Goal: Task Accomplishment & Management: Use online tool/utility

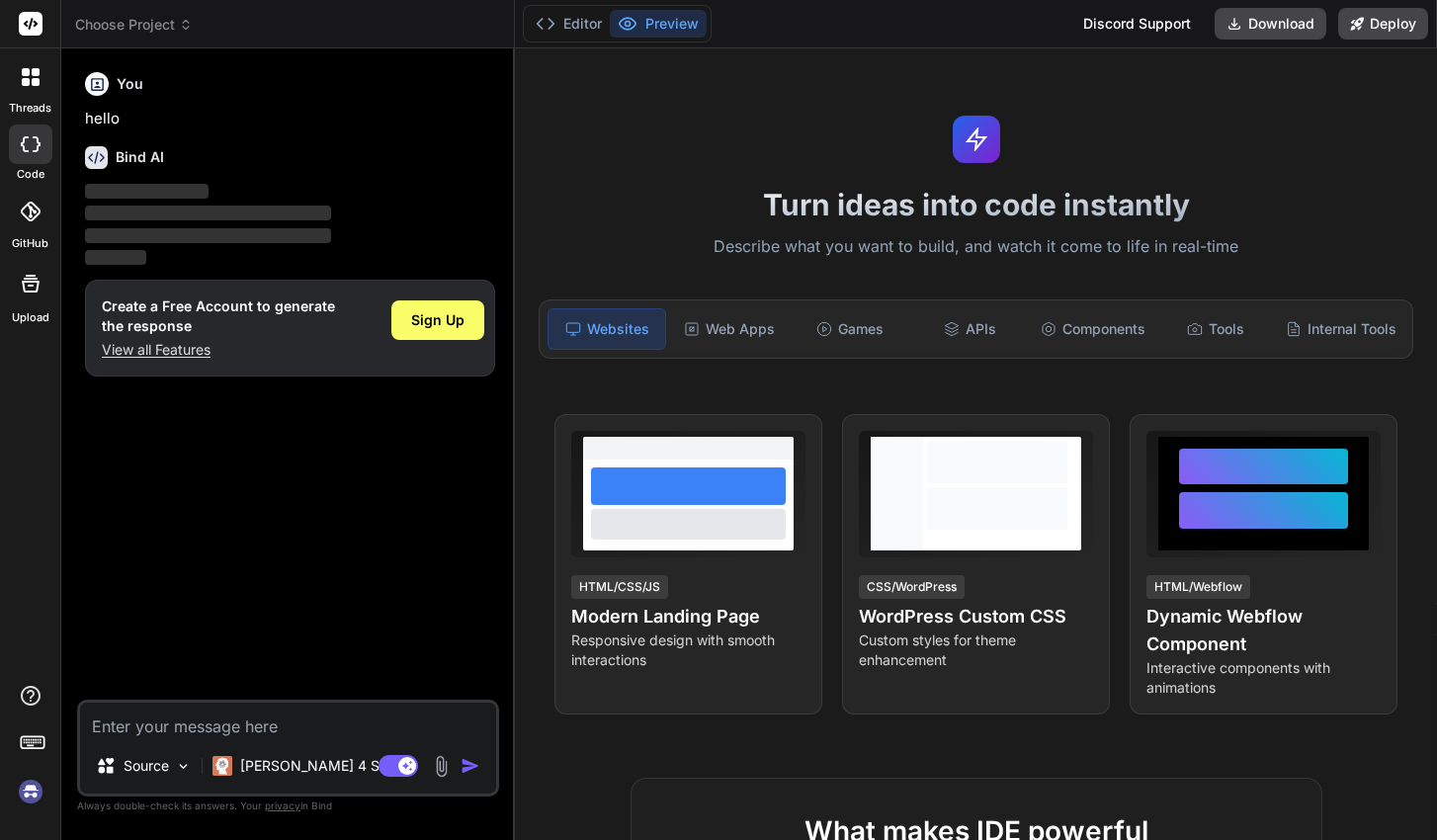
type textarea "x"
type textarea "i"
type textarea "x"
type textarea "i"
type textarea "x"
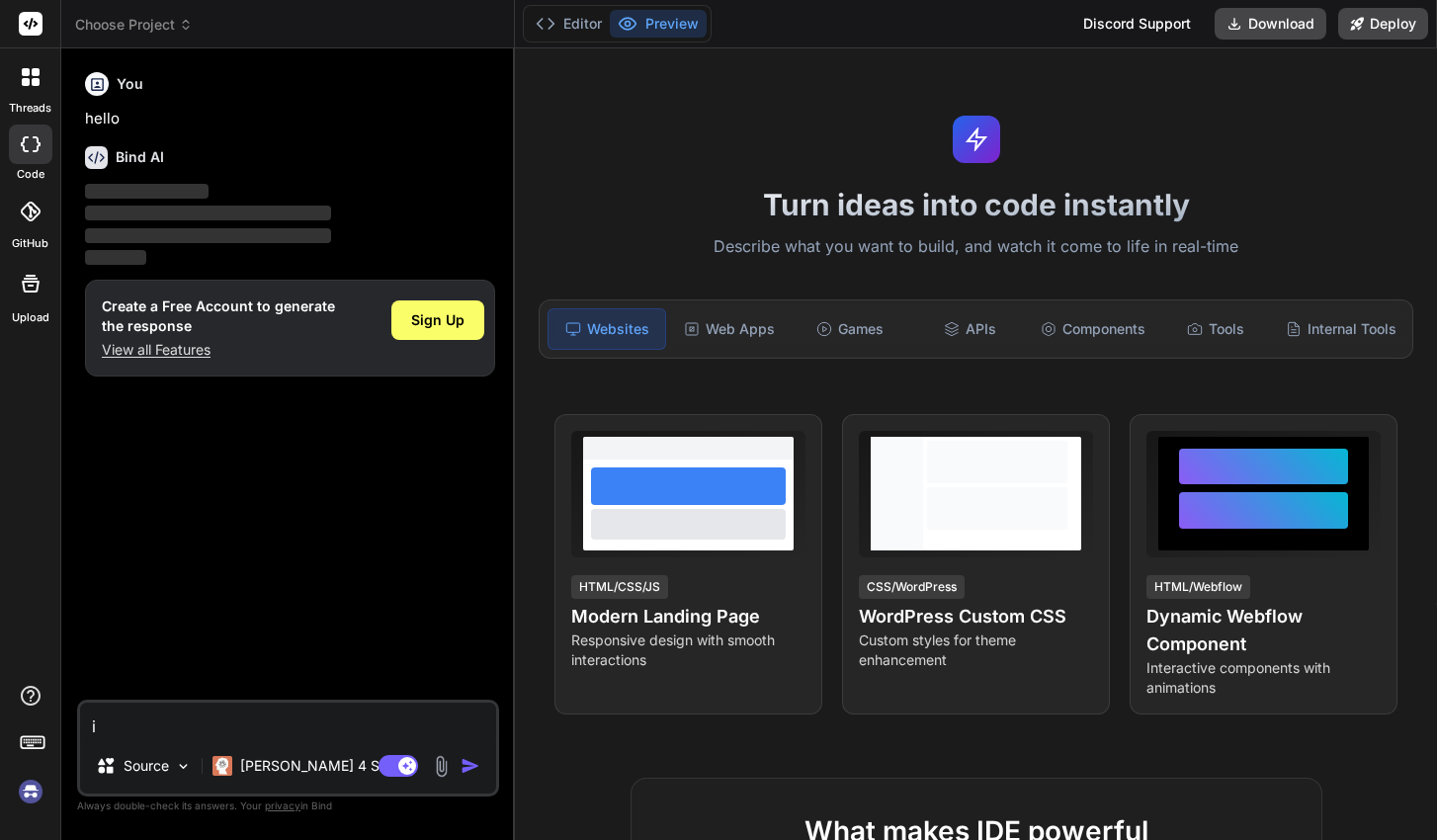
type textarea "i n"
type textarea "x"
type textarea "i ne"
type textarea "x"
type textarea "i nee"
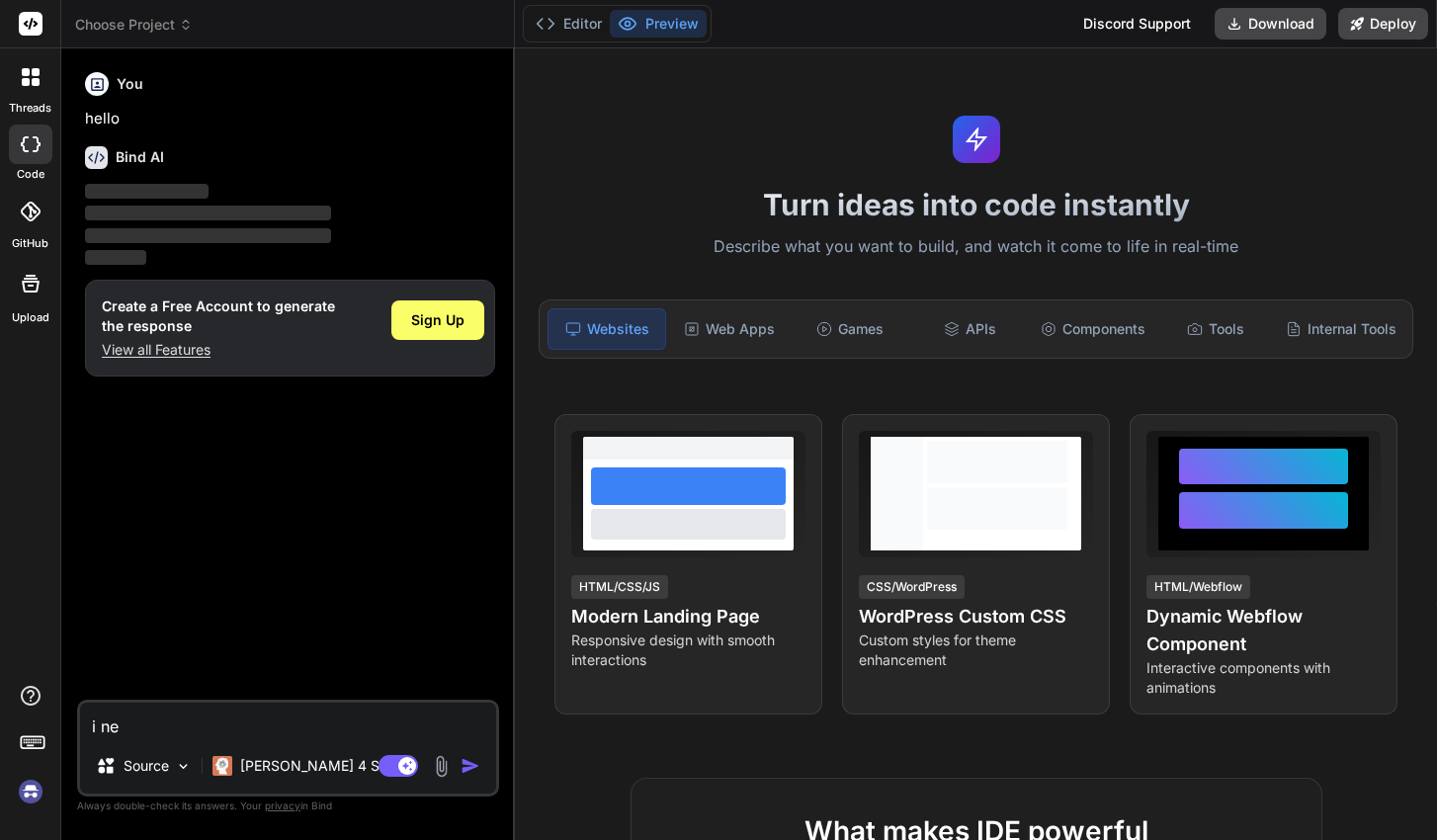
type textarea "x"
type textarea "i need"
type textarea "x"
type textarea "i need"
type textarea "x"
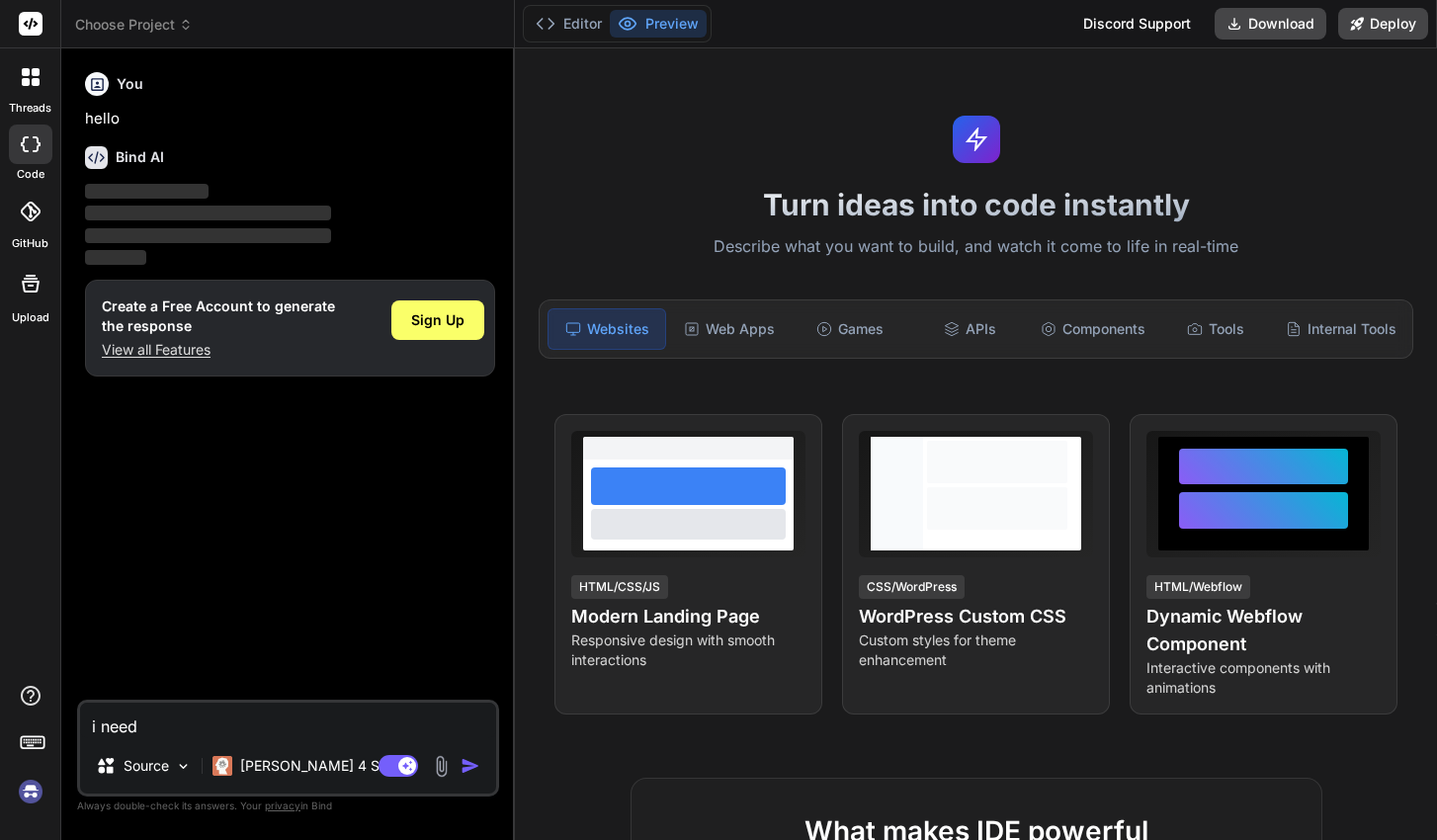
type textarea "i need a"
type textarea "x"
type textarea "i need a"
type textarea "x"
type textarea "i need a f"
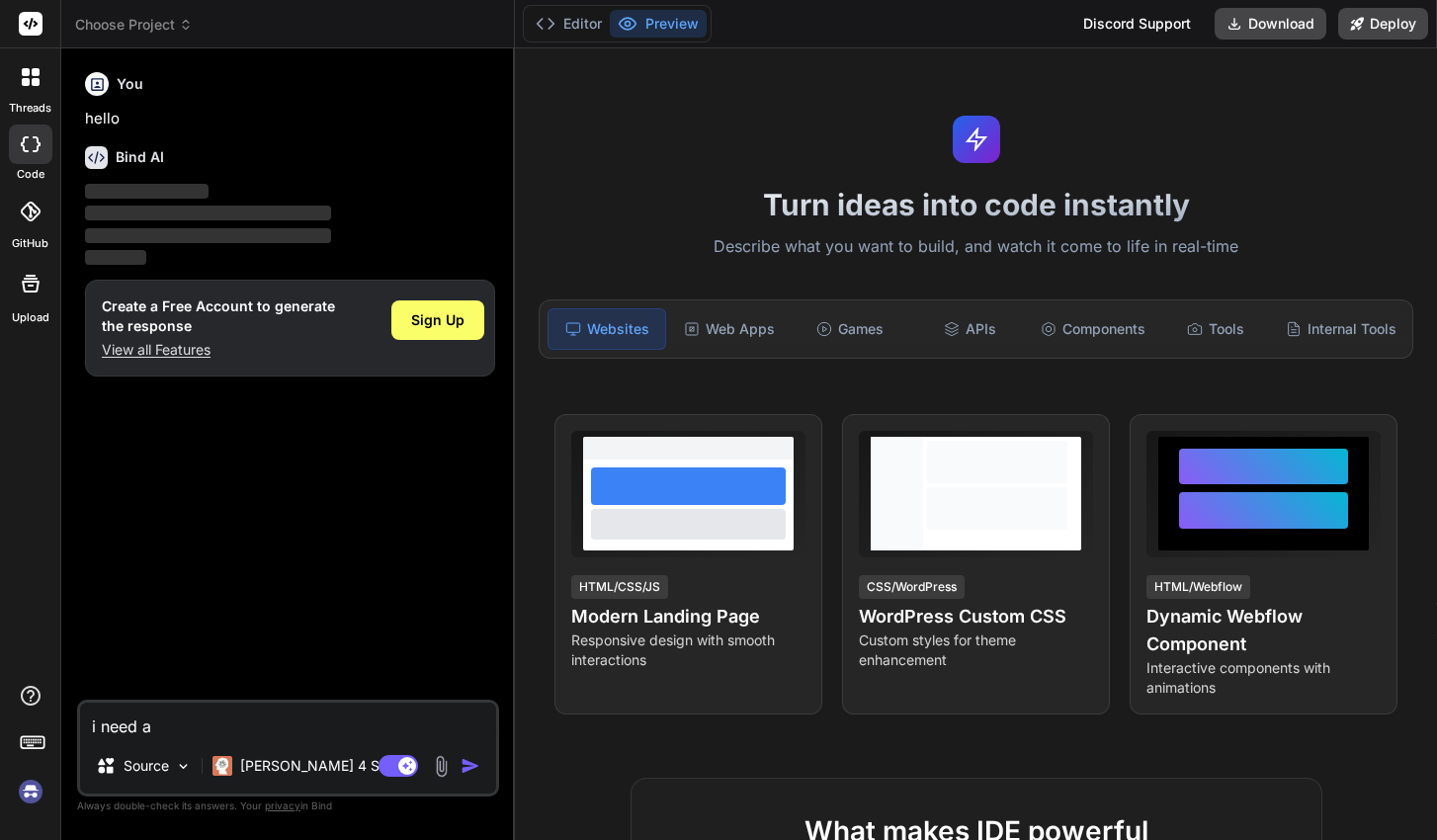
type textarea "x"
type textarea "i need a fl"
type textarea "x"
type textarea "i need a fla"
type textarea "x"
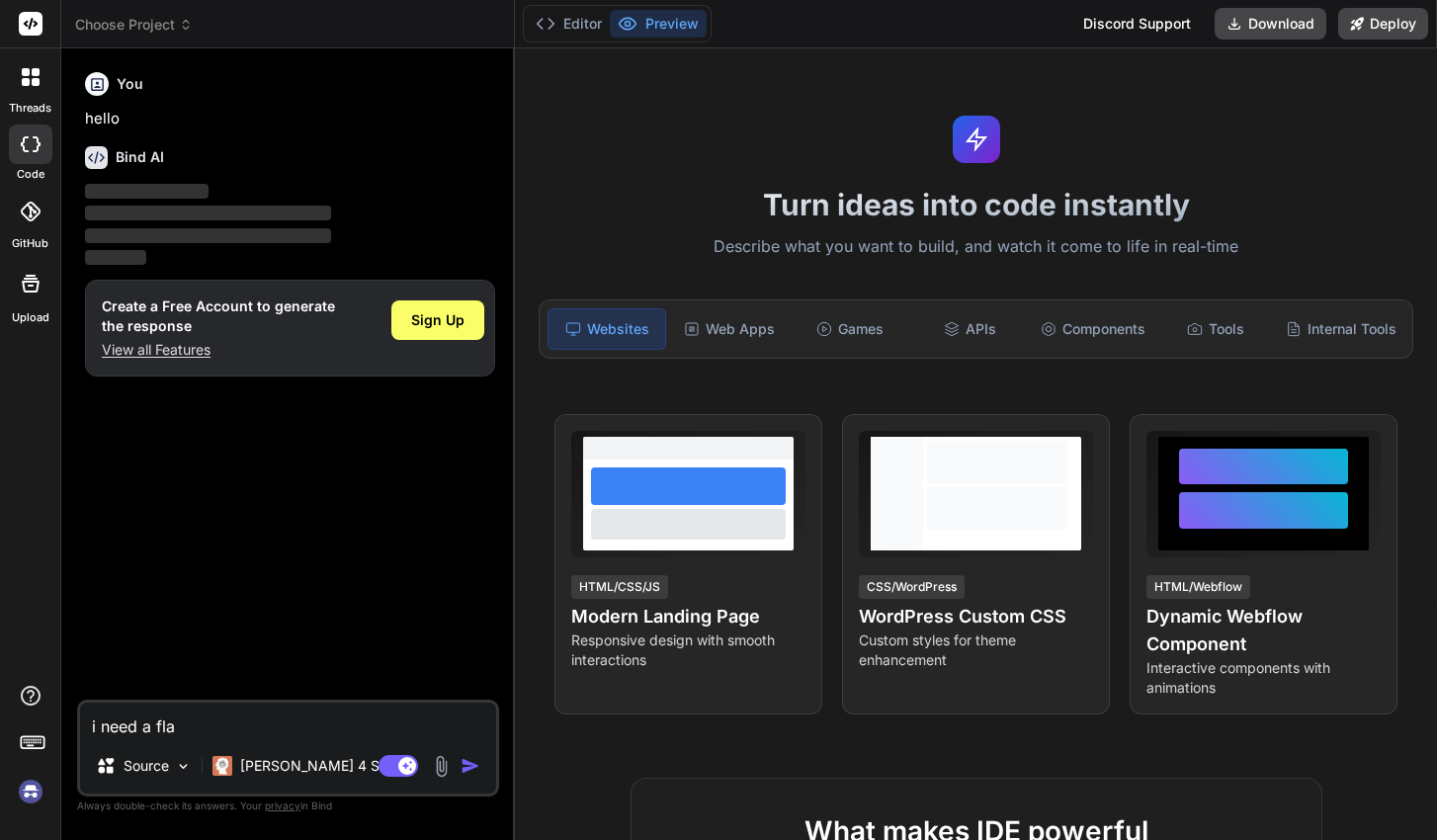
type textarea "i need a flas"
type textarea "x"
type textarea "i need a flask"
type textarea "x"
type textarea "i need a flask"
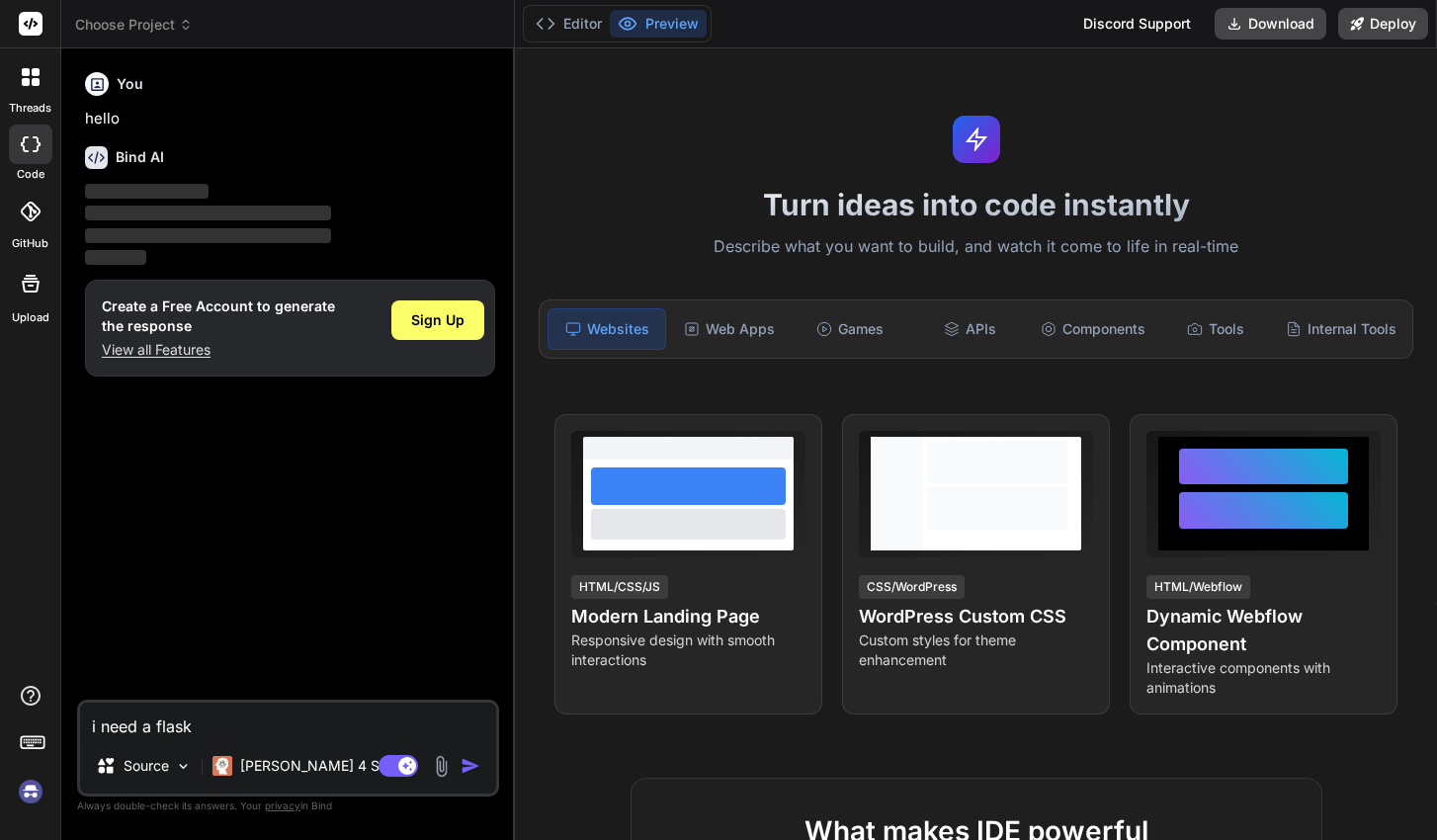
type textarea "x"
type textarea "i need a flask w"
type textarea "x"
type textarea "i need a flask we"
type textarea "x"
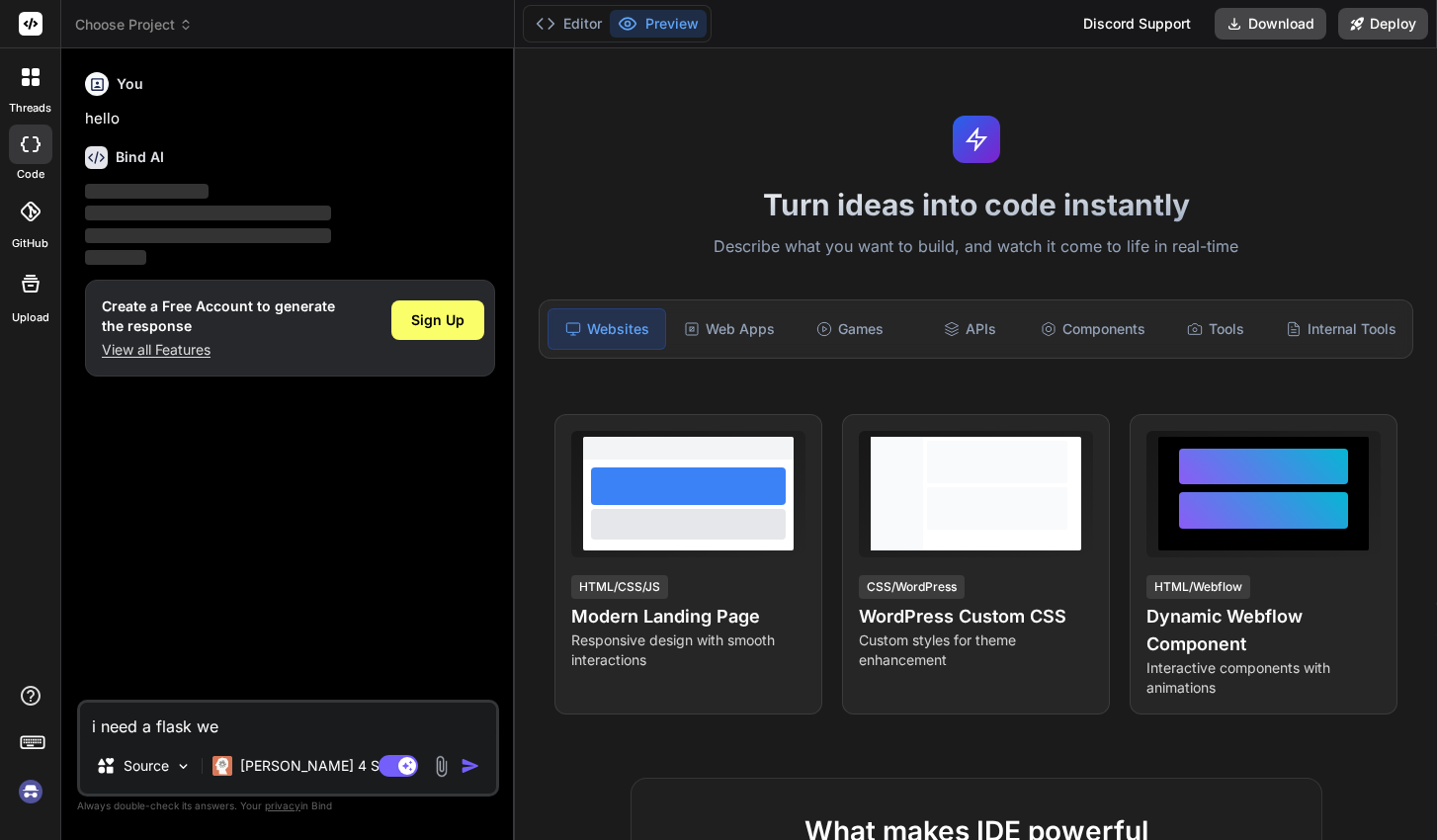
type textarea "i need a flask web"
type textarea "x"
type textarea "i need a flask webs"
type textarea "x"
type textarea "i need a flask websi"
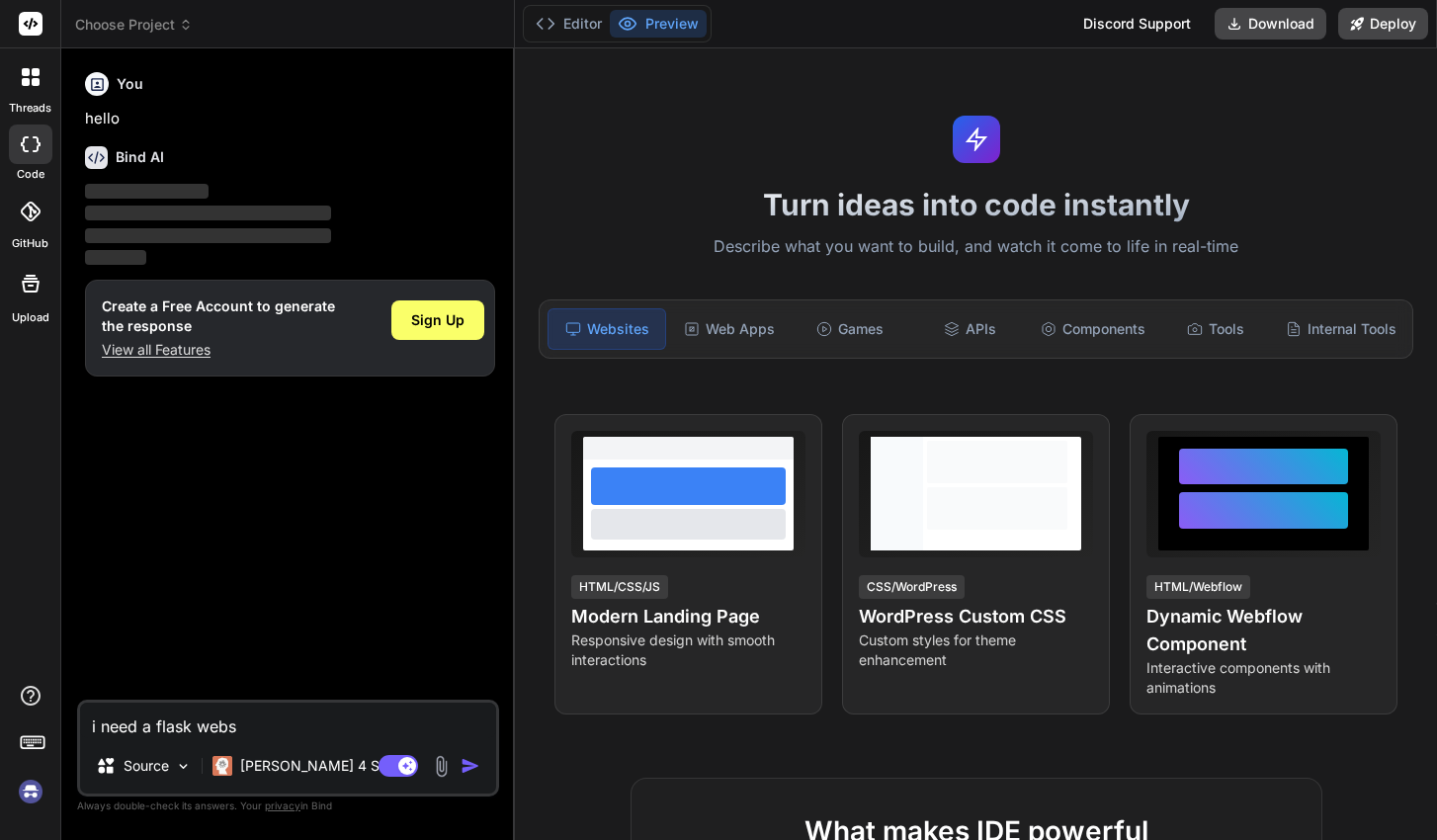
type textarea "x"
type textarea "i need a flask websit"
type textarea "x"
type textarea "i need a flask website"
type textarea "x"
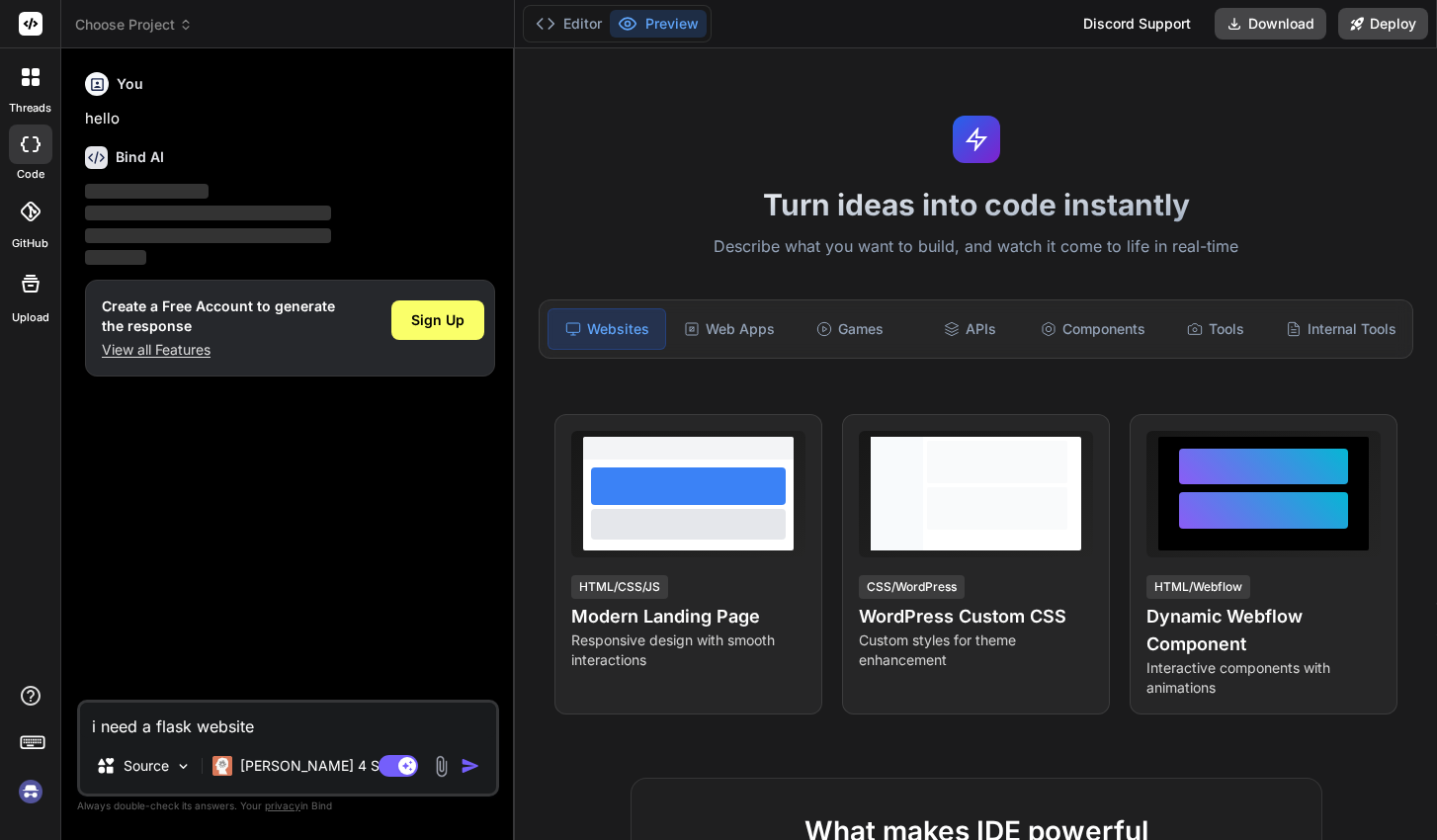
type textarea "i need a flask website."
type textarea "x"
type textarea "i need a flask website."
type textarea "x"
type textarea "i need a flask website. w"
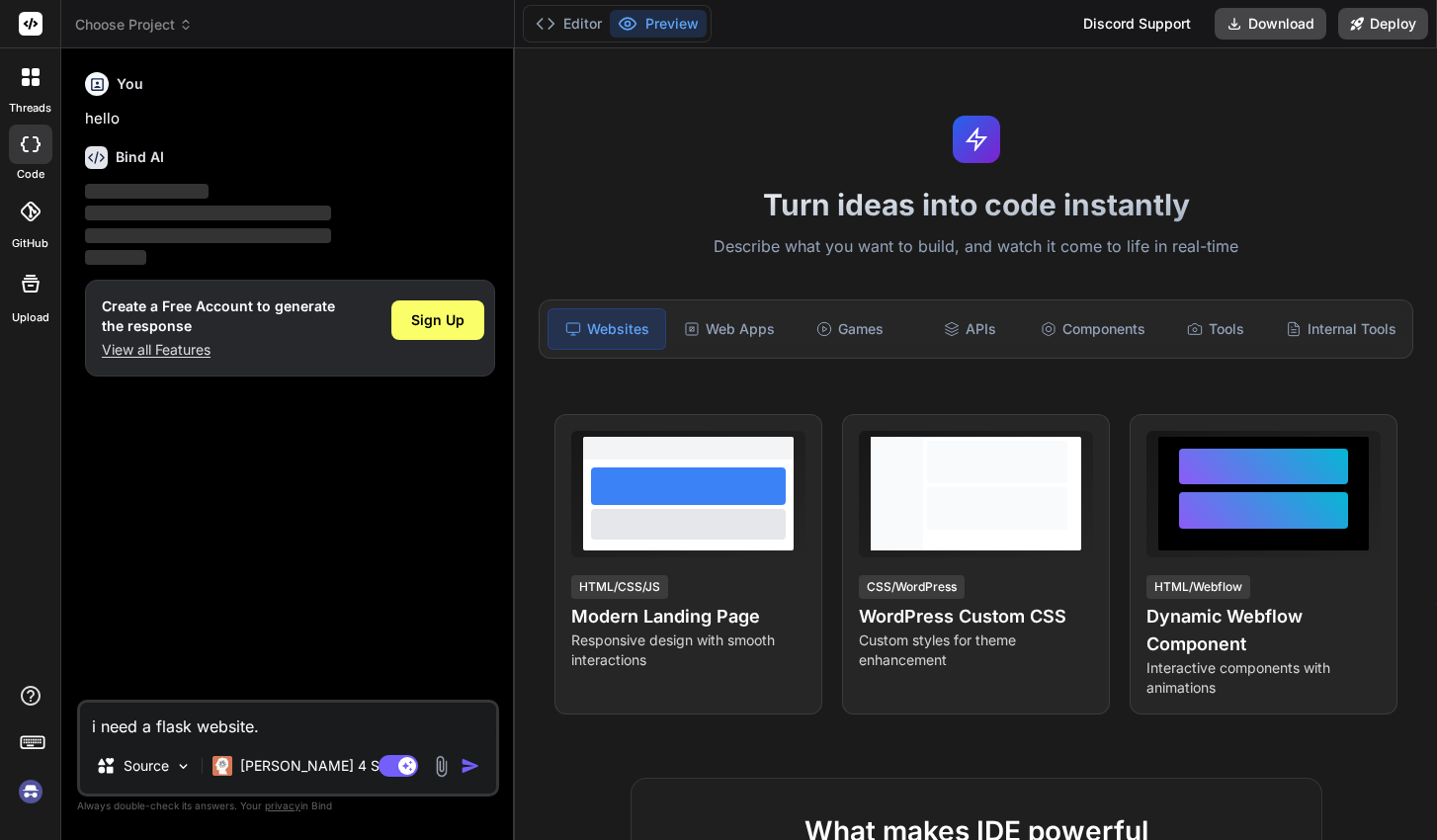
type textarea "x"
type textarea "i need a flask website. wh"
type textarea "x"
type textarea "i need a flask website. whe"
type textarea "x"
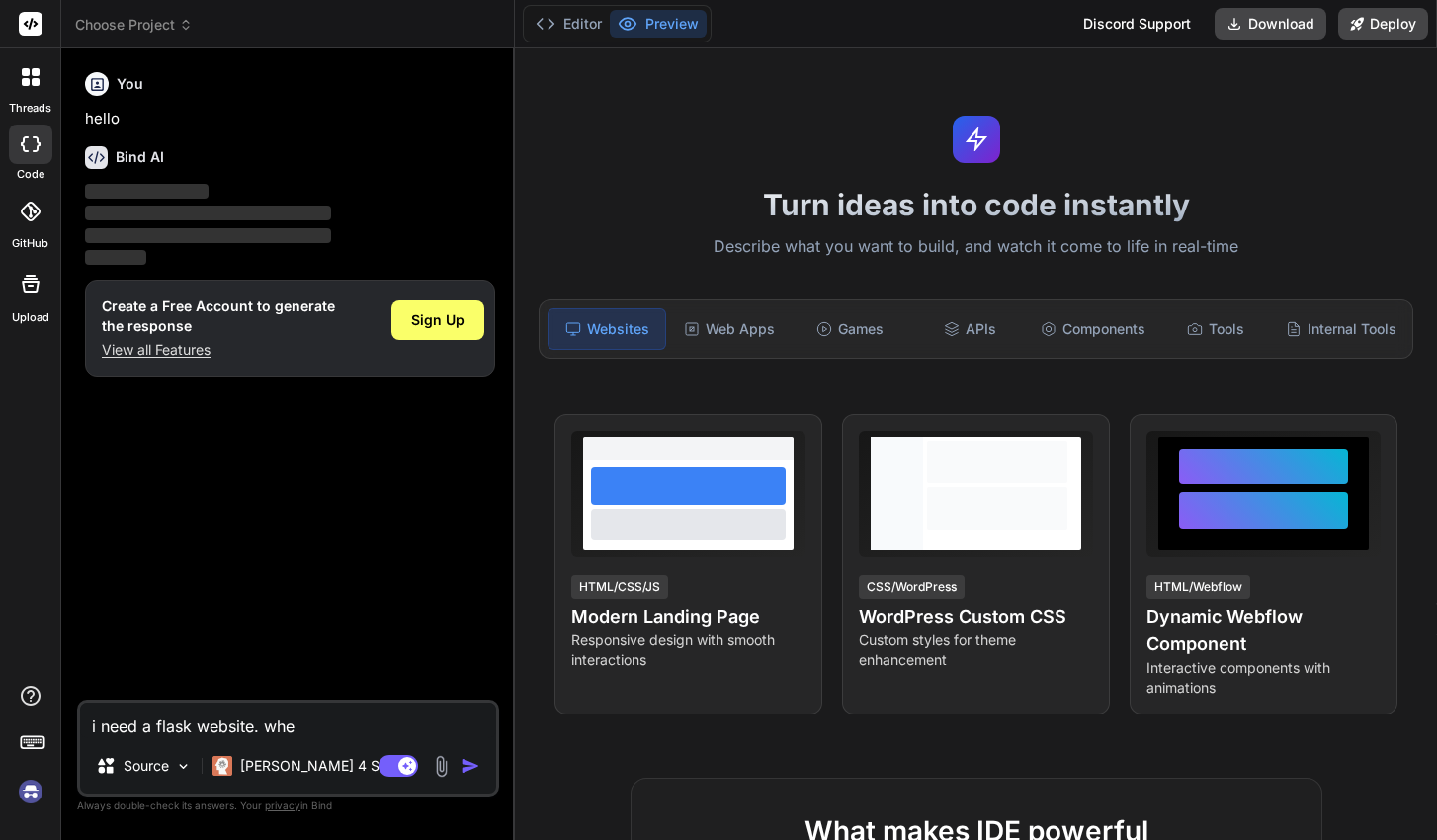
type textarea "i need a flask website. wher"
type textarea "x"
type textarea "i need a flask website. where"
type textarea "x"
type textarea "i need a flask website. where i"
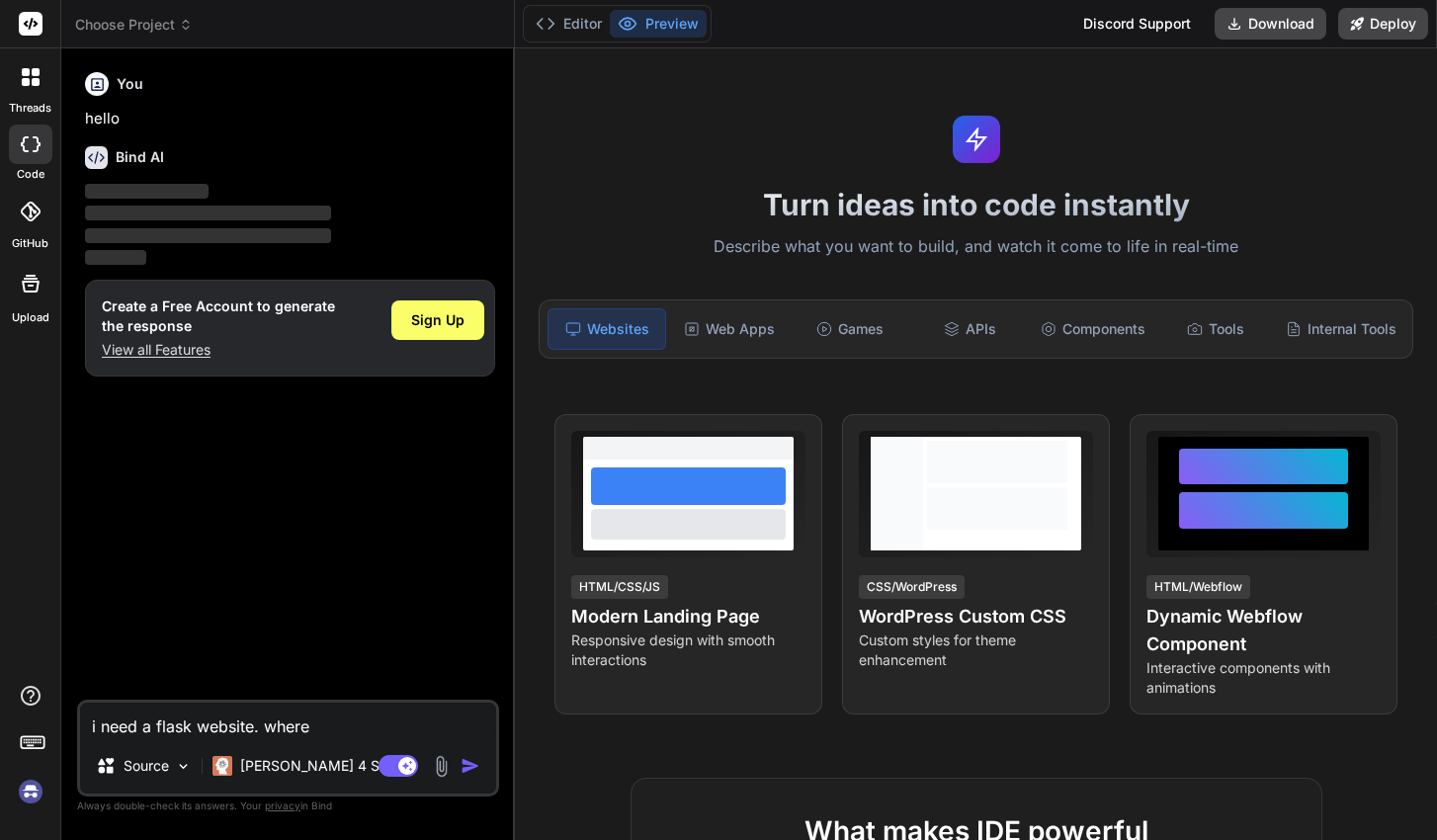
type textarea "x"
type textarea "i need a flask website. where it"
type textarea "x"
type textarea "i need a flask website. where it"
type textarea "x"
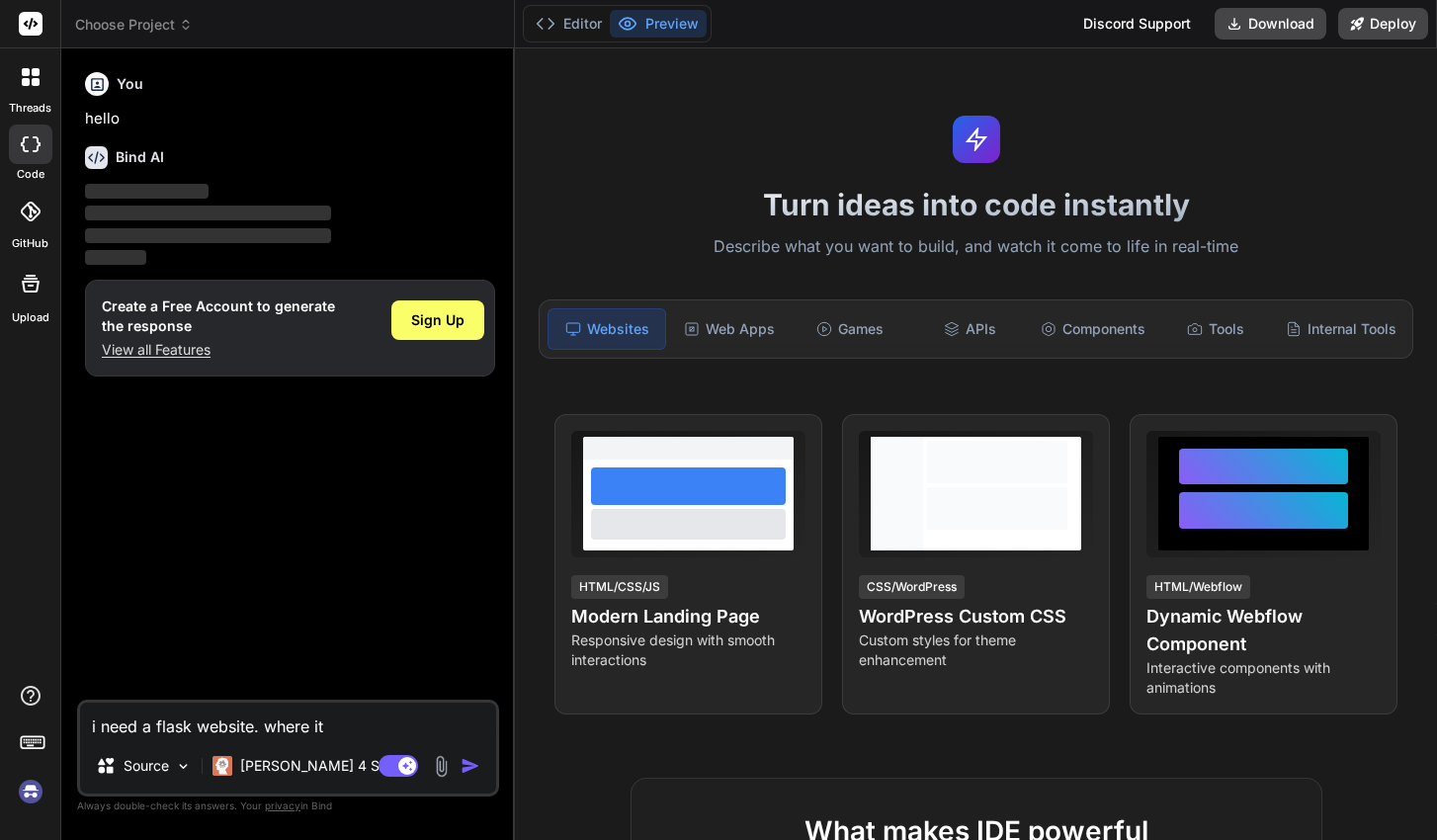
type textarea "i need a flask website. where it c"
type textarea "x"
type textarea "i need a flask website. where it ca"
type textarea "x"
type textarea "i need a flask website. where it can"
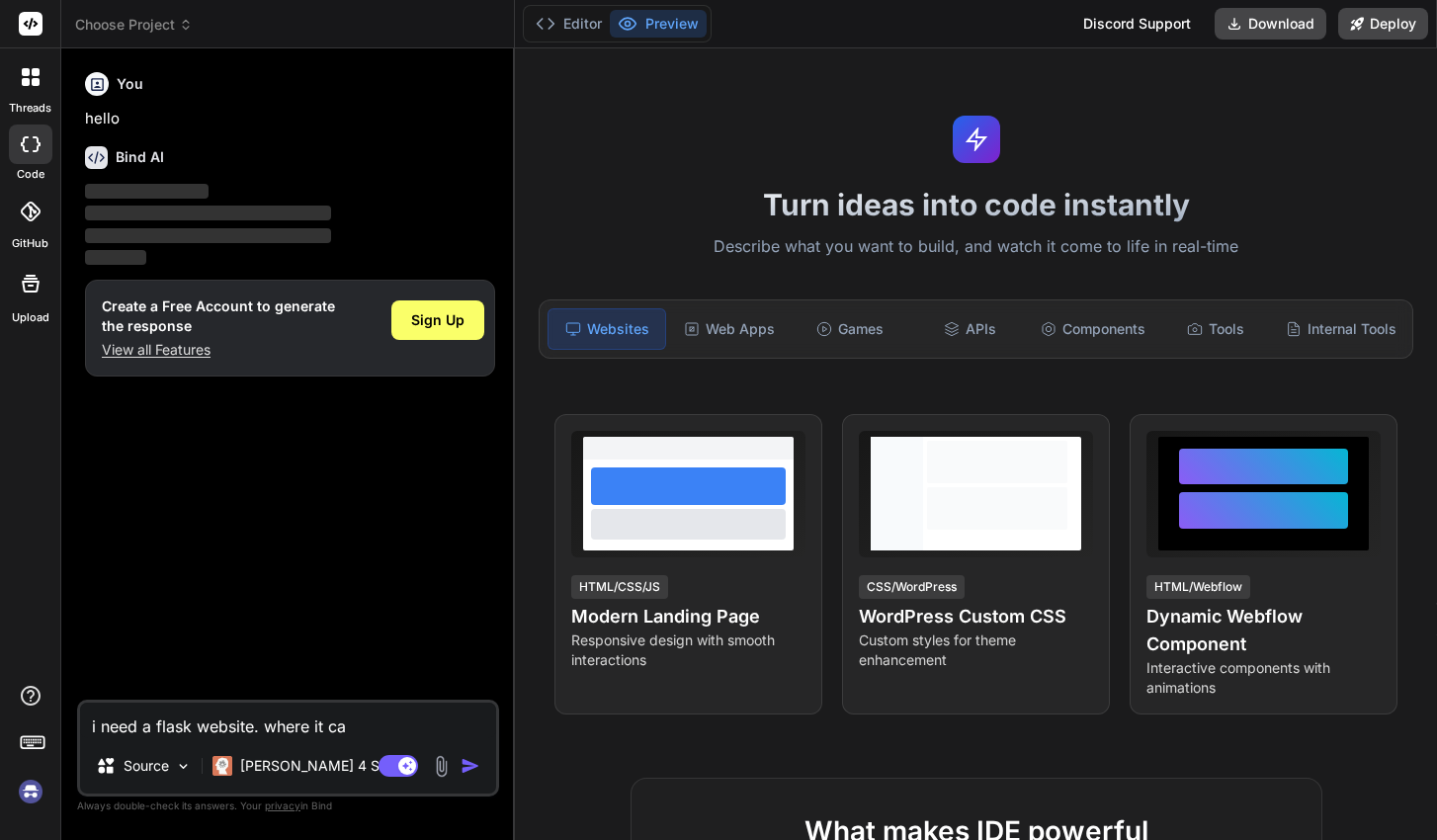
type textarea "x"
type textarea "i need a flask website. where it can"
type textarea "x"
type textarea "i need a flask website. where it can c"
type textarea "x"
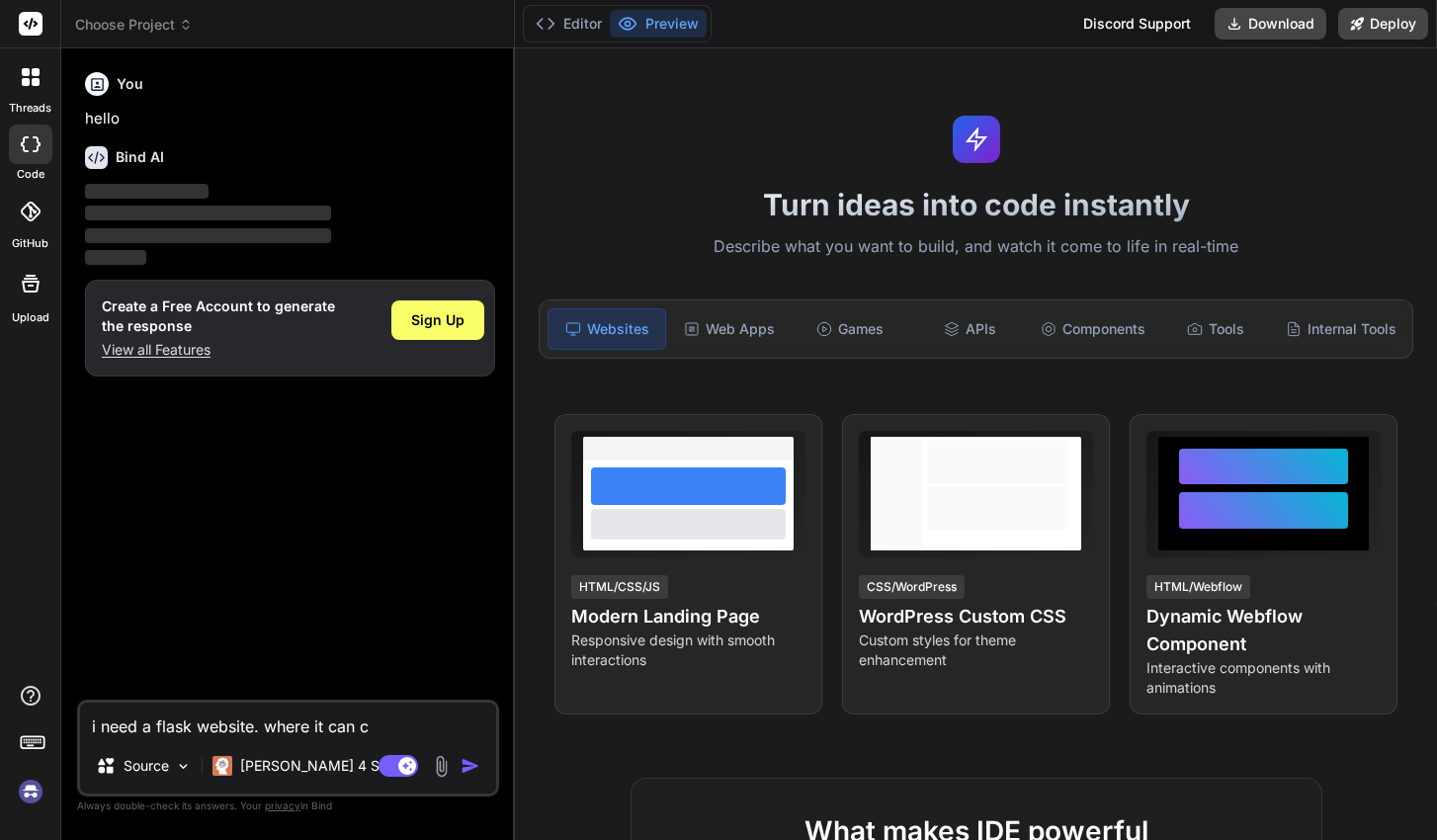
type textarea "i need a flask website. where it can co"
type textarea "x"
type textarea "i need a flask website. where it can con"
type textarea "x"
type textarea "i need a flask website. where it can conn"
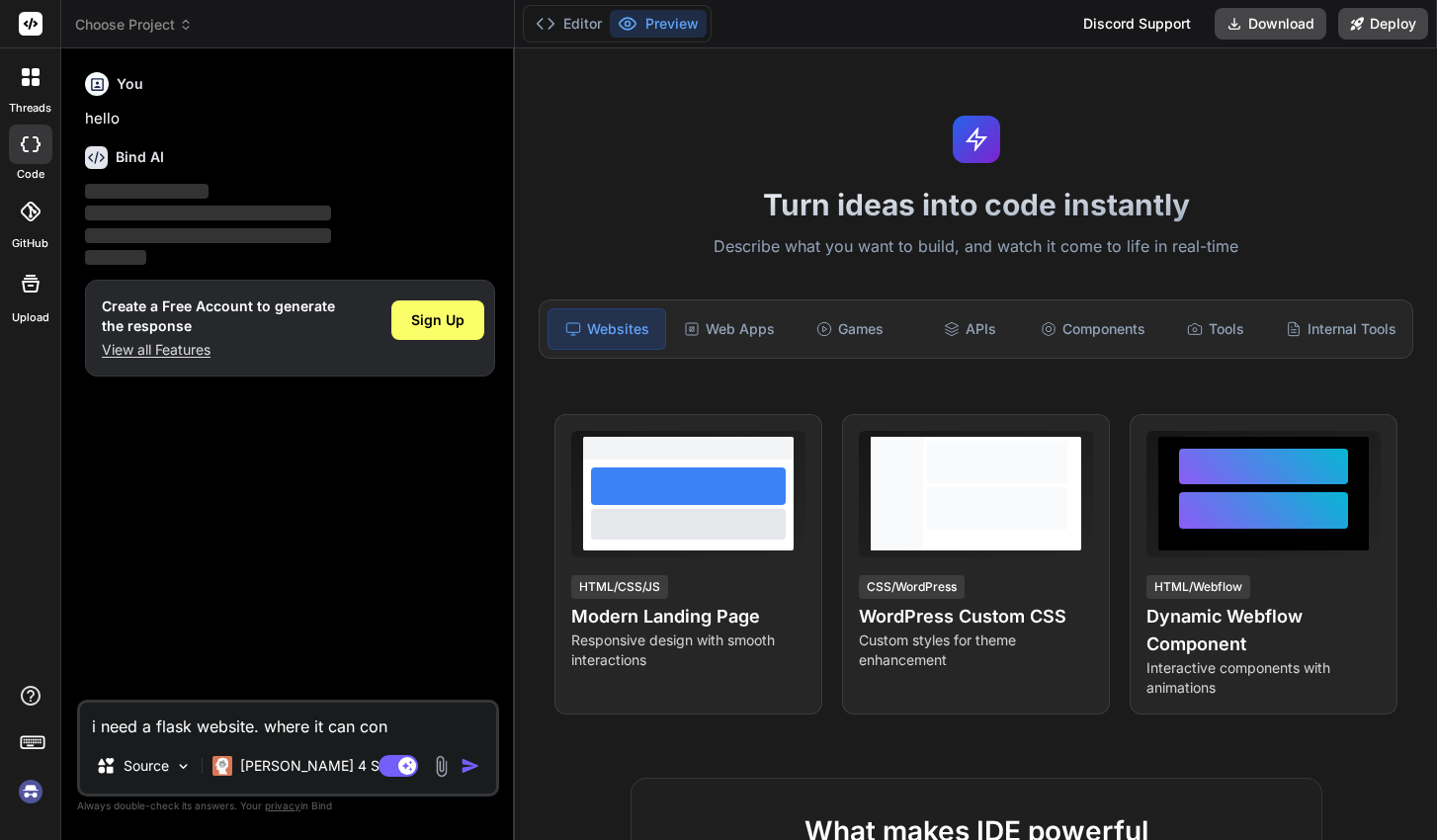
type textarea "x"
type textarea "i need a flask website. where it can conne"
type textarea "x"
type textarea "i need a flask website. where it can connec"
type textarea "x"
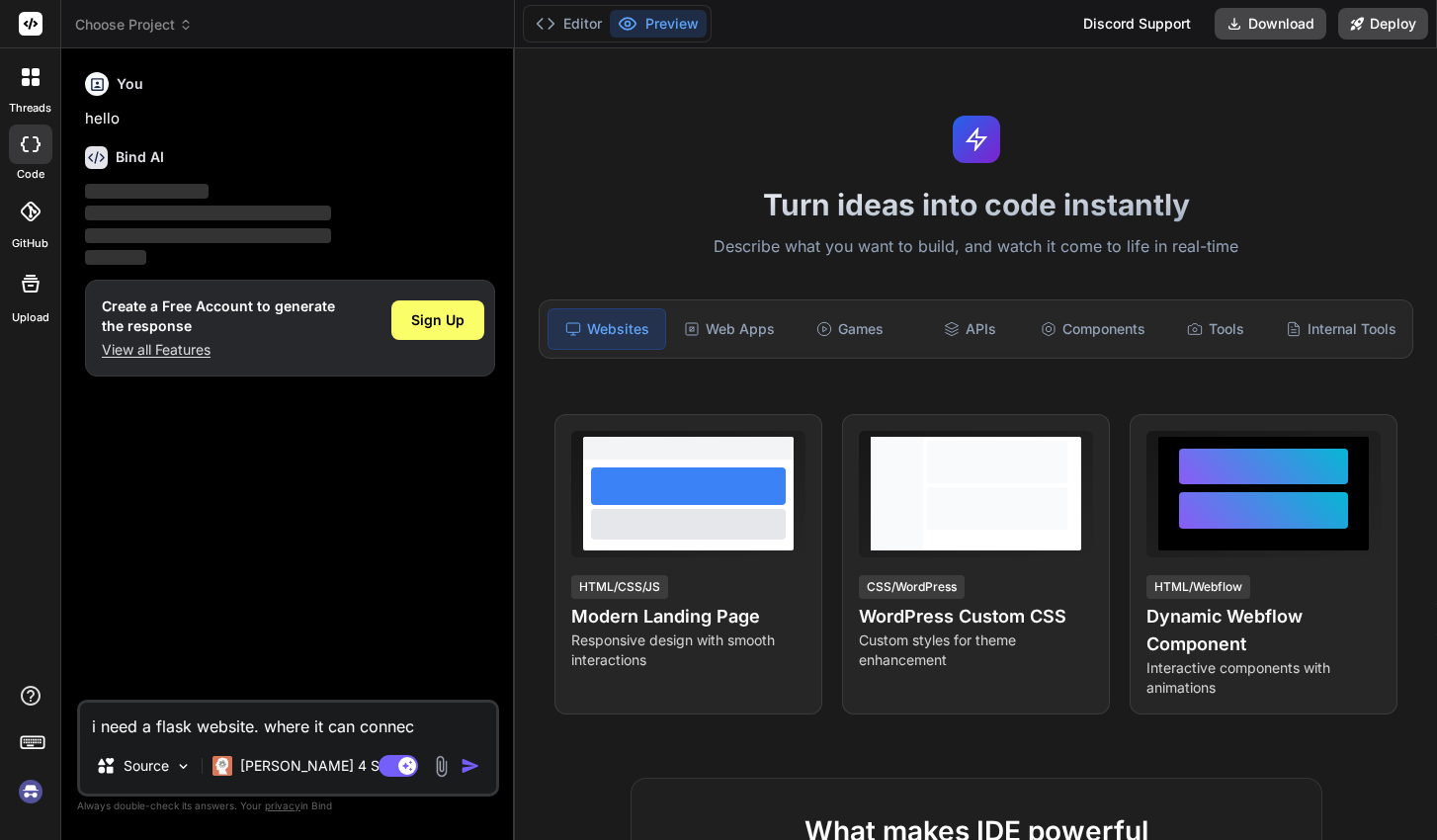
type textarea "i need a flask website. where it can connec"
type textarea "x"
type textarea "i need a flask website. where it can connec"
type textarea "x"
type textarea "i need a flask website. where it can connect"
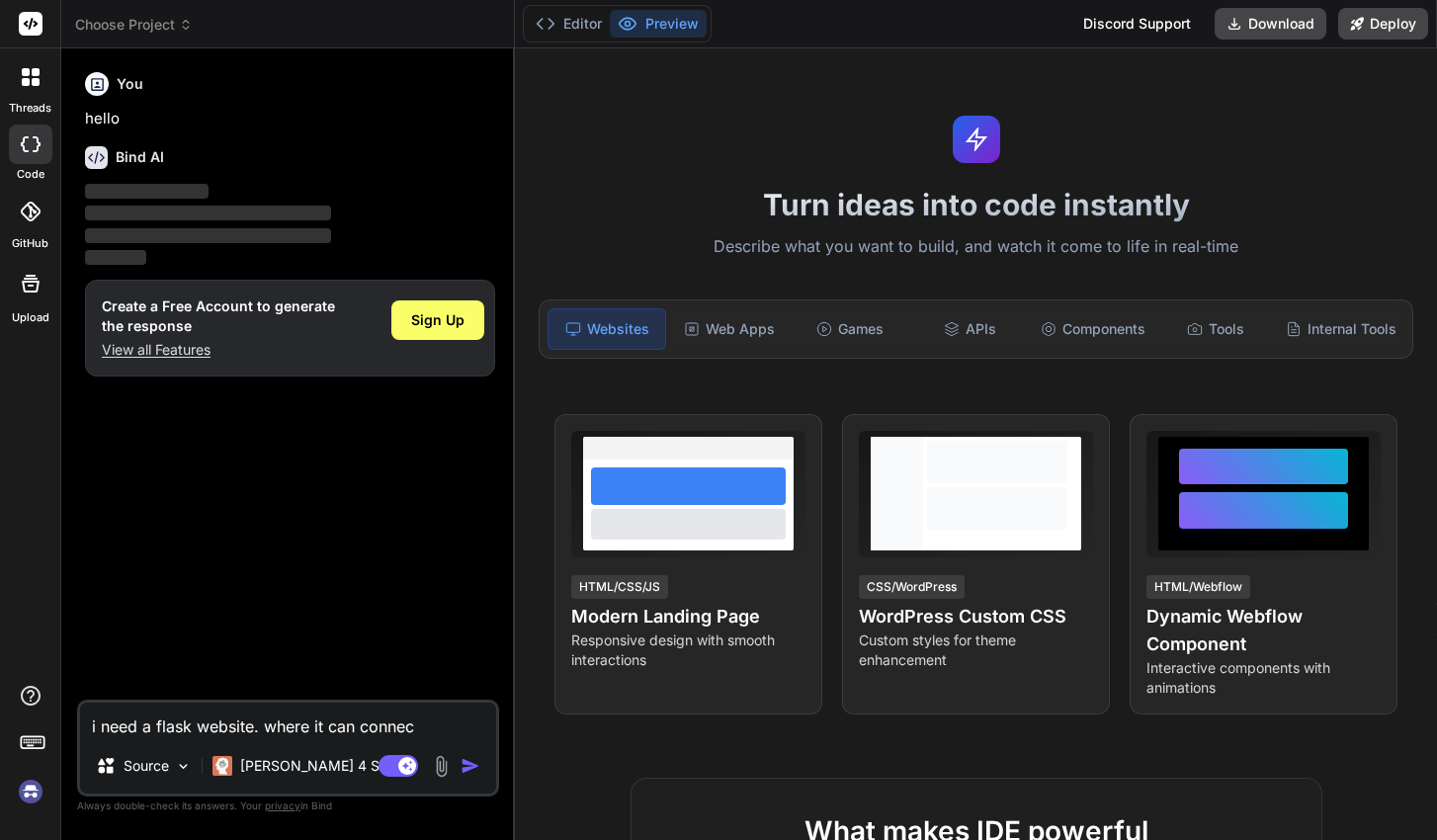
type textarea "x"
type textarea "i need a flask website. where it can connect"
type textarea "x"
type textarea "i need a flask website. where it can connect t"
type textarea "x"
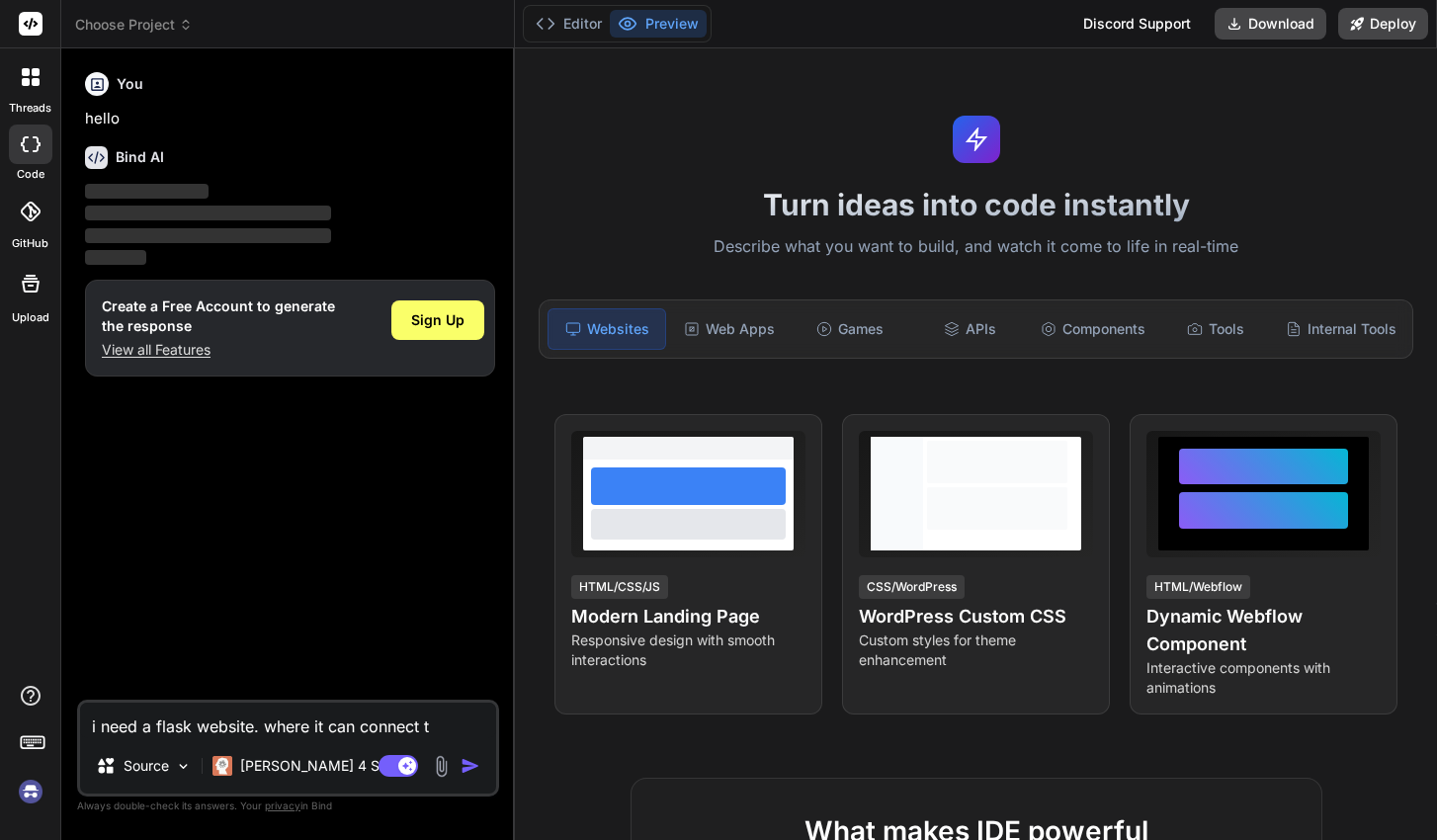
type textarea "i need a flask website. where it can connect to"
type textarea "x"
type textarea "i need a flask website. where it can connect to"
type textarea "x"
type textarea "i need a flask website. where it can connect to m"
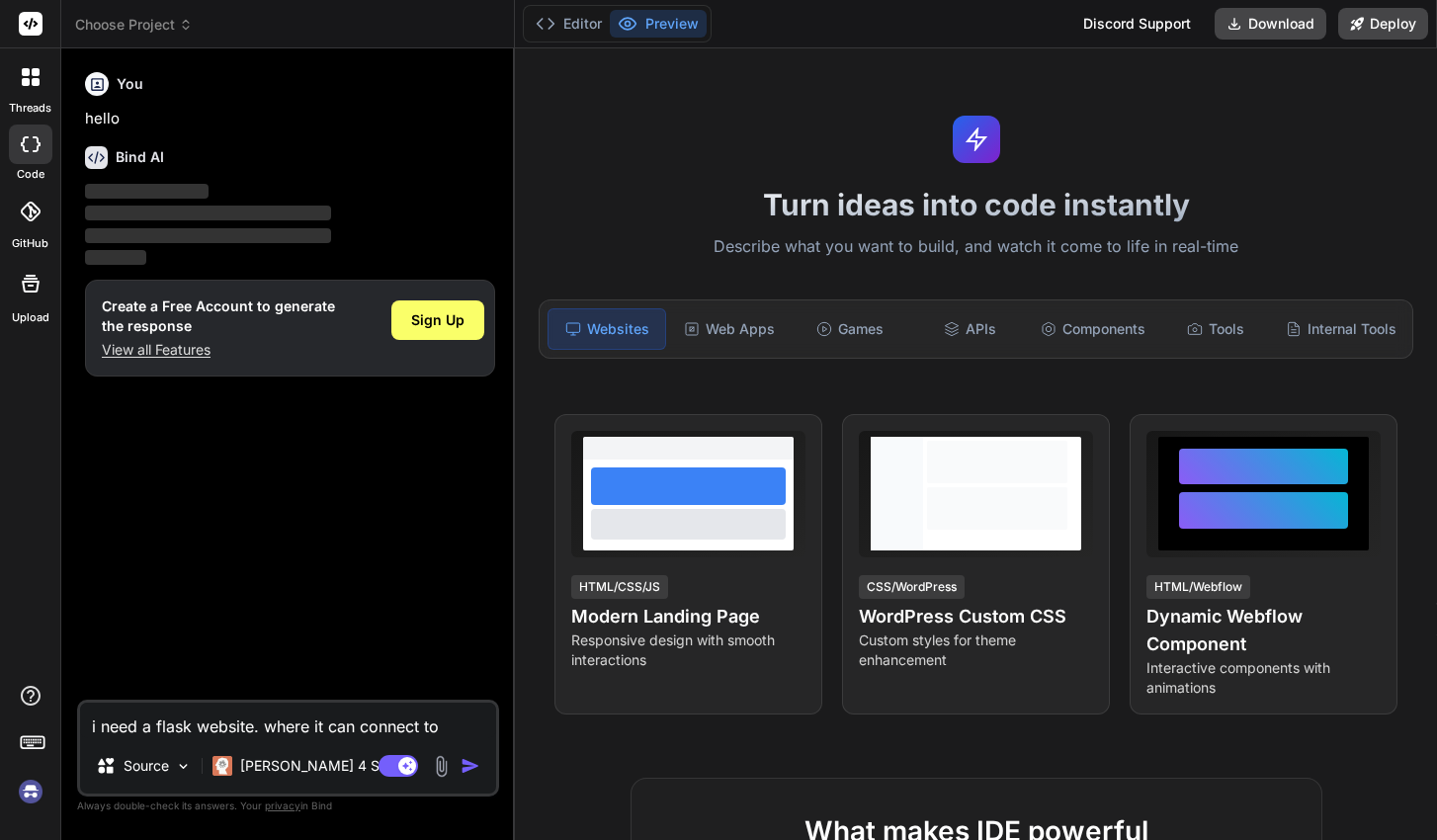
type textarea "x"
type textarea "i need a flask website. where it can connect to my"
type textarea "x"
type textarea "i need a flask website. where it can connect to my"
type textarea "x"
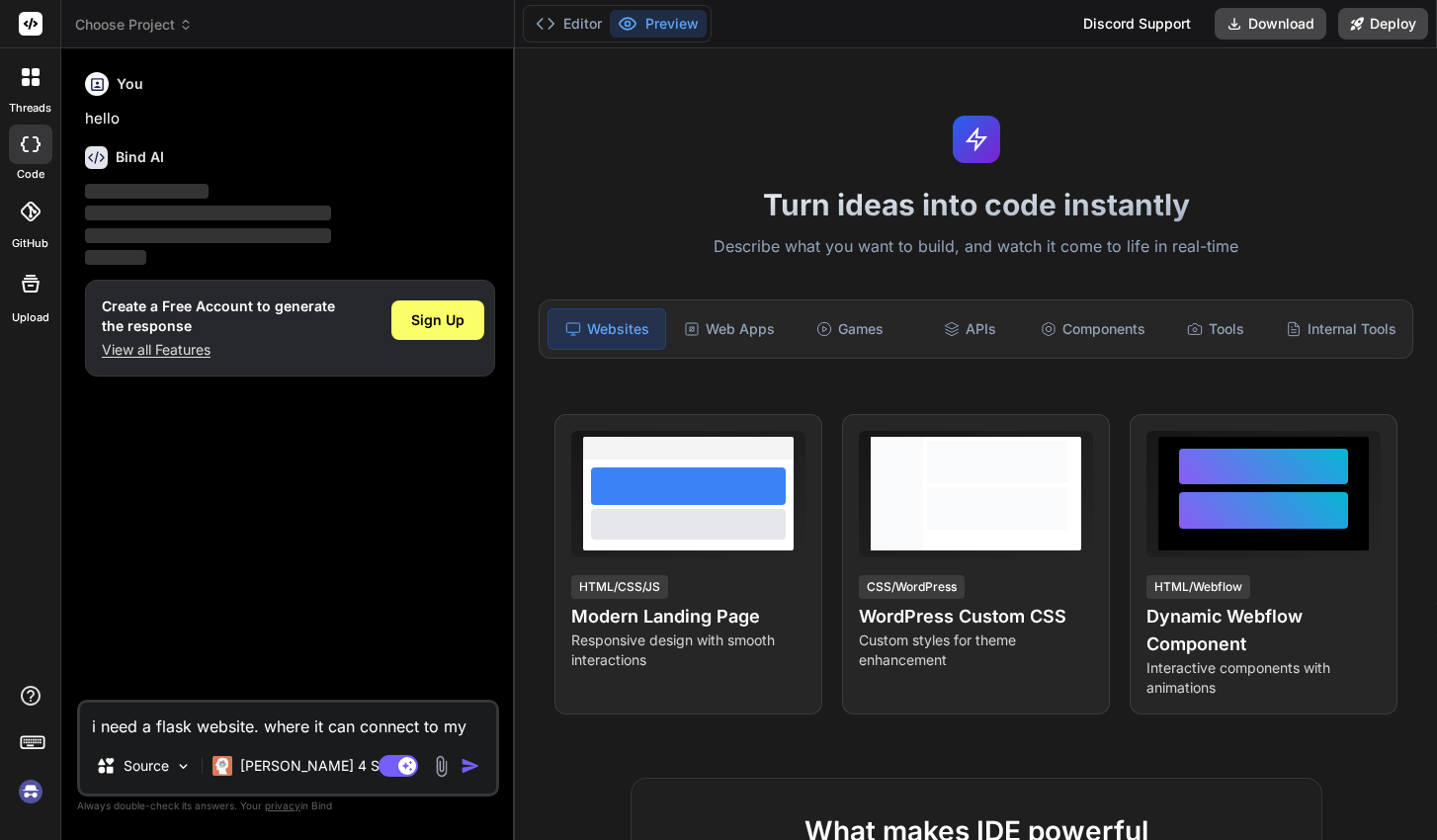
type textarea "i need a flask website. where it can connect to my c"
type textarea "x"
type textarea "i need a flask website. where it can connect to my cu"
type textarea "x"
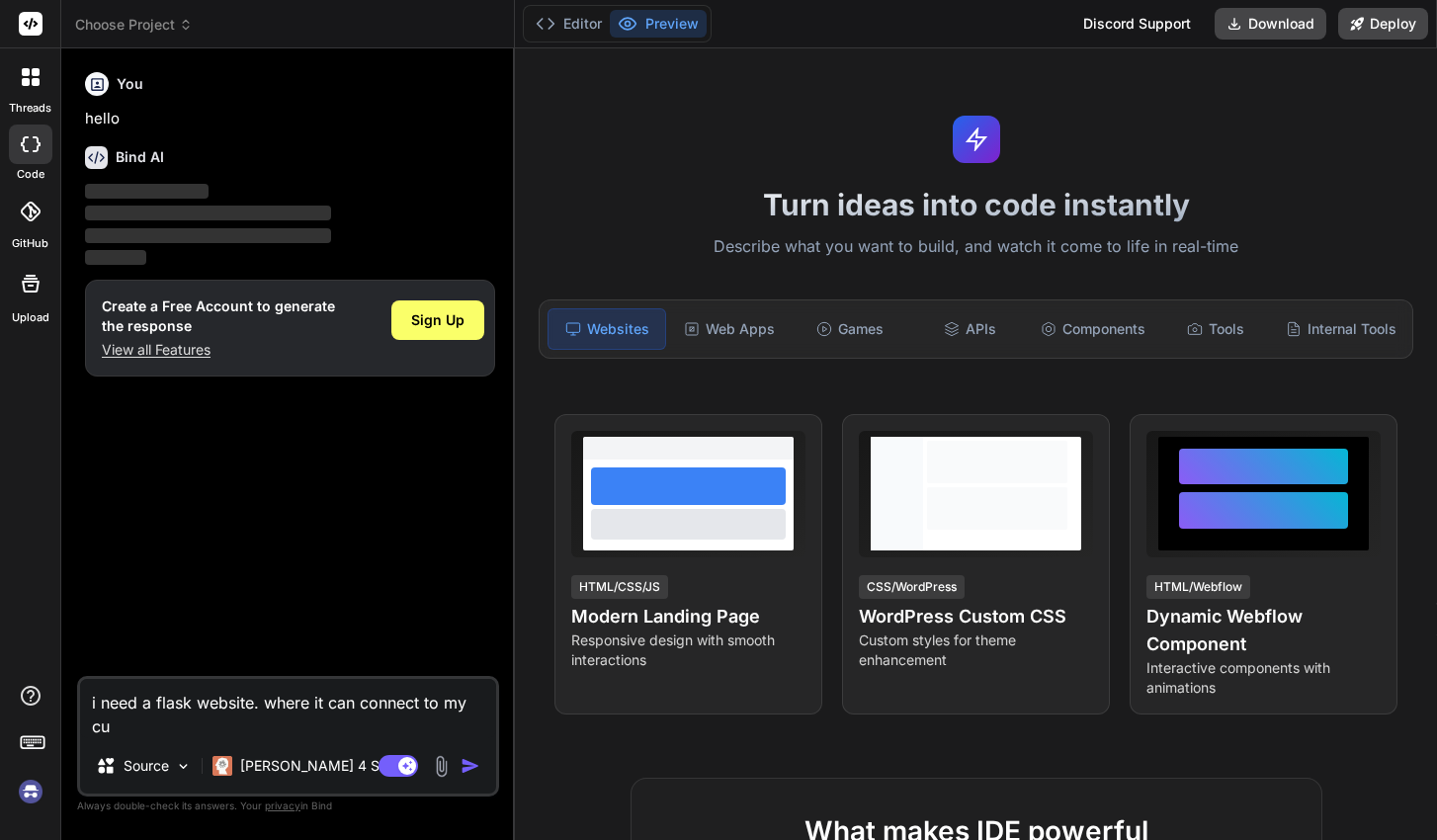
type textarea "i need a flask website. where it can connect to my cur"
type textarea "x"
type textarea "i need a flask website. where it can connect to my curr"
type textarea "x"
type textarea "i need a flask website. where it can connect to my curre"
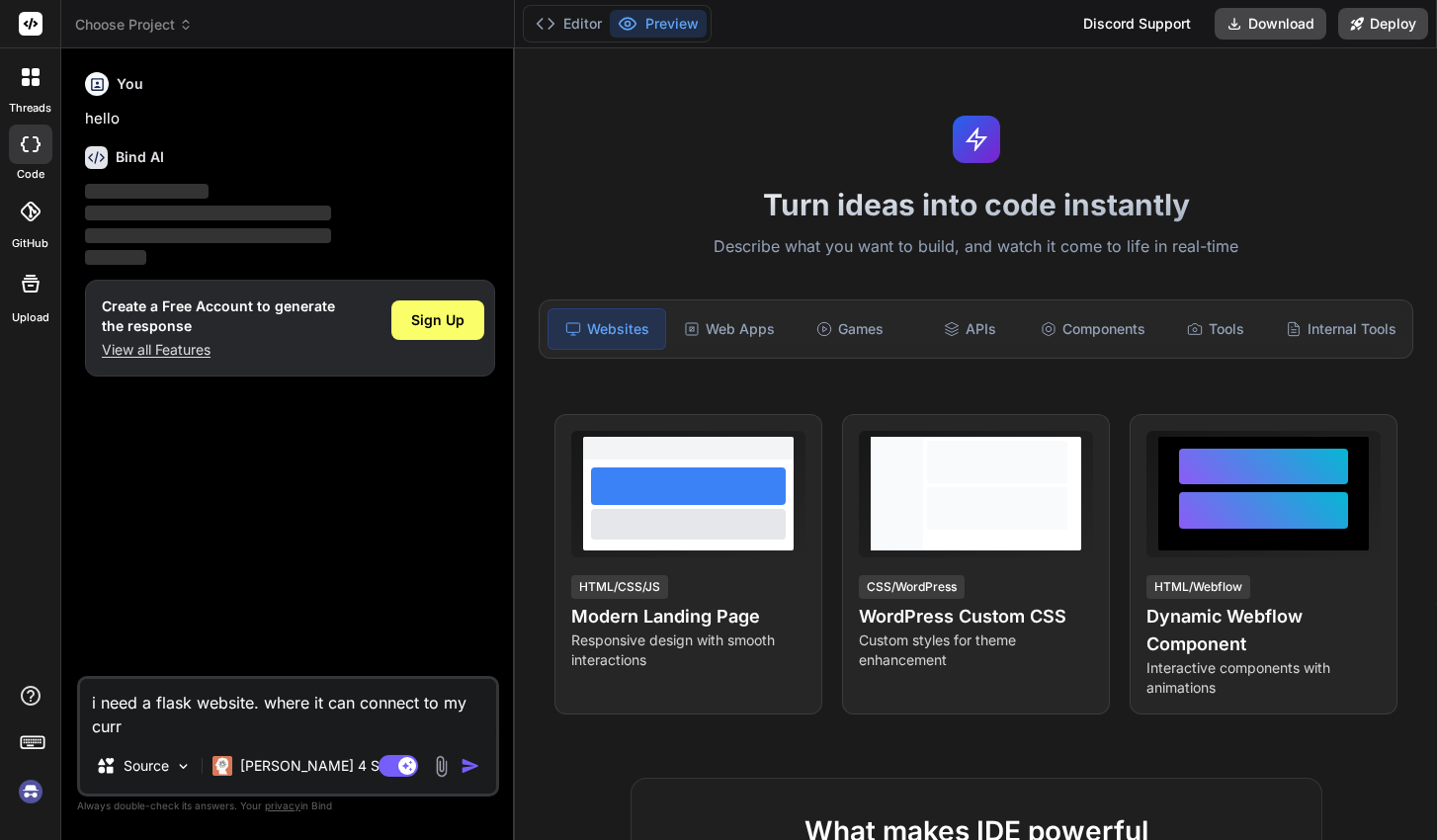
type textarea "x"
type textarea "i need a flask website. where it can connect to my curren"
type textarea "x"
type textarea "i need a flask website. where it can connect to my current"
type textarea "x"
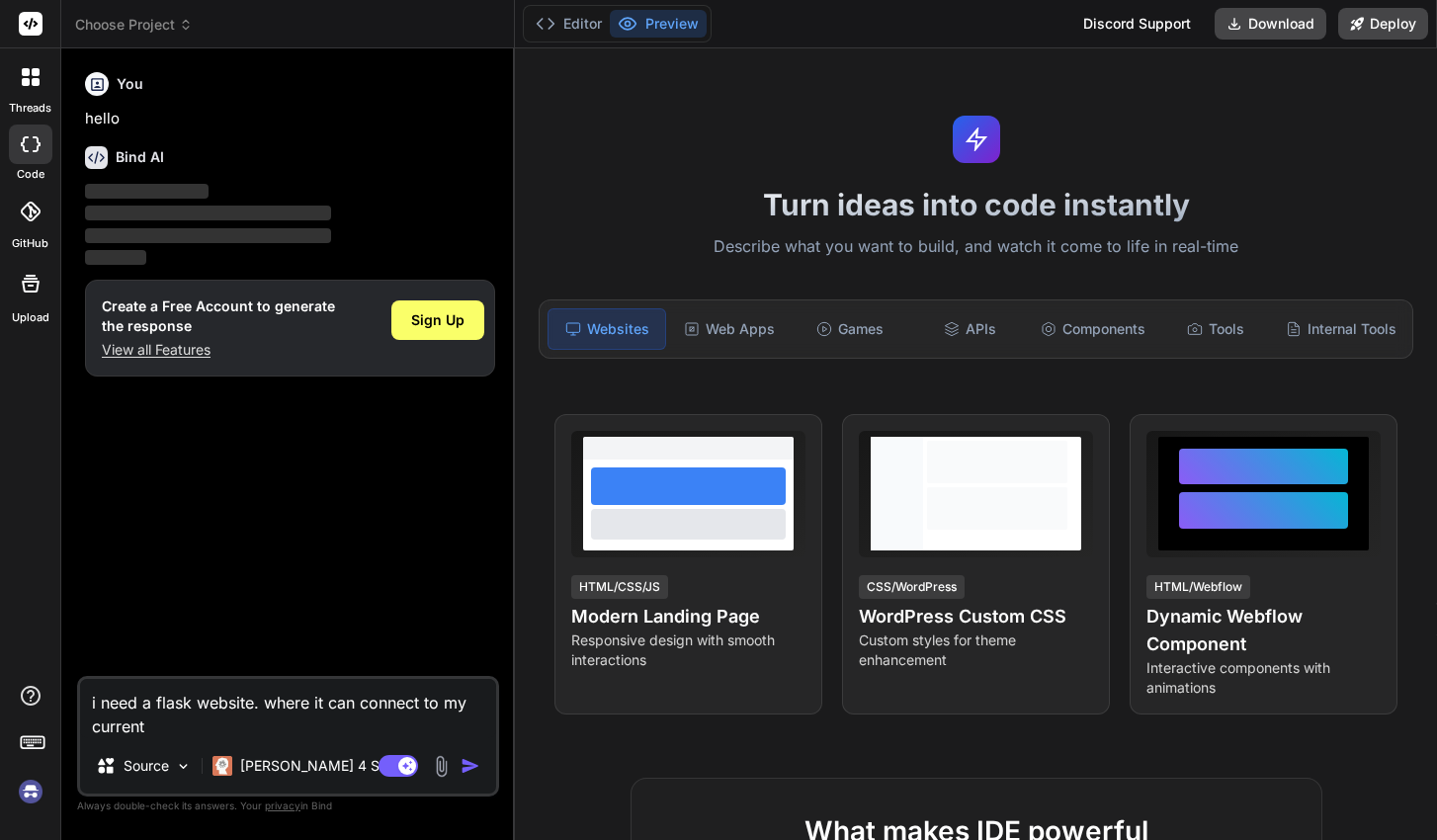
type textarea "i need a flask website. where it can connect to my current"
type textarea "x"
type textarea "i need a flask website. where it can connect to my current d"
type textarea "x"
type textarea "i need a flask website. where it can connect to my current da"
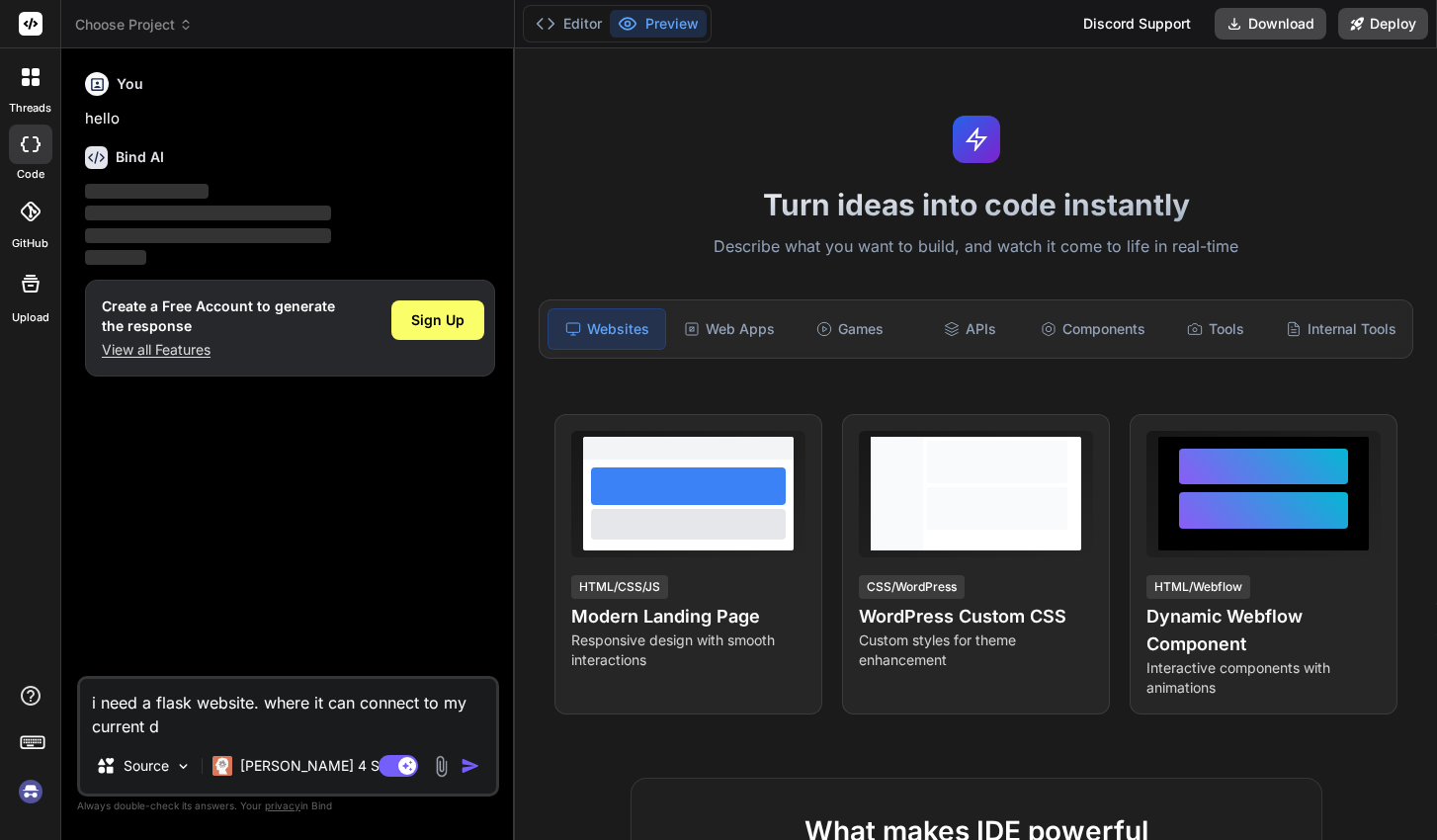
type textarea "x"
type textarea "i need a flask website. where it can connect to my current dat"
type textarea "x"
type textarea "i need a flask website. where it can connect to my current data"
type textarea "x"
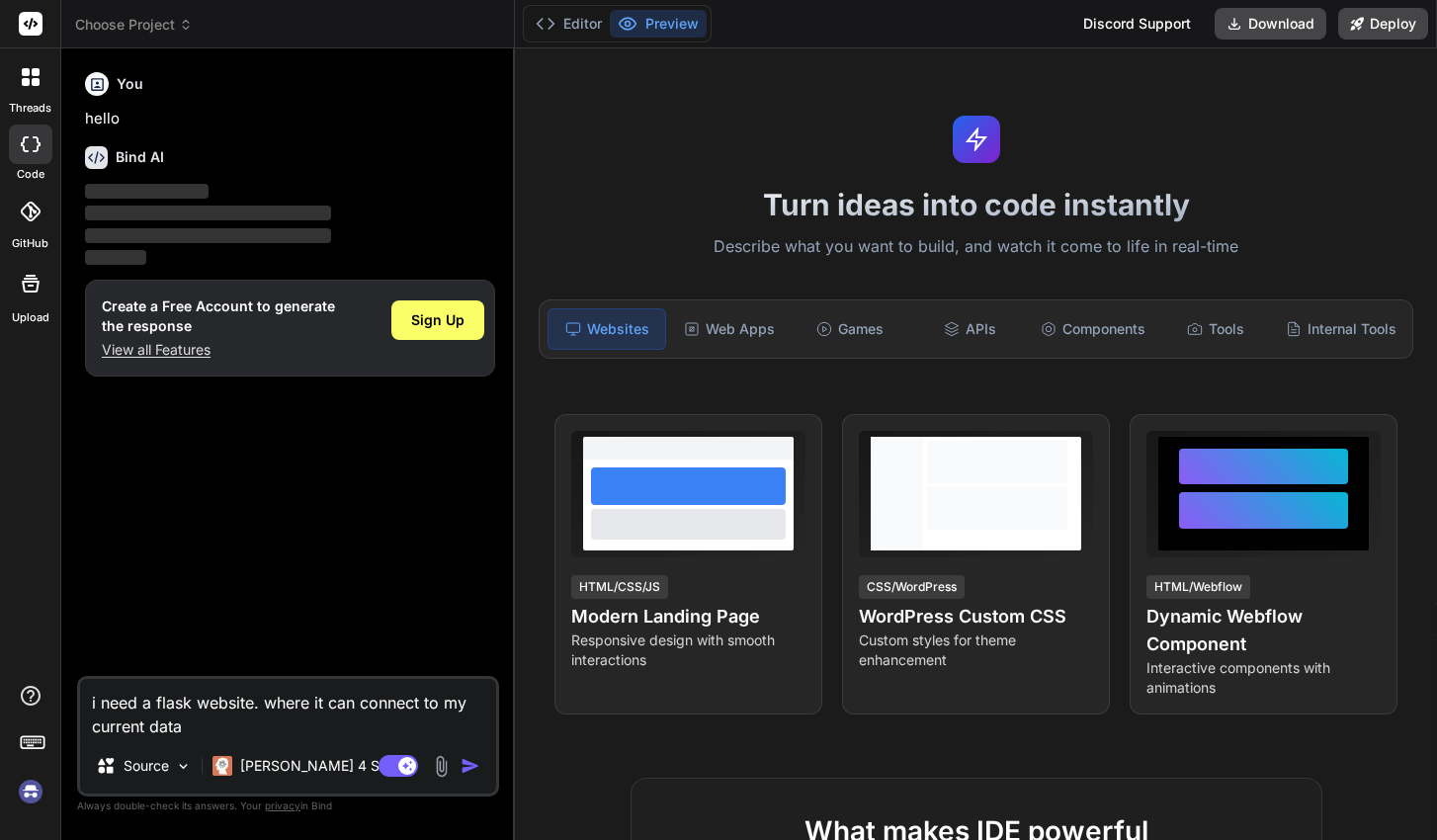
type textarea "i need a flask website. where it can connect to my current datab"
type textarea "x"
type textarea "i need a flask website. where it can connect to my current databa"
type textarea "x"
type textarea "i need a flask website. where it can connect to my current databas"
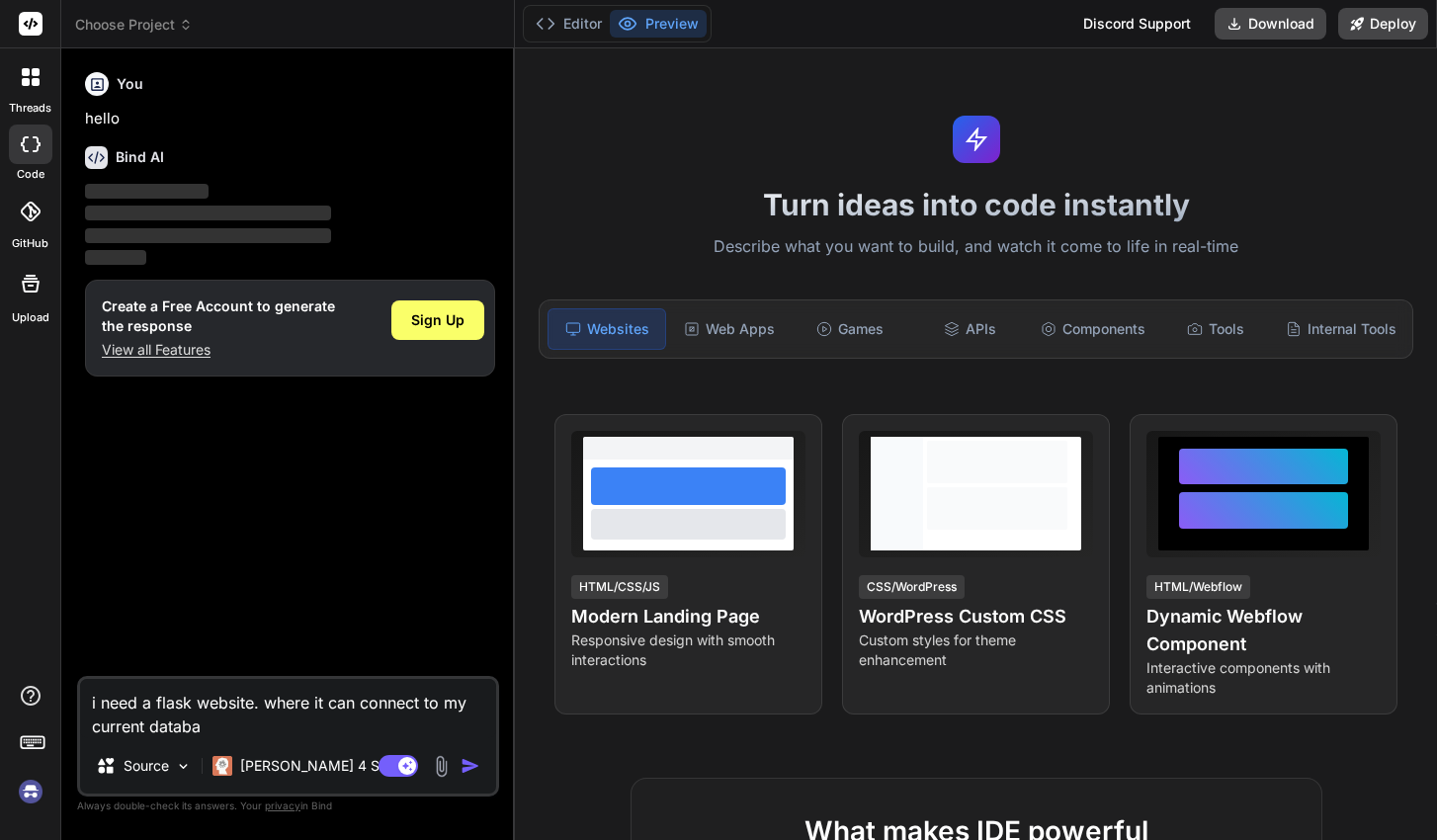
type textarea "x"
type textarea "i need a flask website. where it can connect to my current database"
type textarea "x"
type textarea "i need a flask website. where it can connect to my current database"
type textarea "x"
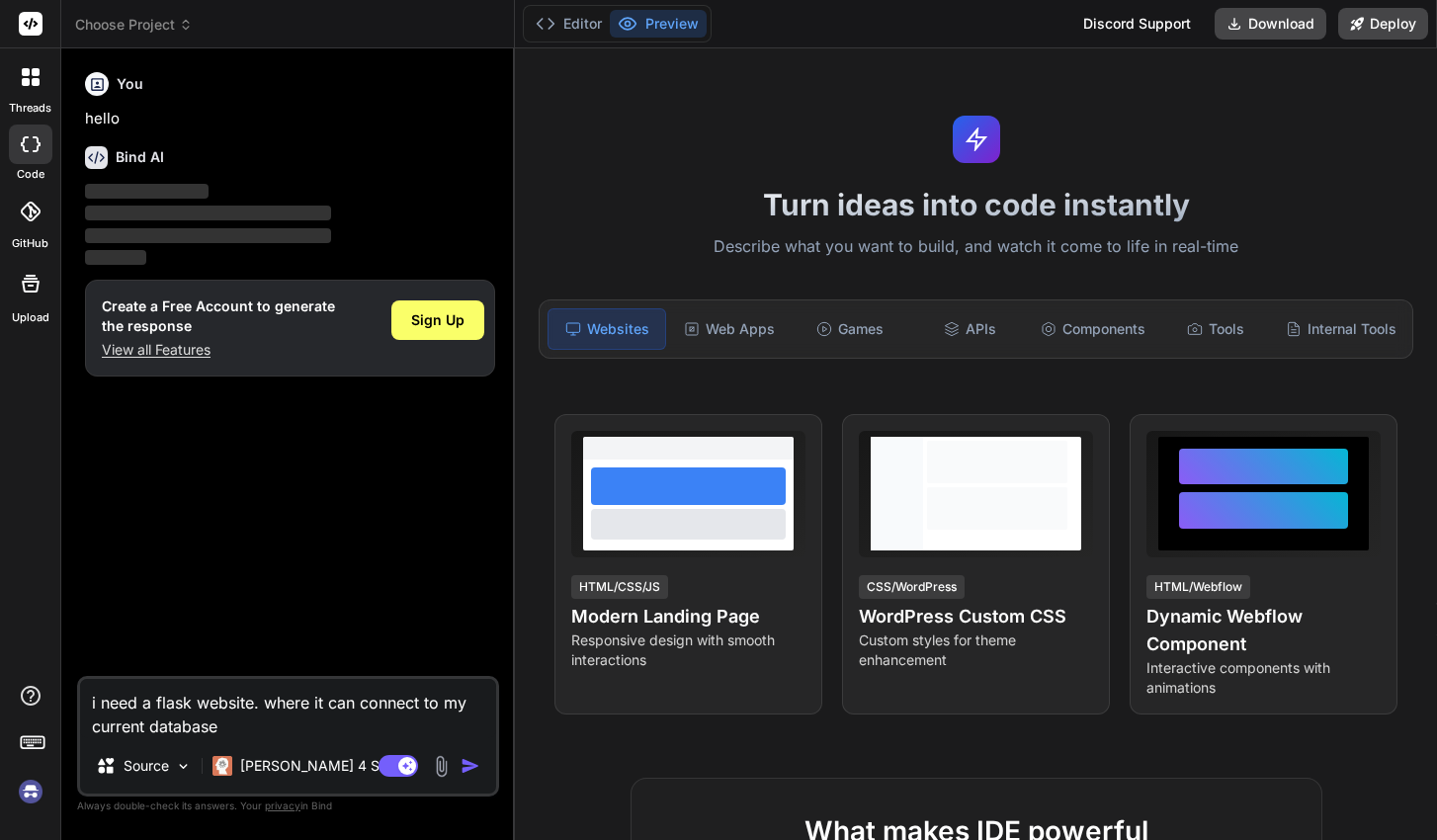
type textarea "i need a flask website. where it can connect to my current database a"
type textarea "x"
type textarea "i need a flask website. where it can connect to my current database an"
type textarea "x"
type textarea "i need a flask website. where it can connect to my current database and"
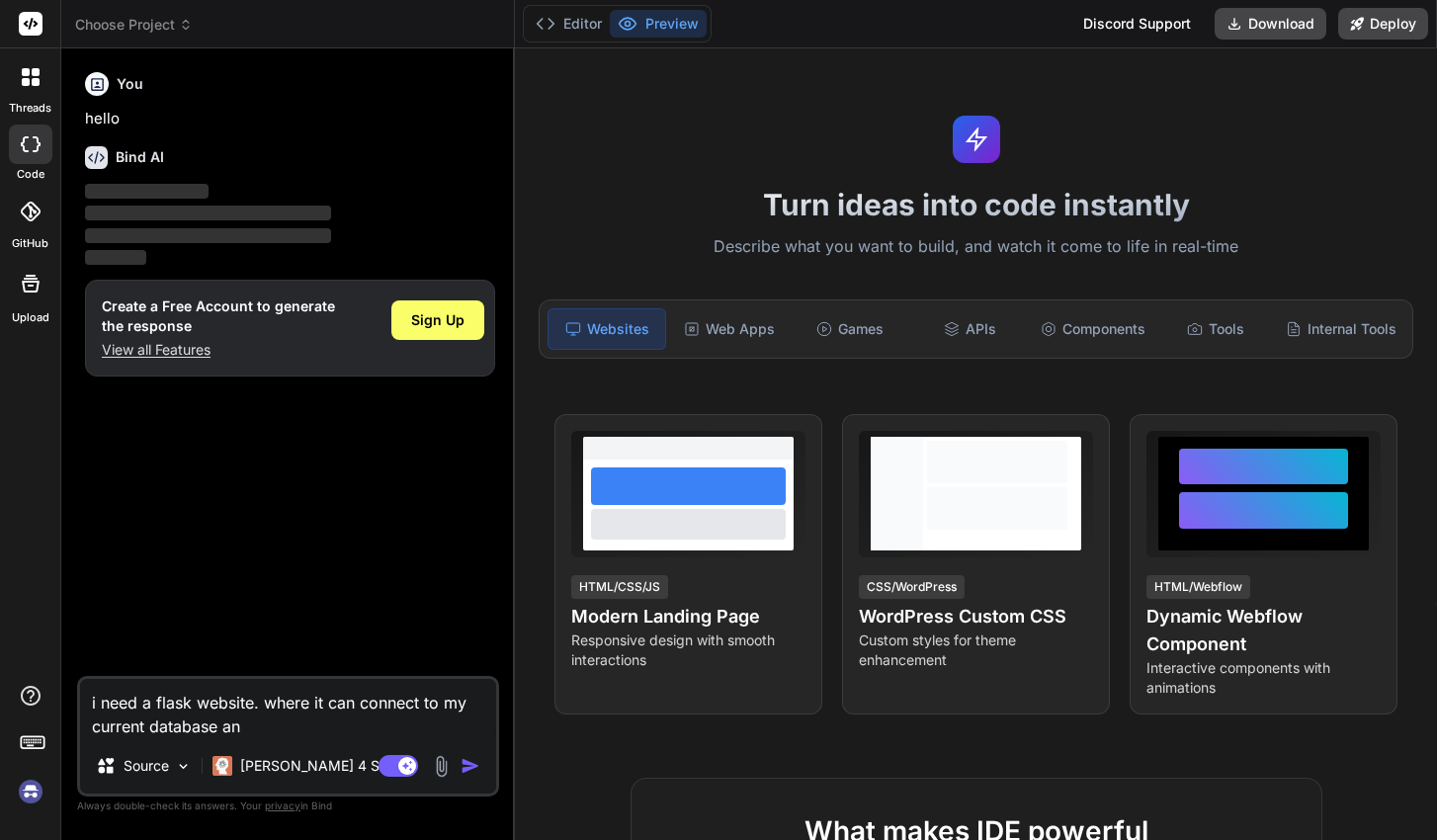
type textarea "x"
type textarea "i need a flask website. where it can connect to my current database and"
type textarea "x"
type textarea "i need a flask website. where it can connect to my current database and s"
type textarea "x"
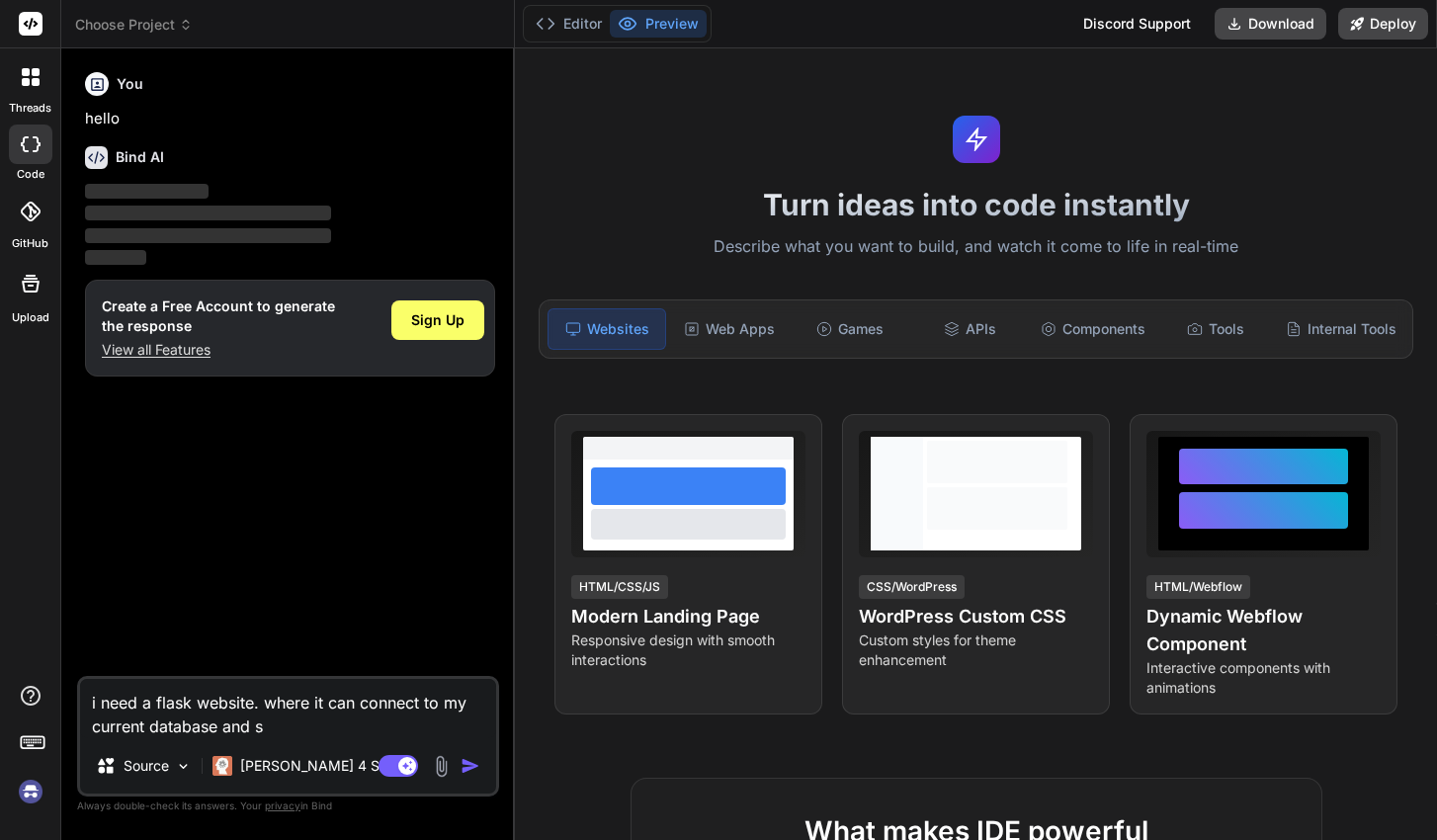
type textarea "i need a flask website. where it can connect to my current database and sh"
type textarea "x"
type textarea "i need a flask website. where it can connect to my current database and s"
type textarea "x"
type textarea "i need a flask website. where it can connect to my current database and sc"
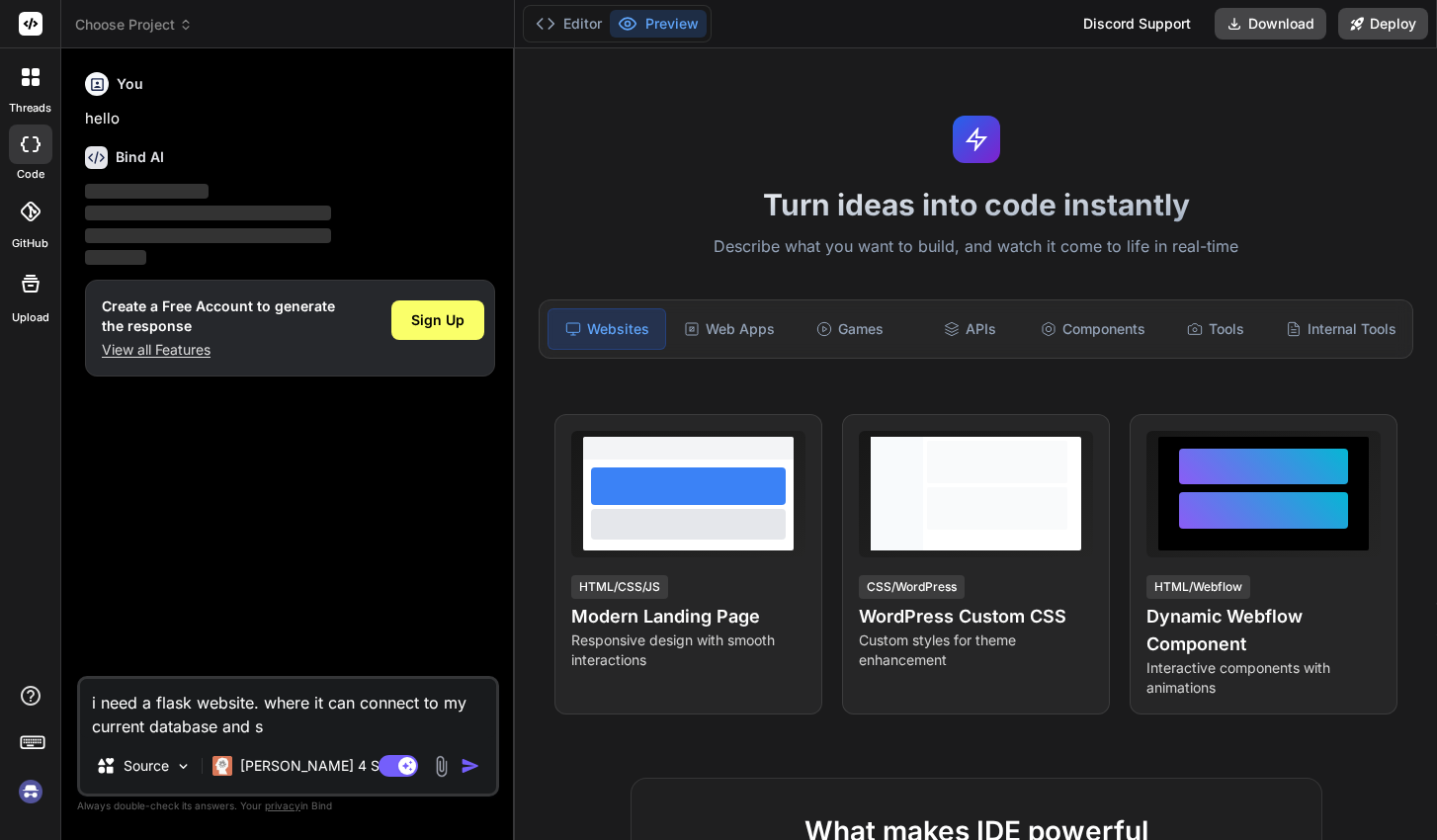
type textarea "x"
type textarea "i need a flask website. where it can connect to my current database and sch"
type textarea "x"
type textarea "i need a flask website. where it can connect to my current database and sche"
type textarea "x"
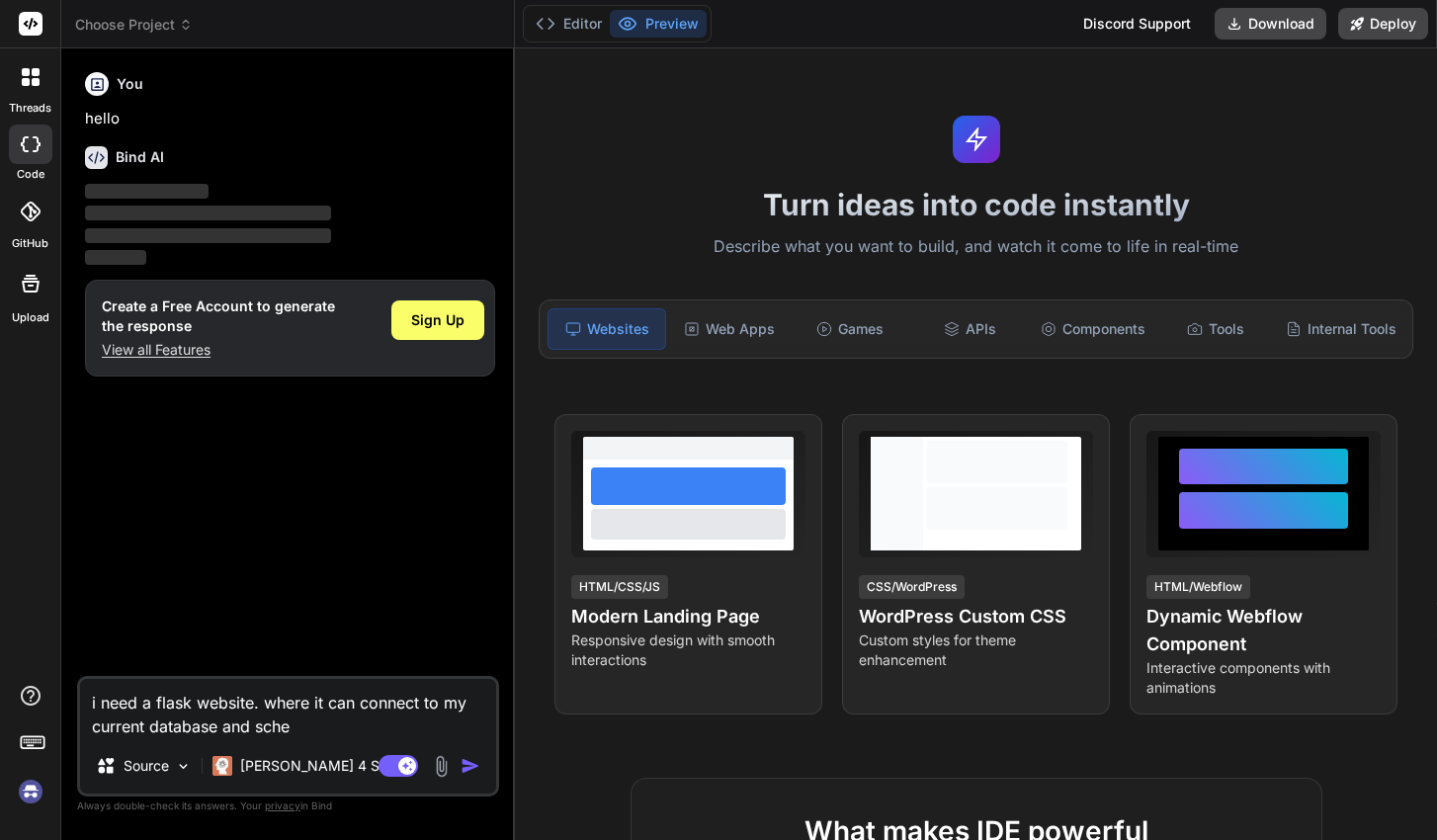
type textarea "i need a flask website. where it can connect to my current database and schem"
type textarea "x"
type textarea "i need a flask website. where it can connect to my current database and schema"
type textarea "x"
type textarea "i need a flask website. where it can connect to my current database and schema"
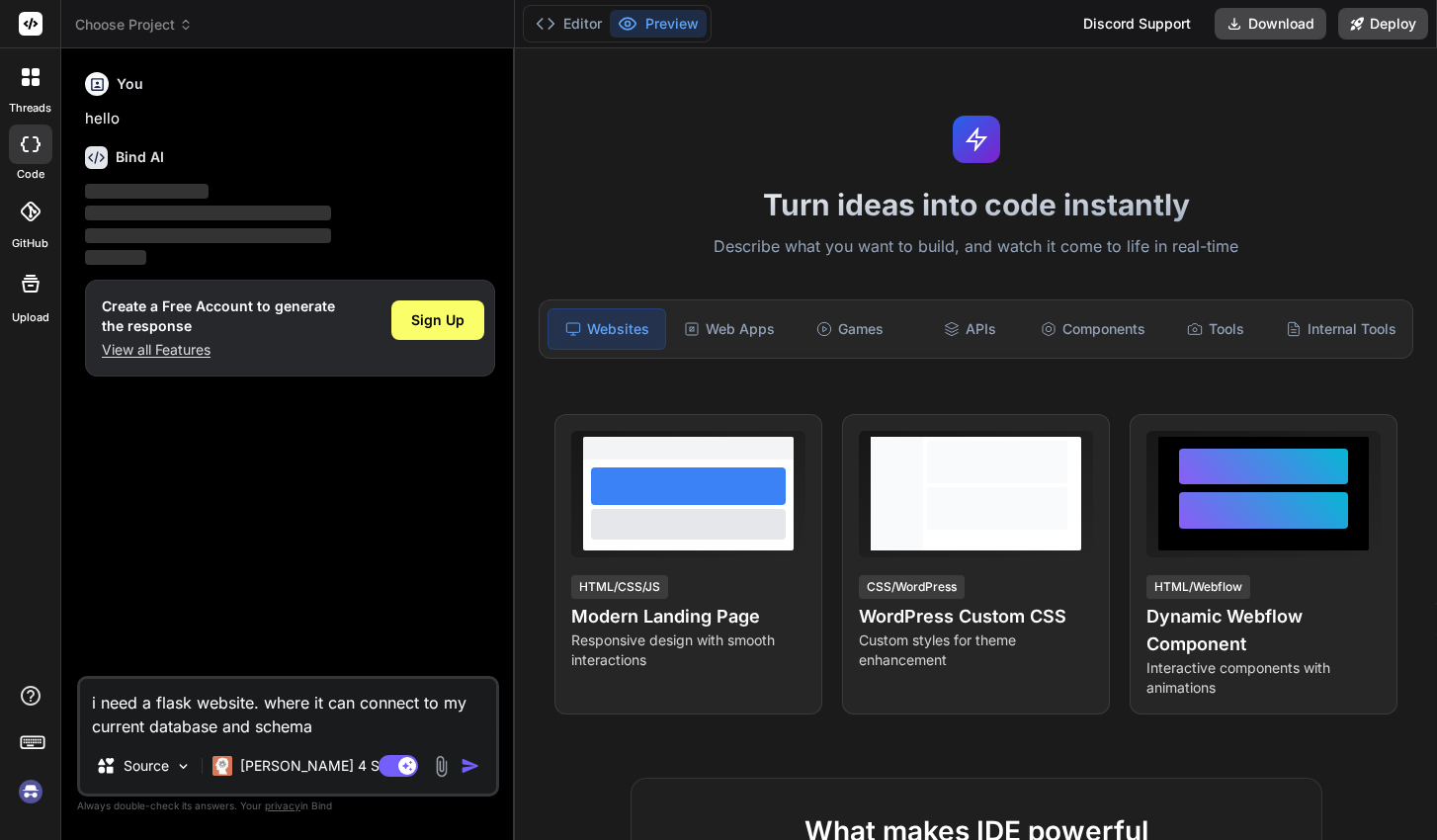
type textarea "x"
type textarea "i need a flask website. where it can connect to my current database and schema a"
type textarea "x"
type textarea "i need a flask website. where it can connect to my current database and schema …"
type textarea "x"
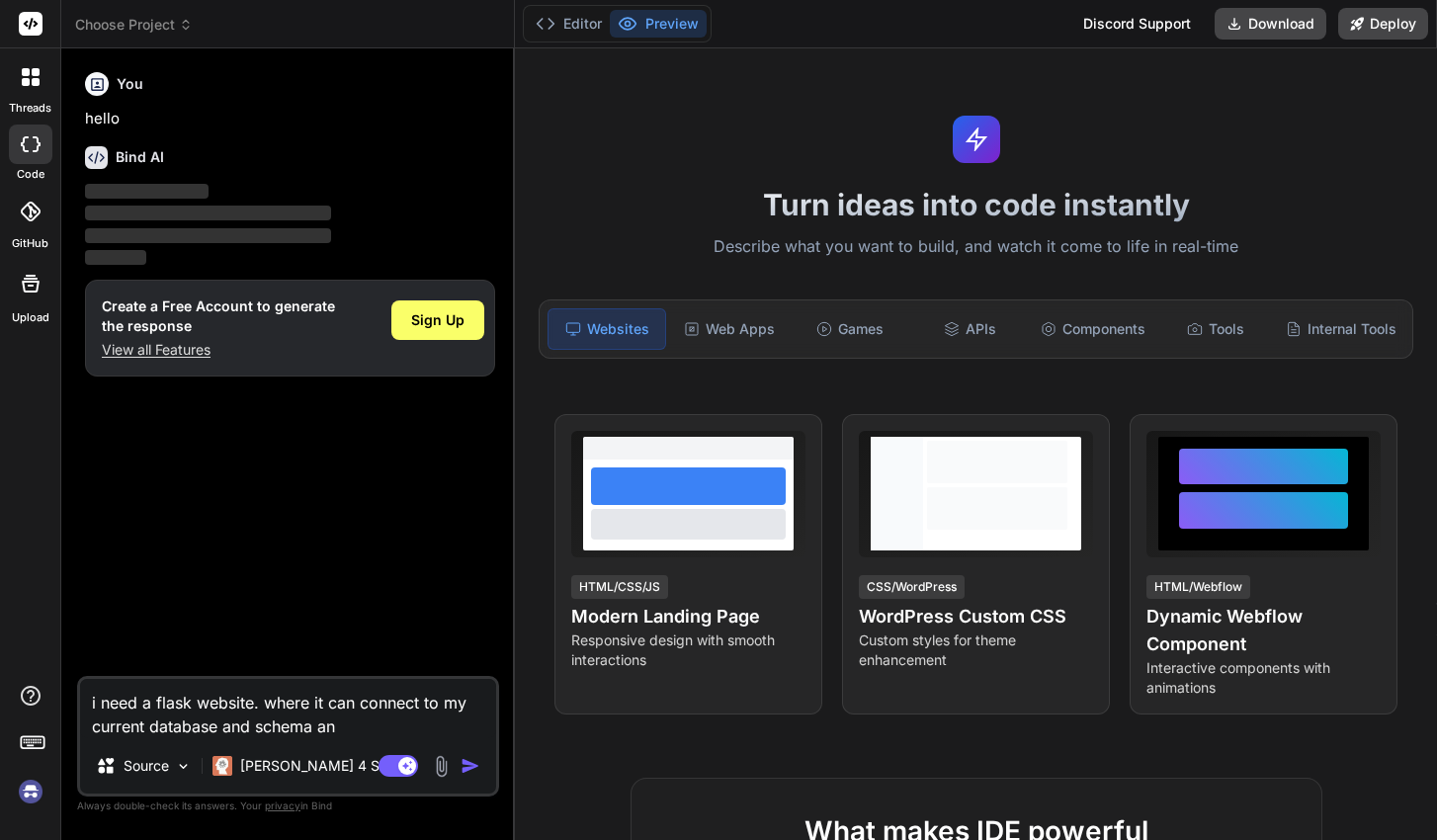
type textarea "i need a flask website. where it can connect to my current database and schema …"
type textarea "x"
type textarea "i need a flask website. where it can connect to my current database and schema …"
type textarea "x"
type textarea "i need a flask website. where it can connect to my current database and schema …"
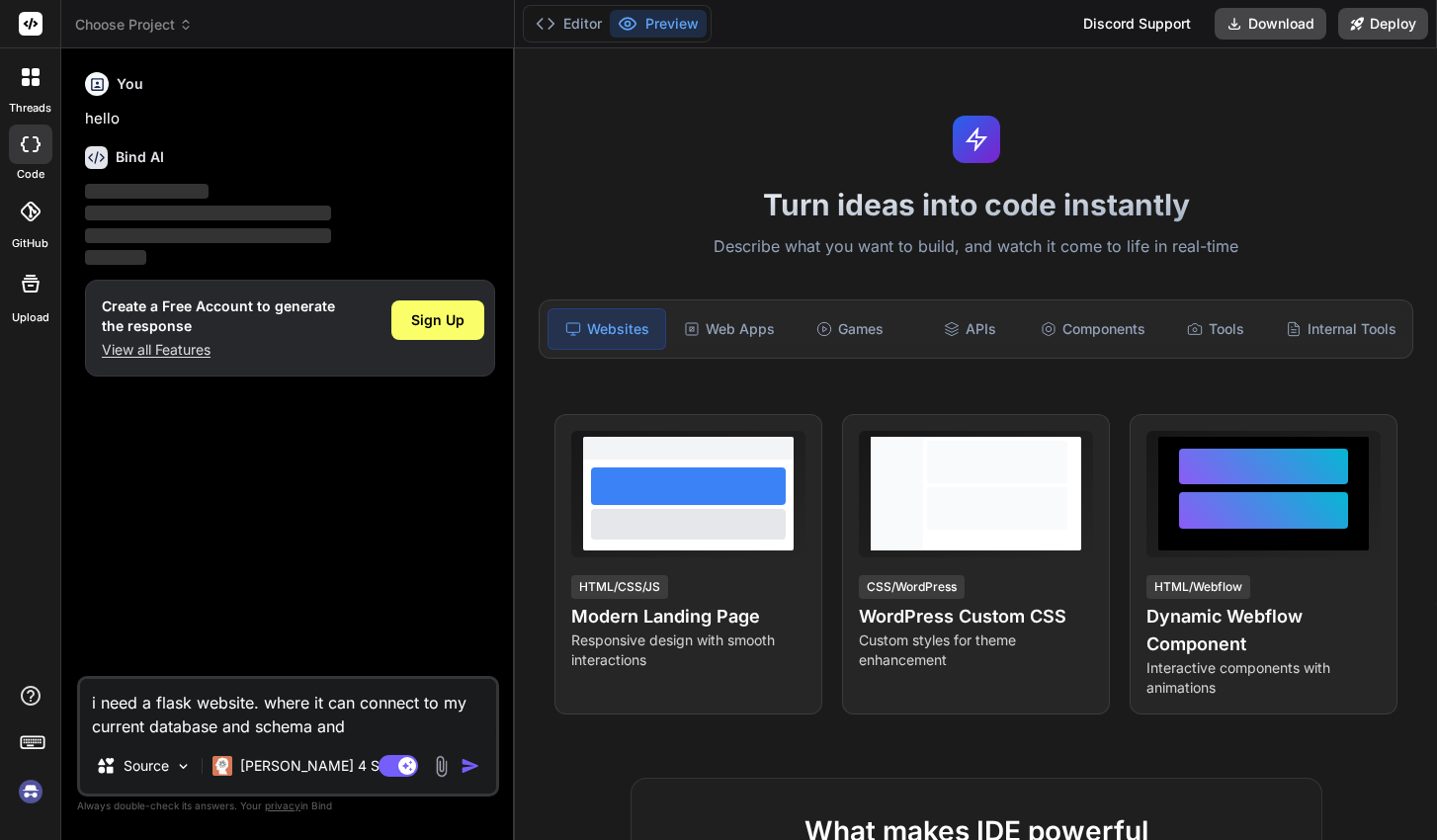
type textarea "x"
type textarea "i need a flask website. where it can connect to my current database and schema …"
type textarea "x"
type textarea "i need a flask website. where it can connect to my current database and schema …"
type textarea "x"
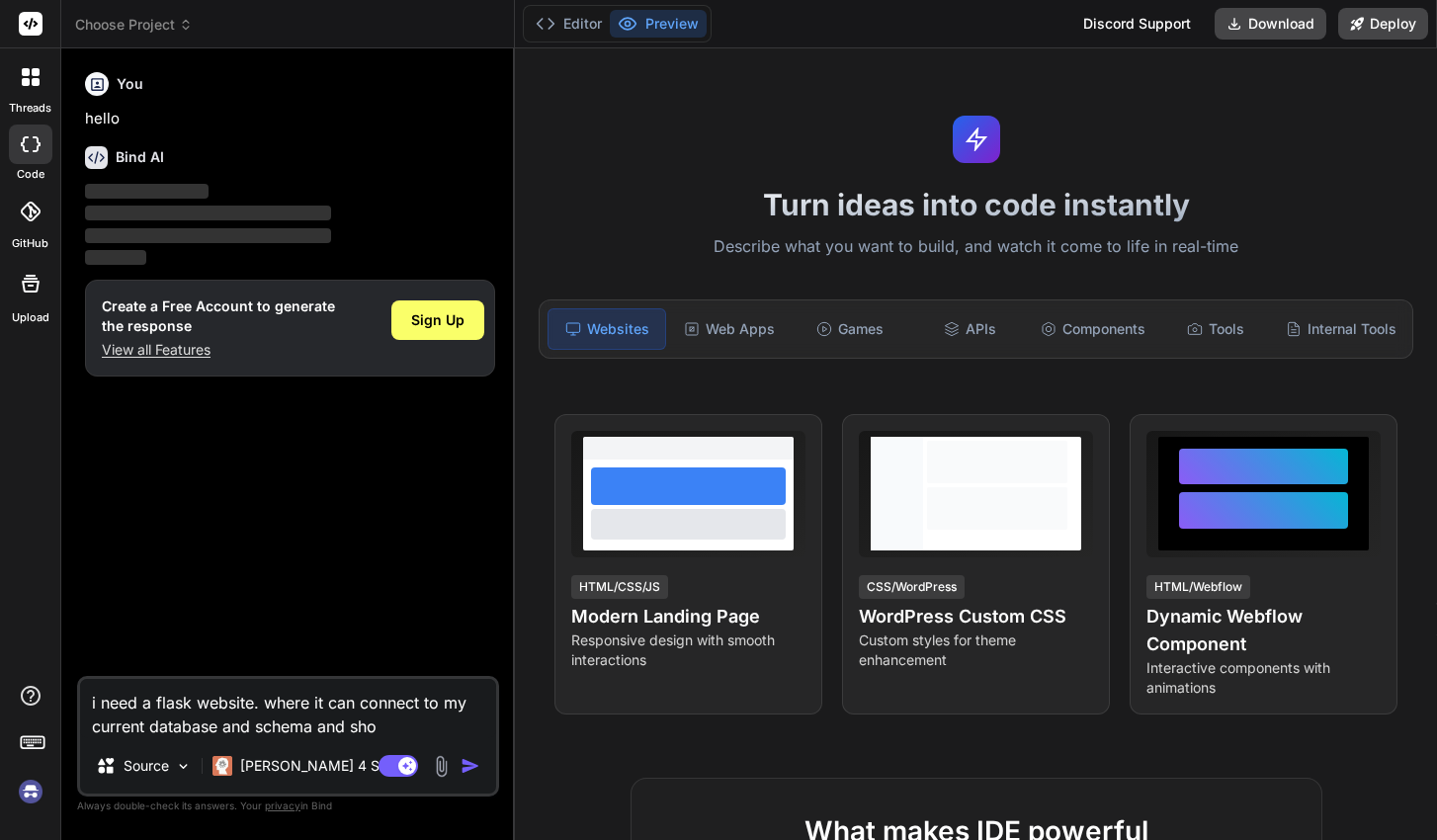
type textarea "i need a flask website. where it can connect to my current database and schema …"
type textarea "x"
type textarea "i need a flask website. where it can connect to my current database and schema …"
type textarea "x"
type textarea "i need a flask website. where it can connect to my current database and schema …"
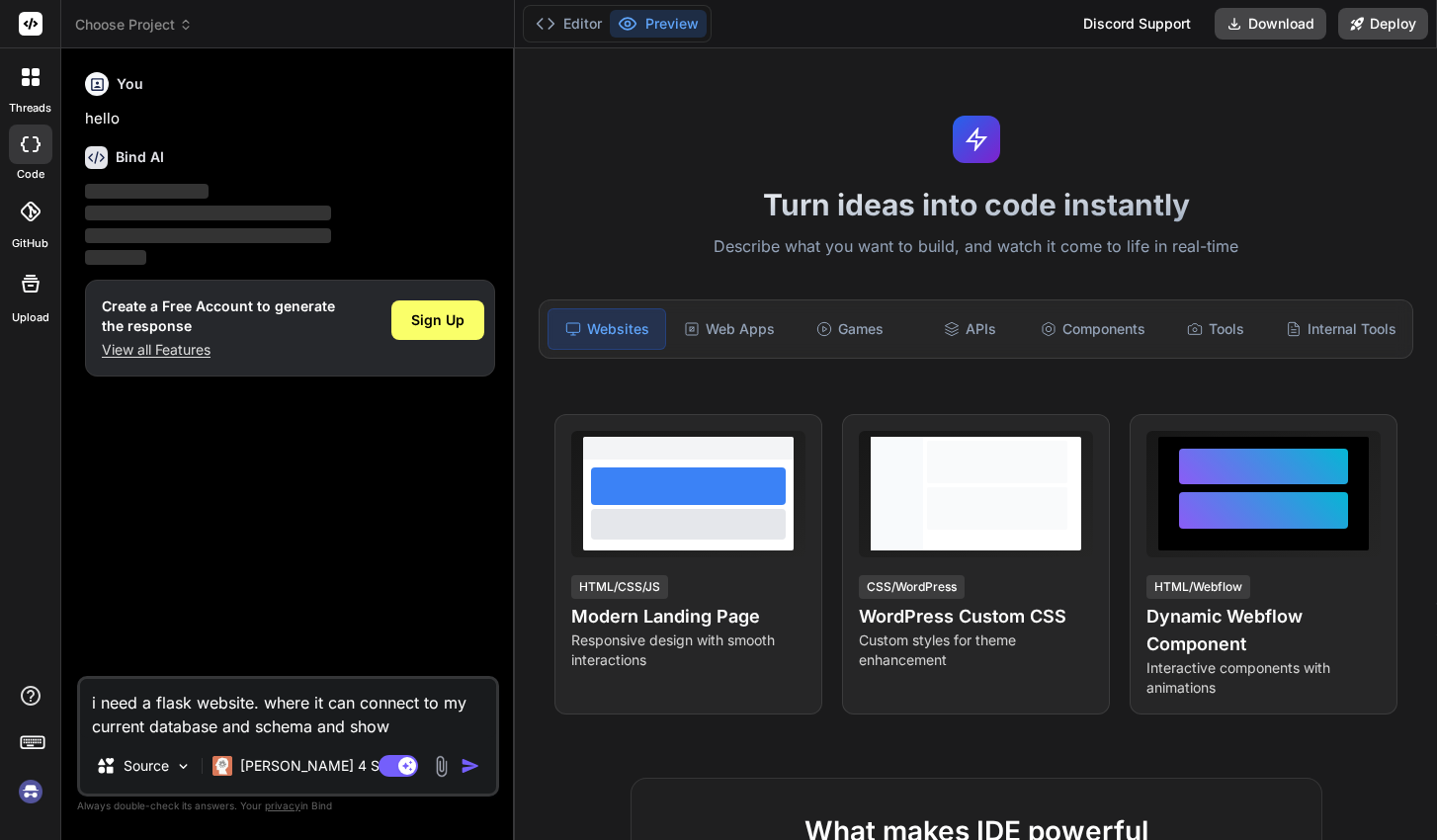
type textarea "x"
type textarea "i need a flask website. where it can connect to my current database and schema …"
type textarea "x"
type textarea "i need a flask website. where it can connect to my current database and schema …"
type textarea "x"
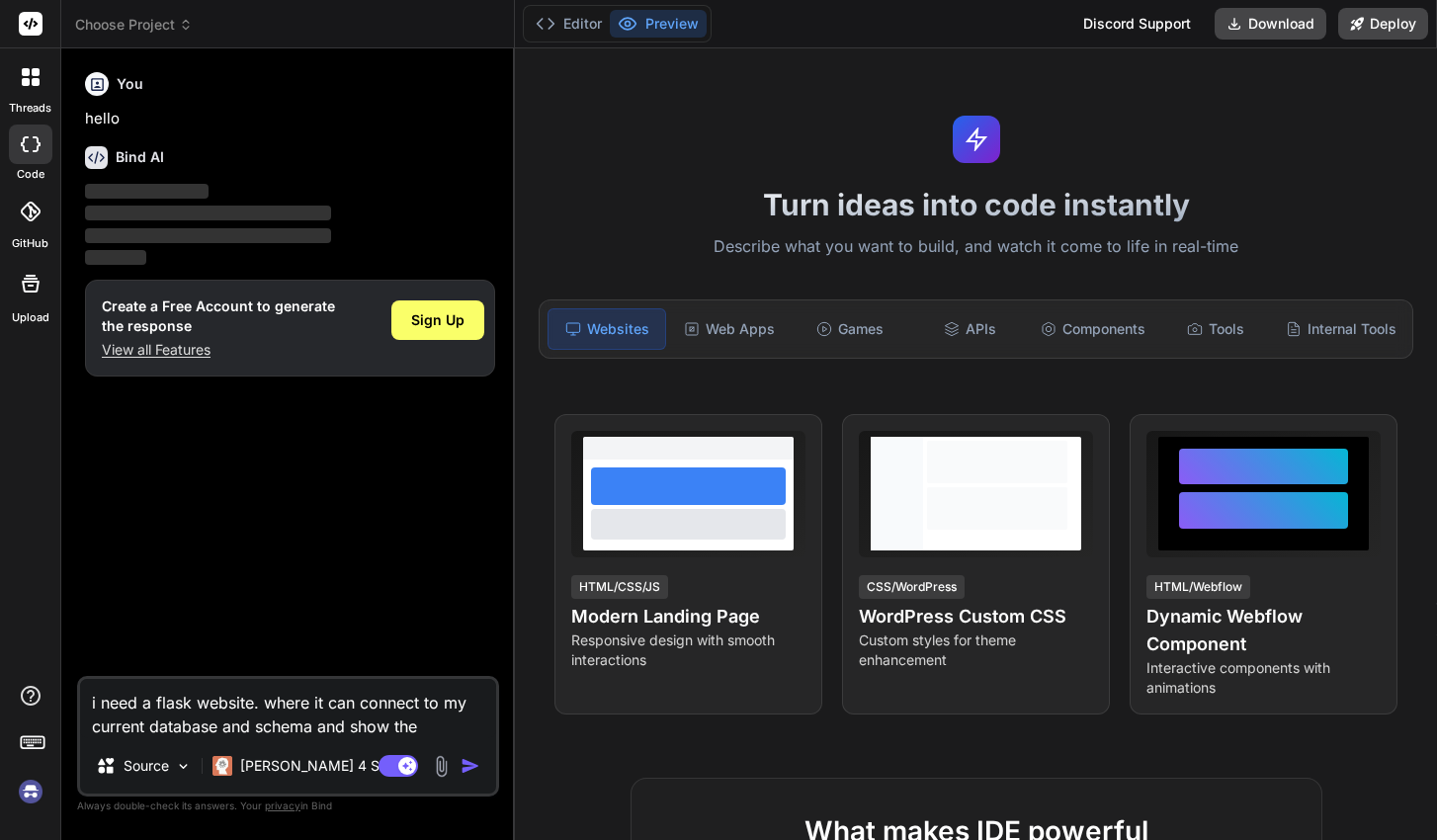
type textarea "i need a flask website. where it can connect to my current database and schema …"
type textarea "x"
type textarea "i need a flask website. where it can connect to my current database and schema …"
type textarea "x"
type textarea "i need a flask website. where it can connect to my current database and schema …"
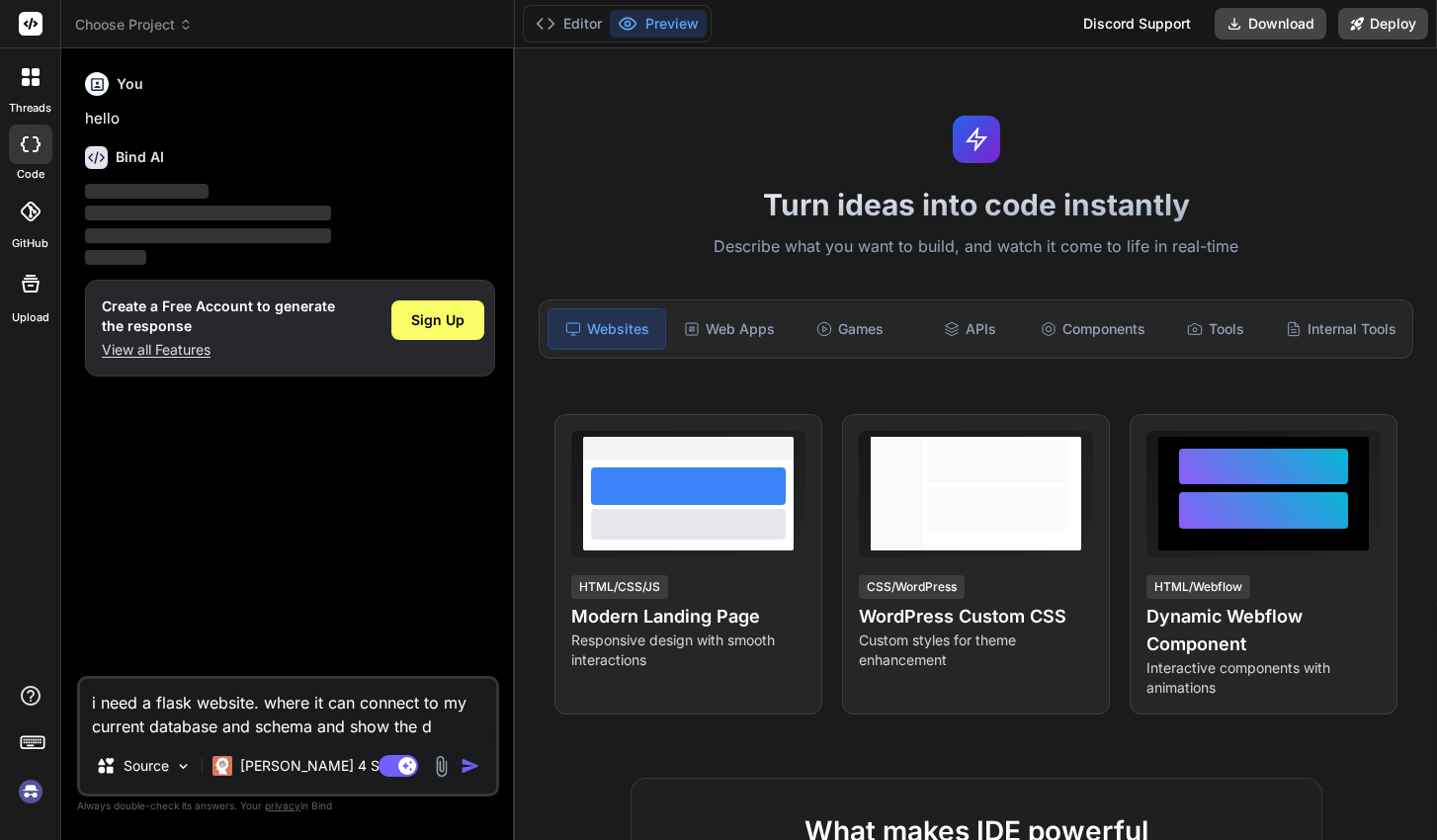
type textarea "x"
type textarea "i need a flask website. where it can connect to my current database and schema …"
type textarea "x"
type textarea "i need a flask website. where it can connect to my current database and schema …"
type textarea "x"
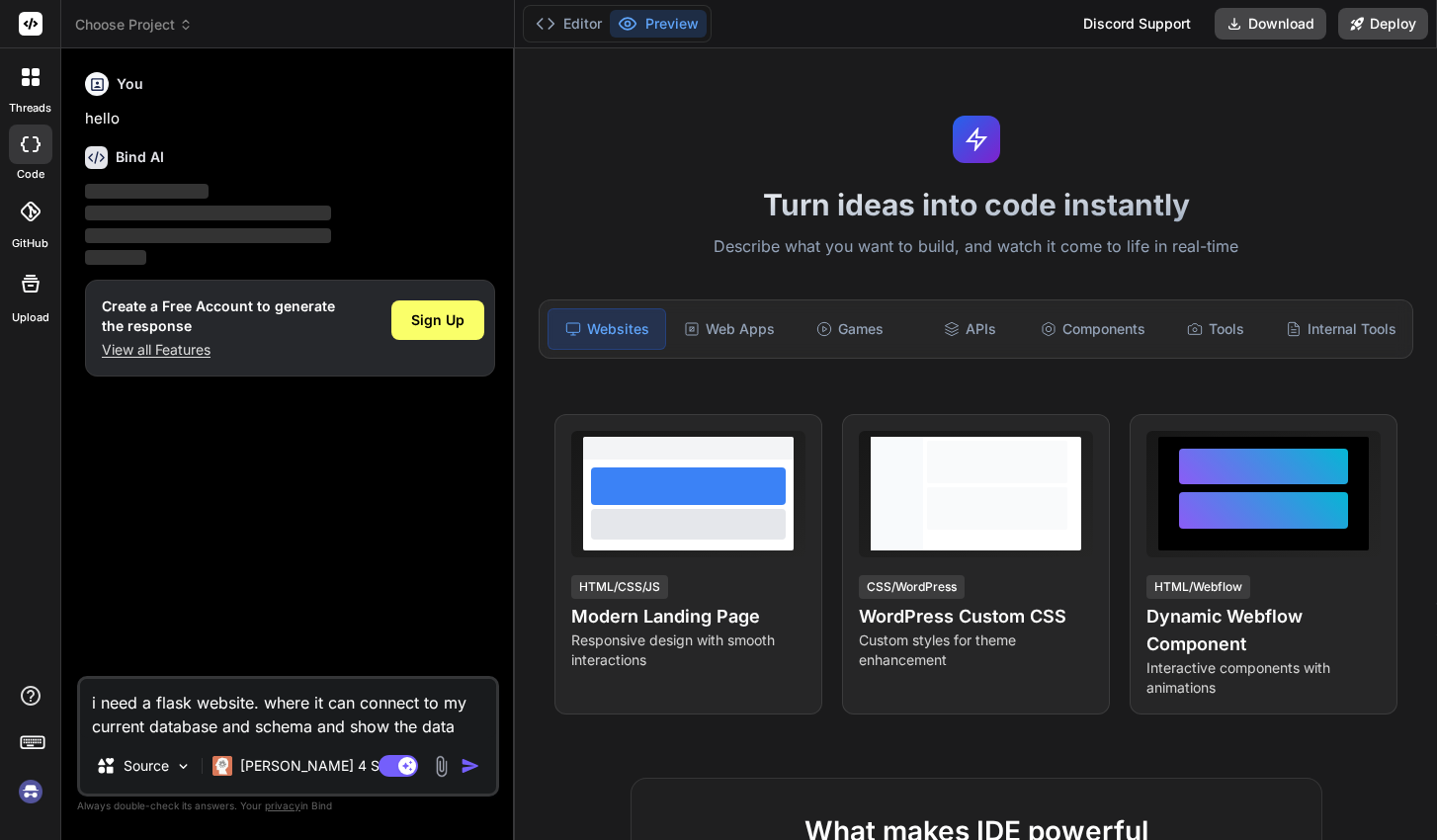
type textarea "i need a flask website. where it can connect to my current database and schema …"
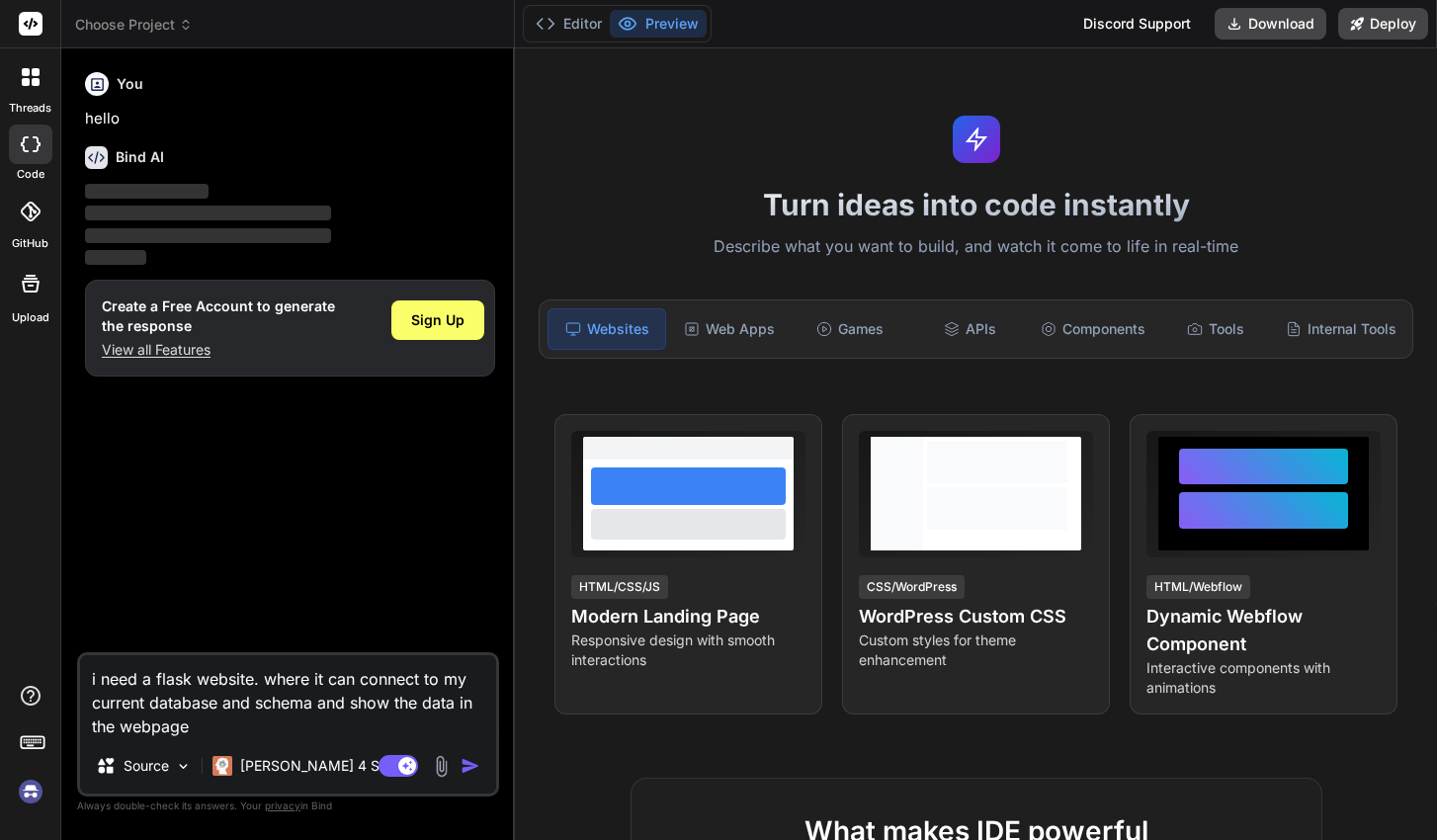
click at [476, 765] on img "button" at bounding box center [471, 766] width 20 height 20
click at [465, 767] on img "button" at bounding box center [471, 766] width 20 height 20
click at [468, 762] on img "button" at bounding box center [471, 766] width 20 height 20
click at [445, 322] on span "Sign Up" at bounding box center [437, 320] width 53 height 20
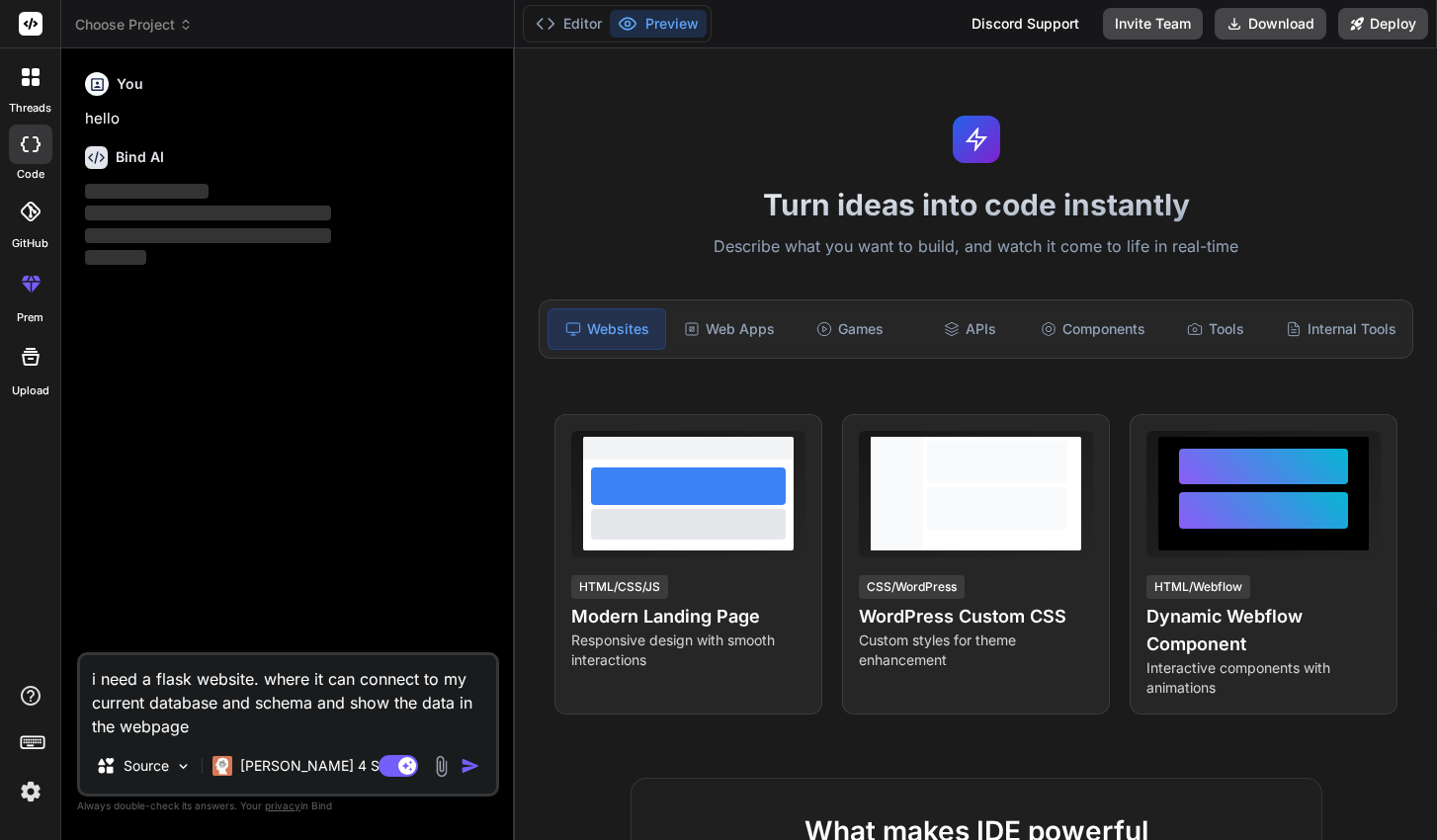
click at [469, 773] on img "button" at bounding box center [471, 766] width 20 height 20
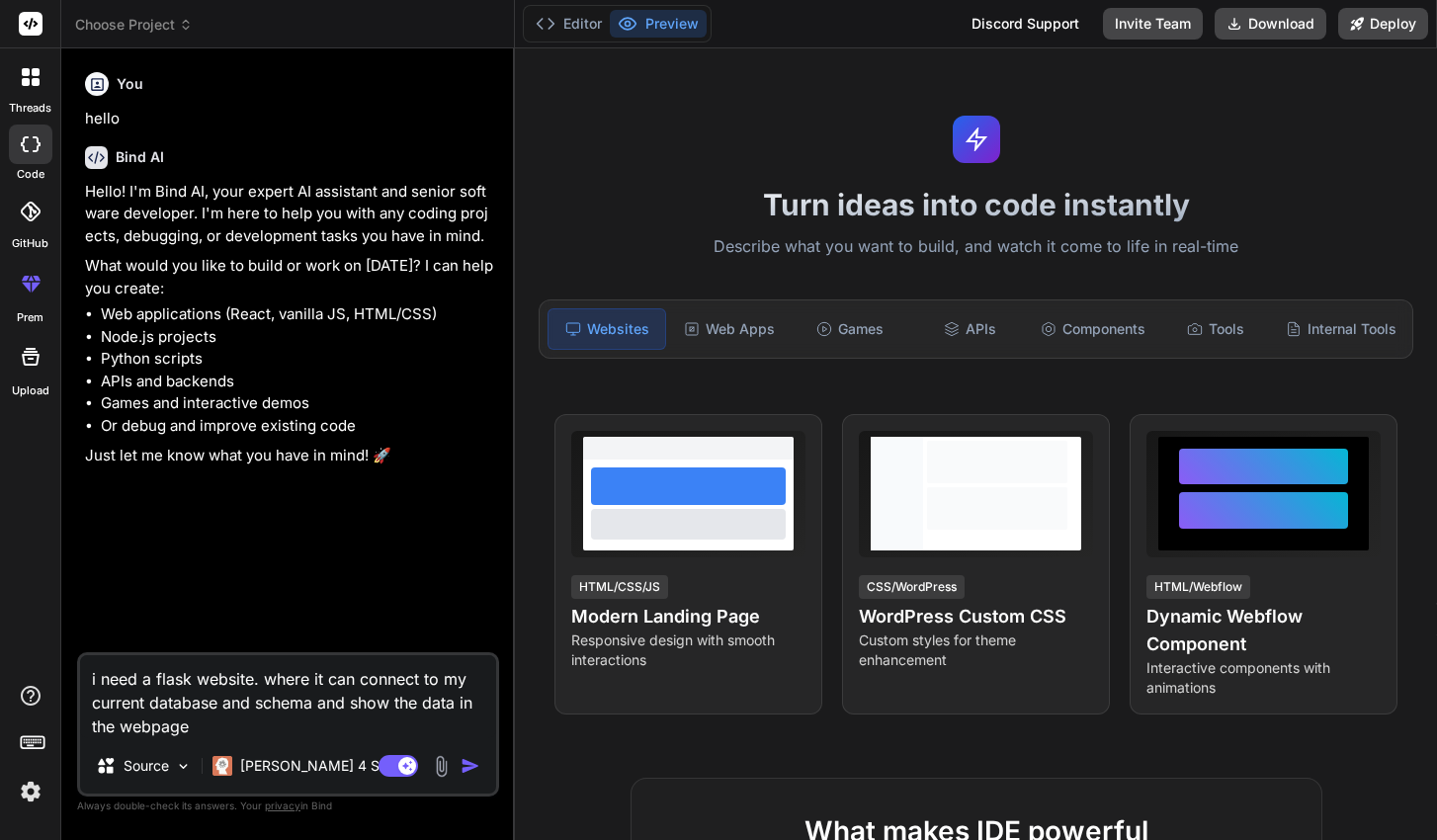
drag, startPoint x: 220, startPoint y: 732, endPoint x: 87, endPoint y: 666, distance: 148.5
click at [87, 666] on textarea "i need a flask website. where it can connect to my current database and schema …" at bounding box center [287, 696] width 416 height 83
click at [290, 730] on textarea "i need a flask website. where it can connect to my current database and schema …" at bounding box center [287, 696] width 416 height 83
click at [465, 779] on div "Source Claude 4 S.." at bounding box center [287, 770] width 416 height 48
click at [467, 771] on img "button" at bounding box center [471, 766] width 20 height 20
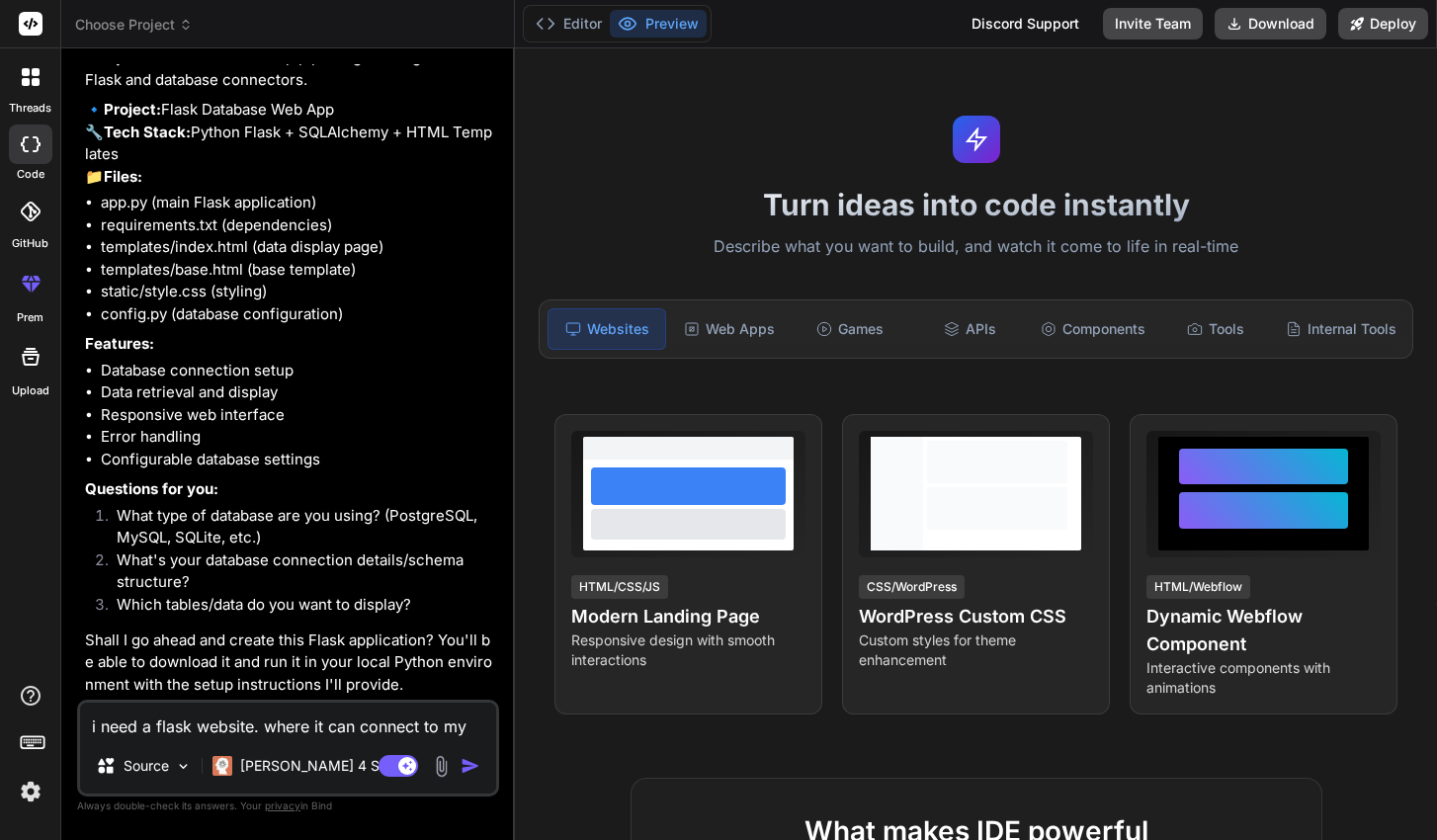
click at [331, 698] on div "Bind AI I understand you want to create a Flask website to connect to your data…" at bounding box center [289, 299] width 410 height 800
click at [292, 713] on textarea "i need a flask website. where it can connect to my current database and schema …" at bounding box center [287, 720] width 416 height 36
click at [432, 765] on img at bounding box center [441, 766] width 23 height 23
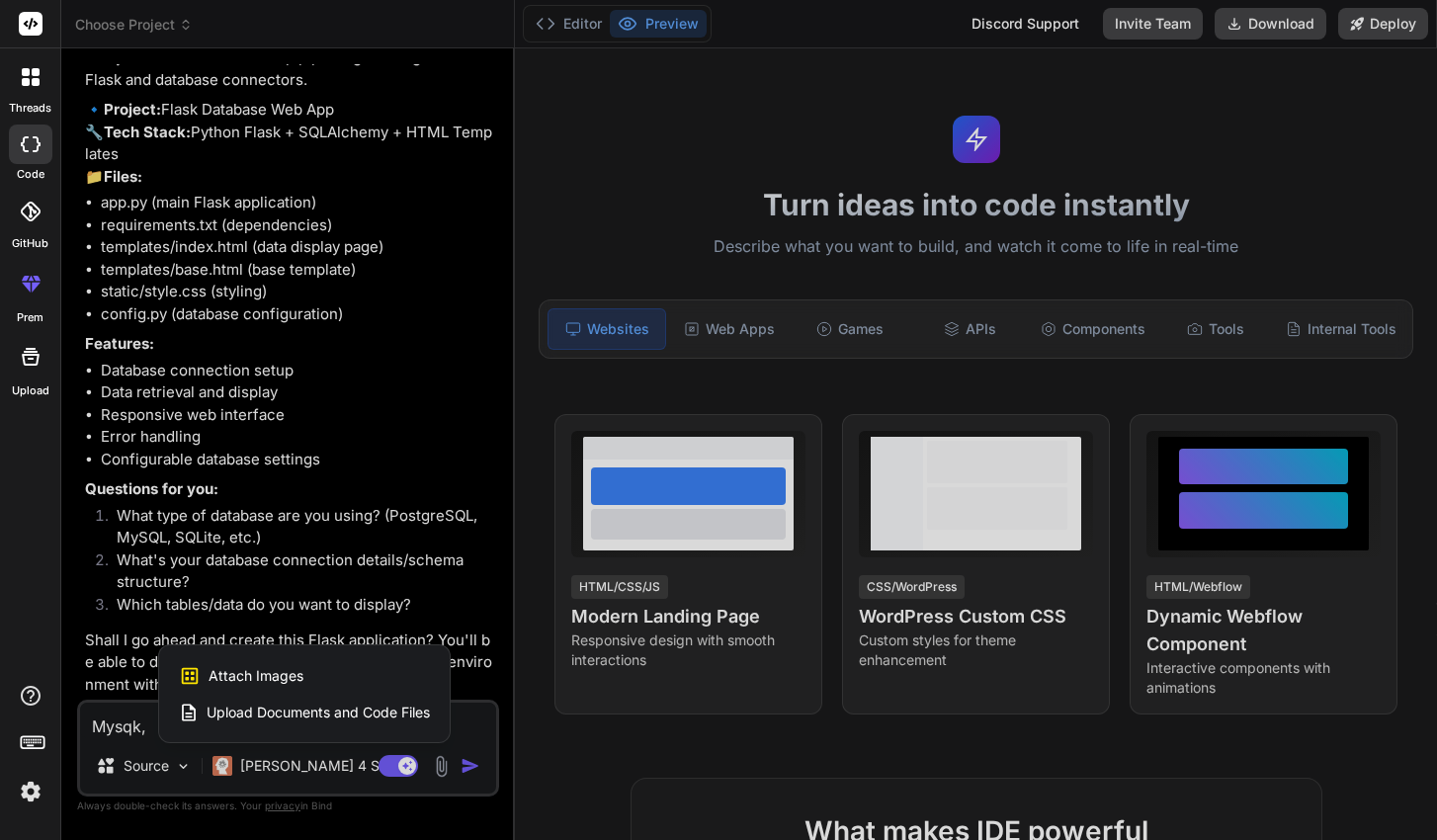
click at [278, 700] on div "Upload Documents and Code Files" at bounding box center [304, 712] width 251 height 36
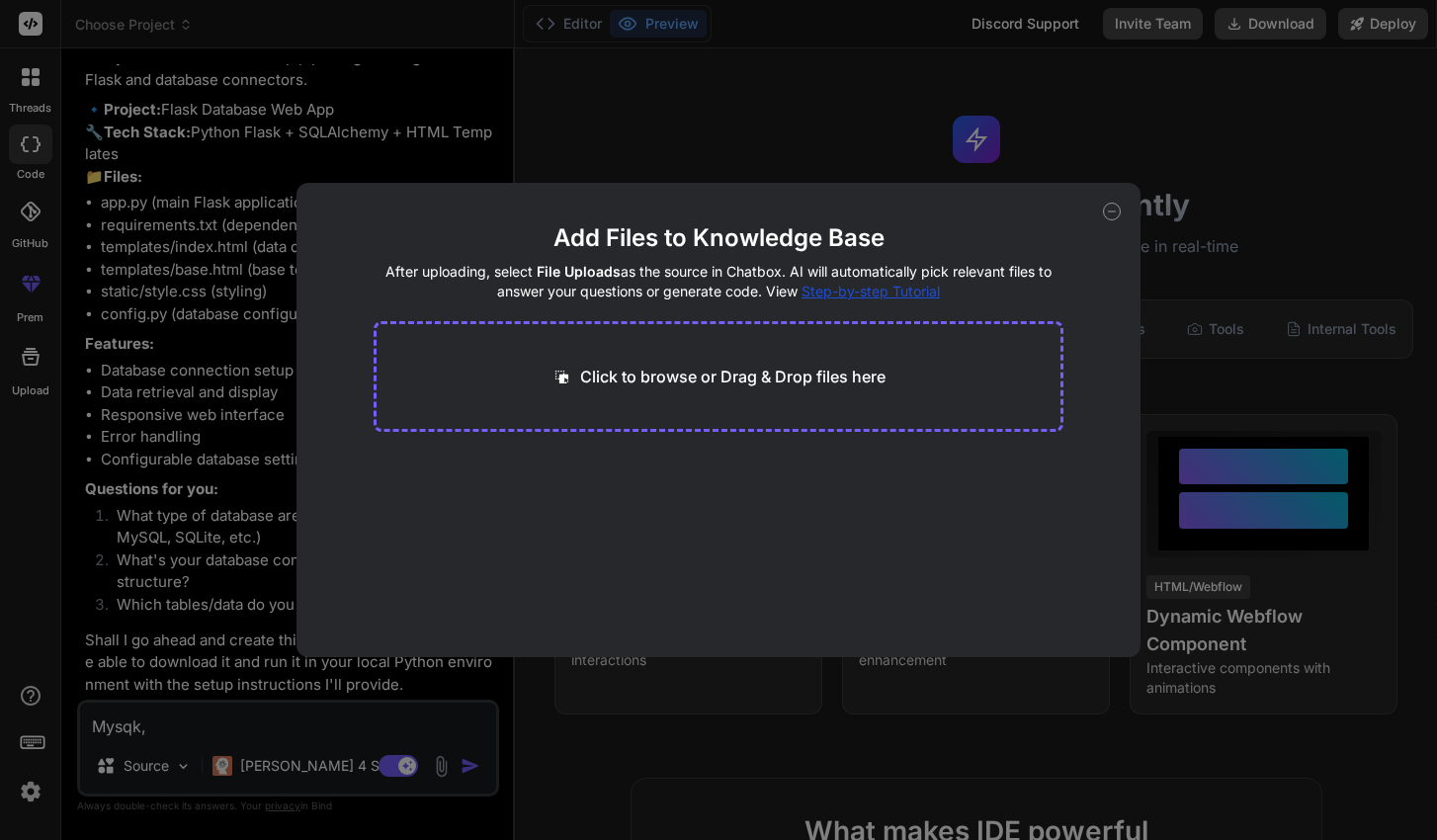
click at [615, 387] on p "Click to browse or Drag & Drop files here" at bounding box center [733, 377] width 305 height 24
click at [1107, 216] on icon at bounding box center [1113, 211] width 18 height 18
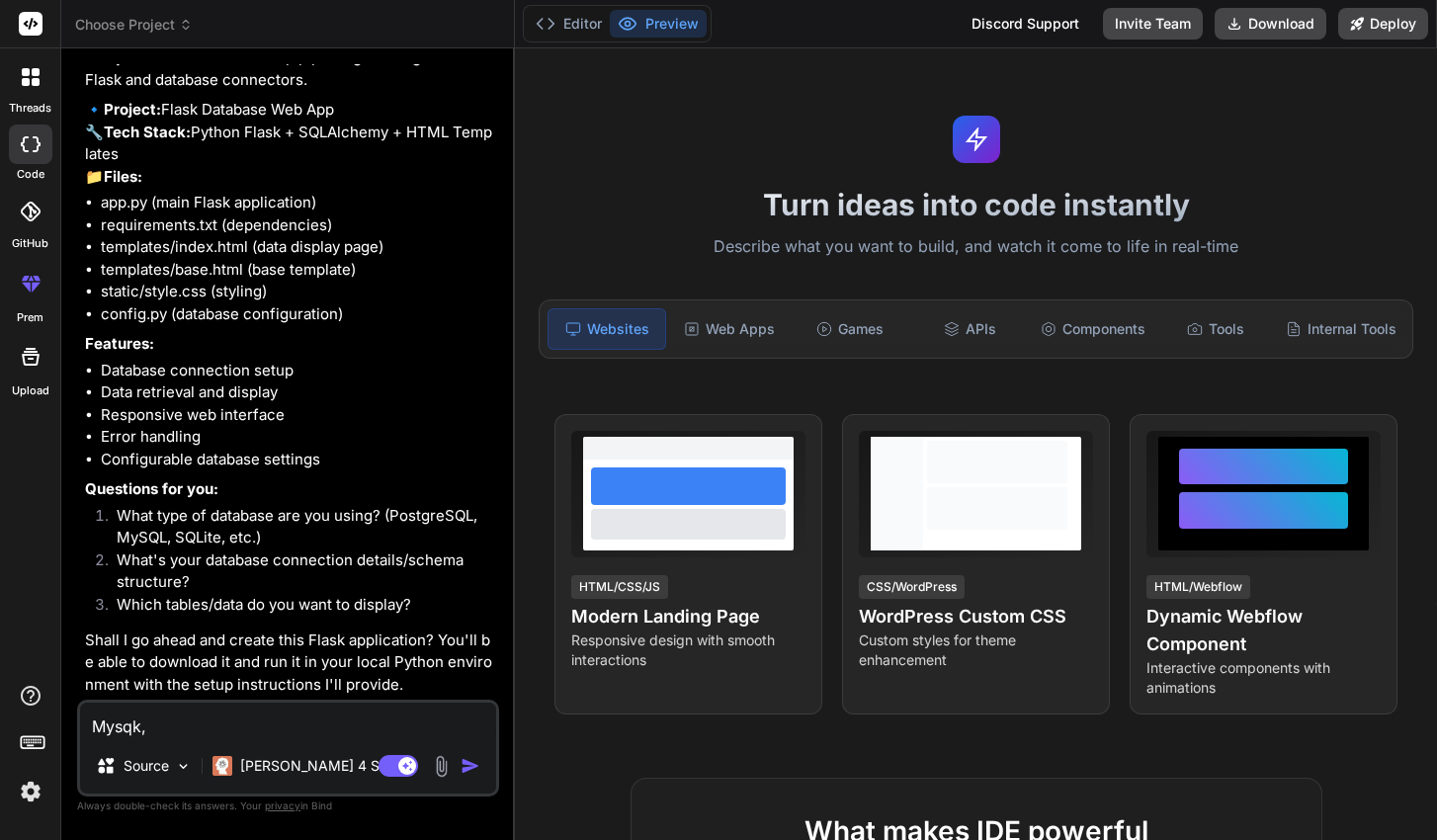
click at [317, 713] on textarea "Mysqk," at bounding box center [287, 720] width 416 height 36
click at [285, 721] on textarea "Mysqk," at bounding box center [287, 720] width 416 height 36
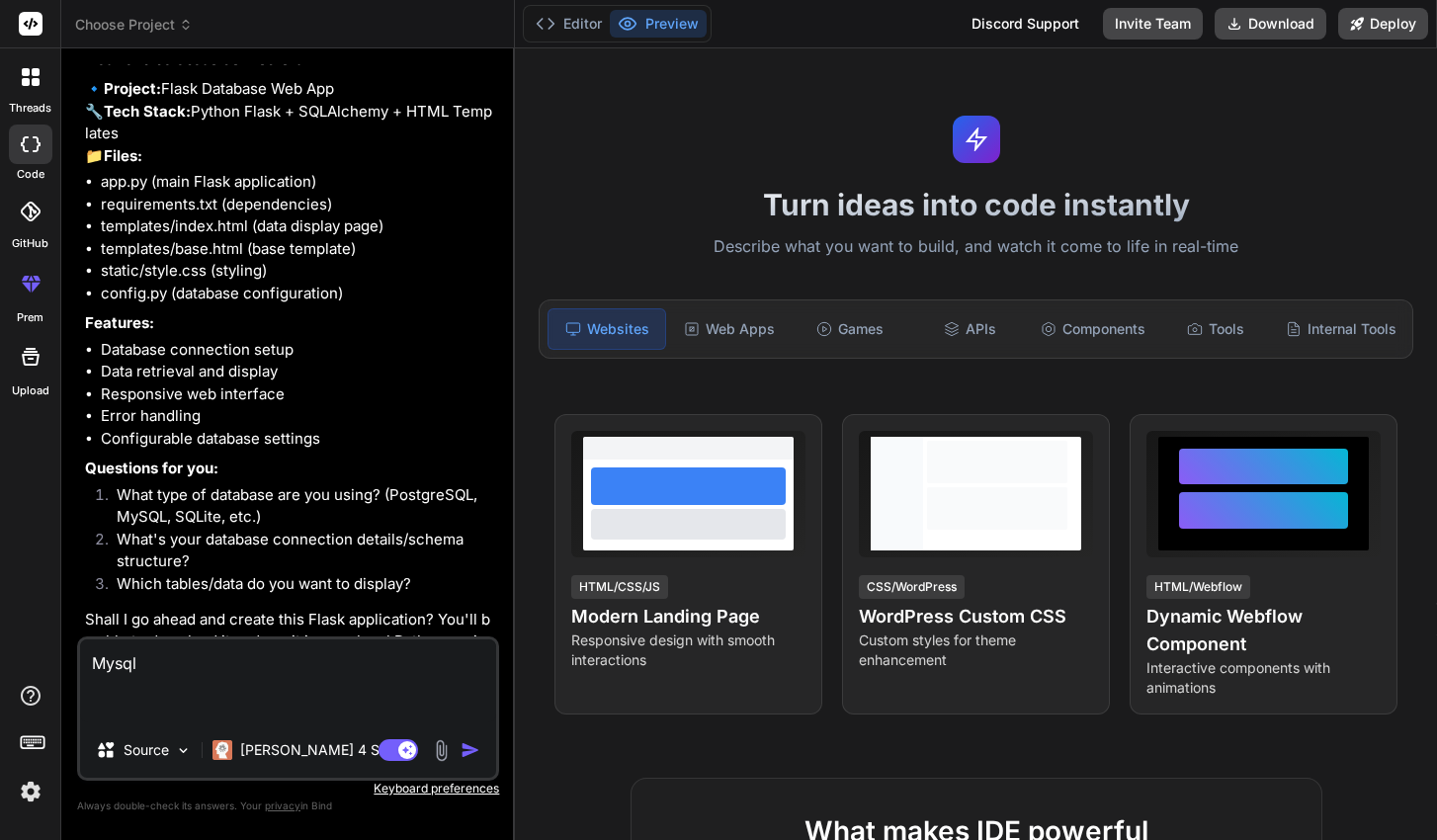
click at [435, 756] on img at bounding box center [441, 750] width 23 height 23
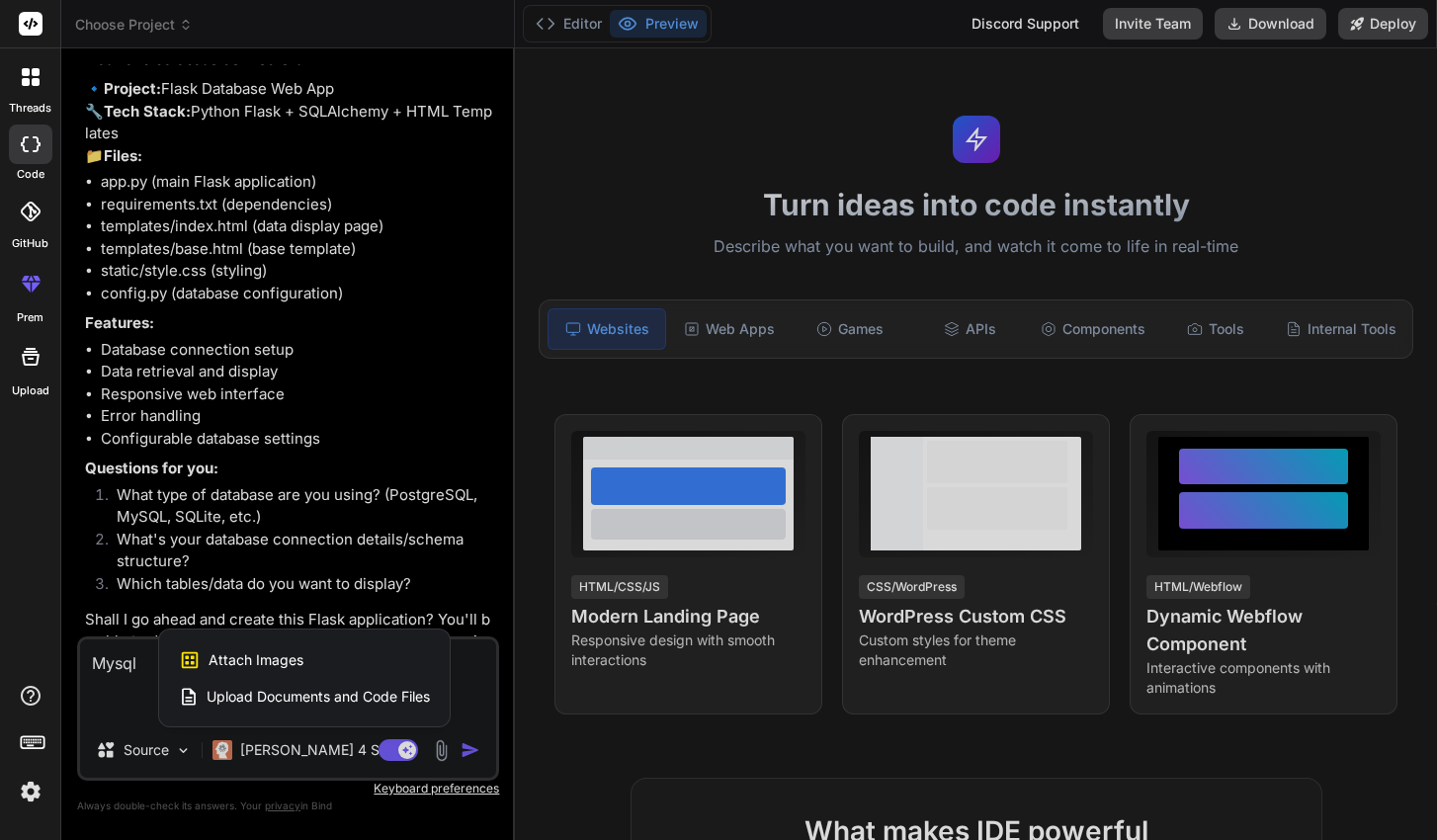
click at [282, 695] on span "Upload Documents and Code Files" at bounding box center [318, 697] width 224 height 20
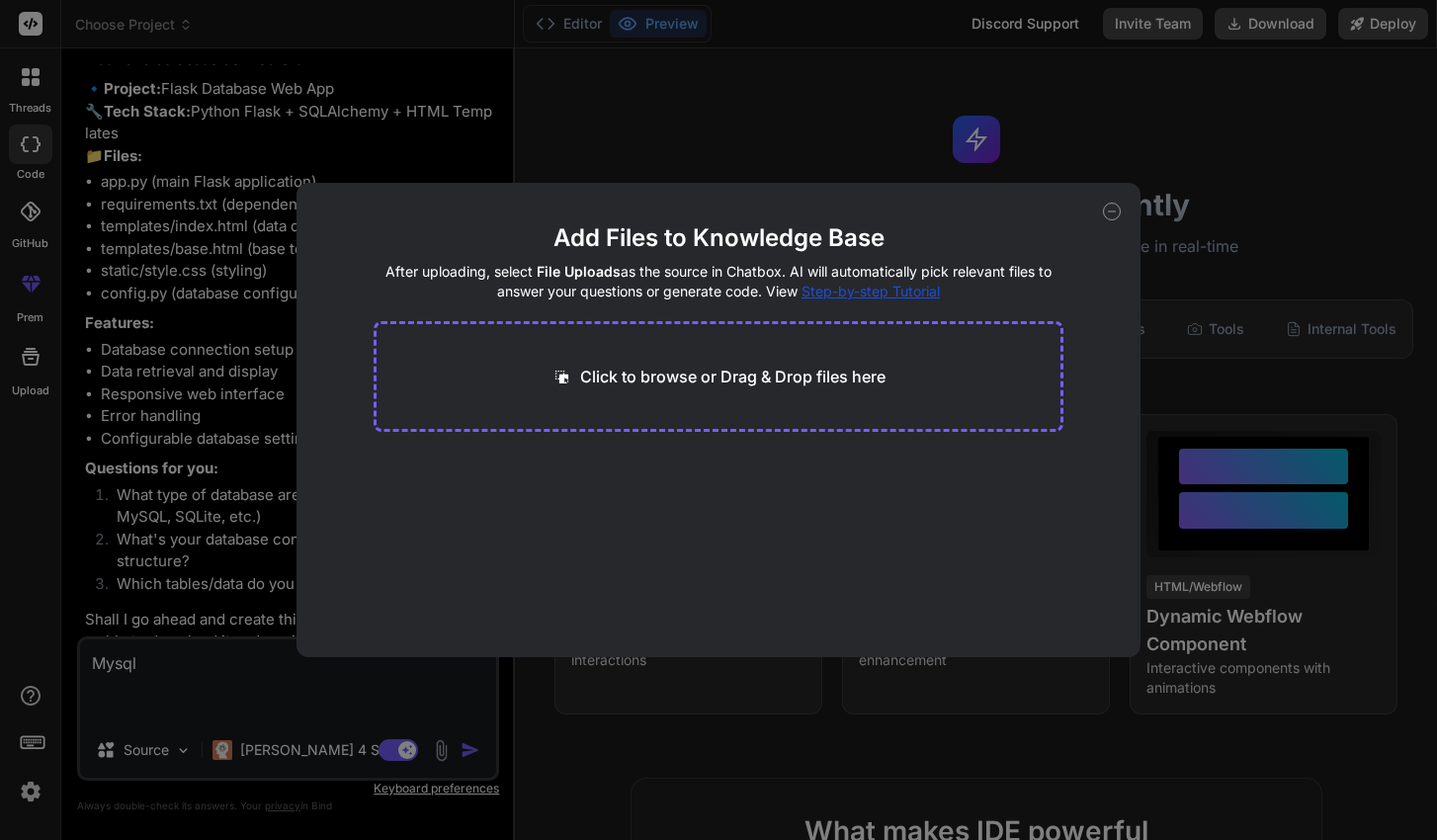
click at [1111, 208] on icon at bounding box center [1113, 211] width 18 height 18
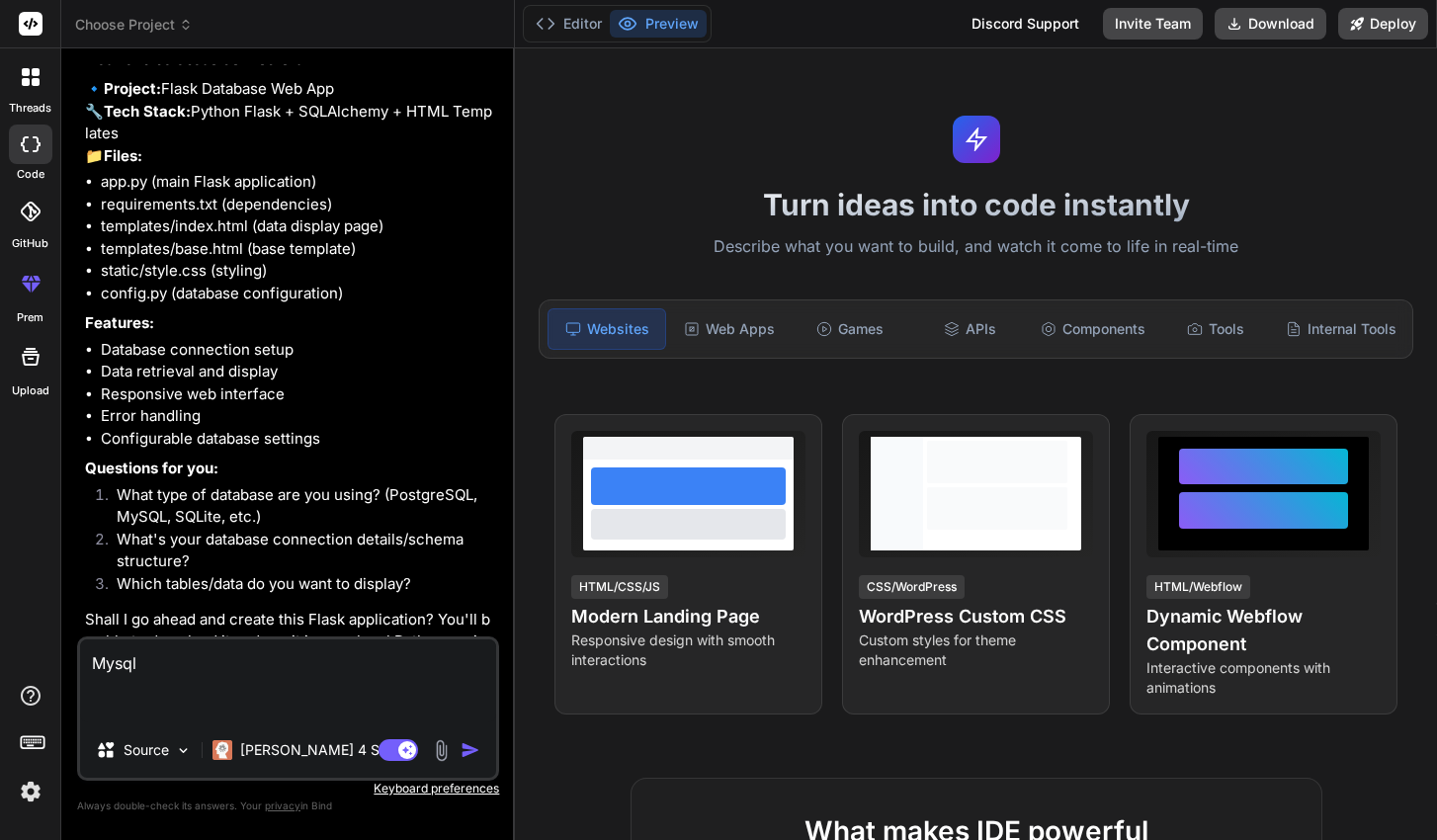
click at [176, 663] on textarea "Mysql" at bounding box center [287, 680] width 416 height 83
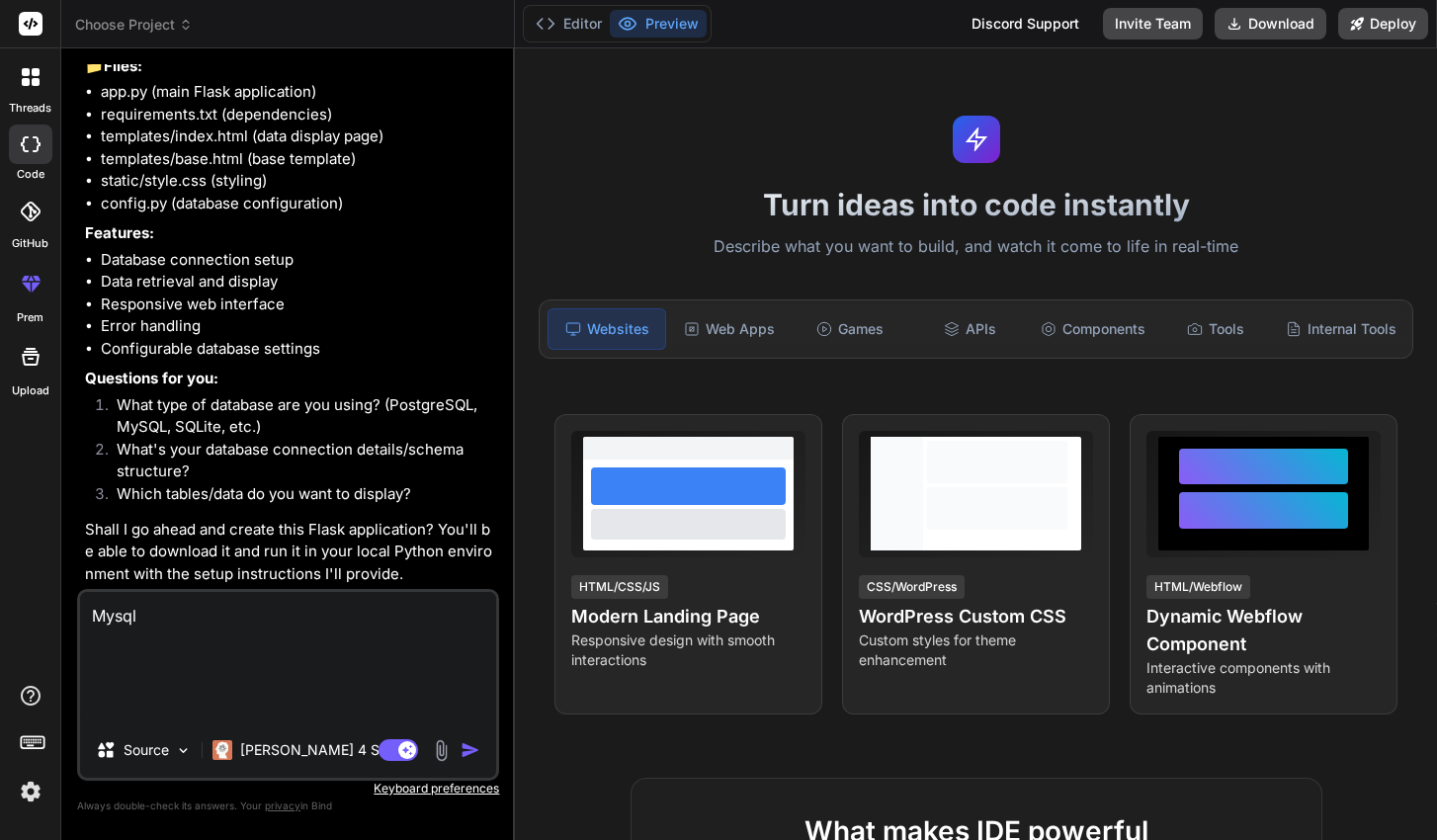
scroll to position [813, 0]
paste textarea "-- phpMyAdmin SQL Dump -- version 5.2.1 -- https://www.phpmyadmin.net/ -- -- Ho…"
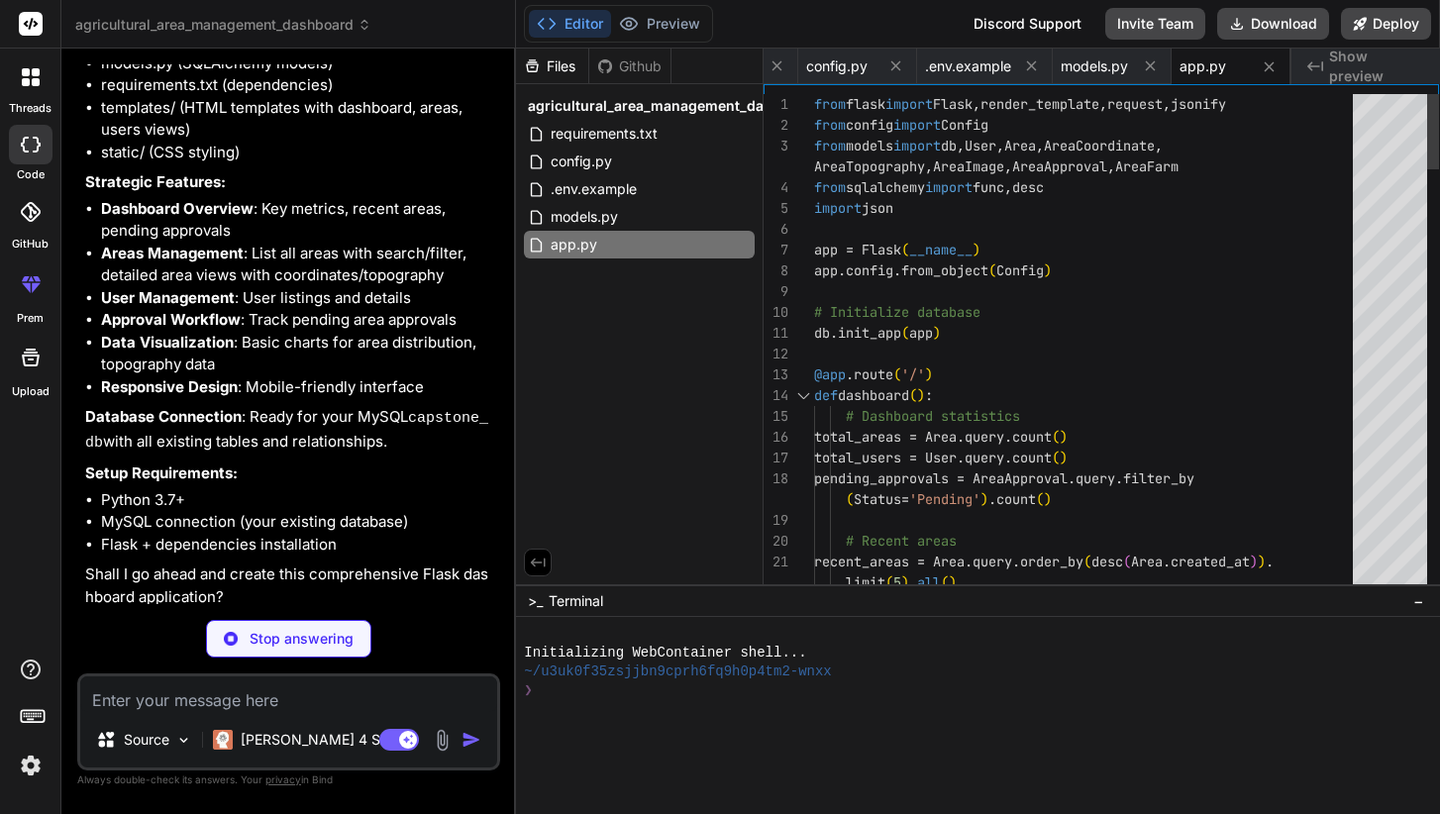
scroll to position [0, 241]
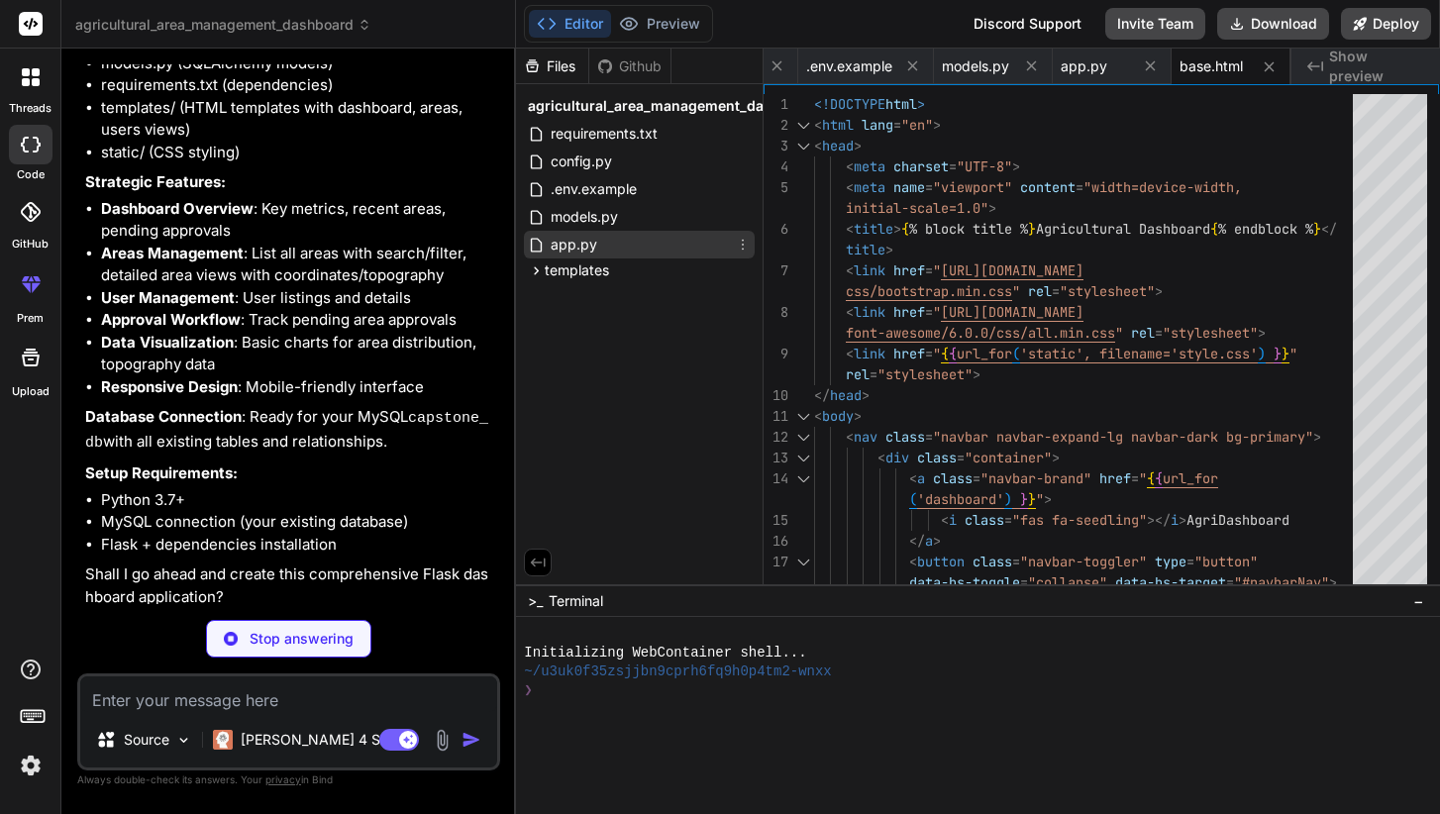
click at [615, 237] on div "app.py" at bounding box center [639, 245] width 231 height 28
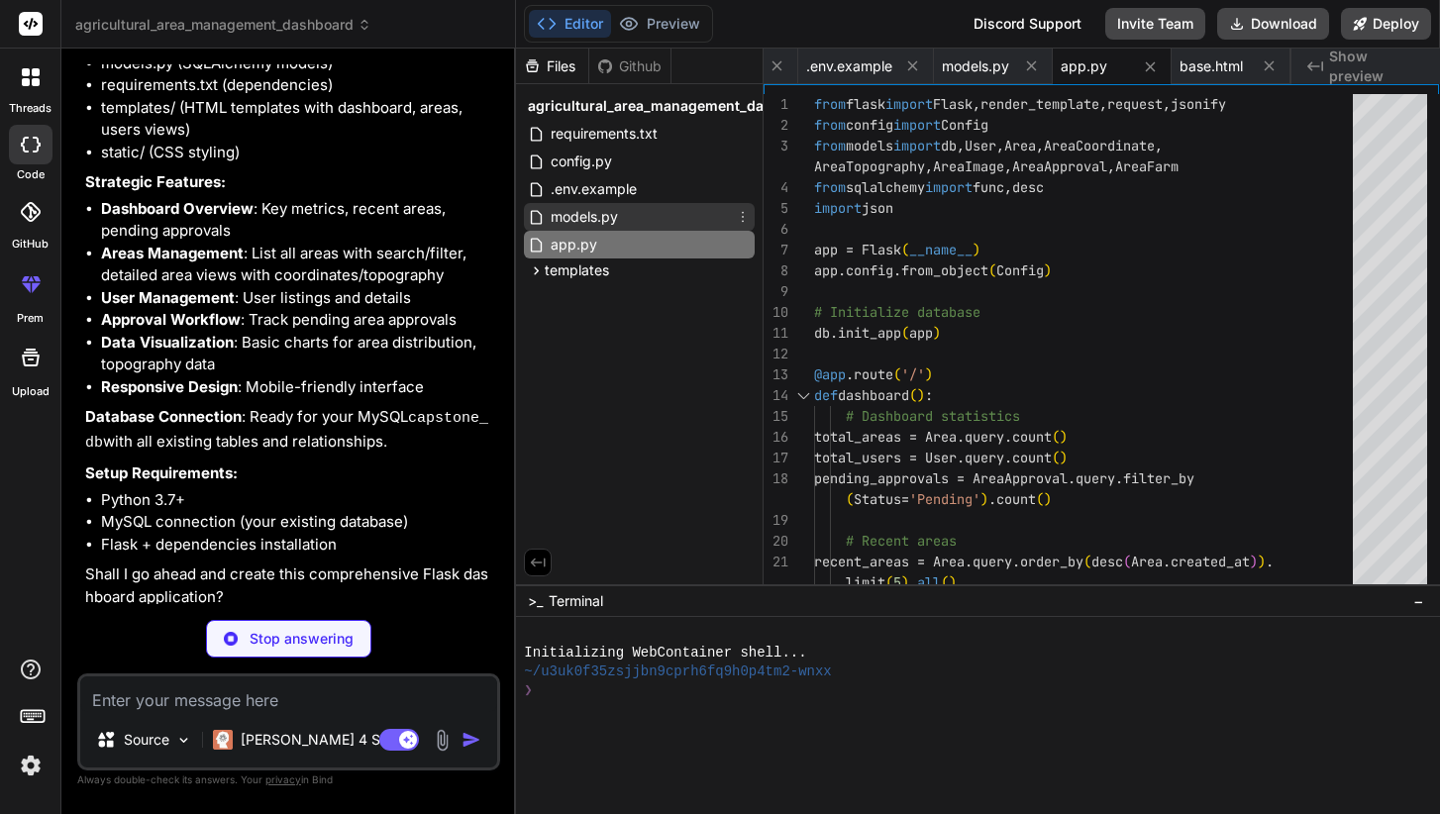
scroll to position [0, 393]
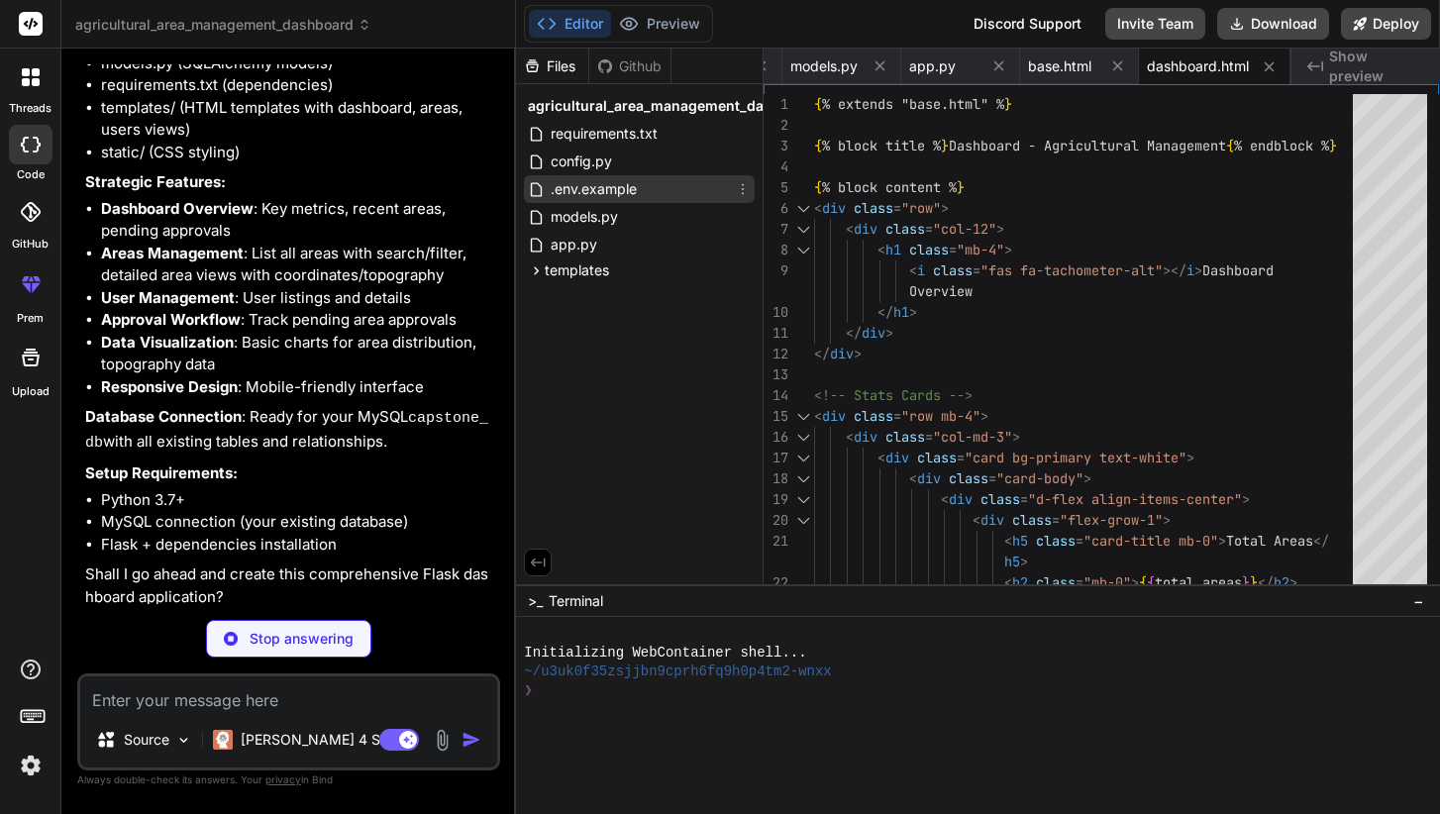
click at [626, 191] on span ".env.example" at bounding box center [594, 189] width 90 height 24
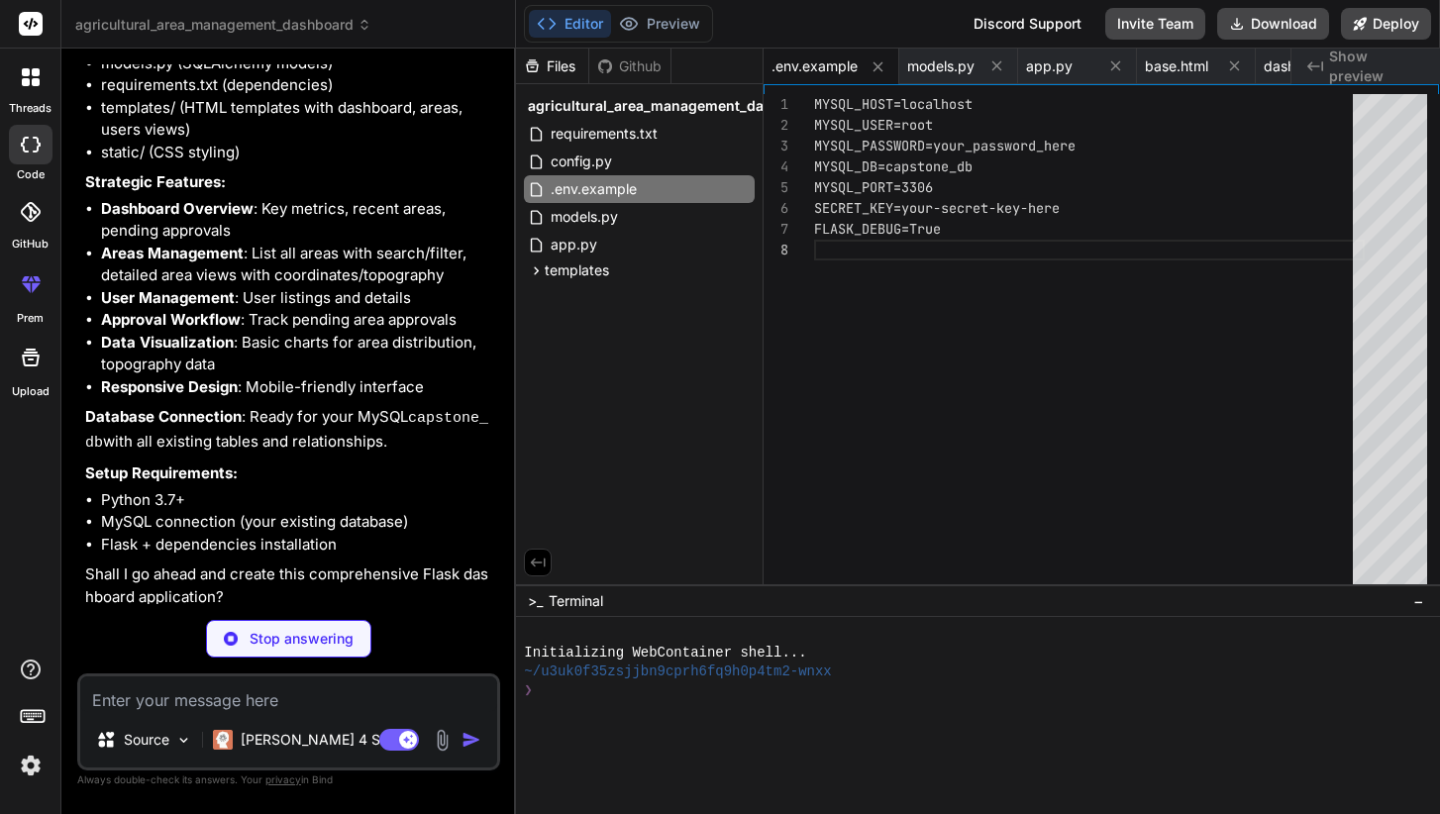
scroll to position [42, 0]
drag, startPoint x: 1085, startPoint y: 145, endPoint x: 961, endPoint y: 145, distance: 123.8
click at [961, 145] on div "MYSQL_PASSWORD=your_password_here" at bounding box center [1089, 146] width 551 height 21
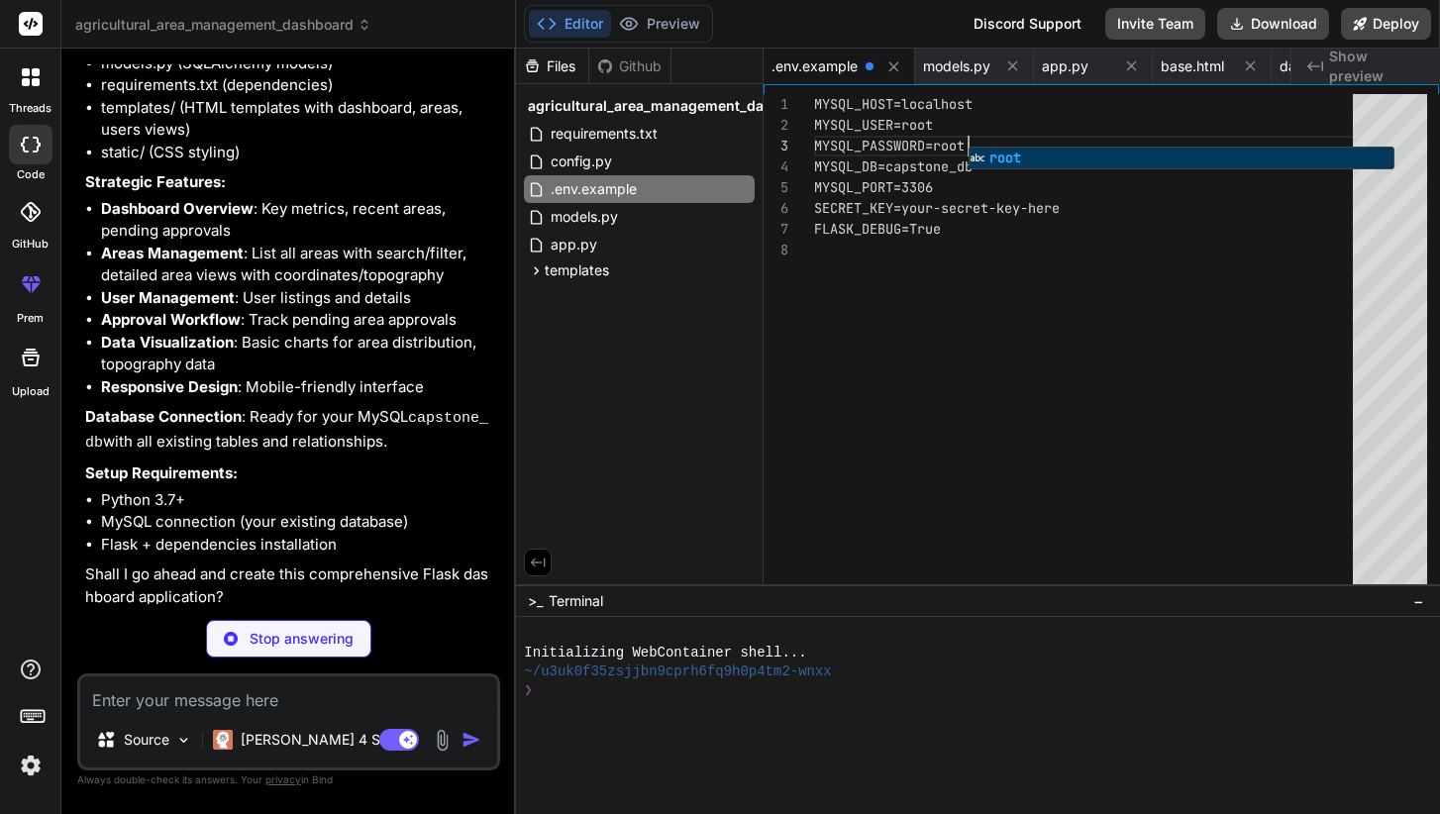
click at [900, 442] on div "MYSQL_PORT=3306 SECRET_KEY=your-secret-key-here FLASK_DEBUG=True MYSQL_DB=capst…" at bounding box center [1089, 353] width 551 height 519
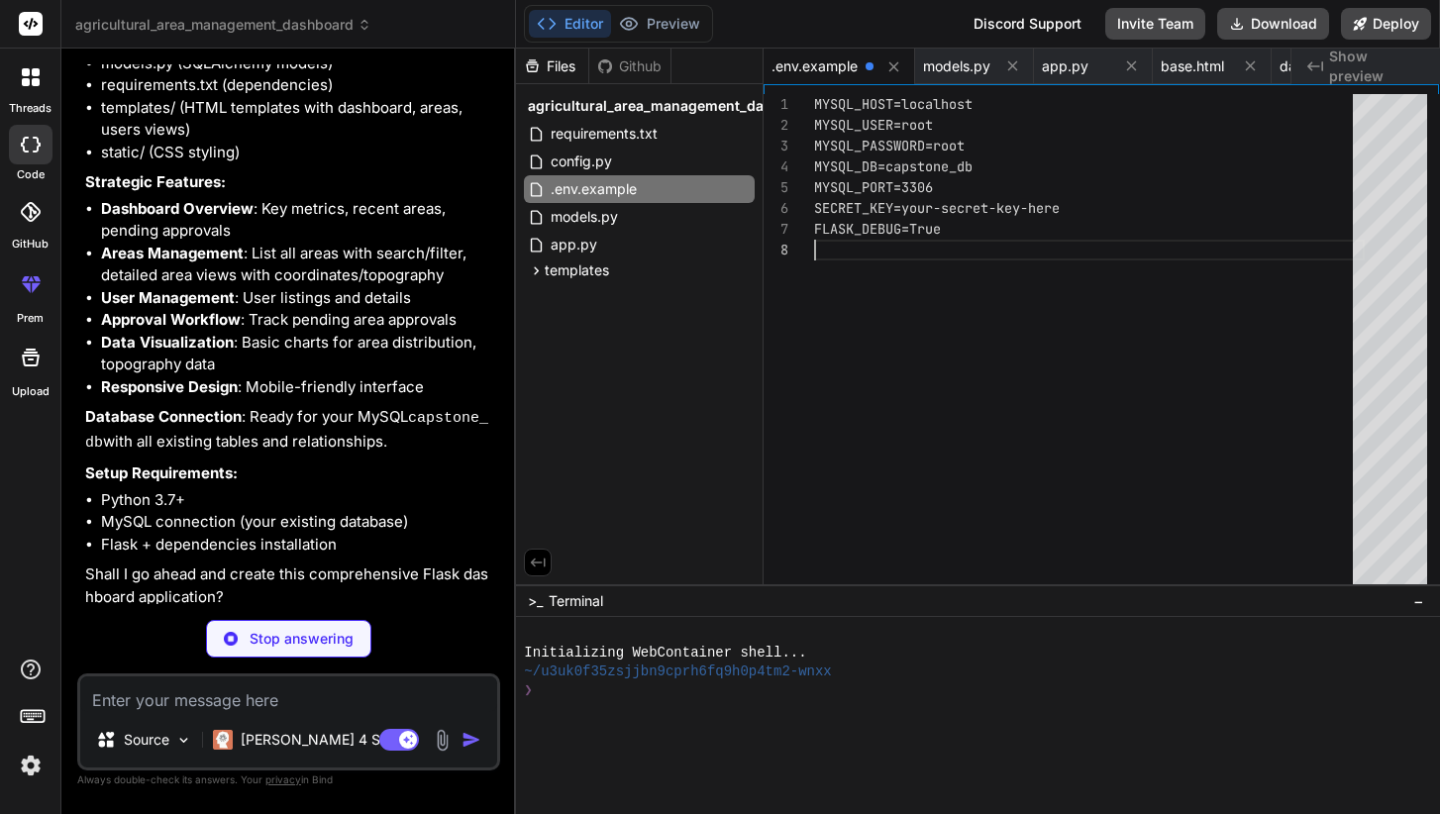
scroll to position [146, 0]
click at [994, 172] on div "MYSQL_DB=capstone_db" at bounding box center [1089, 167] width 551 height 21
click at [994, 171] on div "MYSQL_DB=capstone_db" at bounding box center [1089, 167] width 551 height 21
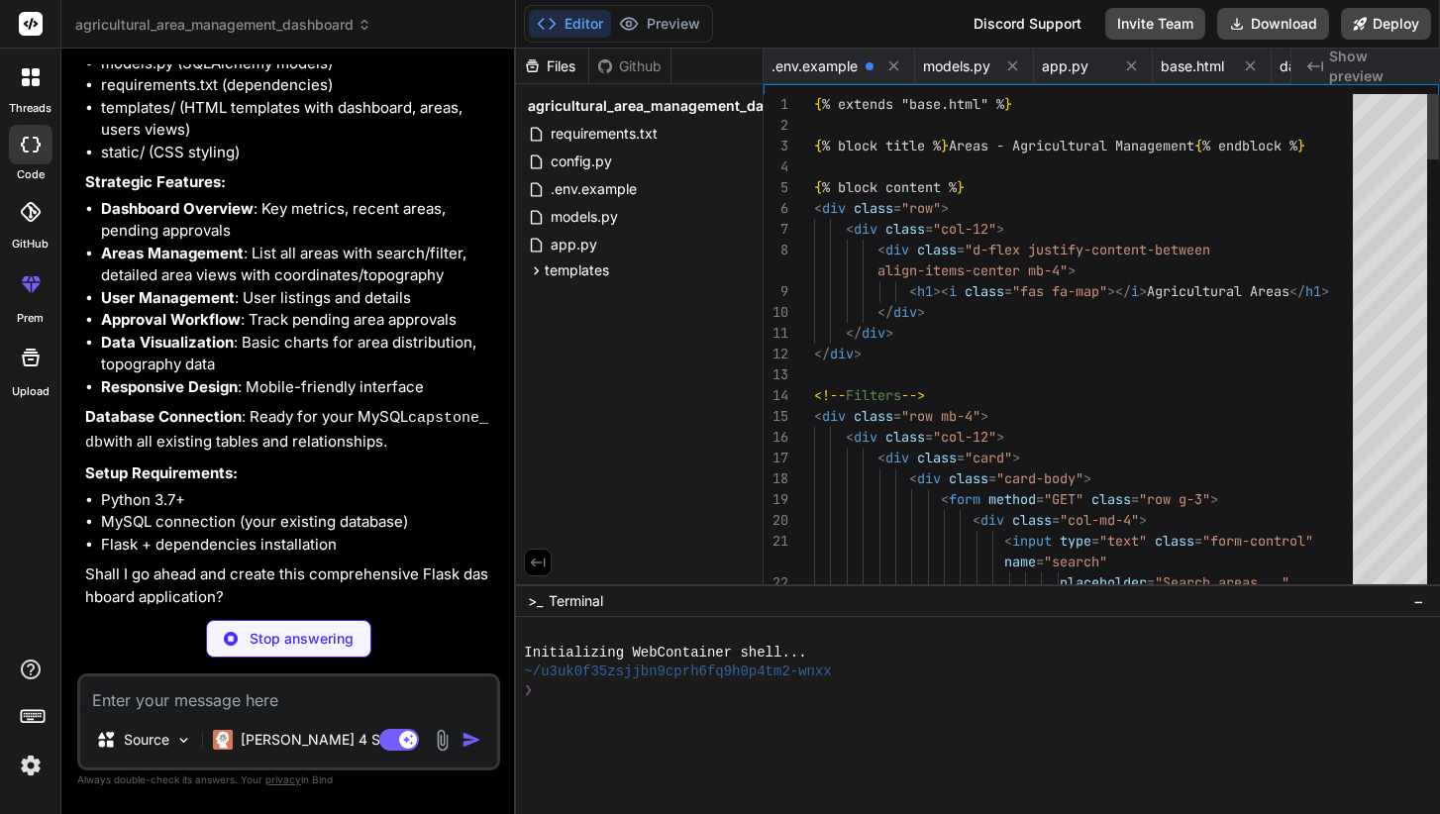
scroll to position [0, 528]
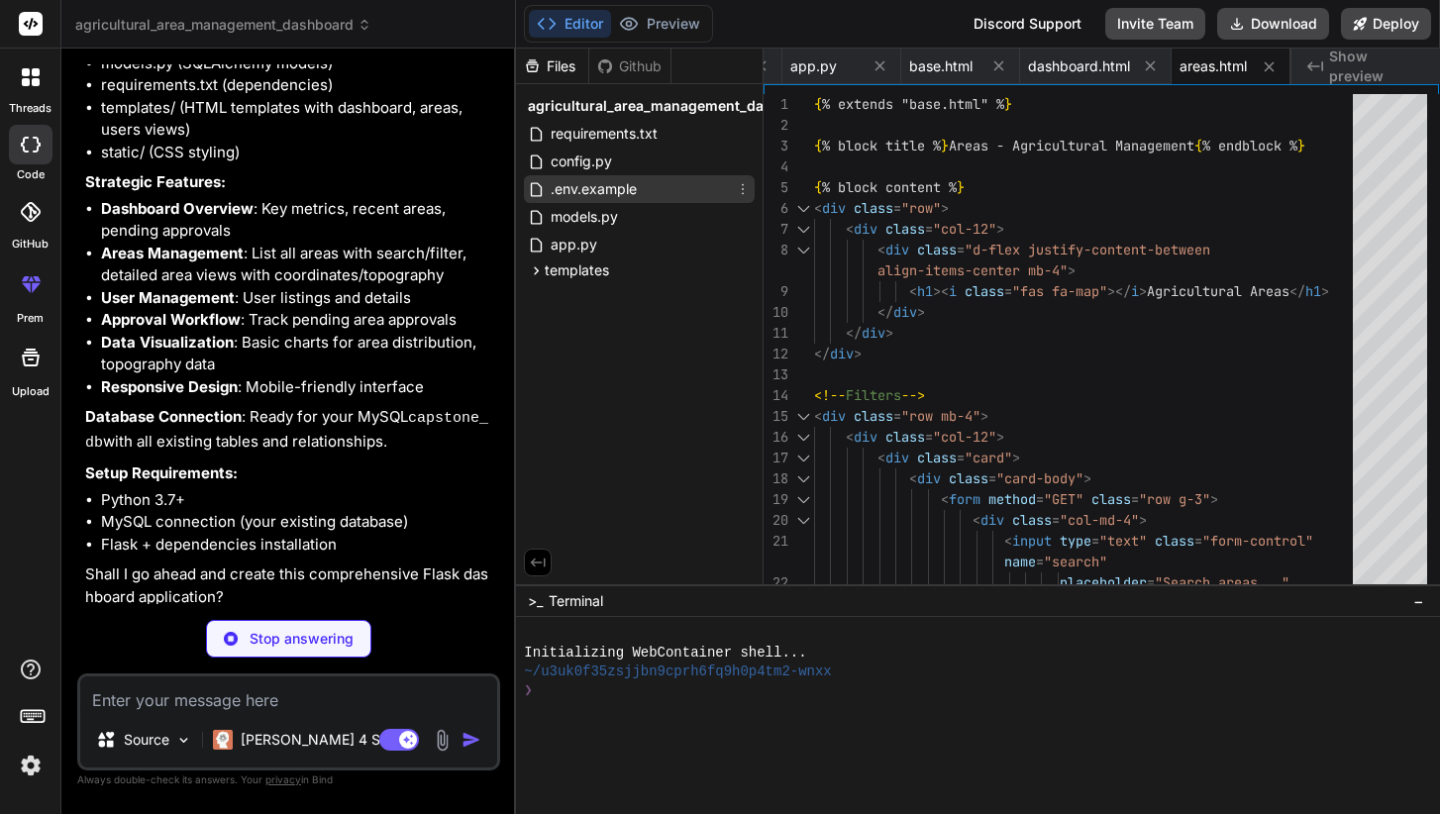
click at [587, 194] on span ".env.example" at bounding box center [594, 189] width 90 height 24
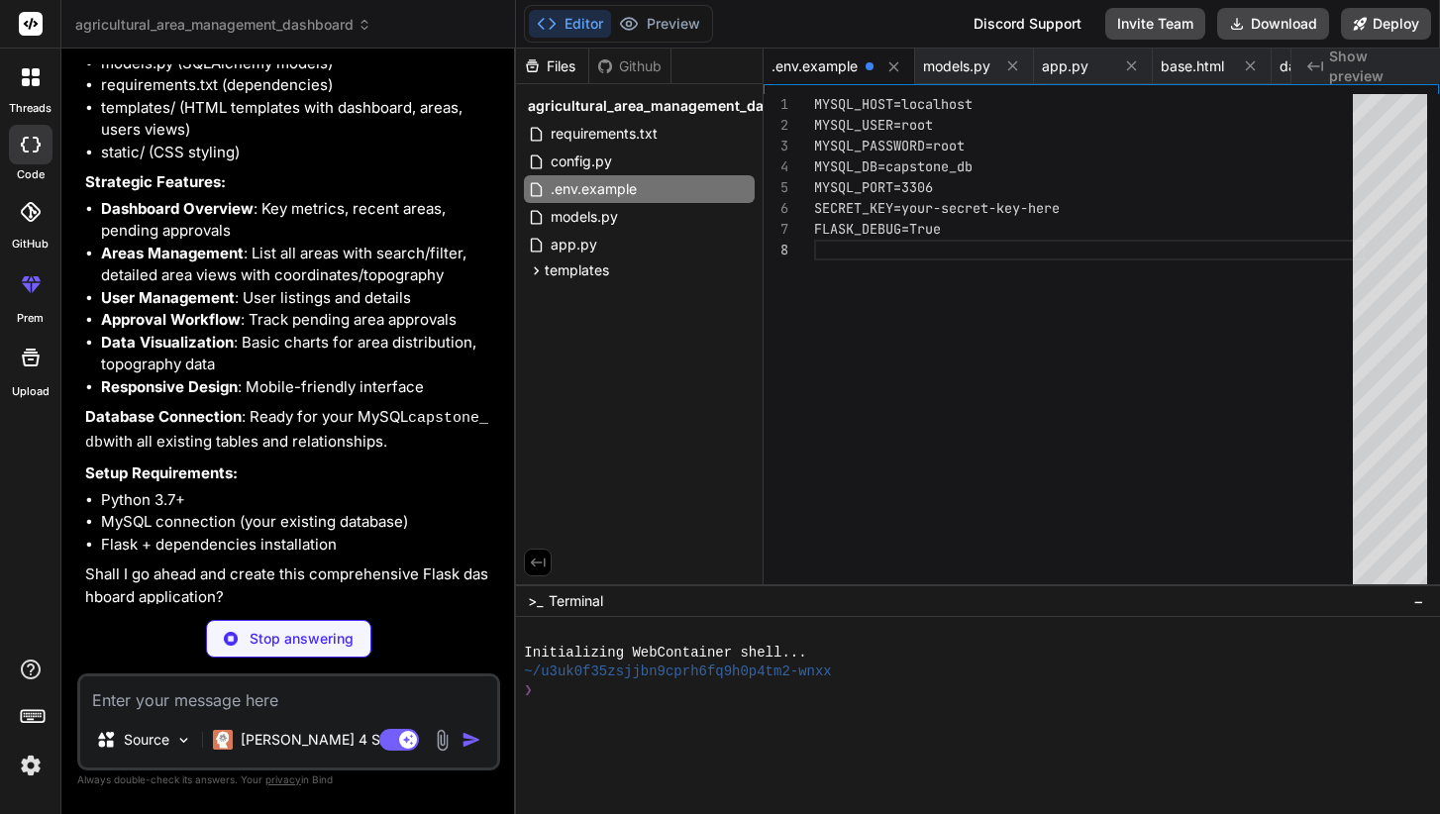
scroll to position [62, 0]
click at [1009, 163] on div "MYSQL_DB=capstone_db" at bounding box center [1089, 167] width 551 height 21
click at [1011, 399] on div "MYSQL_PORT=3306 SECRET_KEY=your-secret-key-here FLASK_DEBUG=True MYSQL_DB=capst…" at bounding box center [1089, 353] width 551 height 519
click at [1004, 208] on span "SECRET_KEY=your-secret-key-here" at bounding box center [937, 208] width 246 height 18
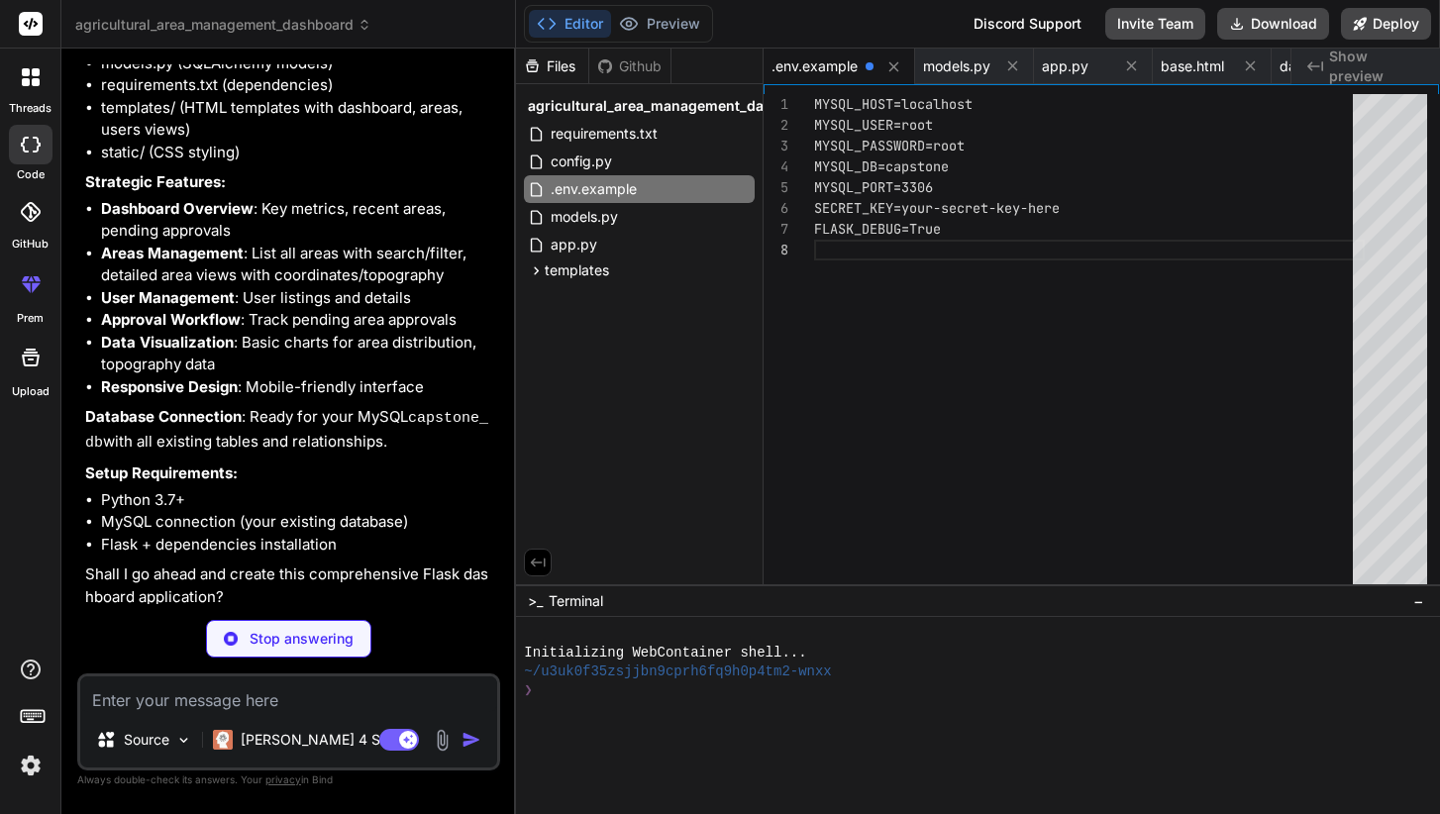
scroll to position [104, 0]
click at [1047, 272] on div "MYSQL_PORT=3306 SECRET_KEY=your-secret-key-here FLASK_DEBUG=True MYSQL_DB=capst…" at bounding box center [1089, 353] width 551 height 519
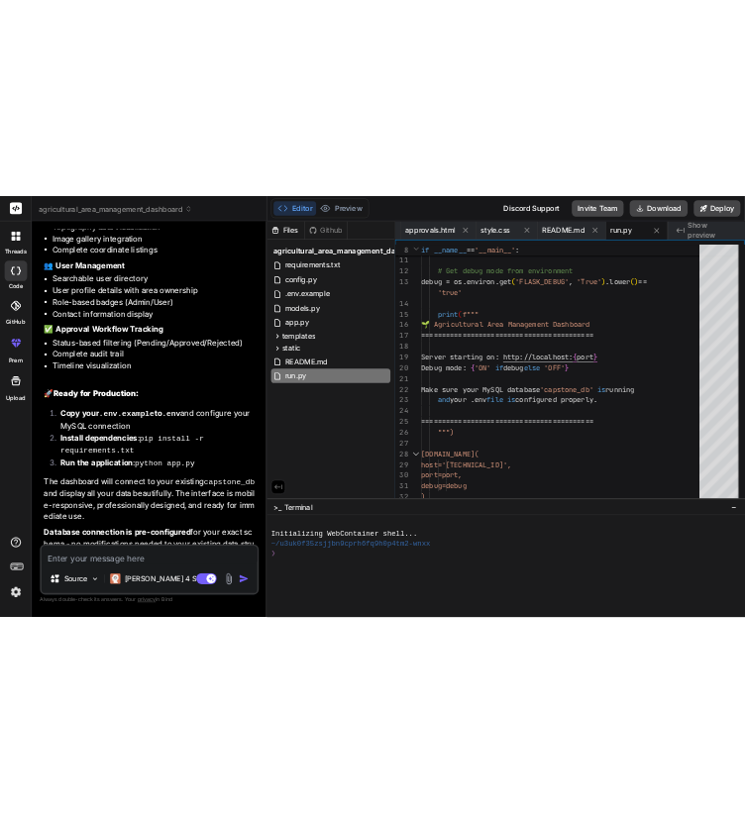
scroll to position [8677, 0]
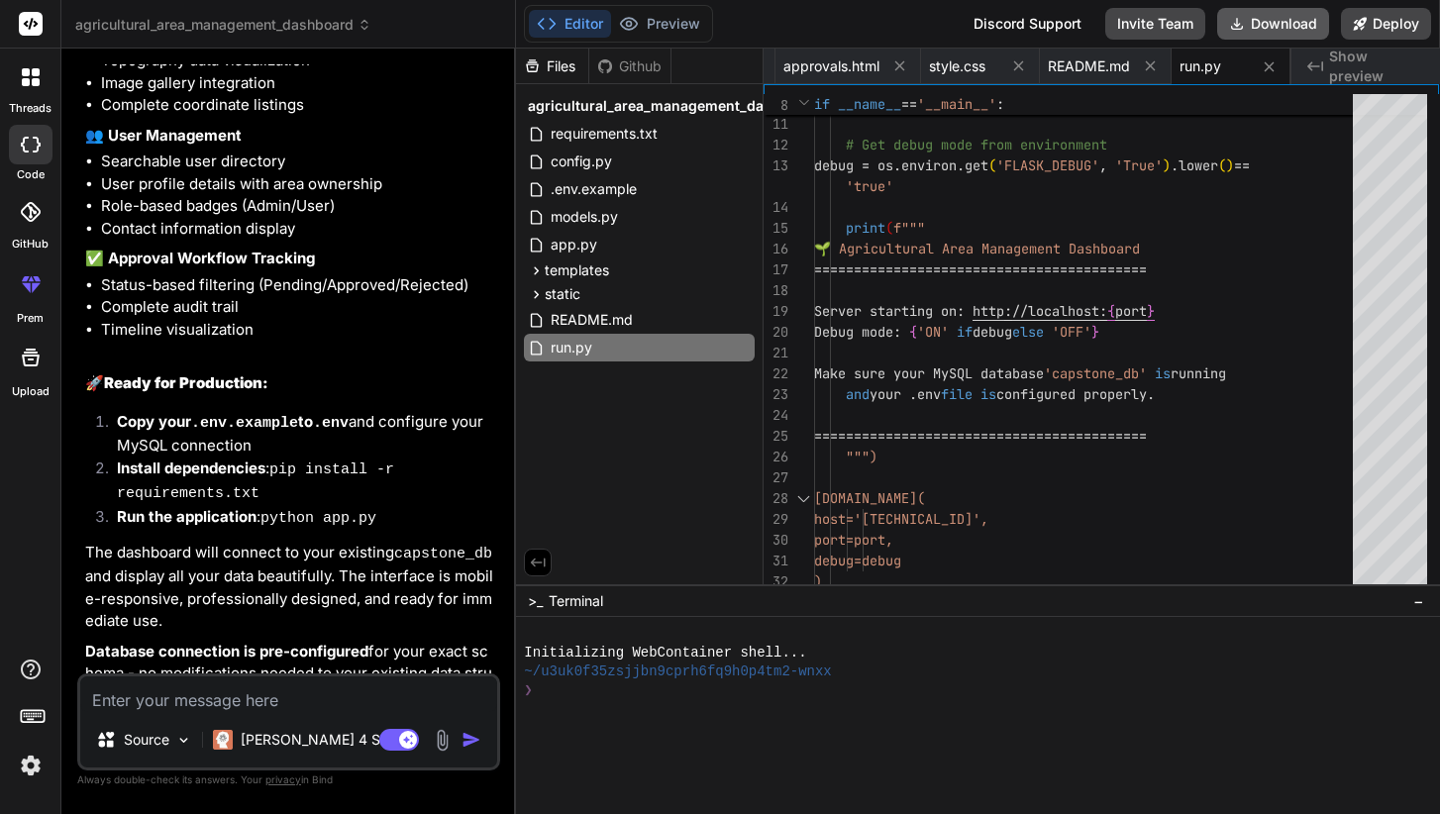
click at [1267, 28] on button "Download" at bounding box center [1274, 24] width 112 height 32
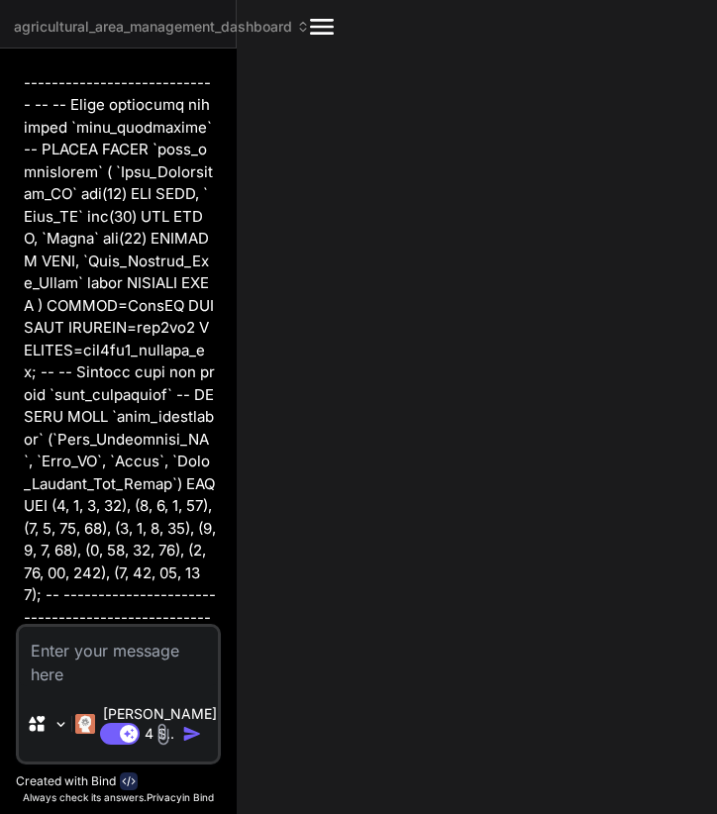
scroll to position [8469, 0]
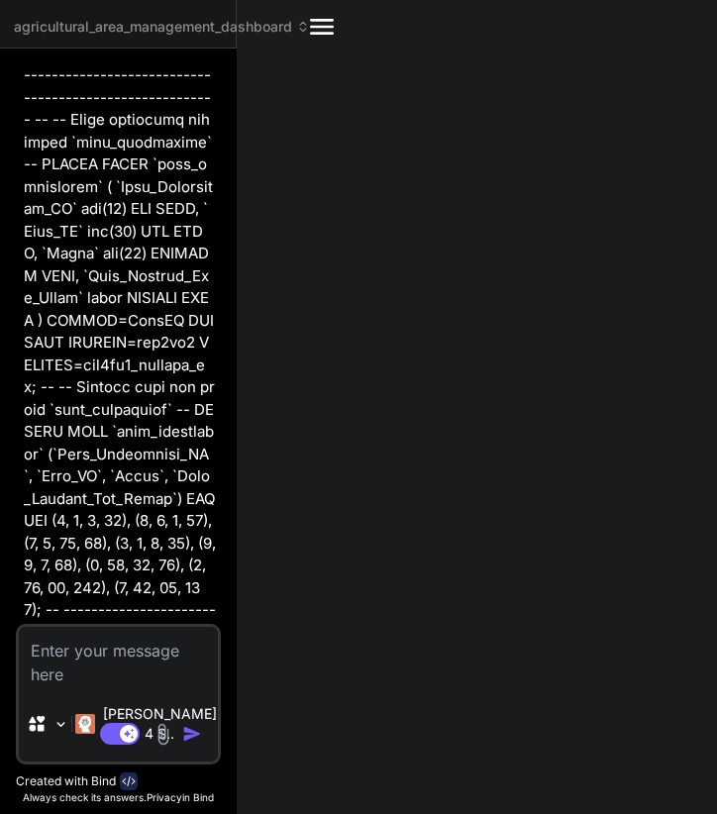
click at [338, 340] on div "agricultural_area_management_dashboard Created with Pixso. Bind AI Web Search C…" at bounding box center [358, 407] width 717 height 814
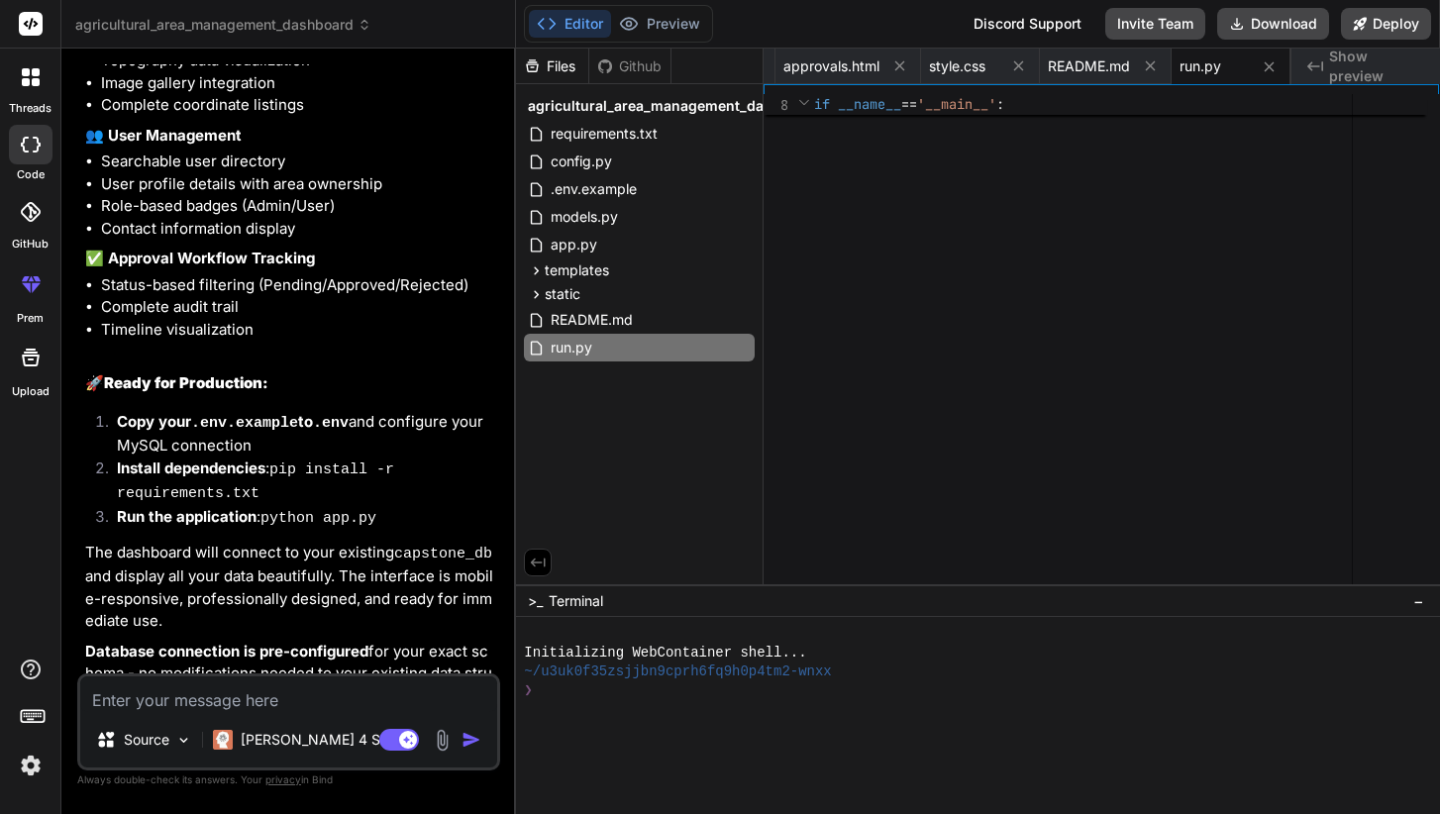
scroll to position [62, 0]
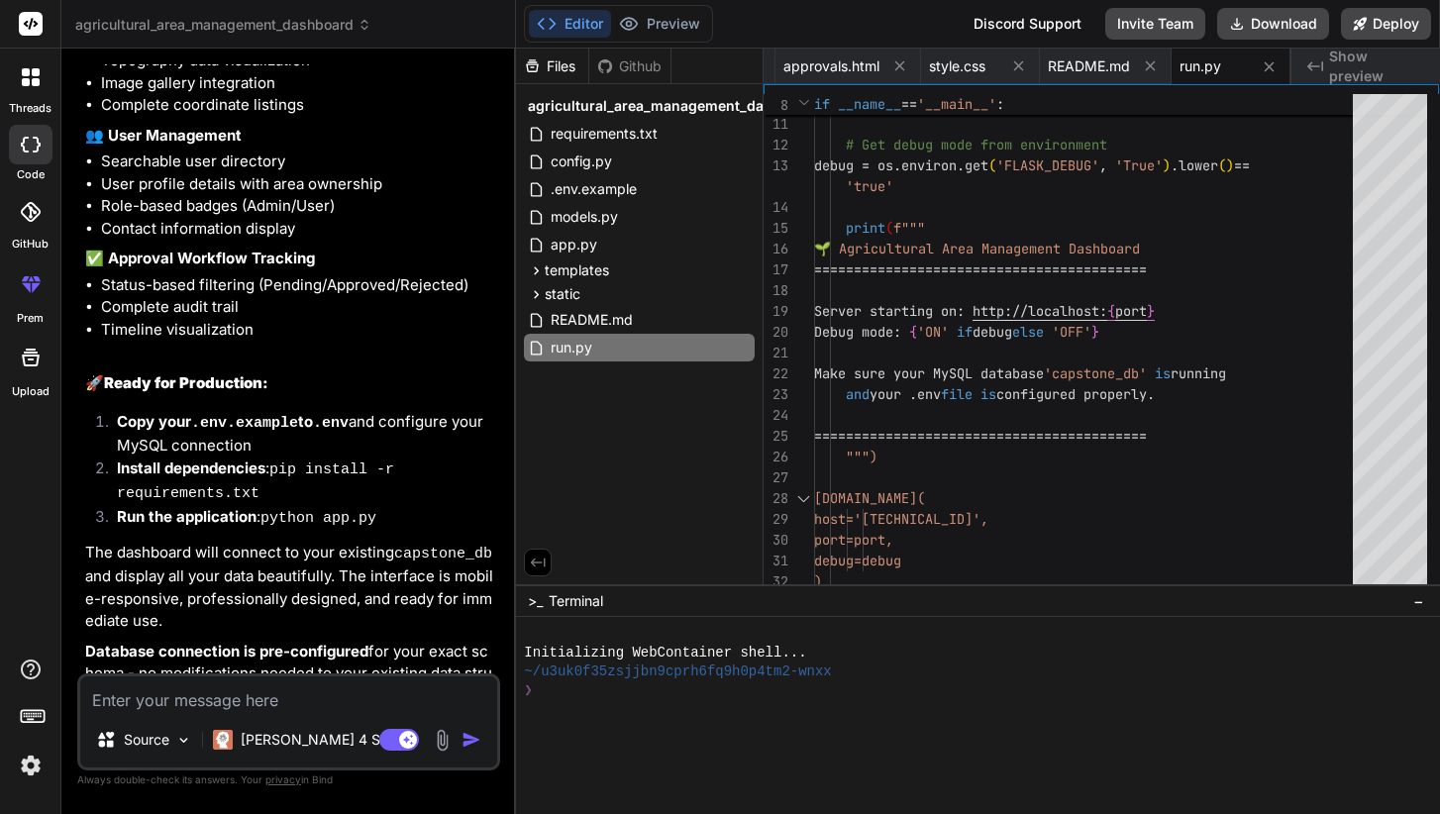
click at [265, 675] on div "Source Claude 4 S.. Agent Mode. When this toggle is activated, AI automatically…" at bounding box center [288, 722] width 423 height 97
click at [264, 694] on textarea at bounding box center [288, 695] width 417 height 36
paste textarea "jinja2.exceptions.TemplateAssertionError: No filter named 'tojsonfilter'."
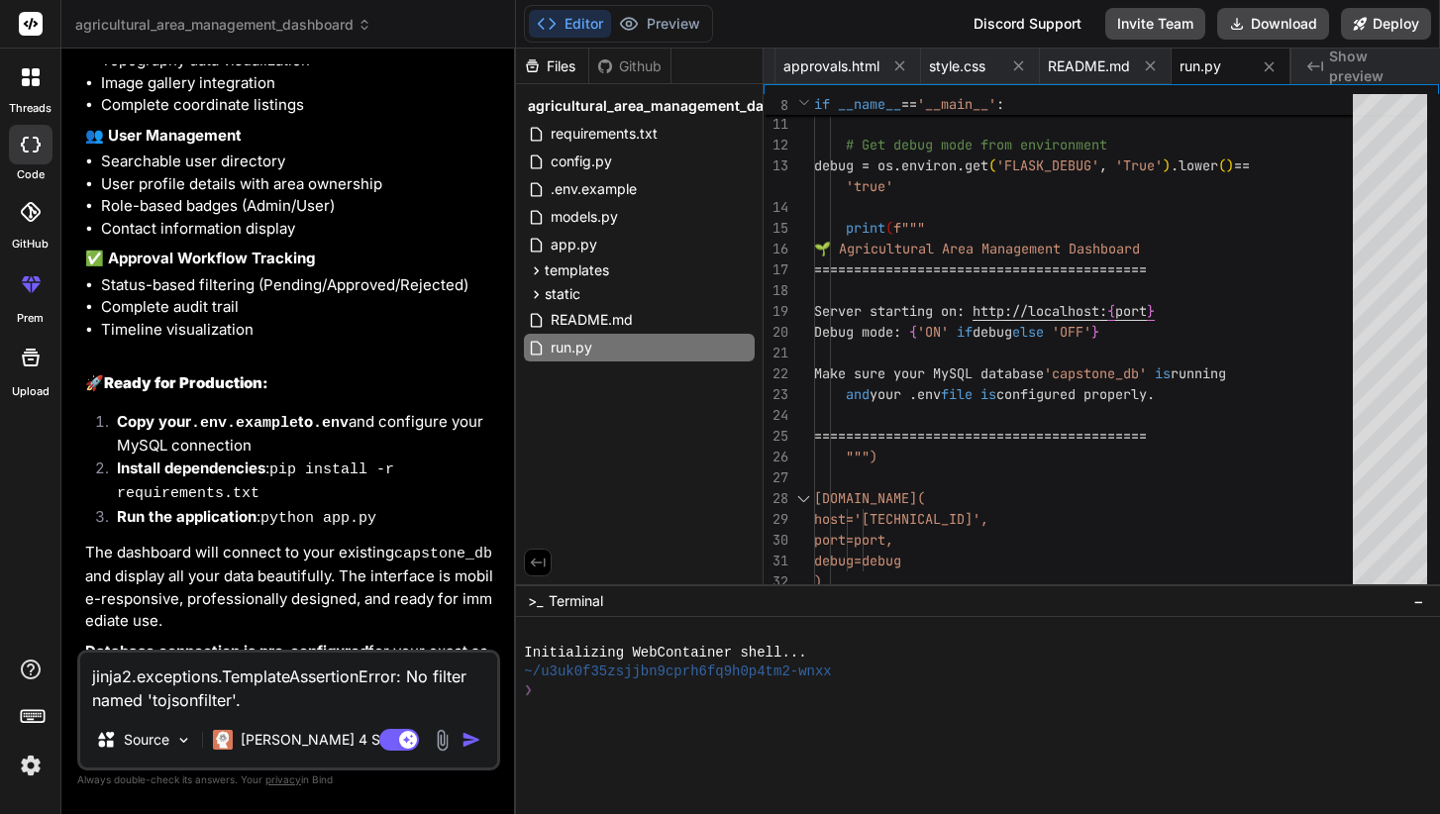
click at [474, 737] on img "button" at bounding box center [472, 740] width 20 height 20
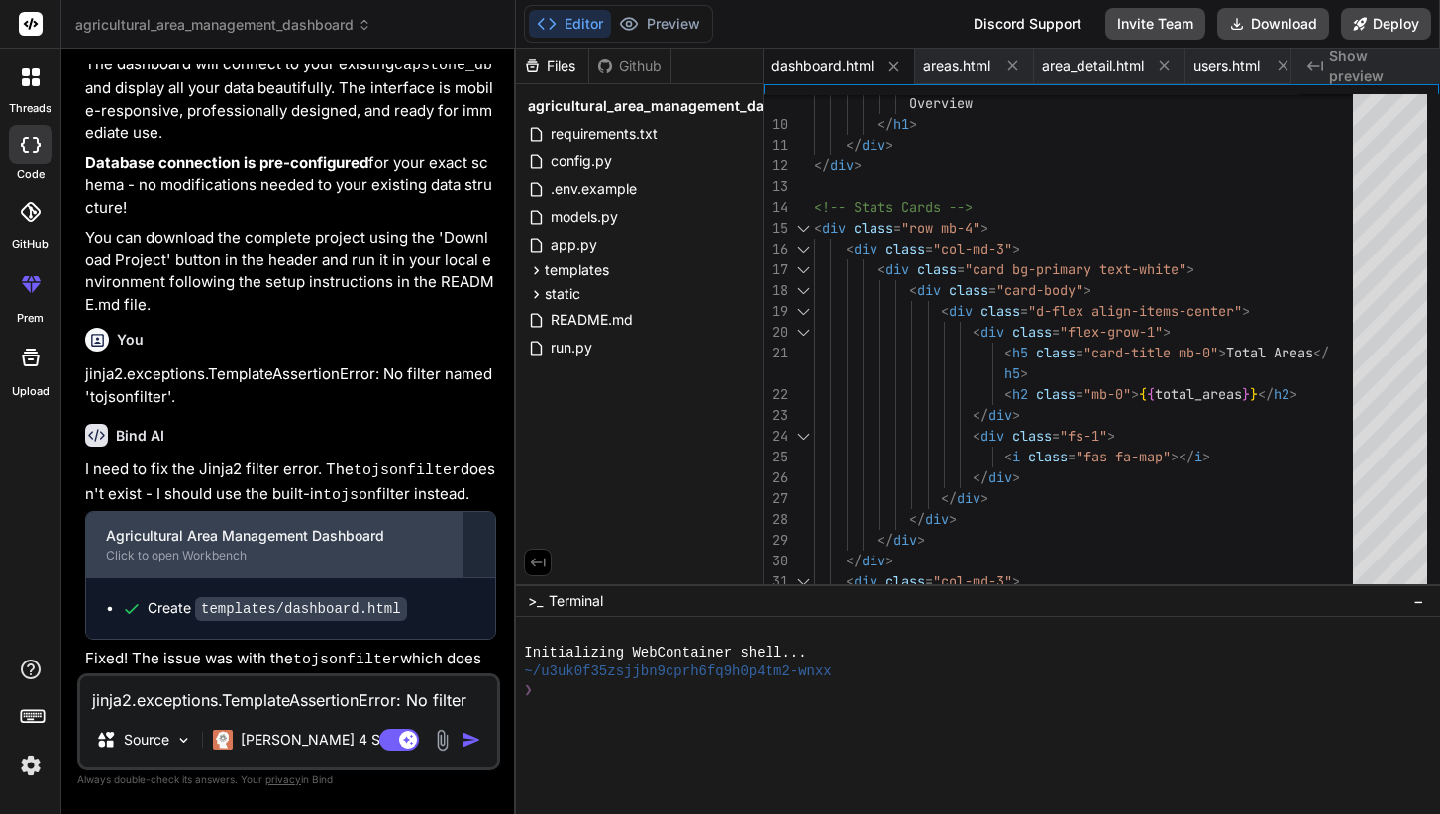
scroll to position [0, 0]
click at [388, 512] on div "Agricultural Area Management Dashboard Click to open Workbench" at bounding box center [274, 544] width 376 height 65
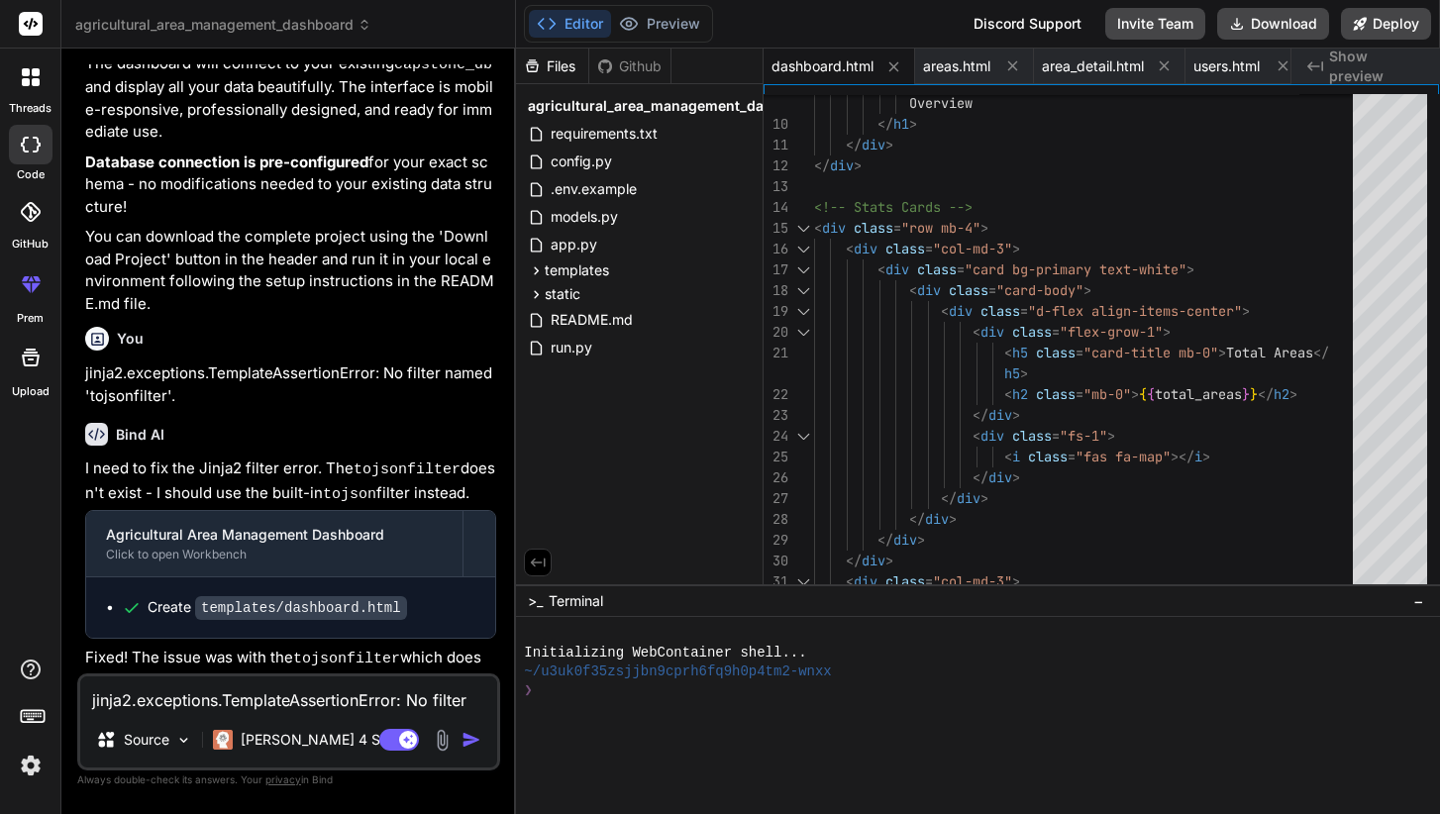
scroll to position [9166, 0]
click at [238, 597] on code "templates/dashboard.html" at bounding box center [301, 609] width 212 height 24
click at [324, 652] on code "tojsonfilter" at bounding box center [346, 660] width 107 height 17
click at [595, 262] on span "templates" at bounding box center [577, 271] width 64 height 20
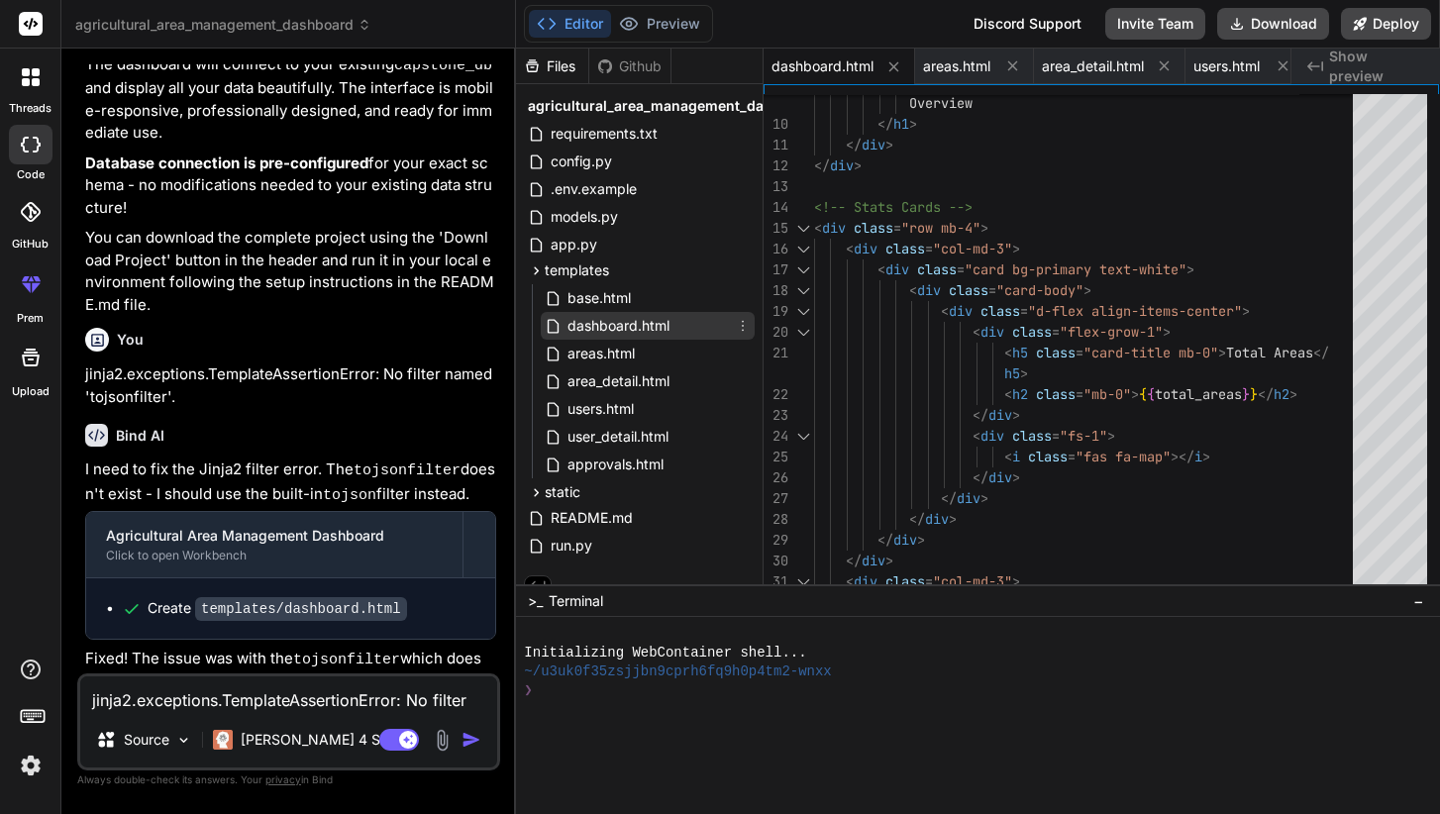
click at [584, 319] on span "dashboard.html" at bounding box center [619, 326] width 106 height 24
click at [584, 324] on span "dashboard.html" at bounding box center [619, 326] width 106 height 24
click at [564, 303] on icon at bounding box center [555, 298] width 21 height 17
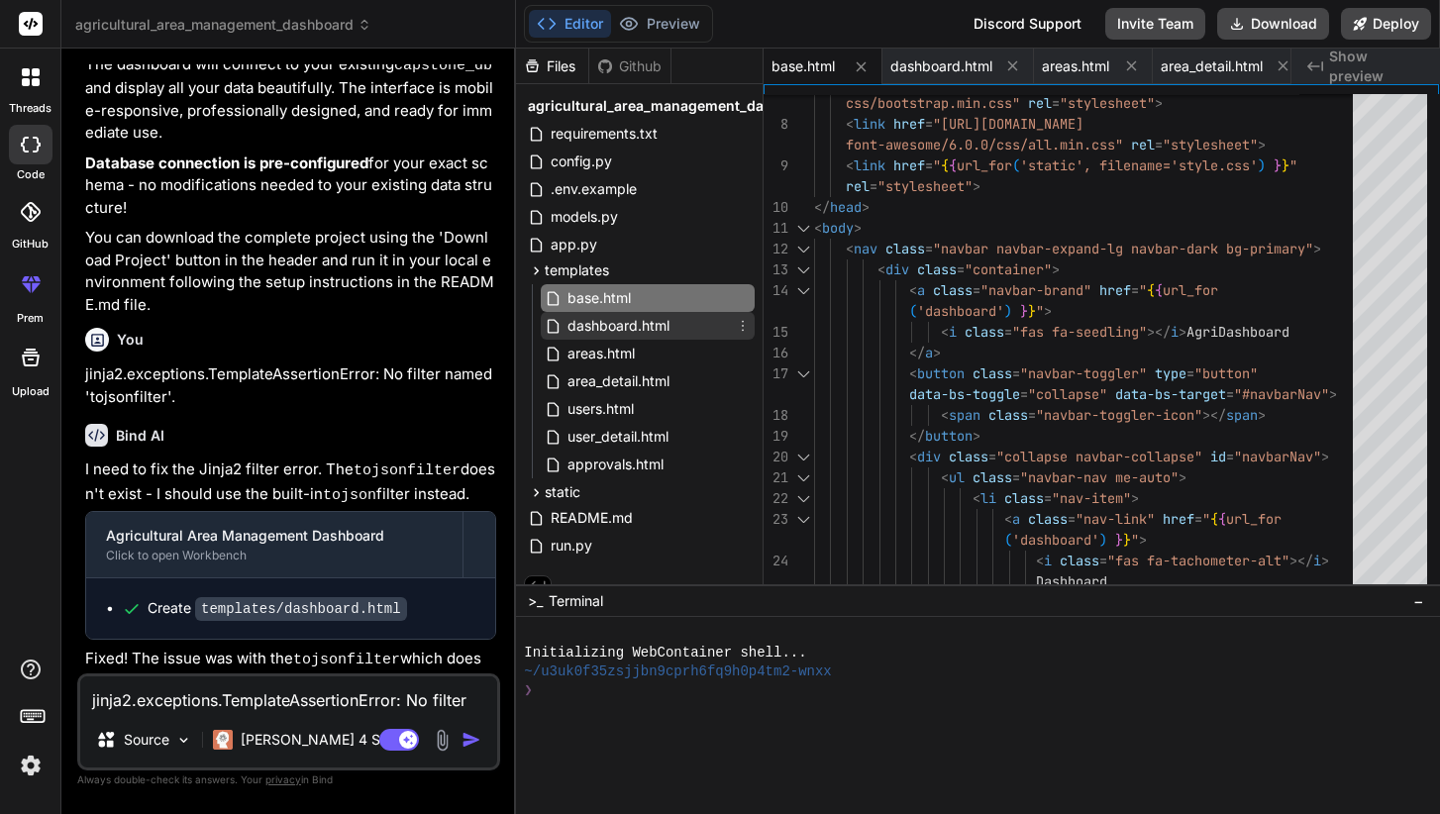
click at [583, 320] on span "dashboard.html" at bounding box center [619, 326] width 106 height 24
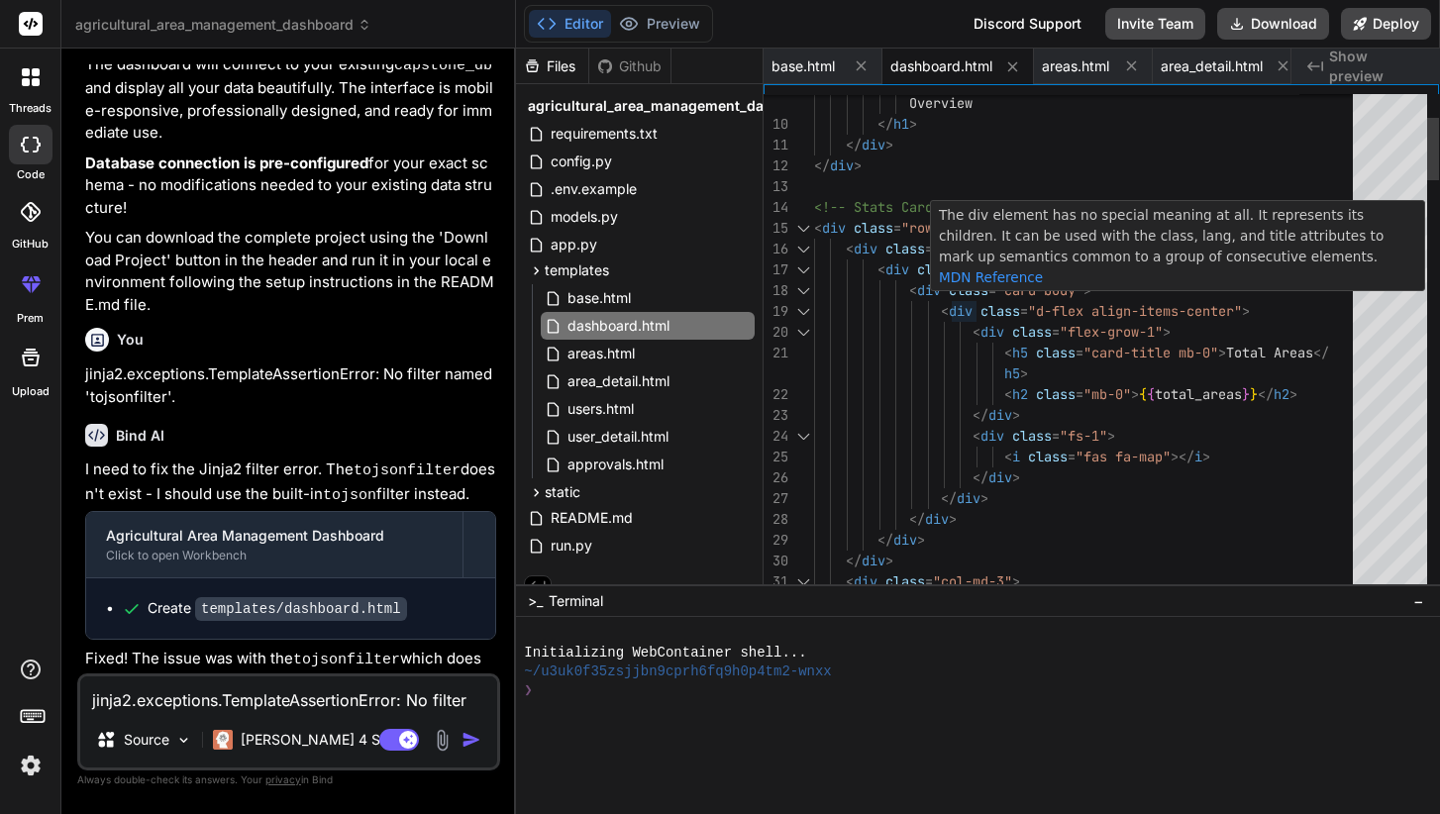
click at [966, 338] on span at bounding box center [893, 332] width 159 height 18
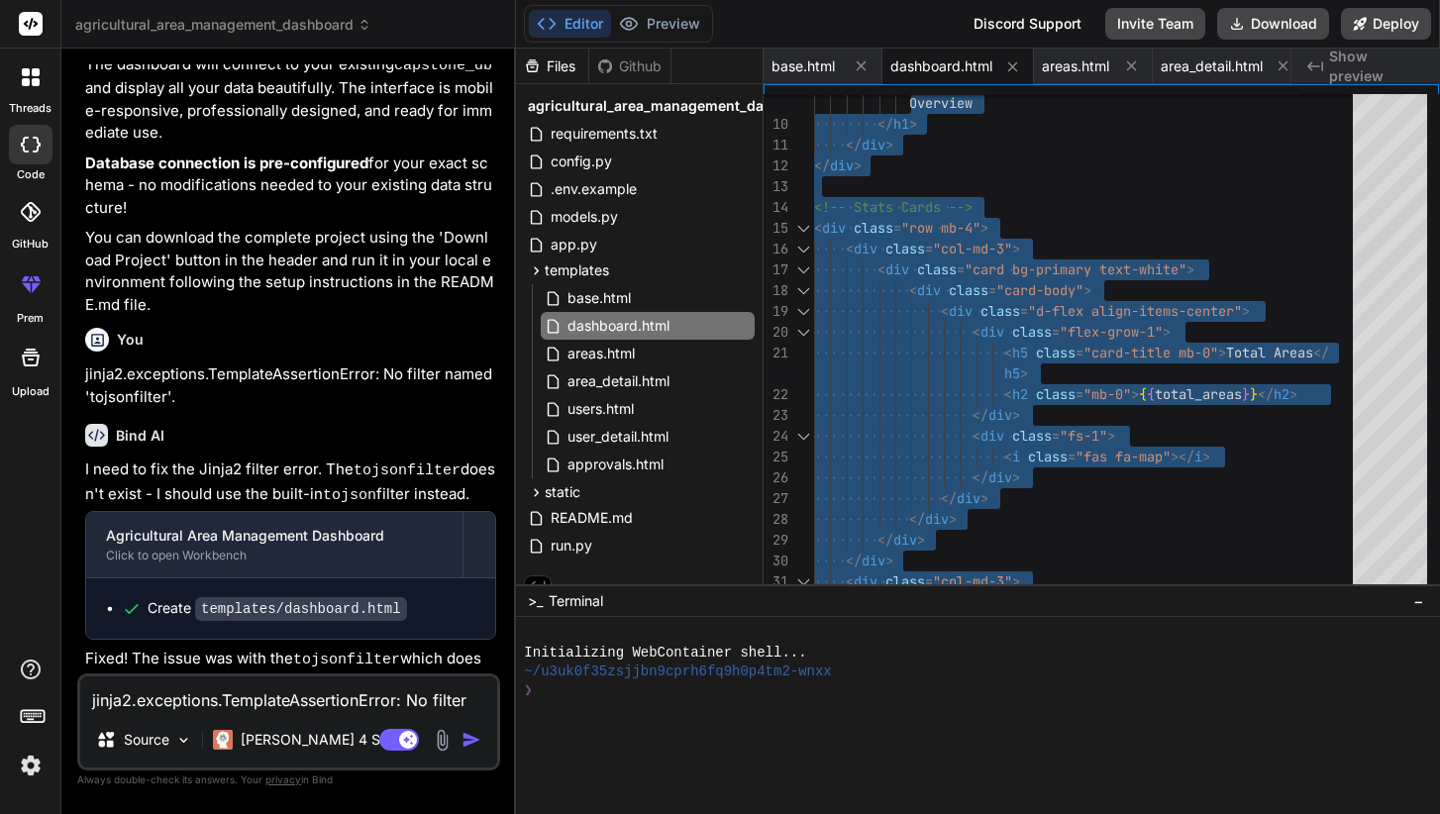
click at [273, 681] on textarea "jinja2.exceptions.TemplateAssertionError: No filter named 'tojsonfilter'." at bounding box center [288, 695] width 417 height 36
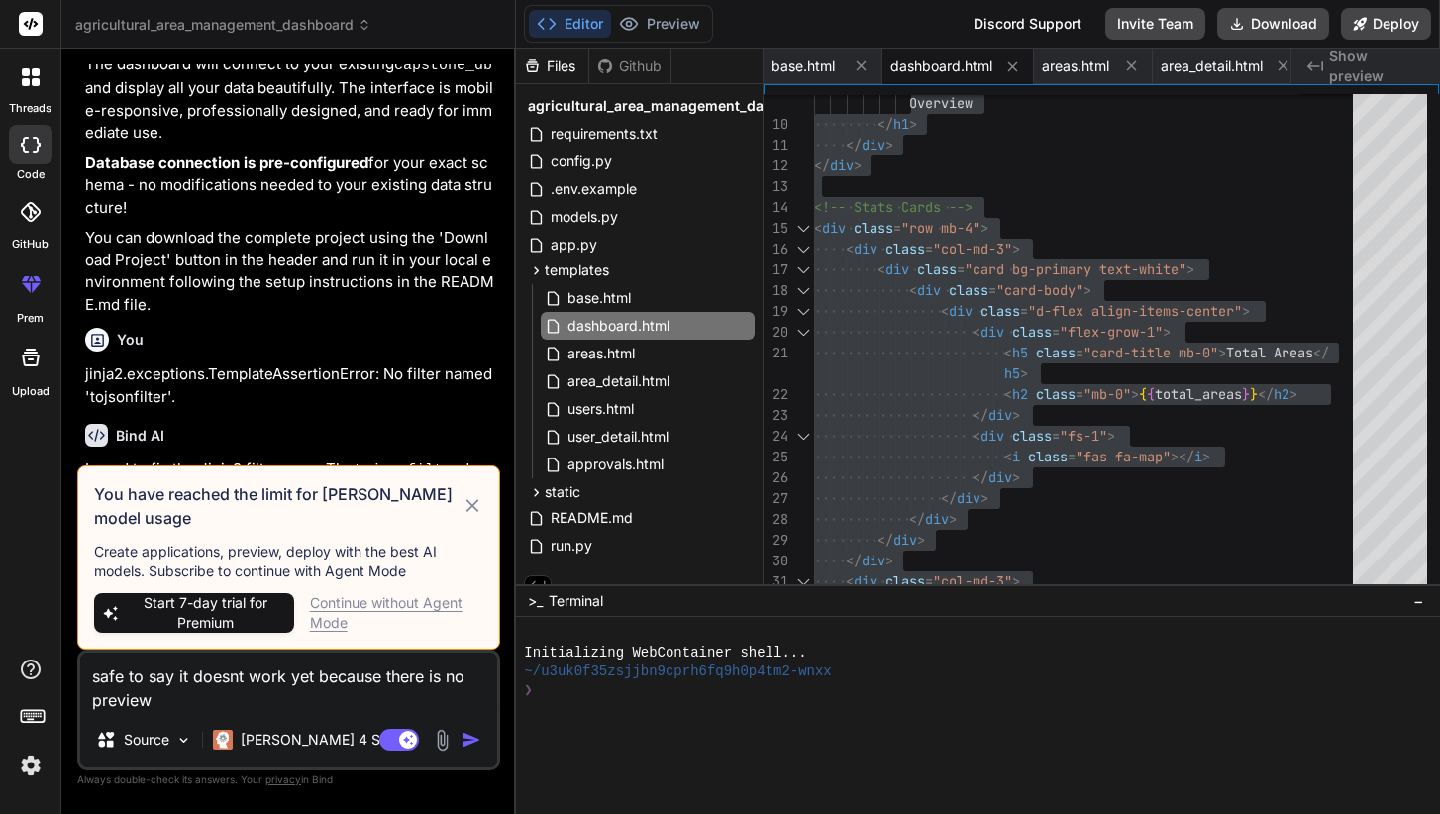
click at [475, 508] on icon at bounding box center [472, 505] width 13 height 13
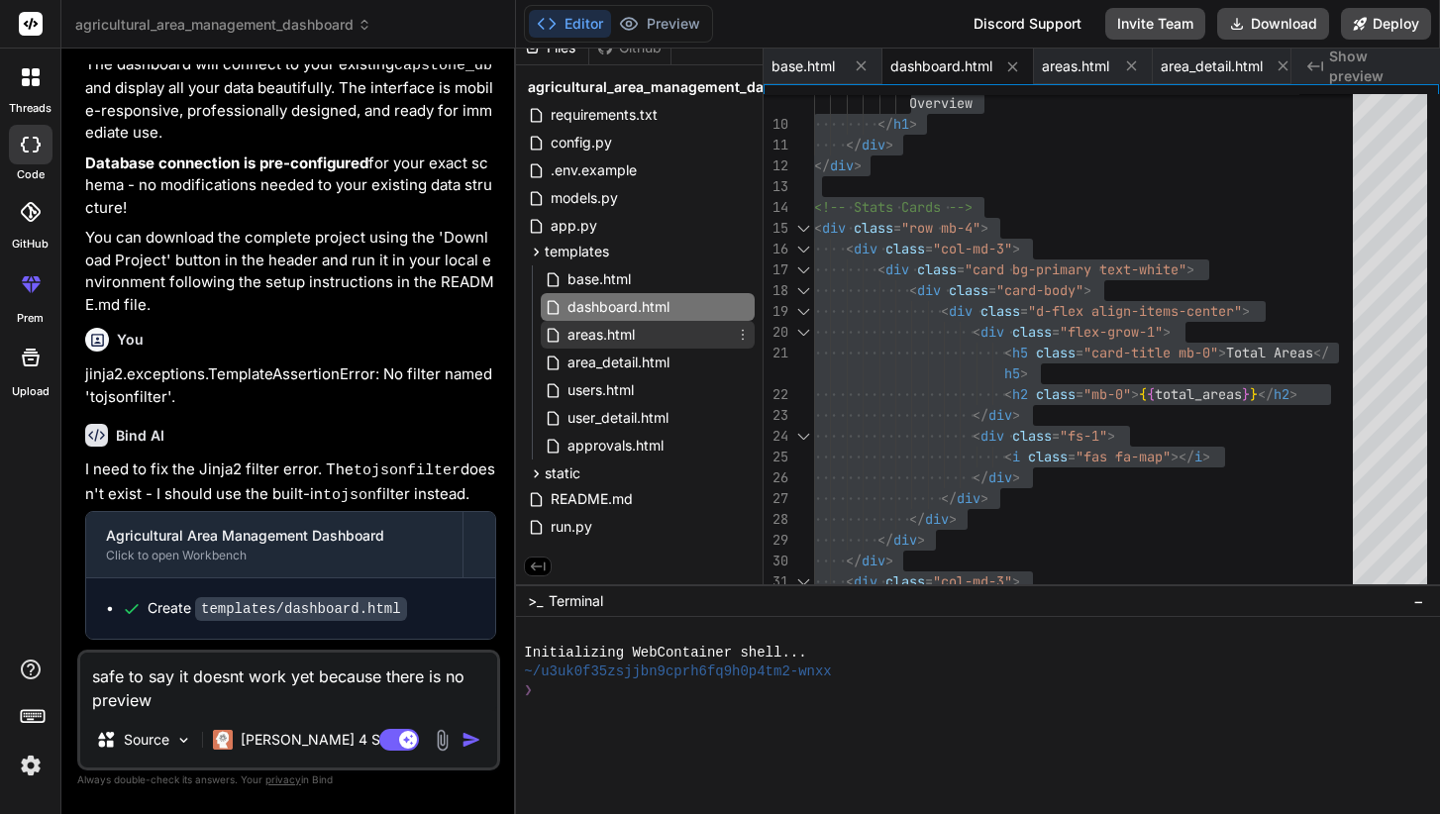
scroll to position [23, 0]
click at [596, 488] on span "README.md" at bounding box center [592, 499] width 86 height 24
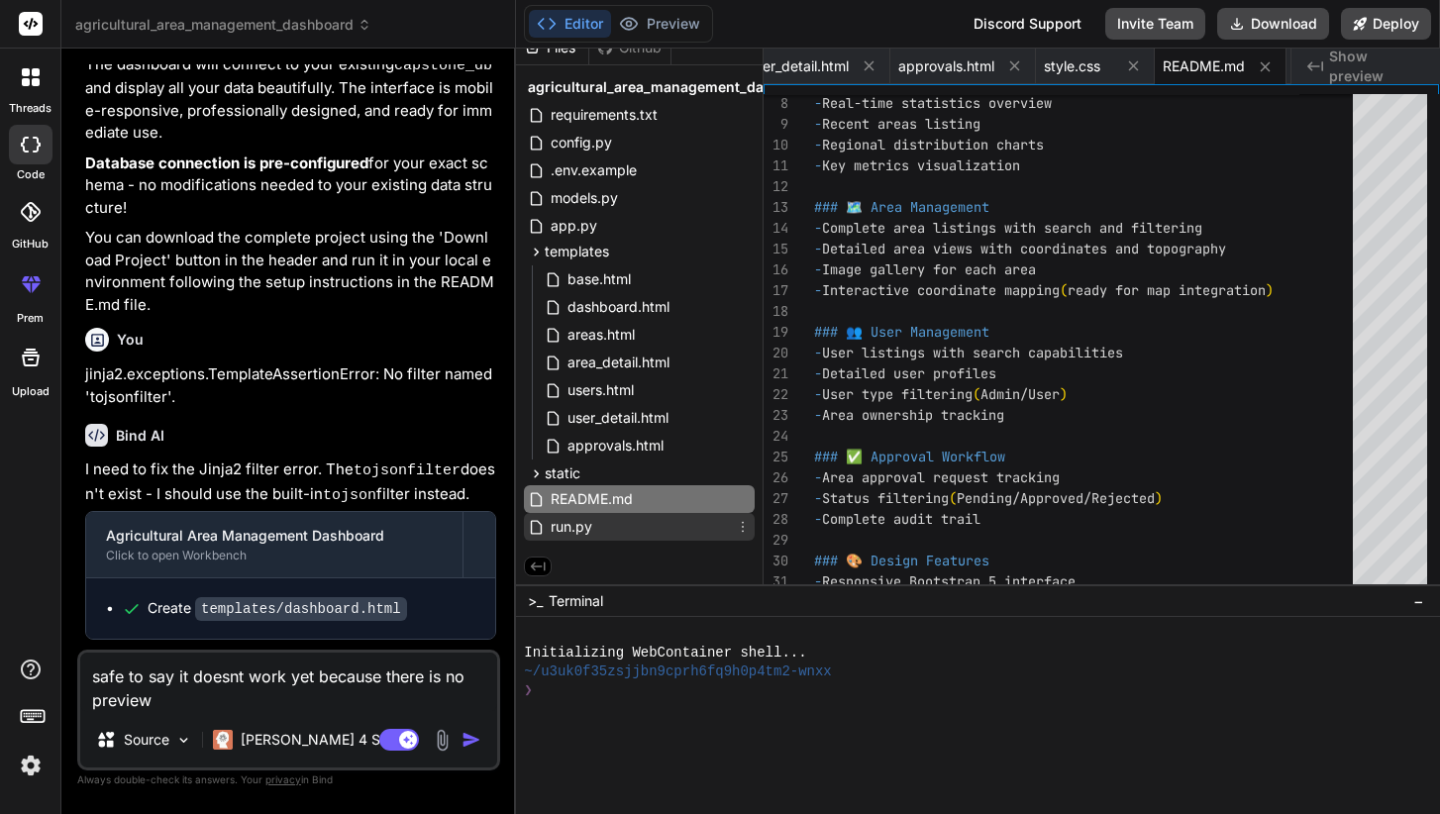
click at [591, 521] on span "run.py" at bounding box center [572, 527] width 46 height 24
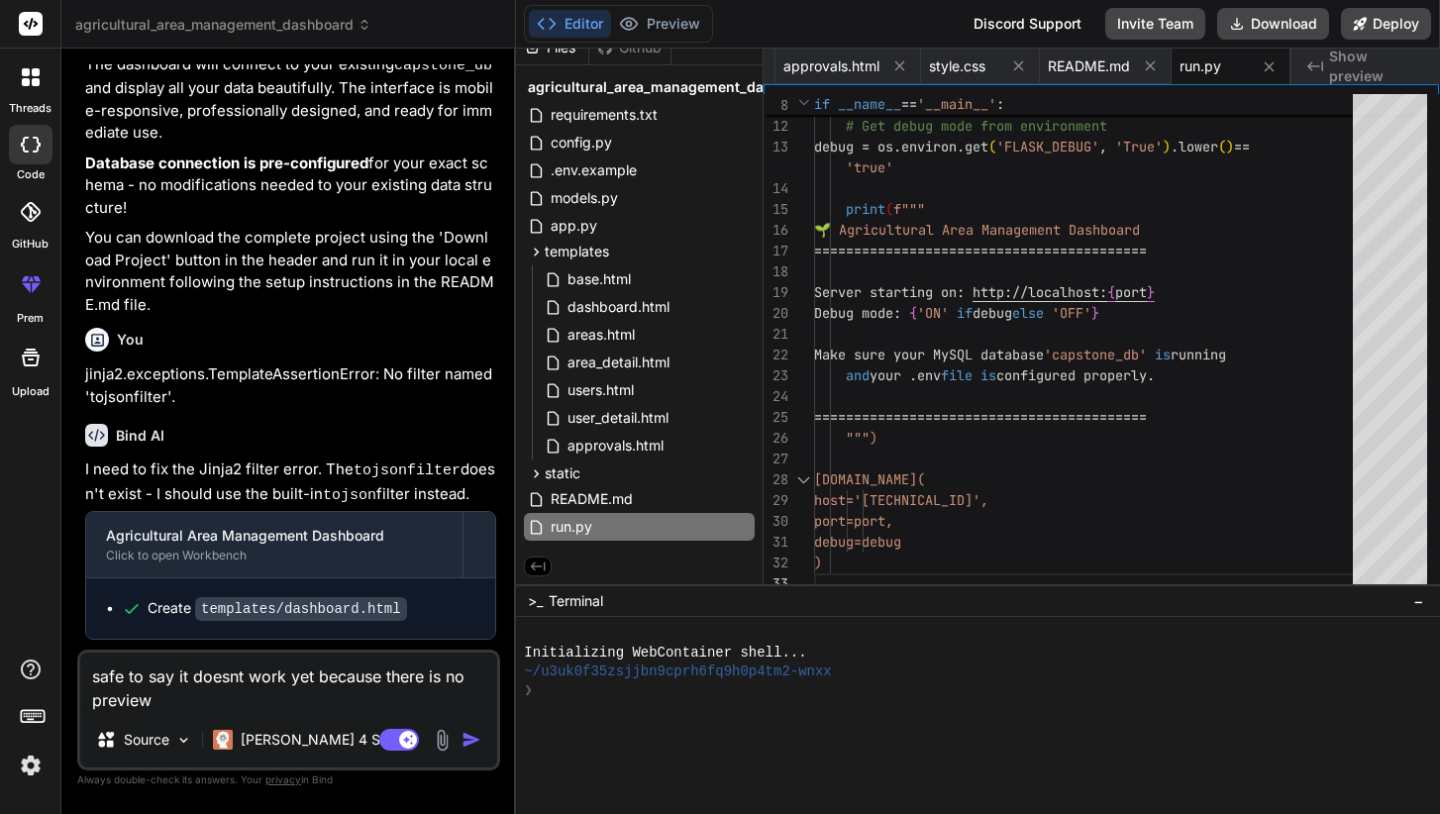
click at [32, 746] on div at bounding box center [30, 720] width 60 height 125
click at [26, 772] on img at bounding box center [31, 766] width 34 height 34
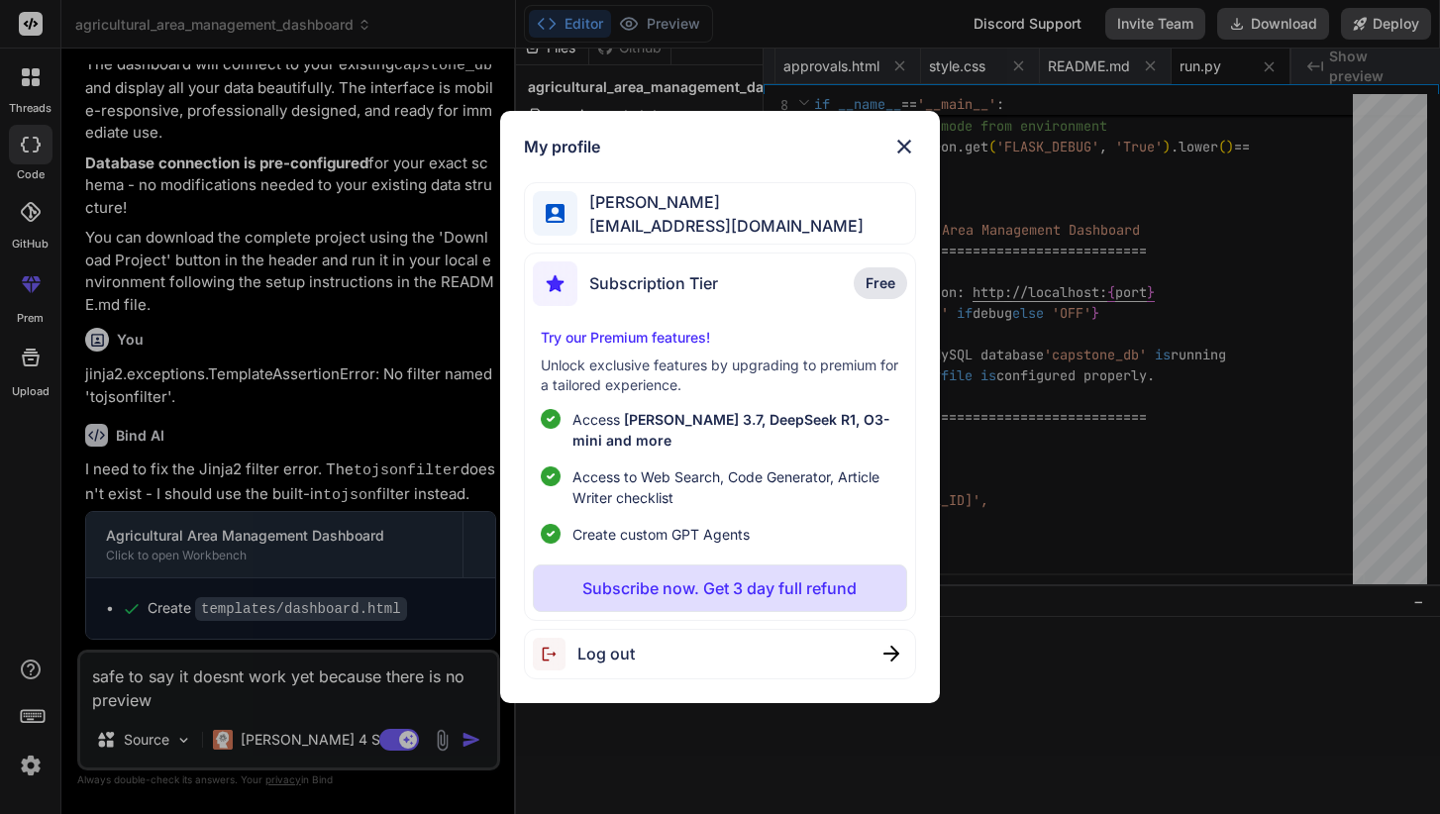
click at [26, 772] on div "My profile Ferrer Lorenzo lorenzojacinto08@gmail.com Subscription Tier Free Try…" at bounding box center [720, 407] width 1440 height 814
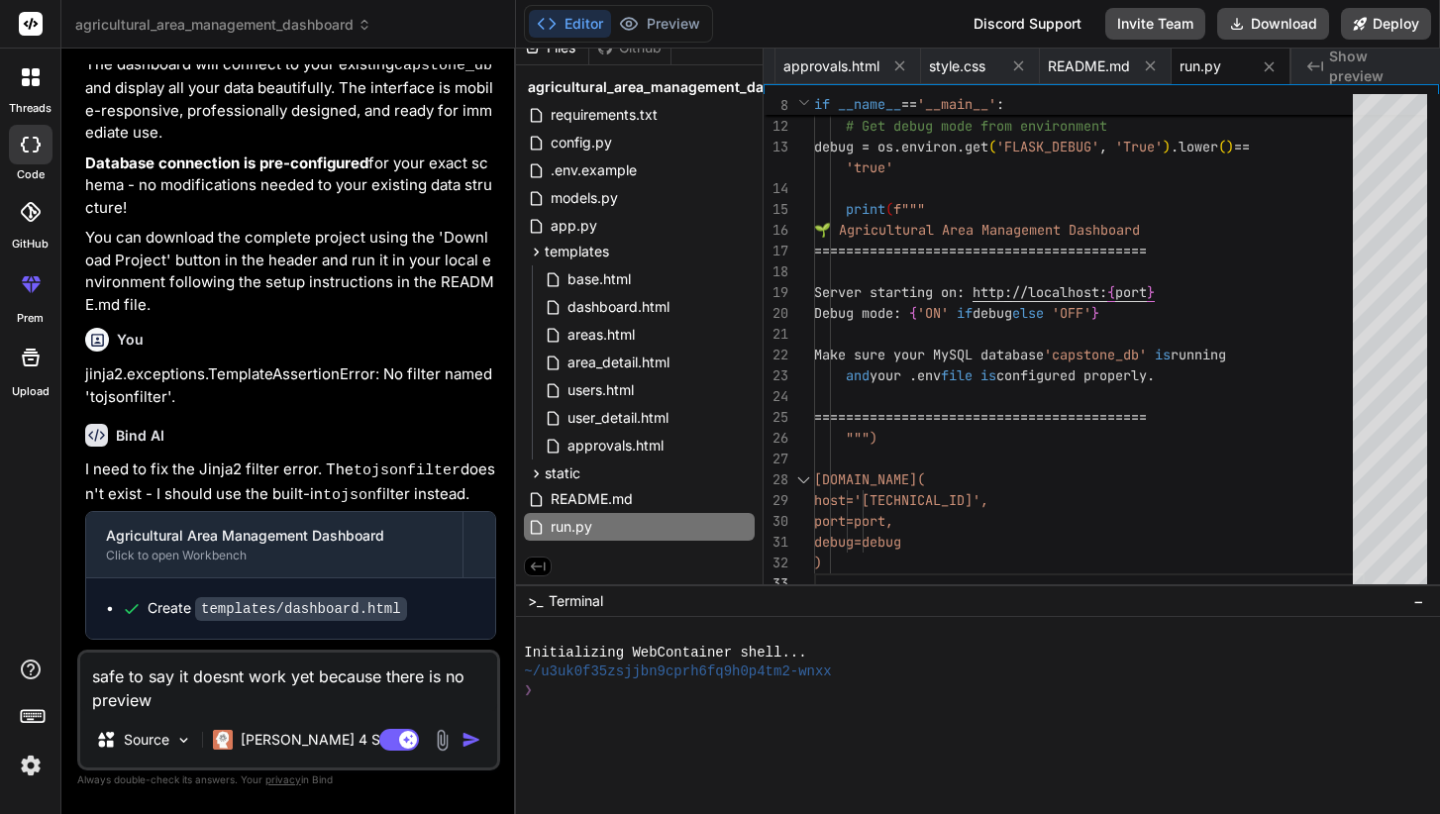
click at [26, 772] on img at bounding box center [31, 766] width 34 height 34
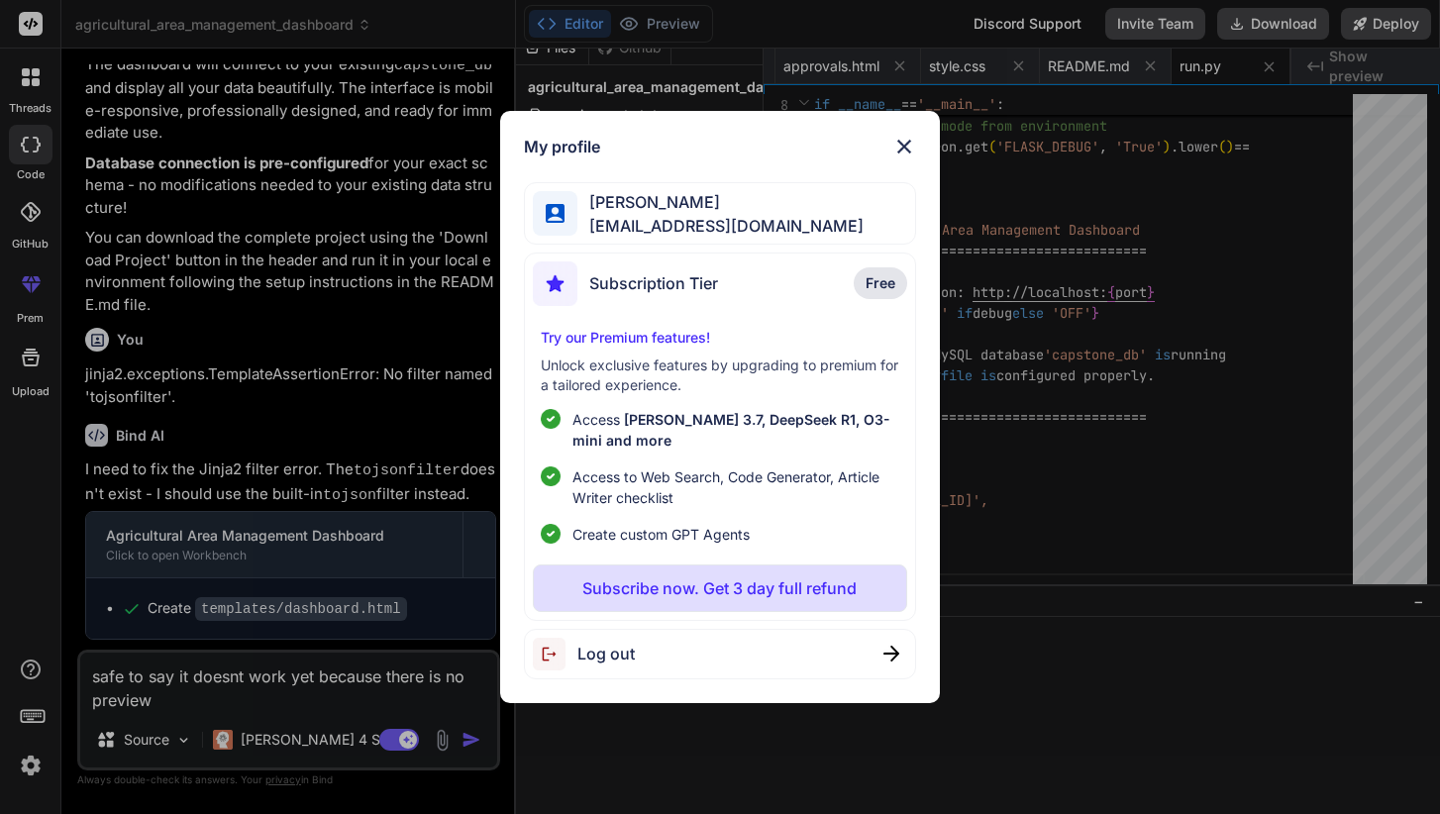
click at [622, 645] on span "Log out" at bounding box center [606, 654] width 57 height 24
click at [634, 657] on span "Logging out..." at bounding box center [631, 654] width 106 height 24
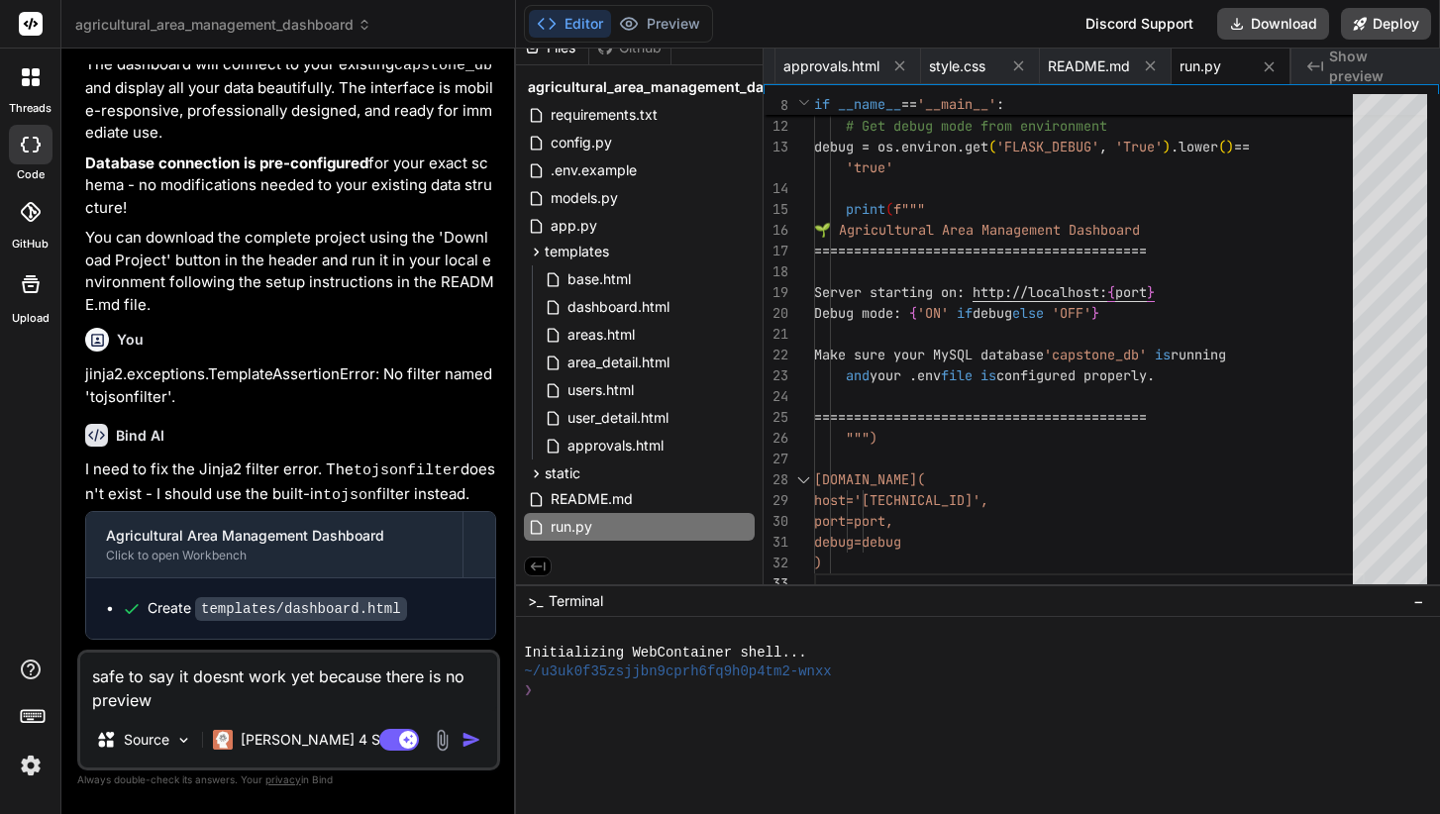
scroll to position [0, 0]
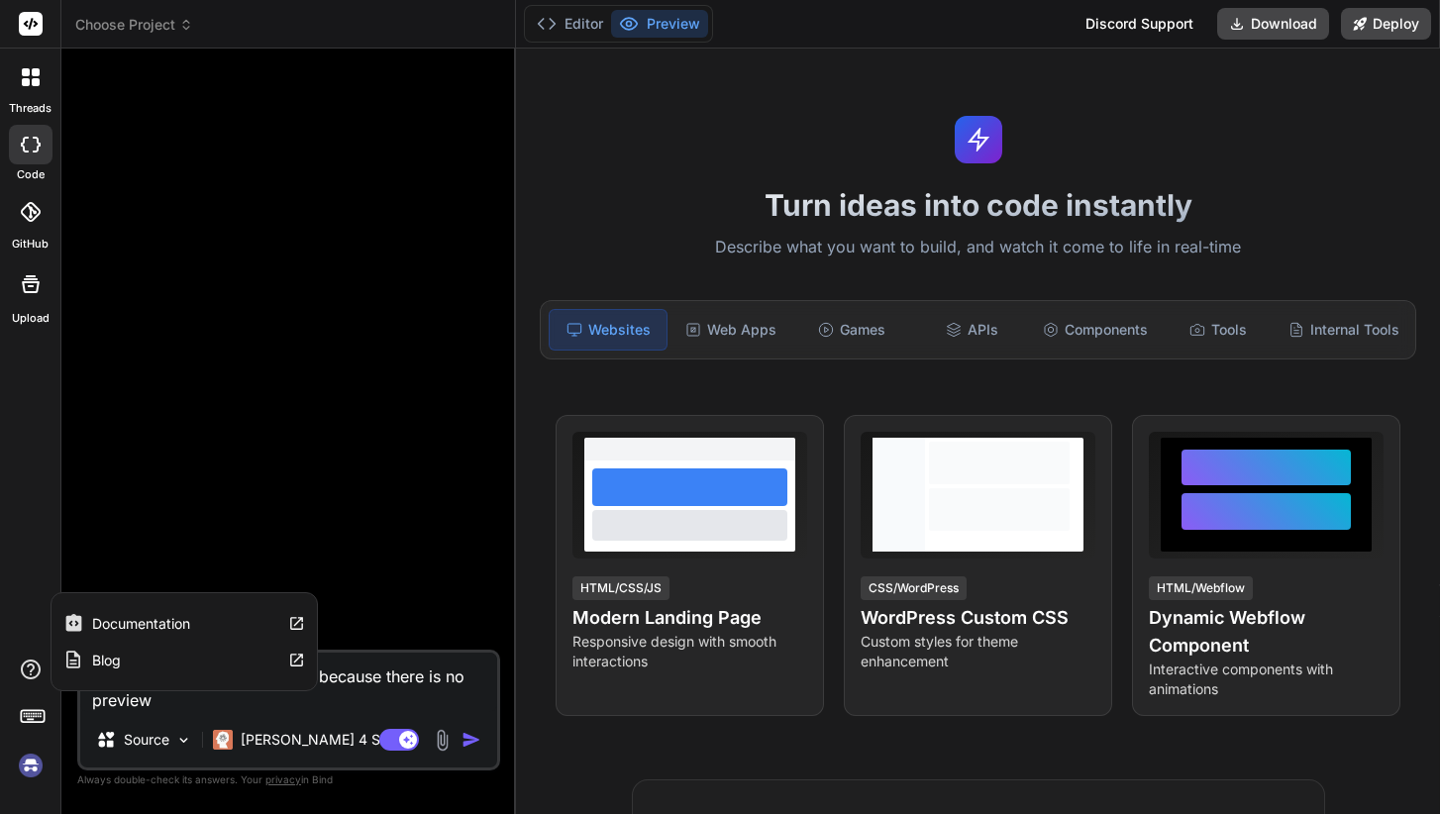
drag, startPoint x: 189, startPoint y: 699, endPoint x: 32, endPoint y: 660, distance: 162.4
click at [32, 660] on div "threads code GitHub Upload Documentation Blog Choose Project Created with Pixso…" at bounding box center [720, 407] width 1440 height 814
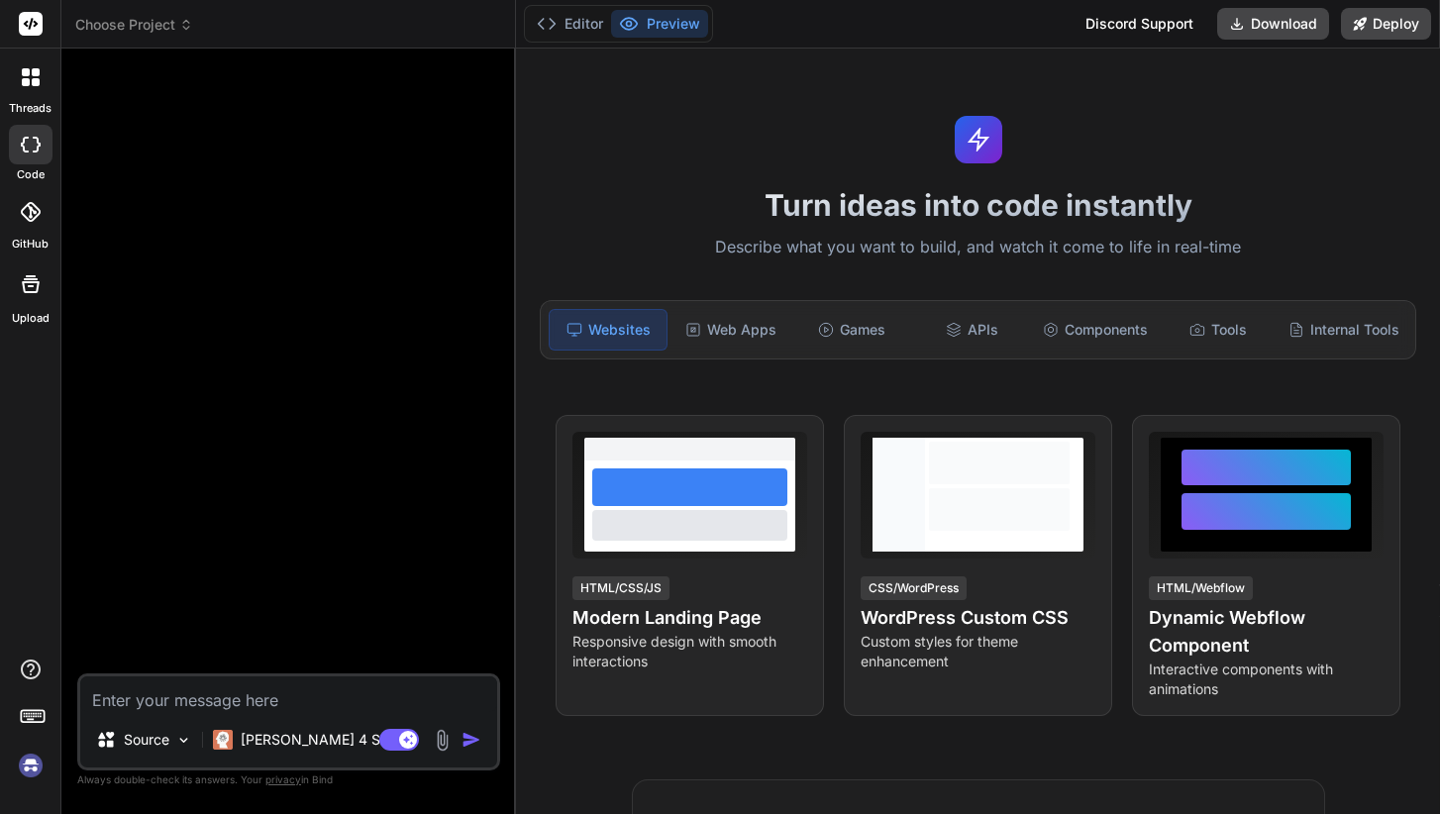
click at [25, 757] on img at bounding box center [31, 766] width 34 height 34
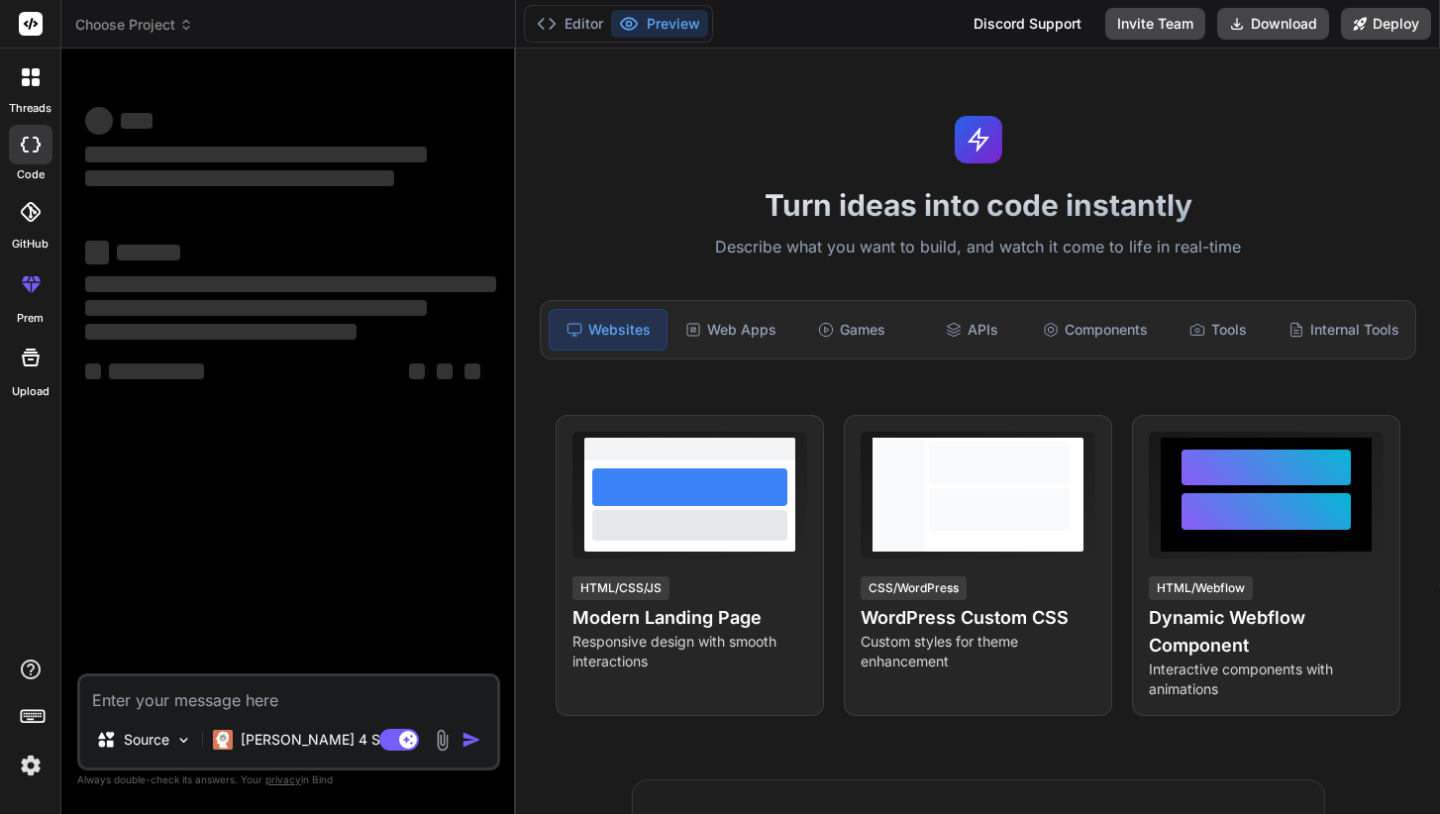
click at [438, 742] on img at bounding box center [442, 740] width 23 height 23
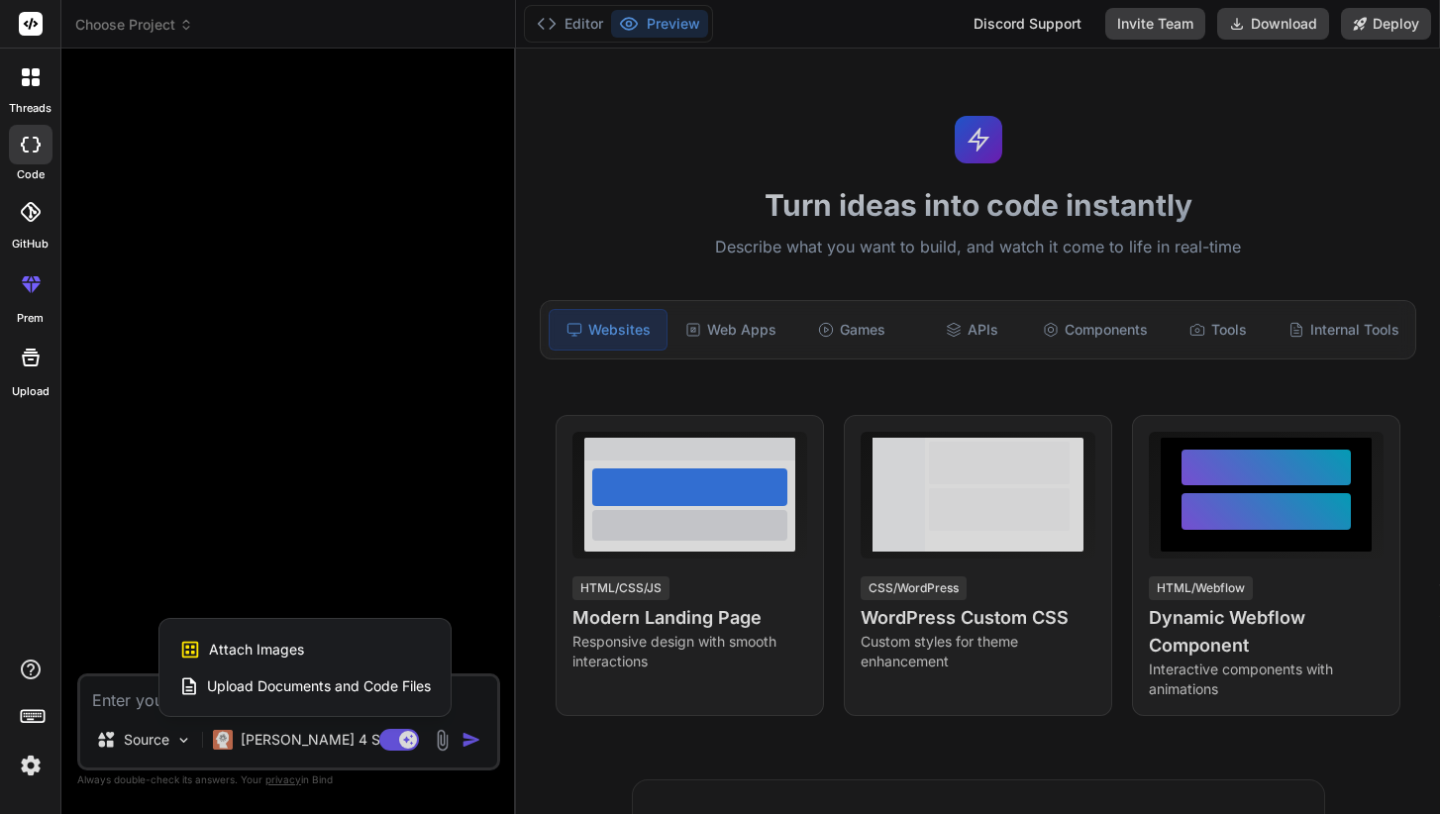
click at [263, 684] on span "Upload Documents and Code Files" at bounding box center [319, 687] width 224 height 20
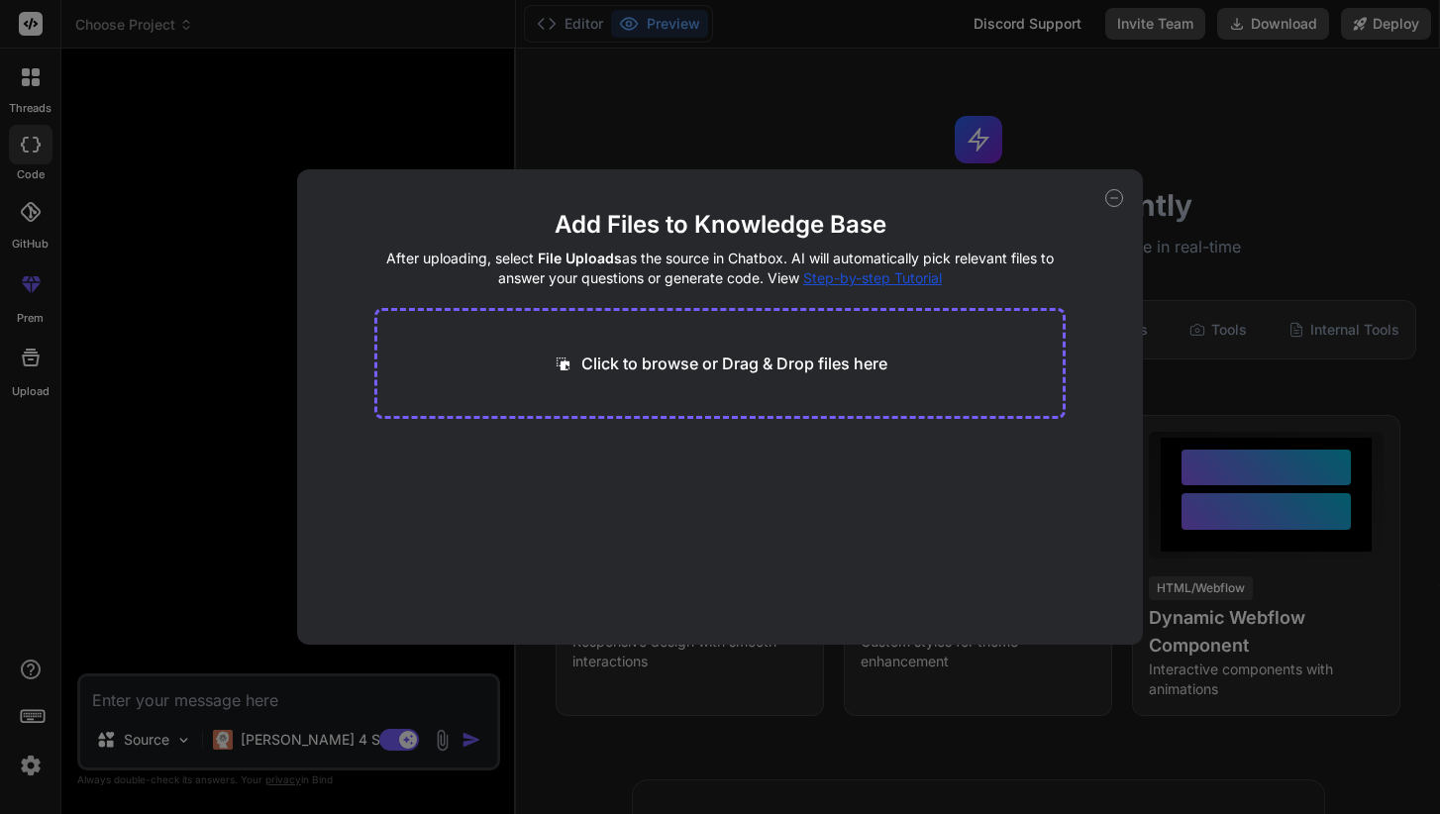
click at [578, 381] on div "Click to browse or Drag & Drop files here" at bounding box center [719, 363] width 691 height 111
click at [621, 365] on p "Click to browse or Drag & Drop files here" at bounding box center [735, 364] width 306 height 24
click at [250, 710] on div "Add Files to Knowledge Base After uploading, select File Uploads as the source …" at bounding box center [720, 407] width 1440 height 814
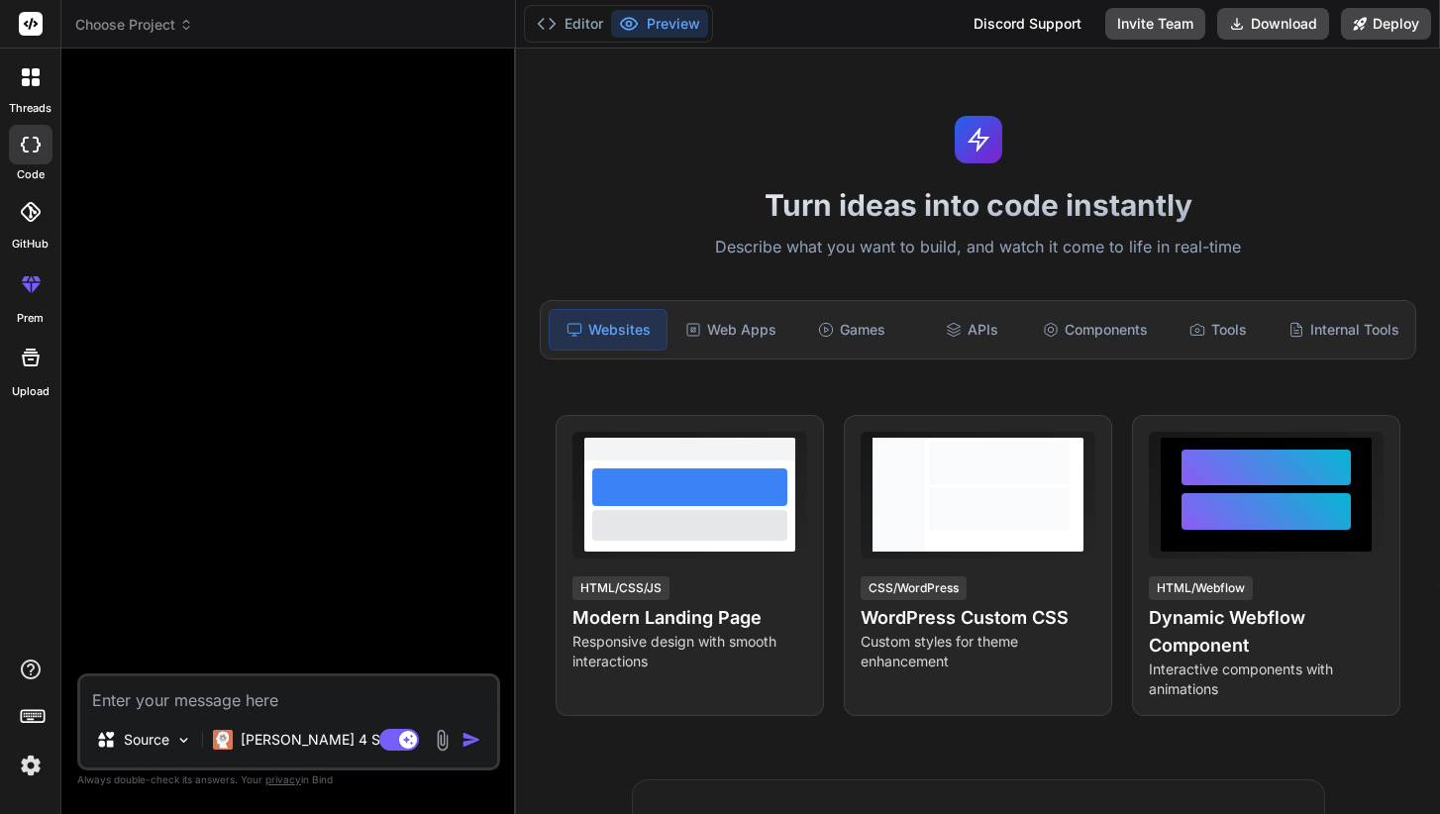
click at [251, 692] on textarea at bounding box center [288, 695] width 417 height 36
click at [443, 738] on img at bounding box center [442, 740] width 23 height 23
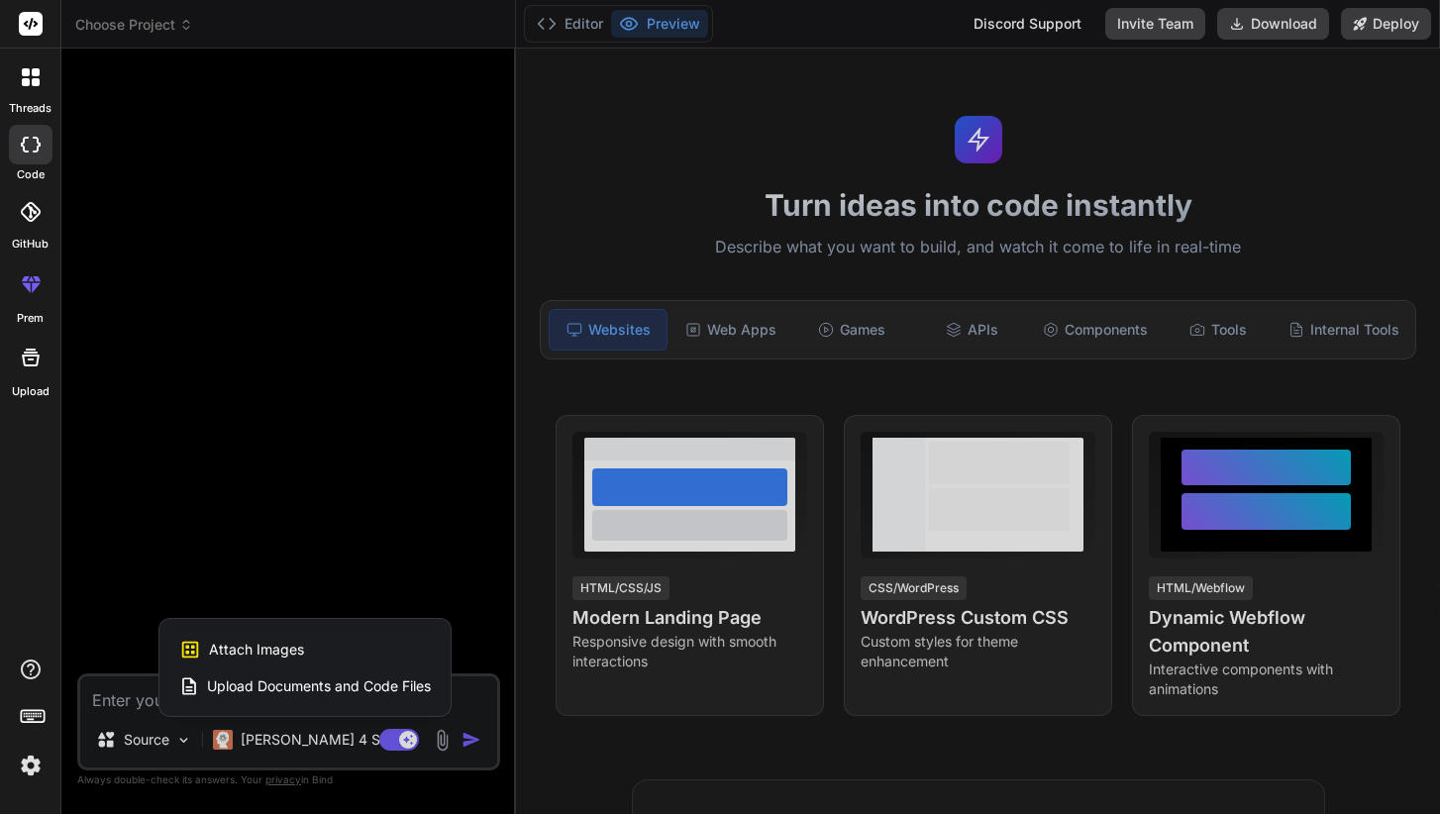
click at [338, 691] on span "Upload Documents and Code Files" at bounding box center [319, 687] width 224 height 20
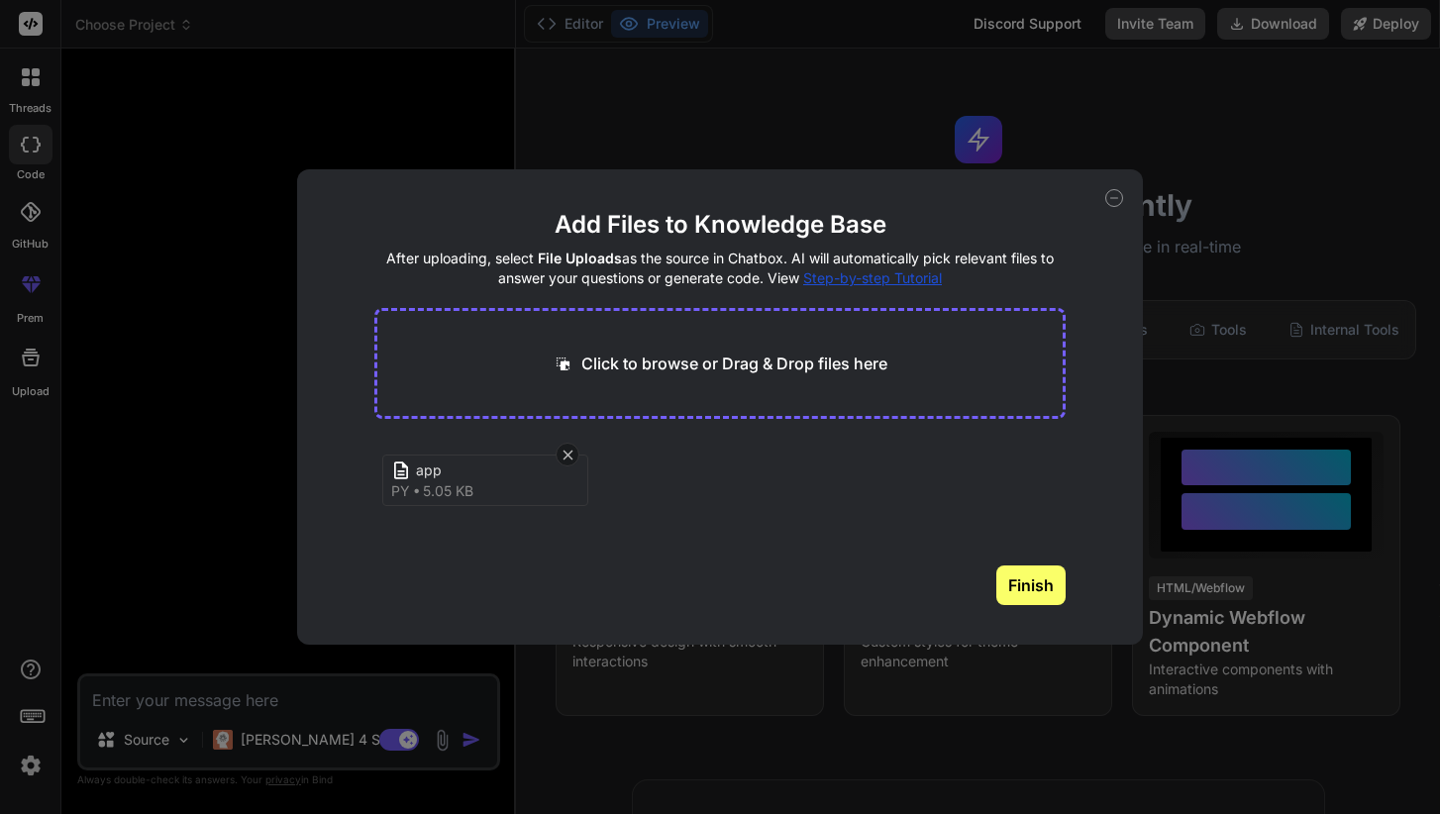
click at [1111, 198] on icon at bounding box center [1115, 198] width 18 height 18
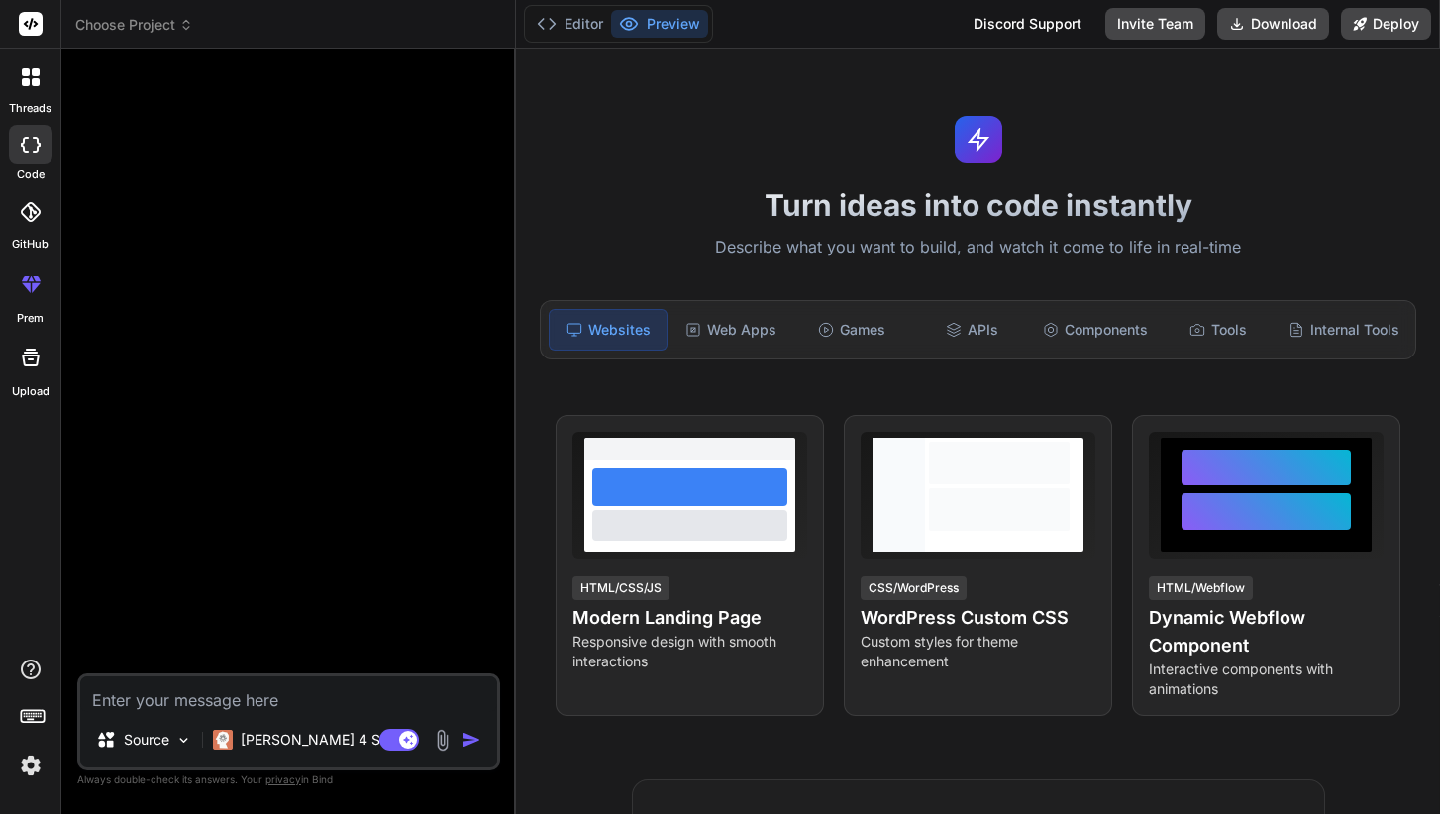
click at [383, 690] on textarea at bounding box center [288, 695] width 417 height 36
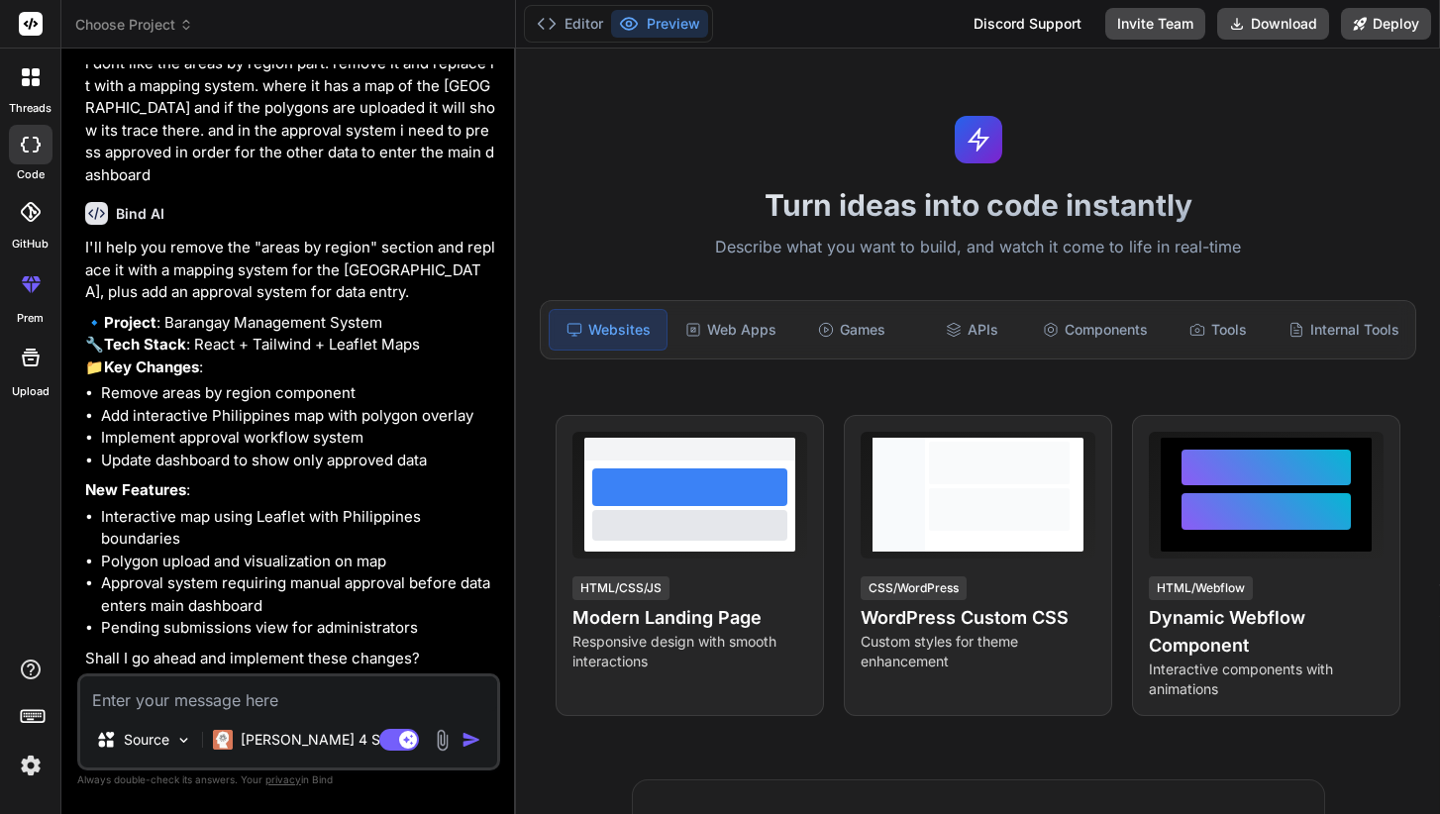
scroll to position [65, 0]
click at [448, 740] on img at bounding box center [442, 740] width 23 height 23
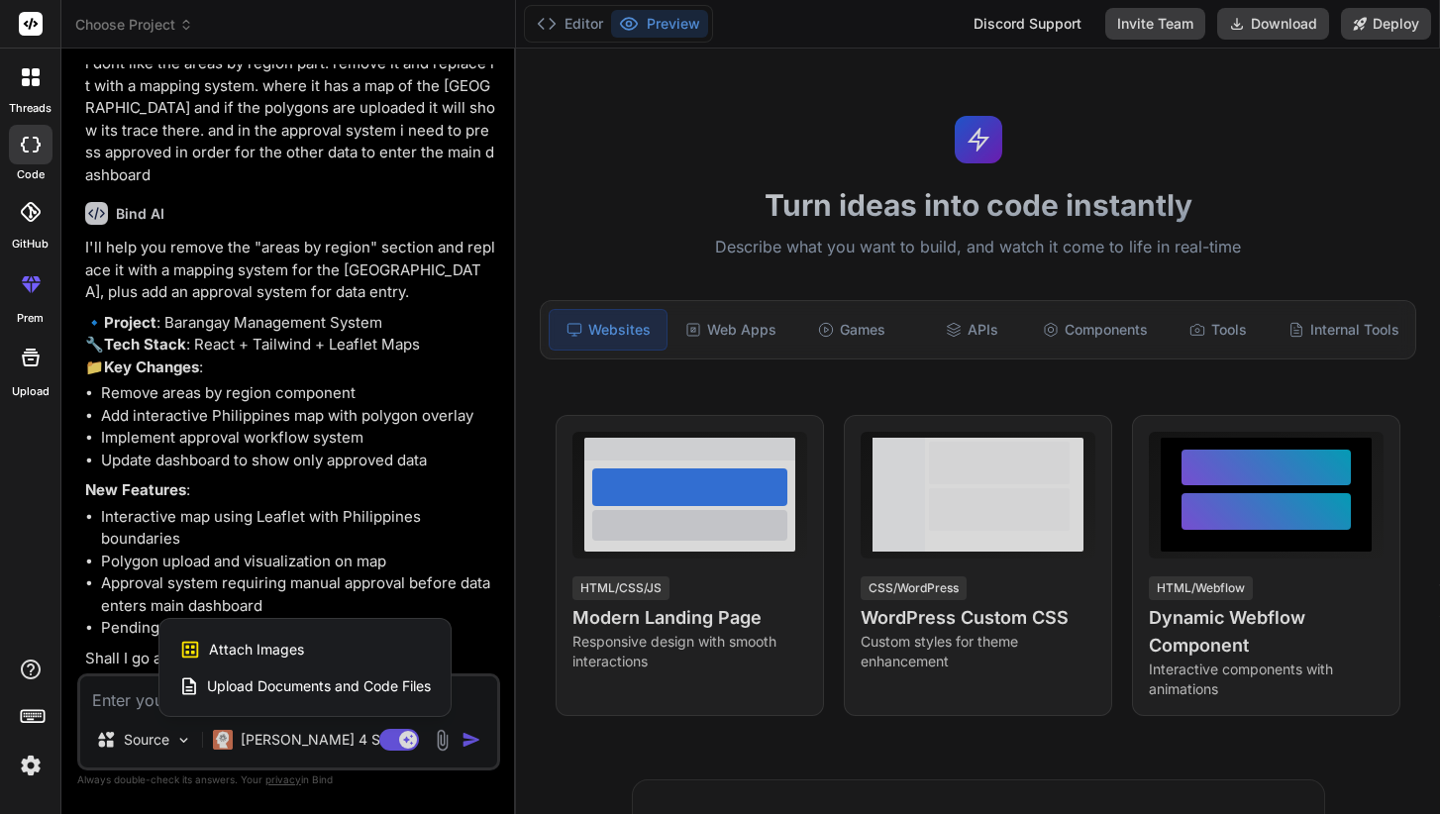
click at [299, 679] on span "Upload Documents and Code Files" at bounding box center [319, 687] width 224 height 20
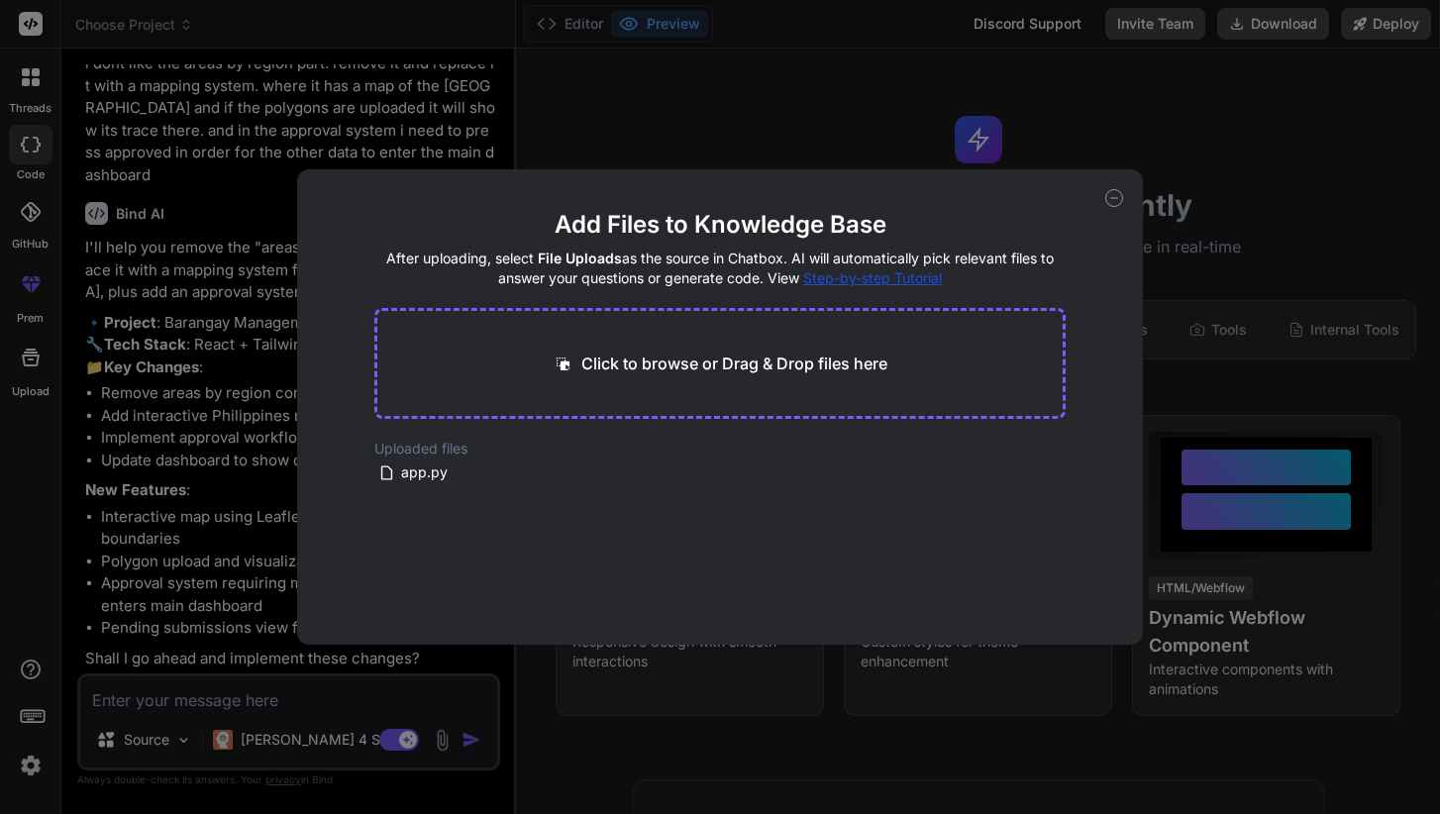
click at [1117, 195] on icon at bounding box center [1115, 198] width 18 height 18
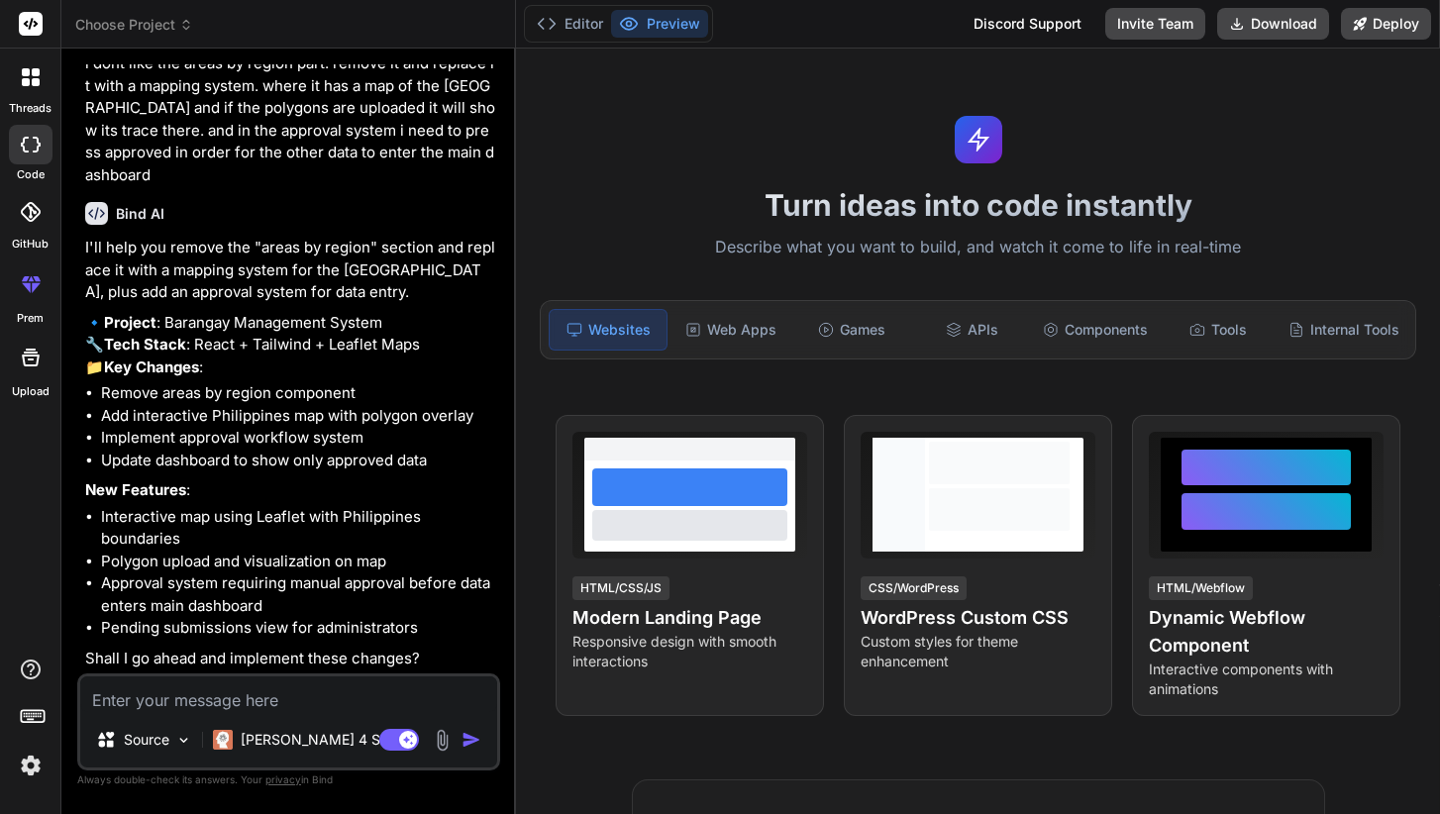
click at [180, 676] on div "Source Claude 4 S.. Agent Mode. When this toggle is activated, AI automatically…" at bounding box center [288, 722] width 423 height 97
click at [167, 707] on textarea at bounding box center [288, 695] width 417 height 36
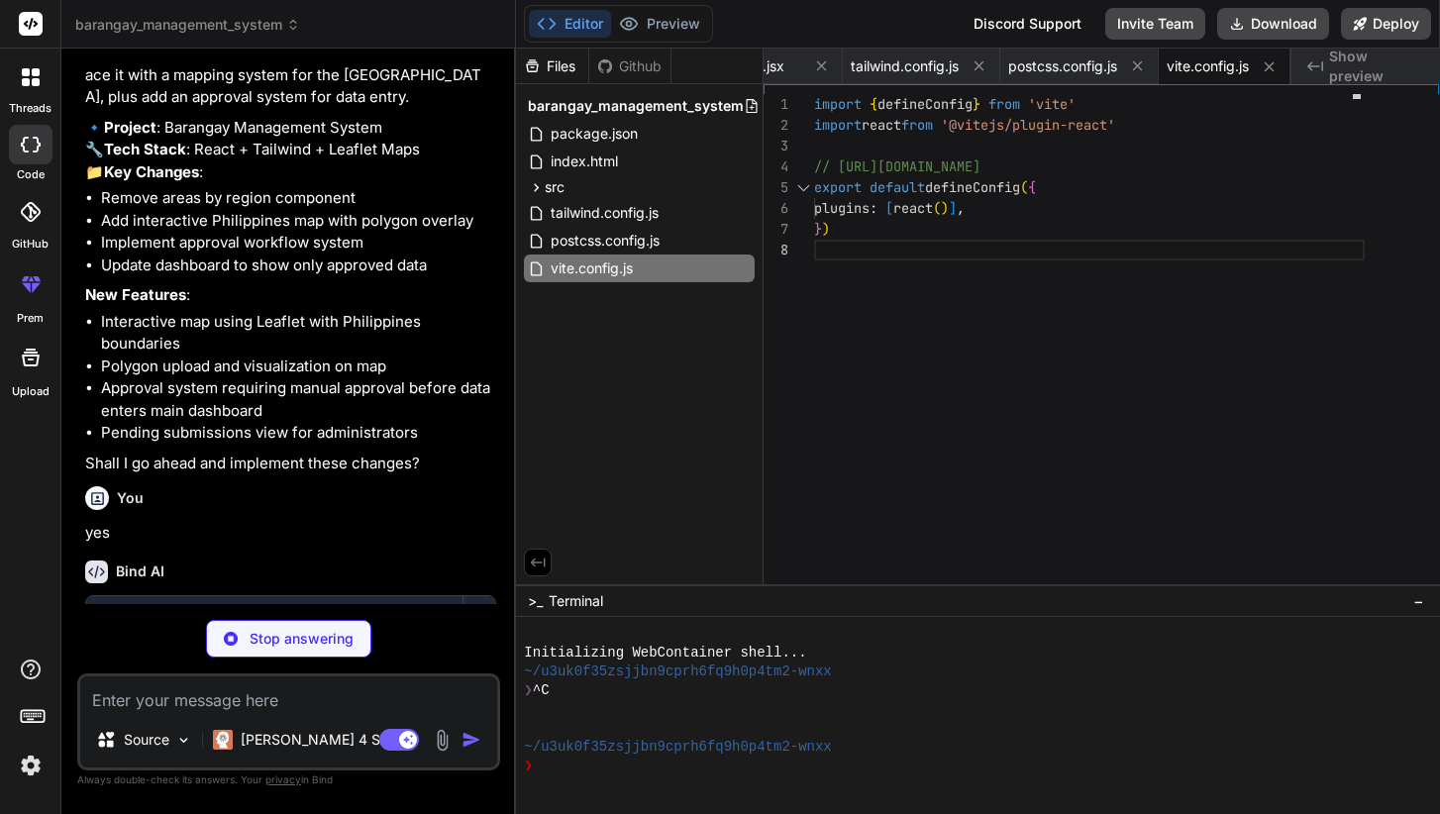
scroll to position [187, 0]
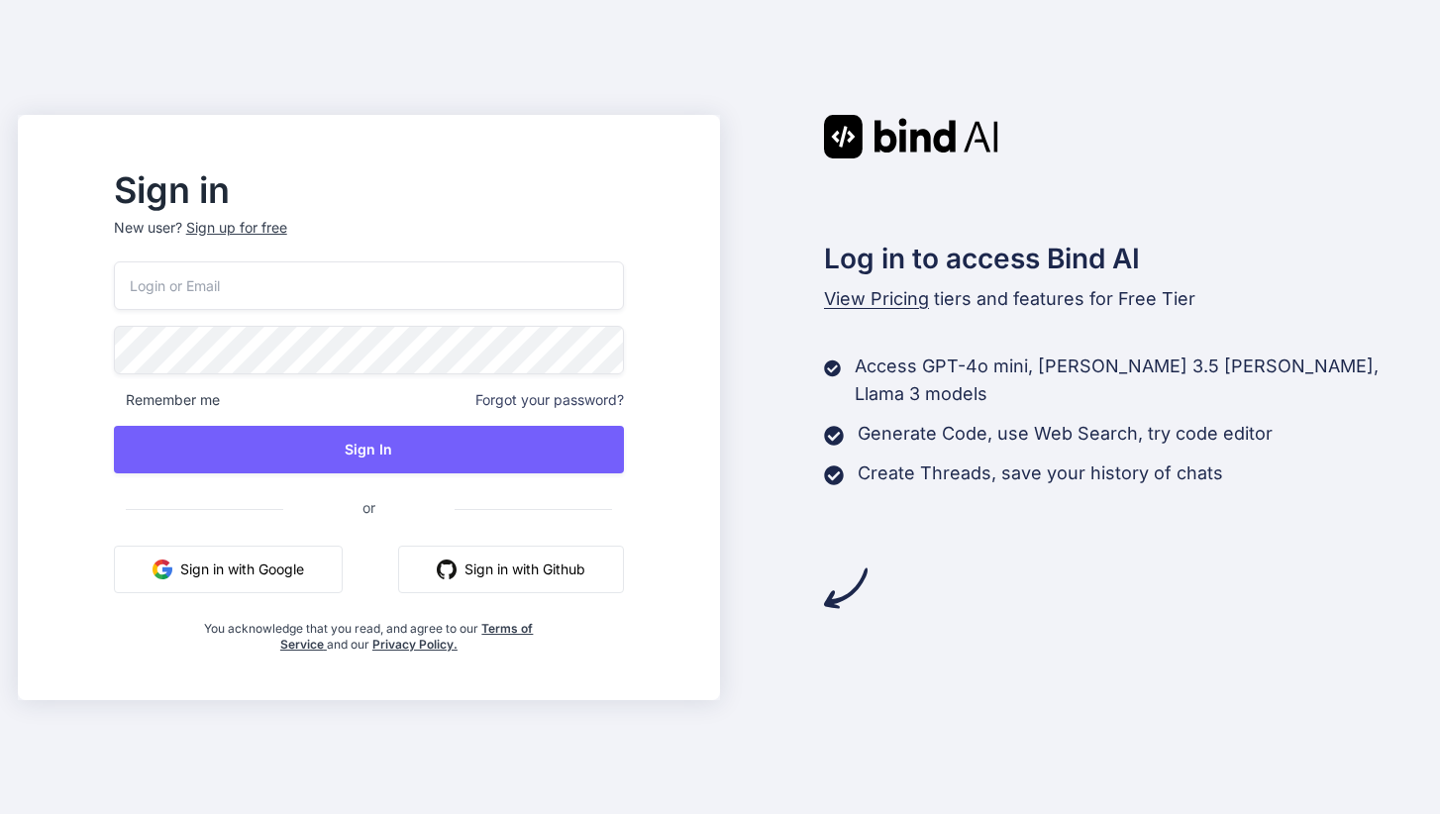
click at [338, 583] on button "Sign in with Google" at bounding box center [228, 570] width 229 height 48
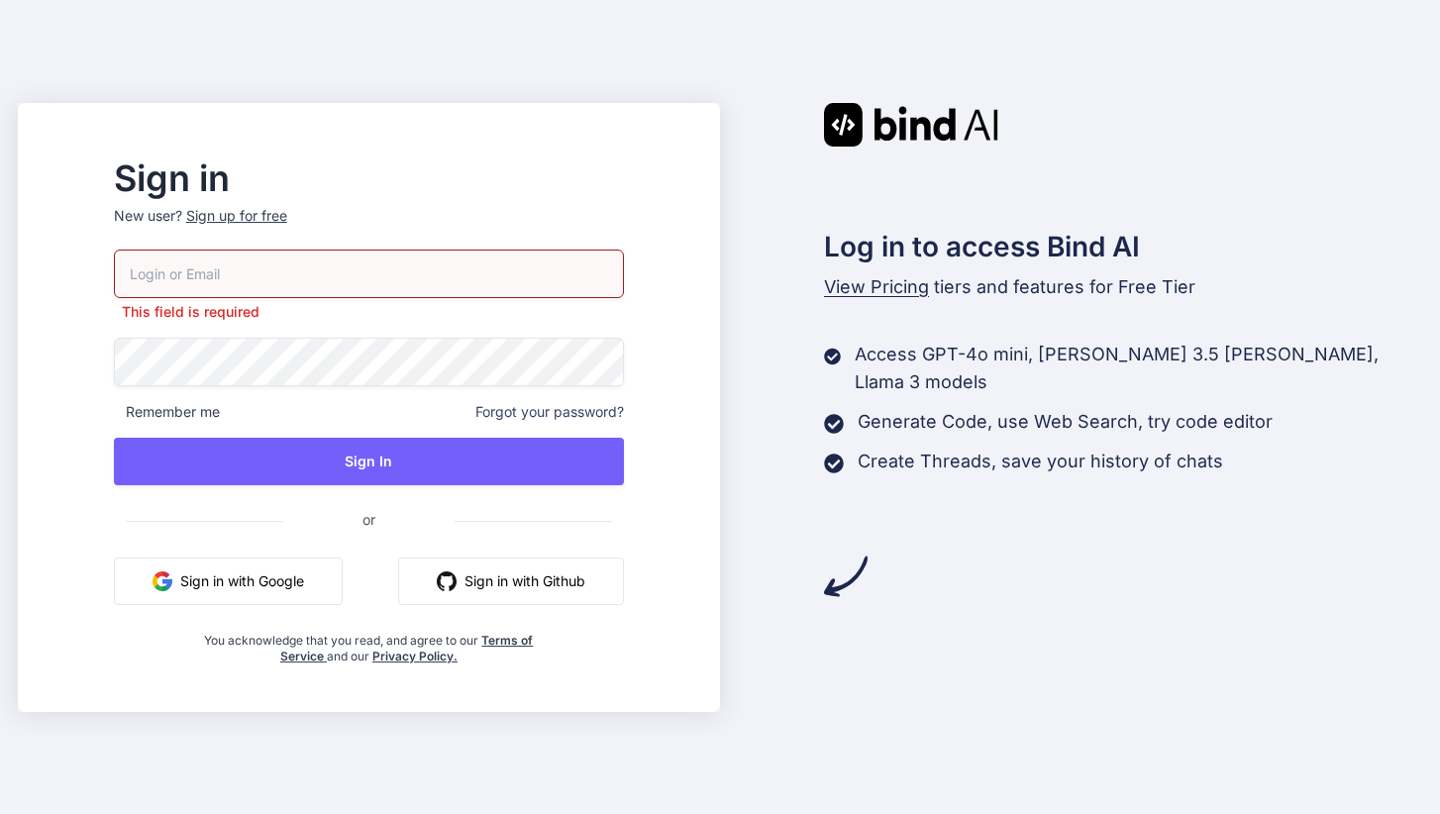
click at [385, 279] on input "email" at bounding box center [369, 274] width 510 height 49
drag, startPoint x: 299, startPoint y: 559, endPoint x: 296, endPoint y: 544, distance: 15.2
click at [296, 547] on div "This field is required Remember me Forgot your password? Sign In or Sign in wit…" at bounding box center [369, 457] width 510 height 415
click at [283, 212] on div "Sign up for free" at bounding box center [236, 216] width 101 height 20
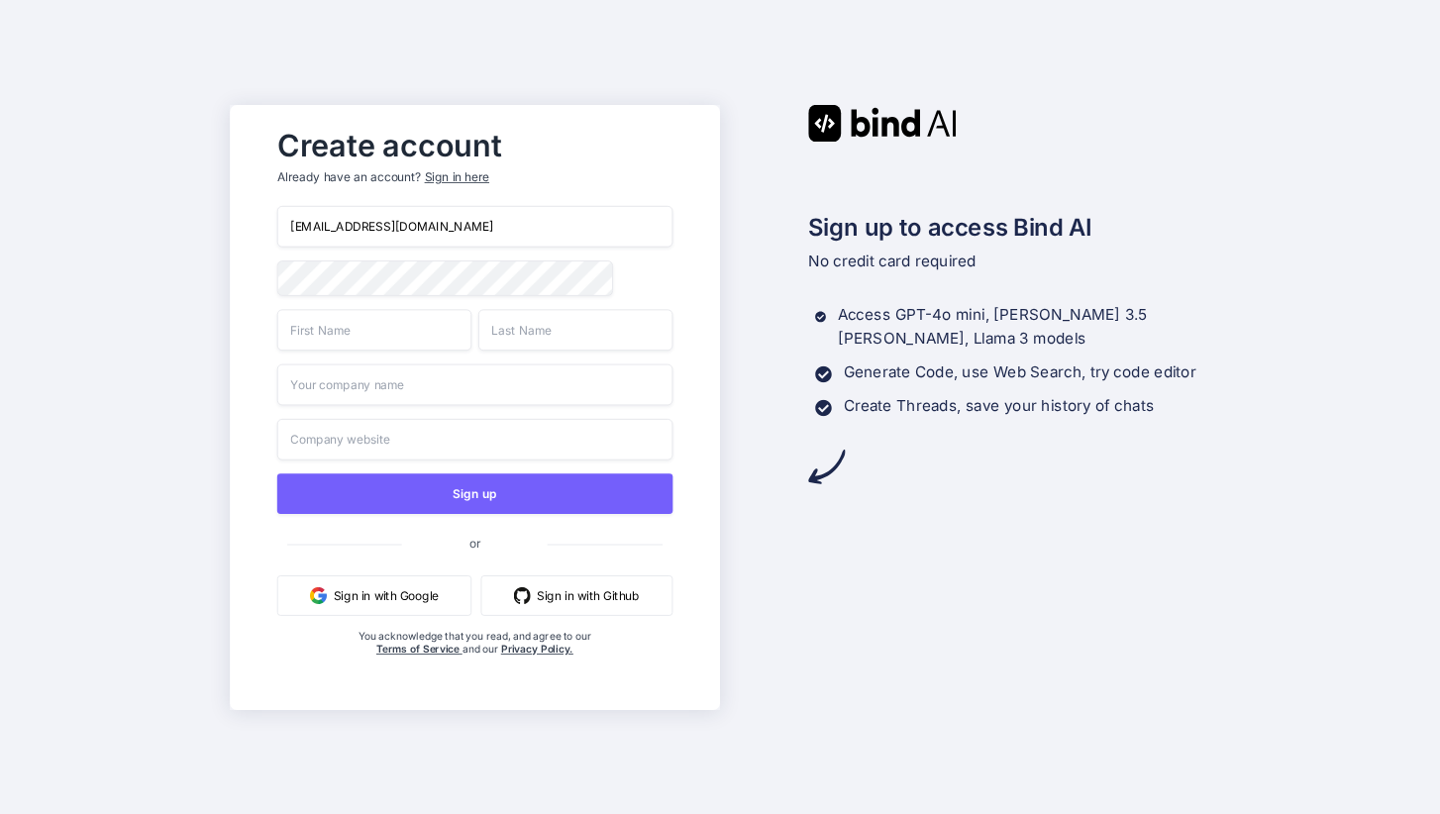
type input "ljferrer@dbtcmandaluyong.one-bosco.org"
click at [321, 299] on div "ljferrer@dbtcmandaluyong.one-bosco.org Sign up or Sign in with Google Sign in w…" at bounding box center [474, 451] width 395 height 490
type input "Lorenzo"
type input "Ferrer"
type input "d"
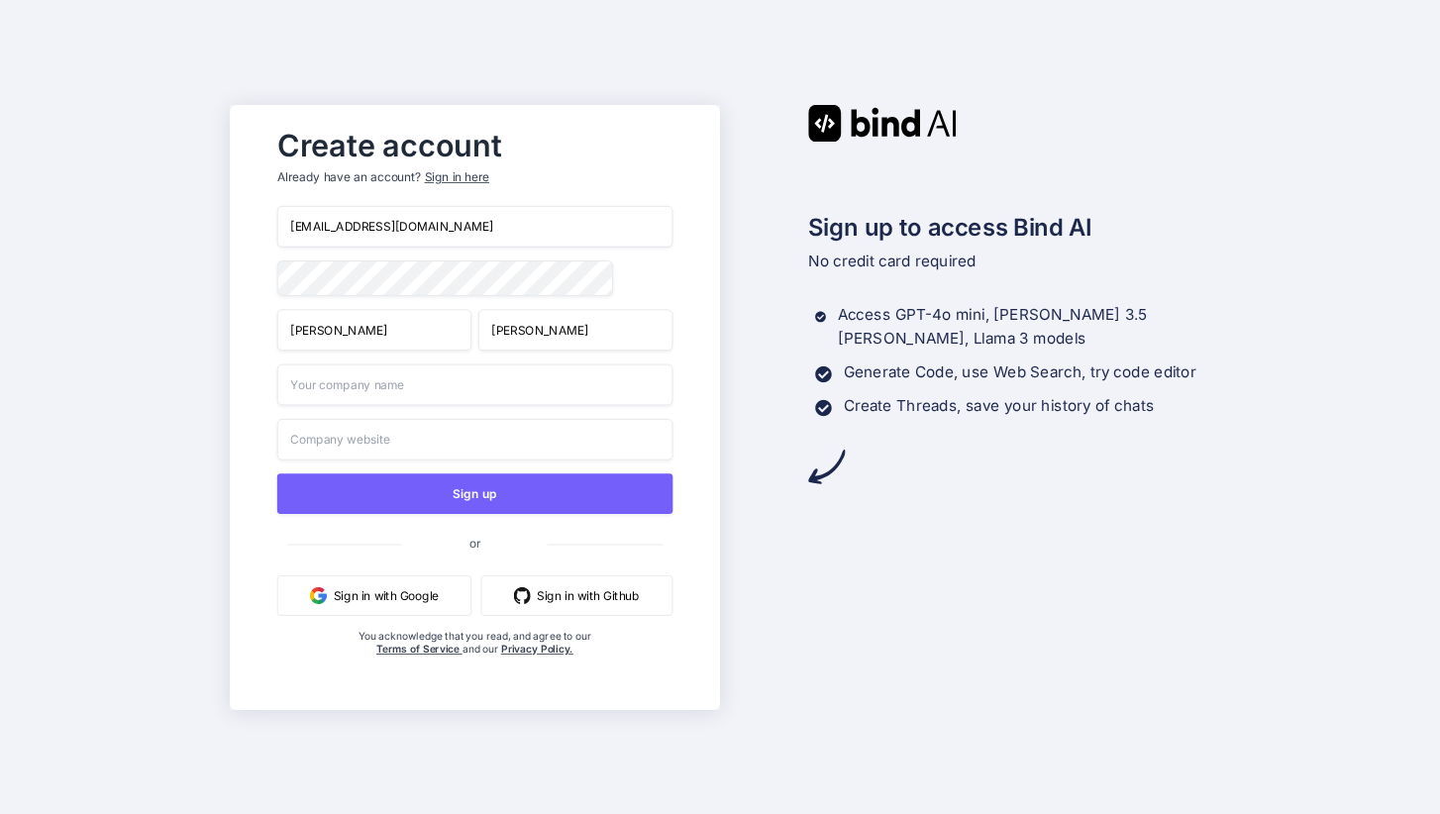
click at [391, 596] on button "Sign in with Google" at bounding box center [374, 595] width 194 height 41
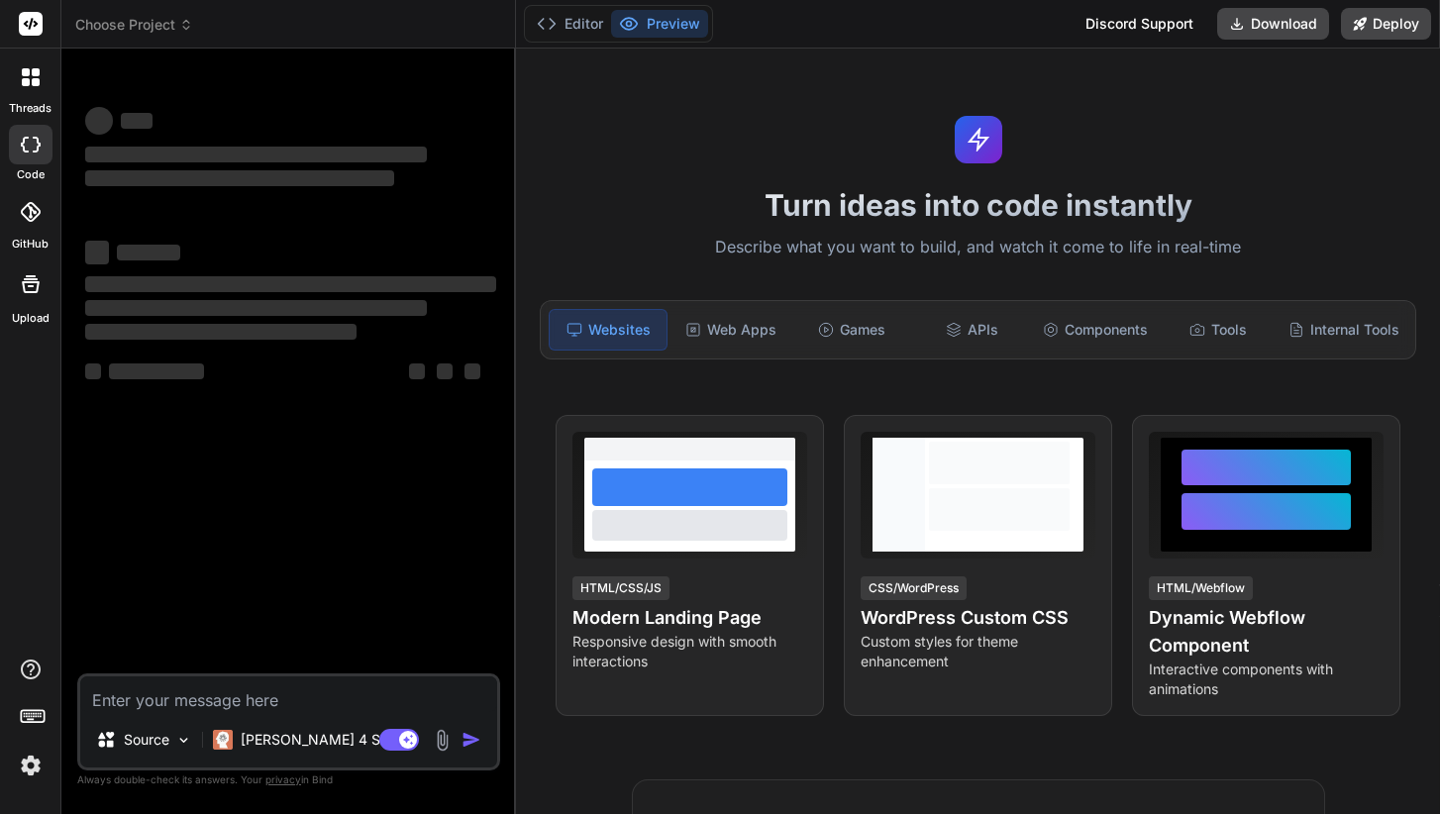
click at [48, 764] on div at bounding box center [30, 720] width 60 height 125
click at [38, 764] on img at bounding box center [31, 766] width 34 height 34
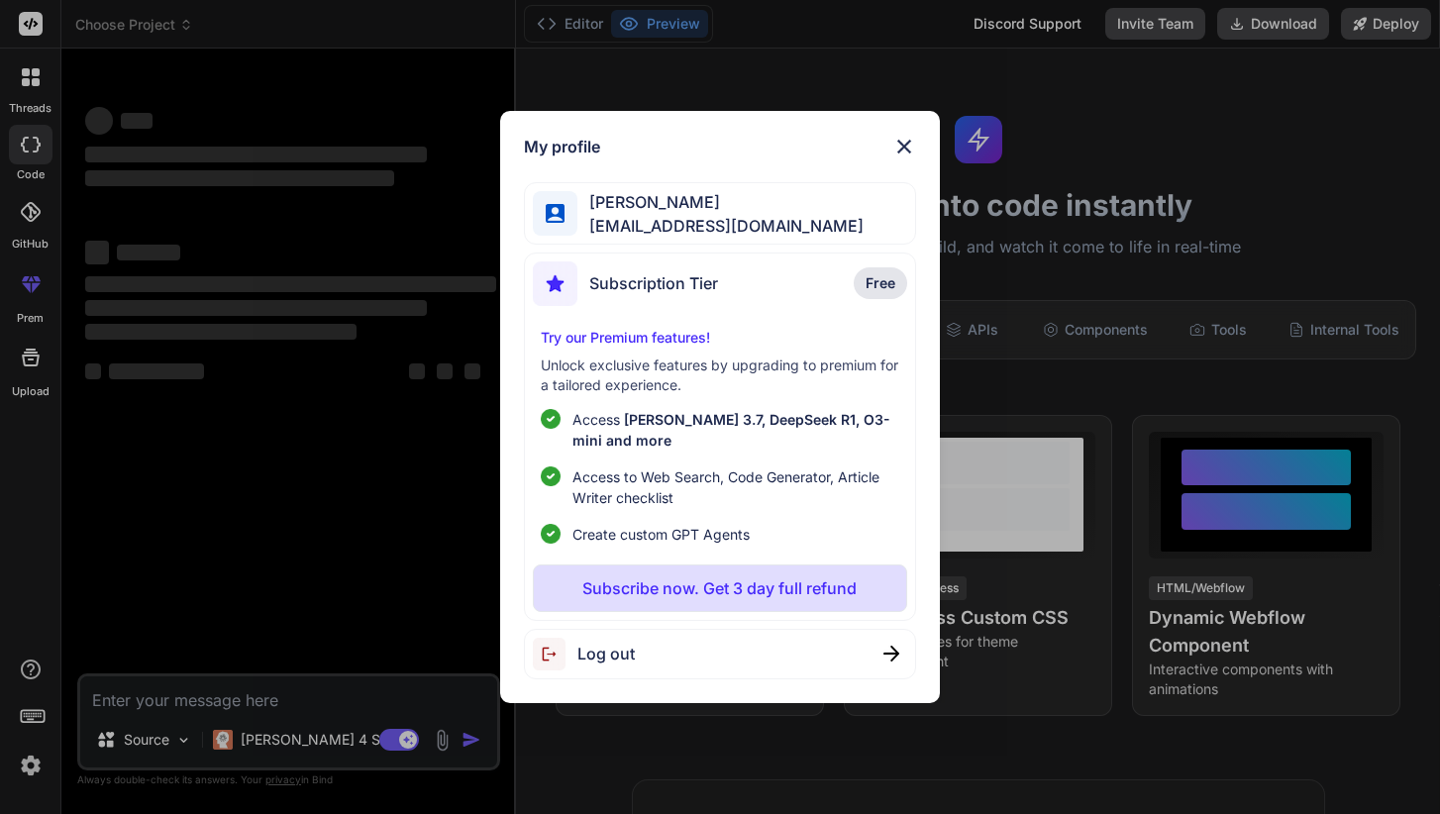
click at [582, 659] on span "Log out" at bounding box center [606, 654] width 57 height 24
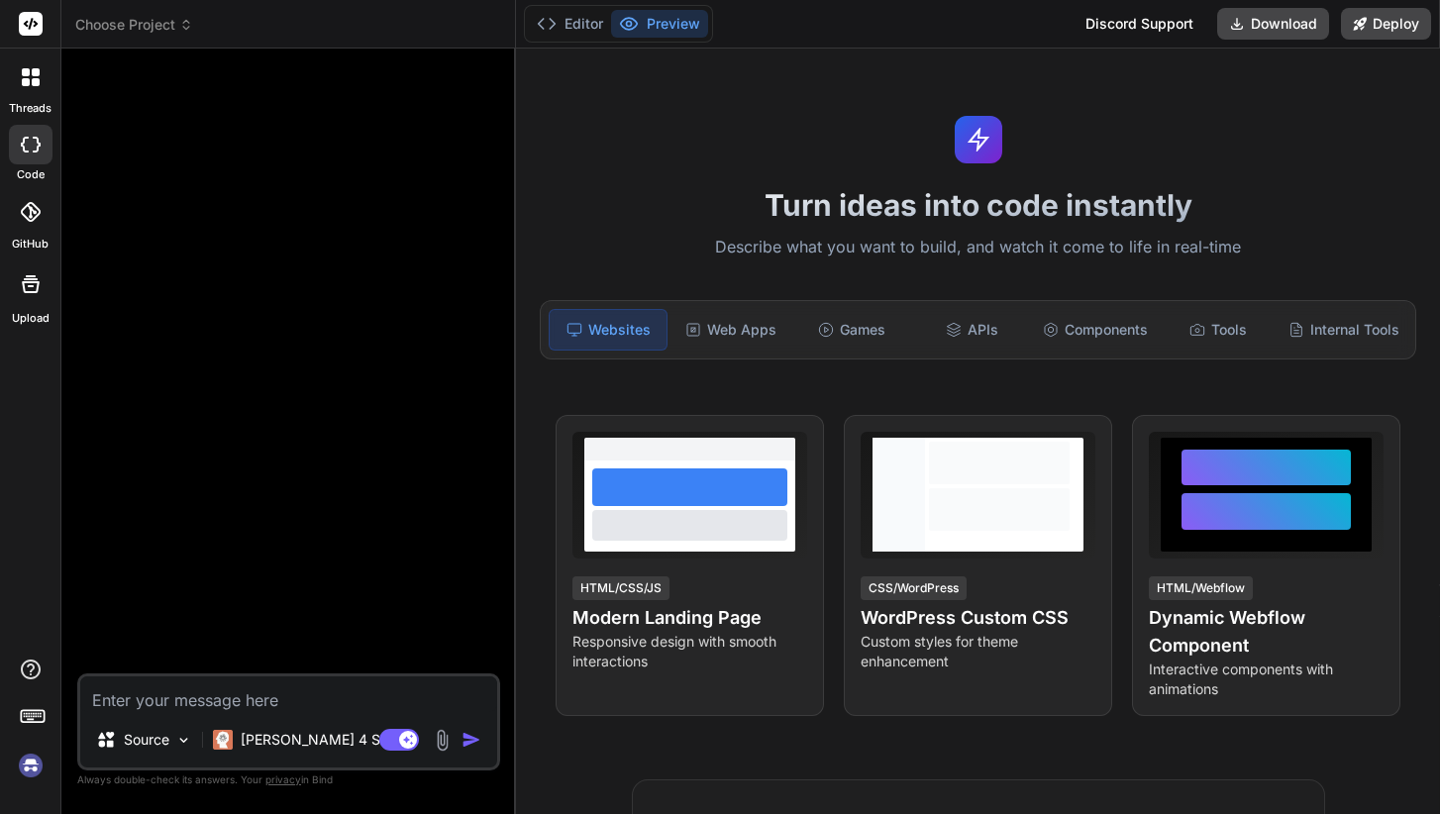
click at [39, 771] on img at bounding box center [31, 766] width 34 height 34
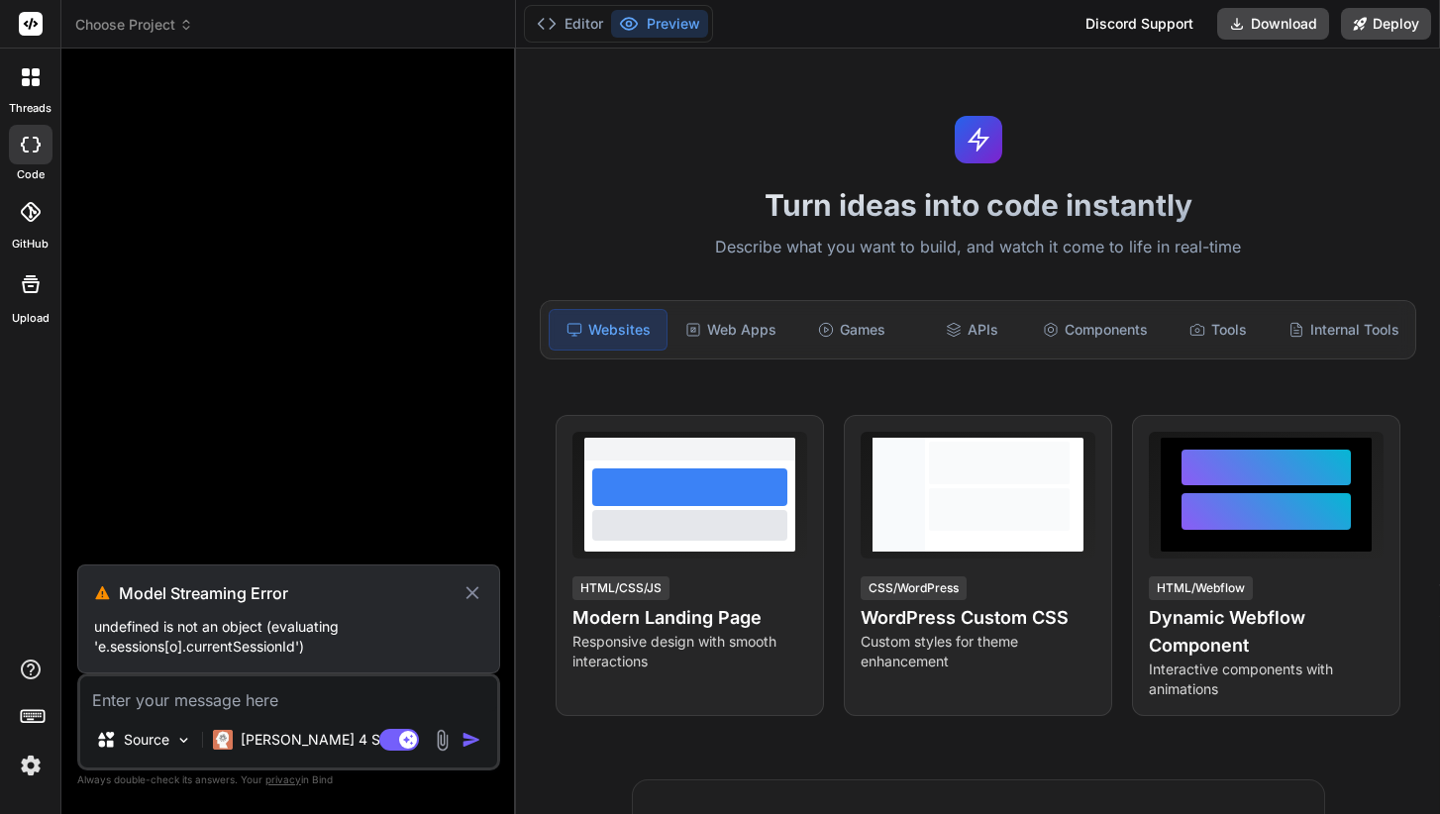
click at [469, 594] on icon at bounding box center [473, 594] width 23 height 24
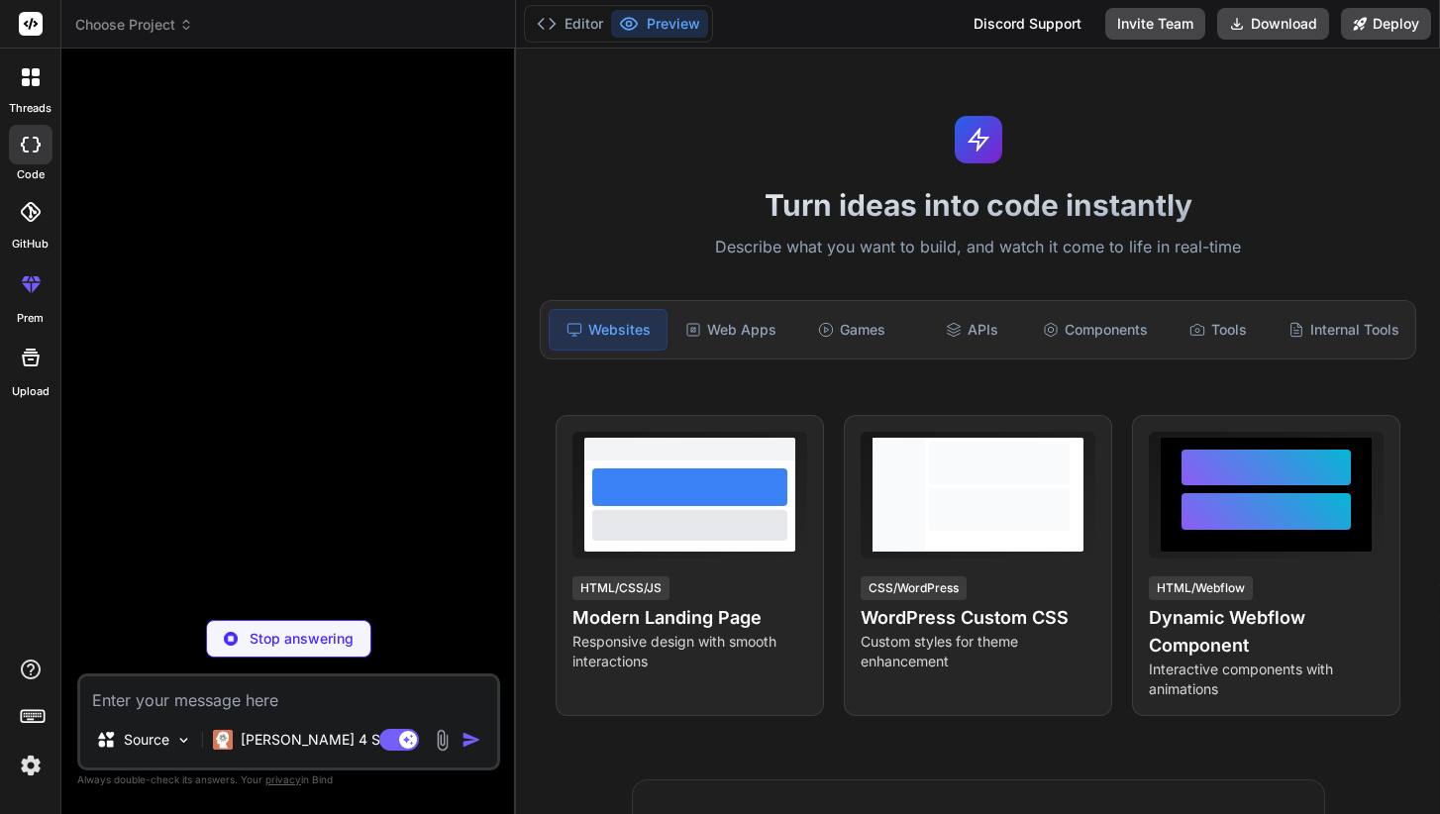
click at [36, 150] on icon at bounding box center [37, 145] width 8 height 16
click at [590, 20] on button "Editor" at bounding box center [570, 24] width 82 height 28
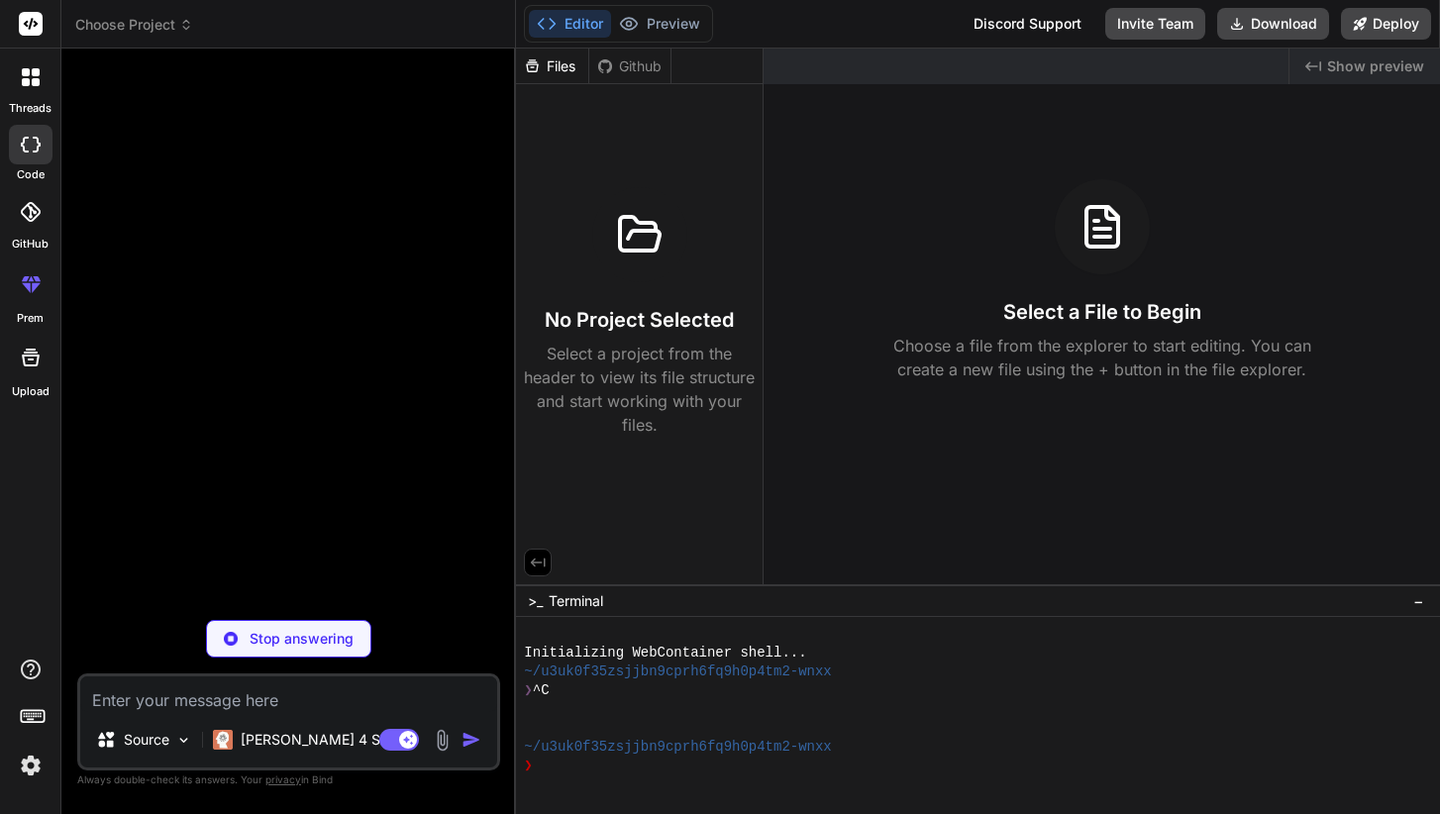
click at [27, 375] on div at bounding box center [31, 358] width 48 height 48
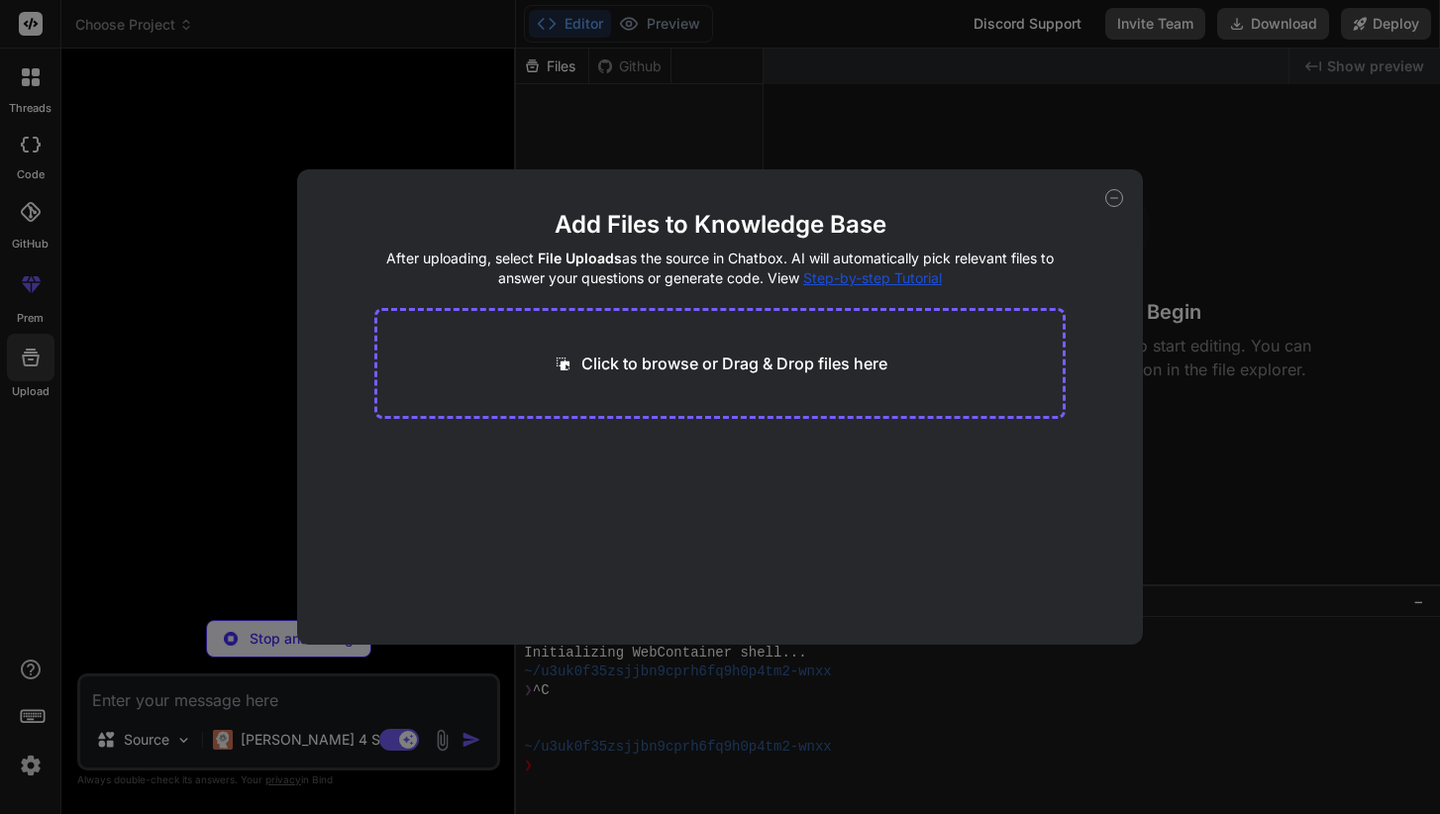
click at [68, 366] on div "Add Files to Knowledge Base After uploading, select File Uploads as the source …" at bounding box center [720, 407] width 1440 height 814
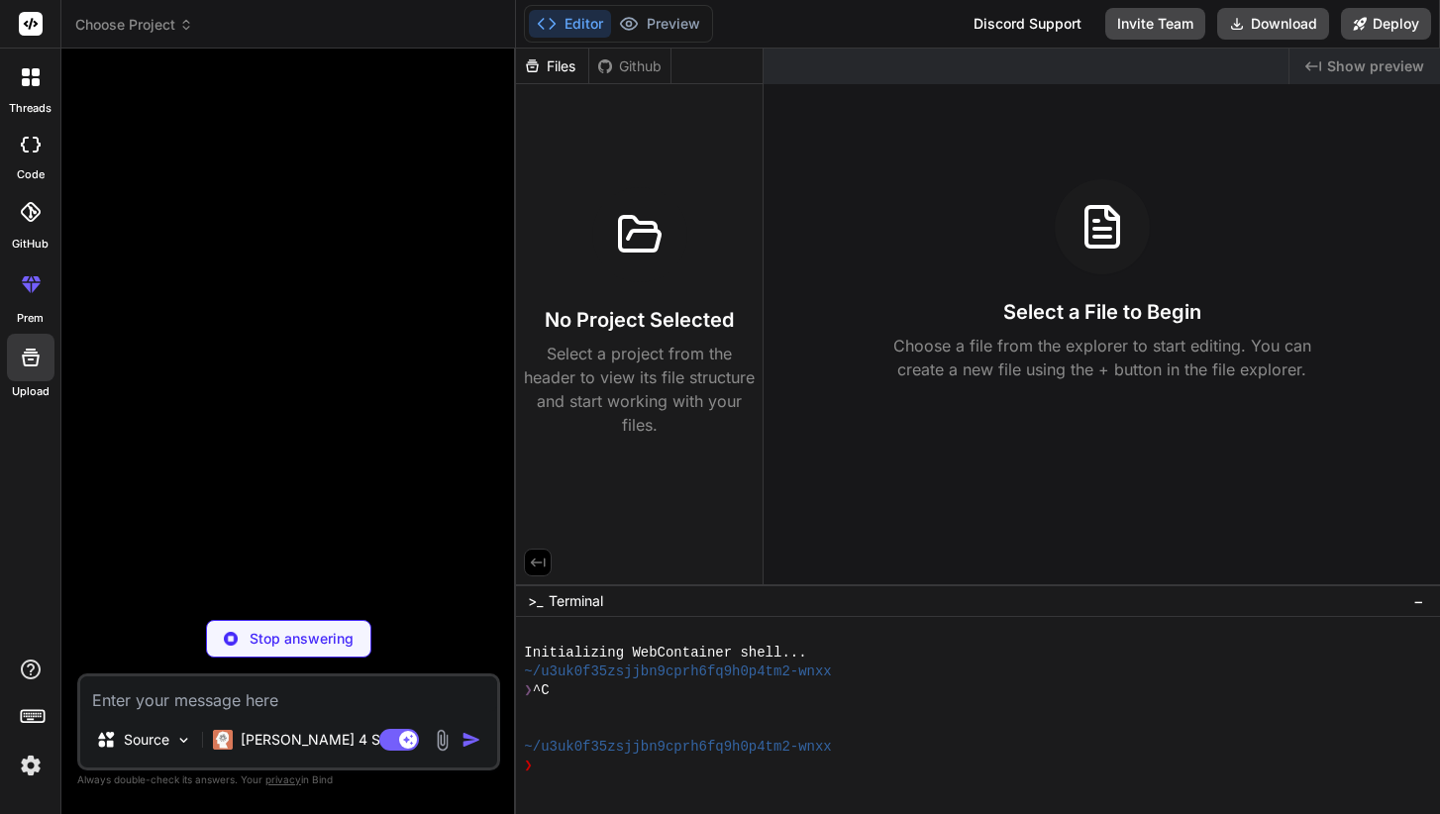
click at [32, 65] on div at bounding box center [31, 77] width 42 height 42
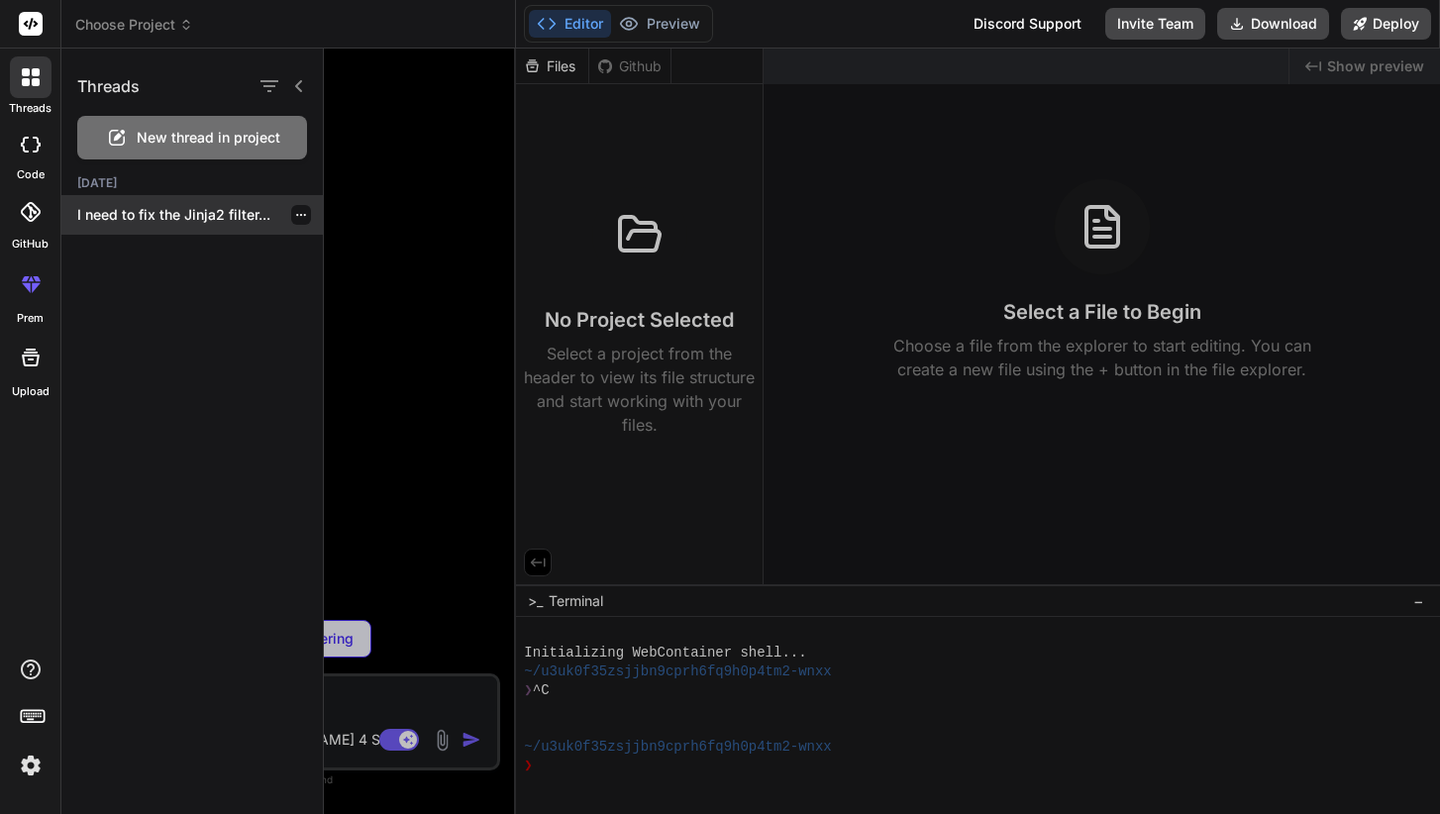
click at [127, 203] on div "I need to fix the Jinja2 filter..." at bounding box center [192, 215] width 262 height 40
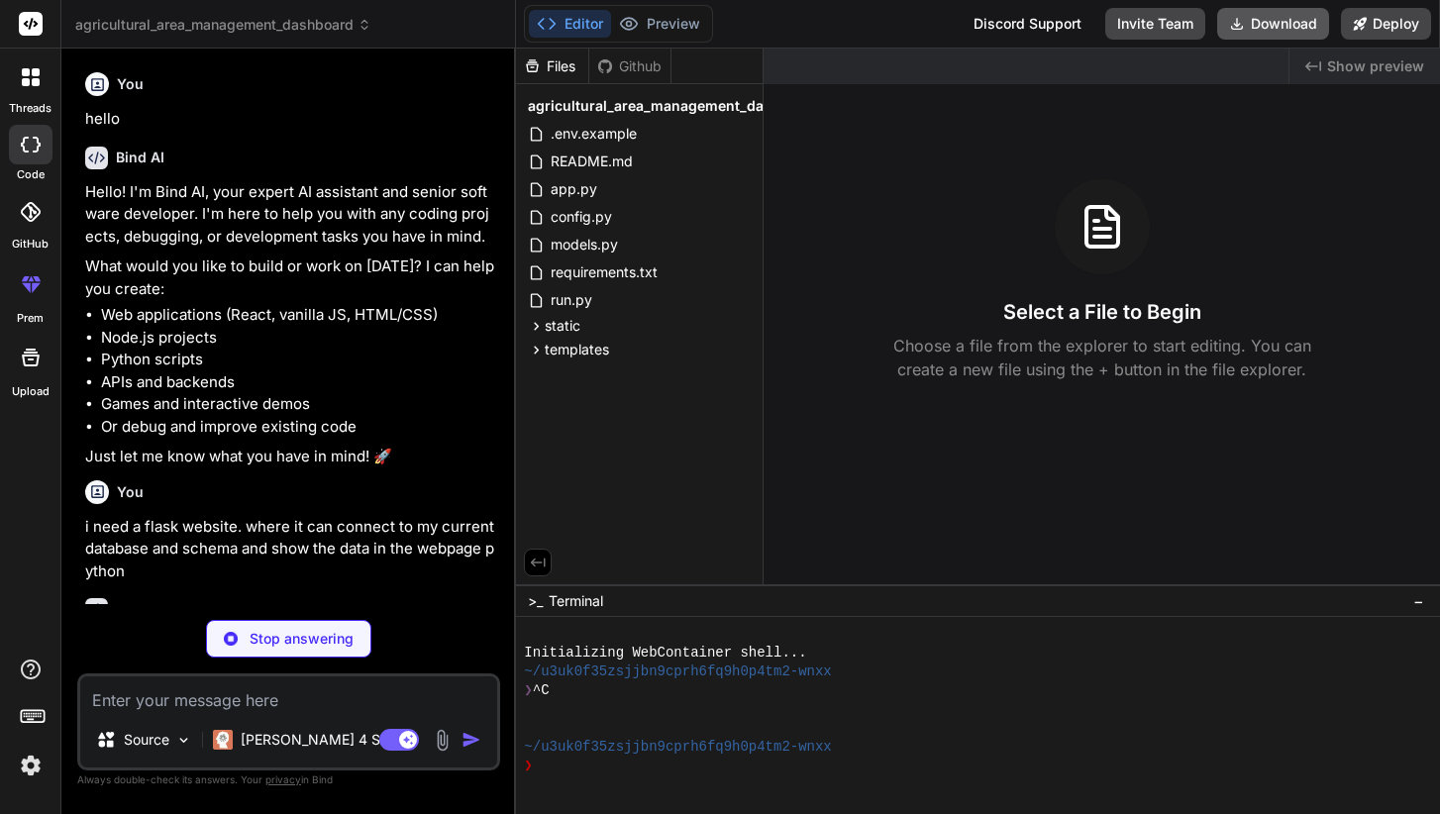
click at [1294, 16] on button "Download" at bounding box center [1274, 24] width 112 height 32
click at [902, 234] on div "Select a File to Begin Choose a file from the explorer to start editing. You ca…" at bounding box center [1102, 280] width 677 height 202
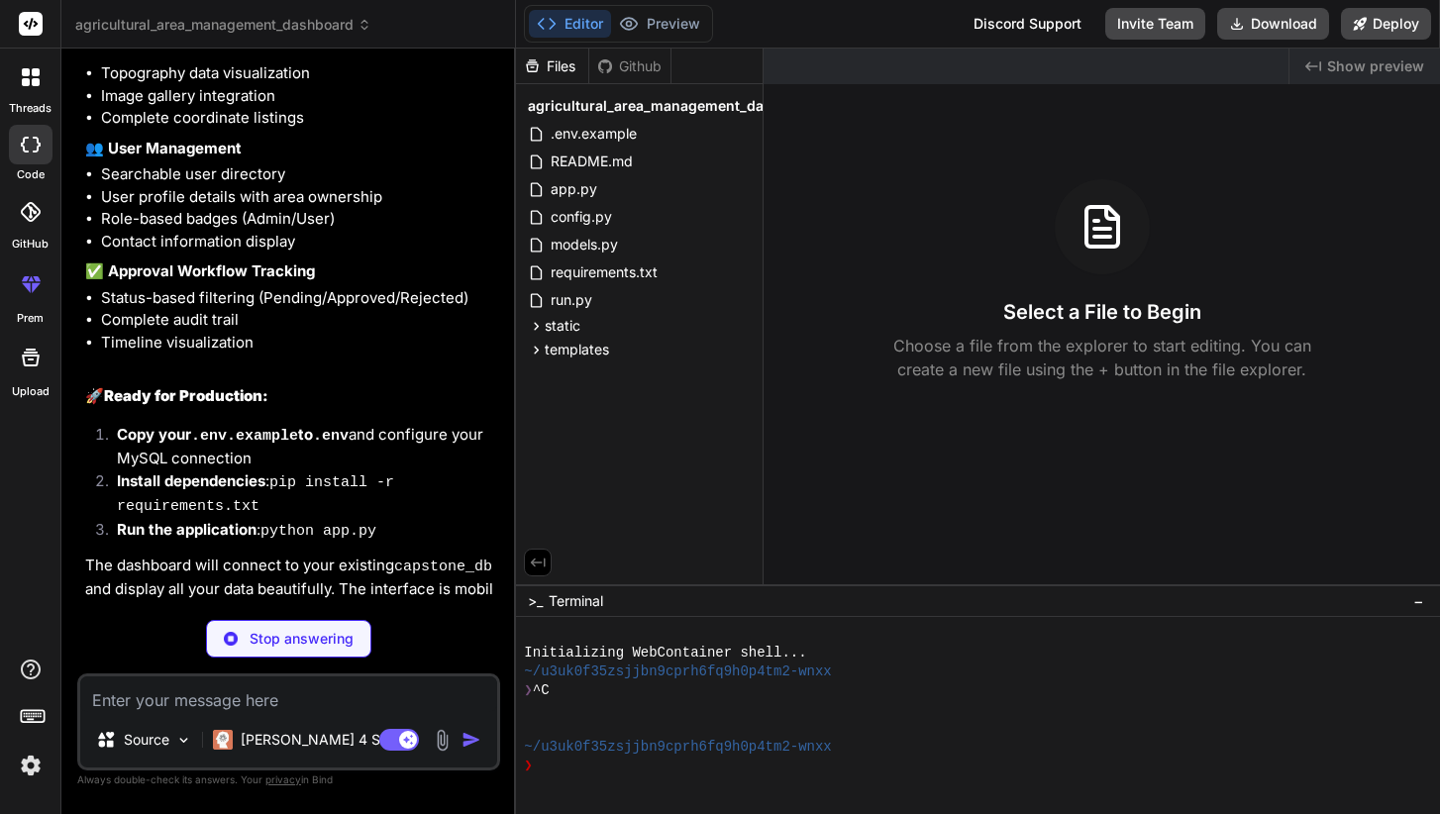
scroll to position [7752, 0]
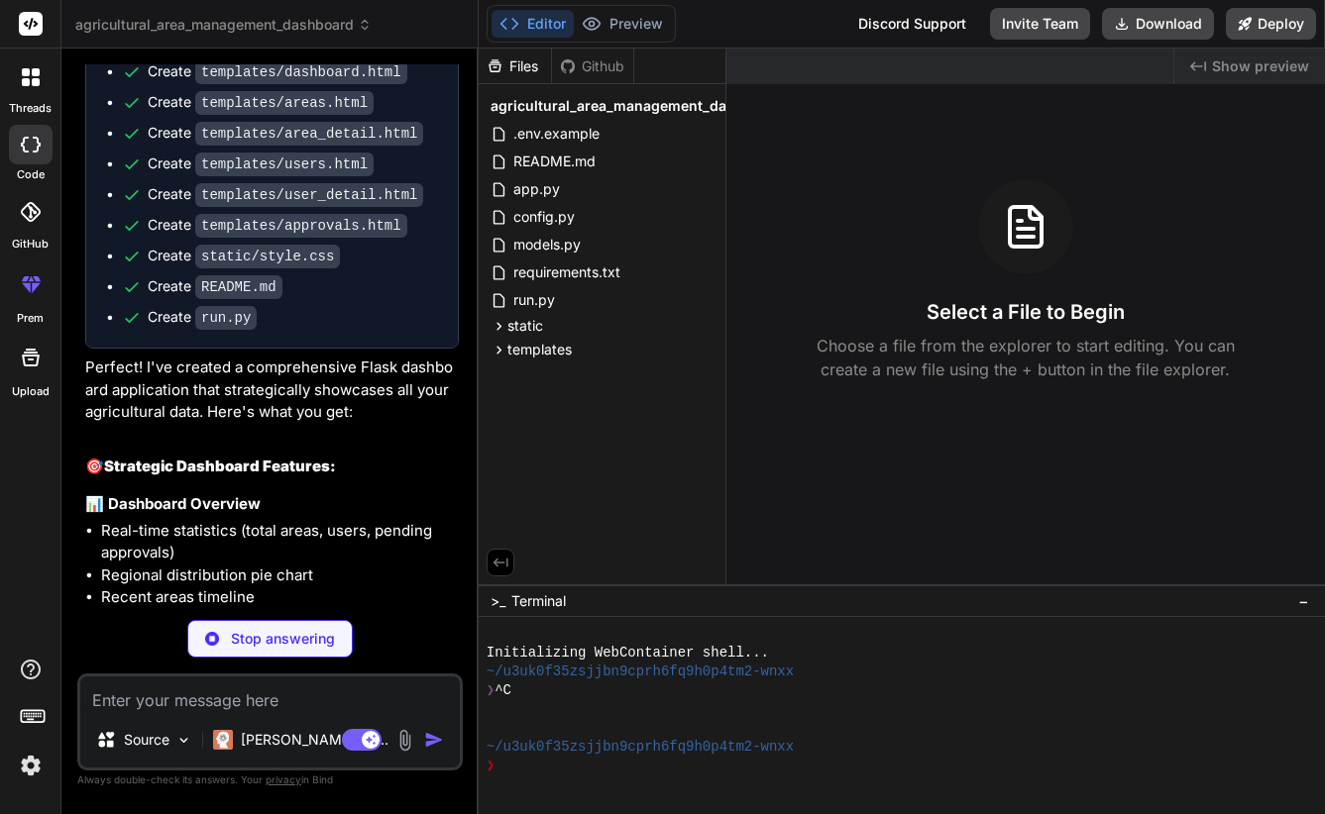
type textarea "x"
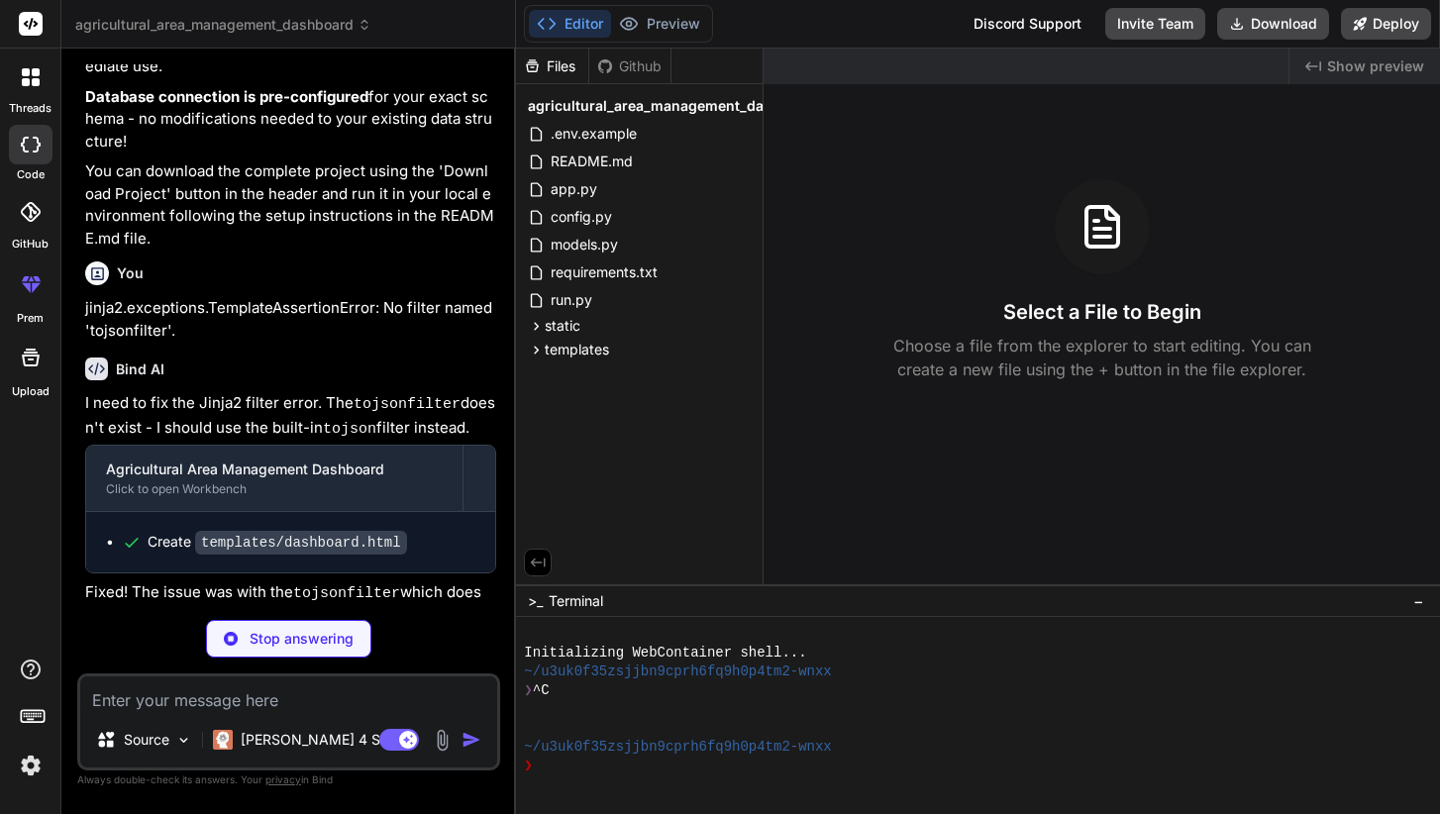
scroll to position [8273, 0]
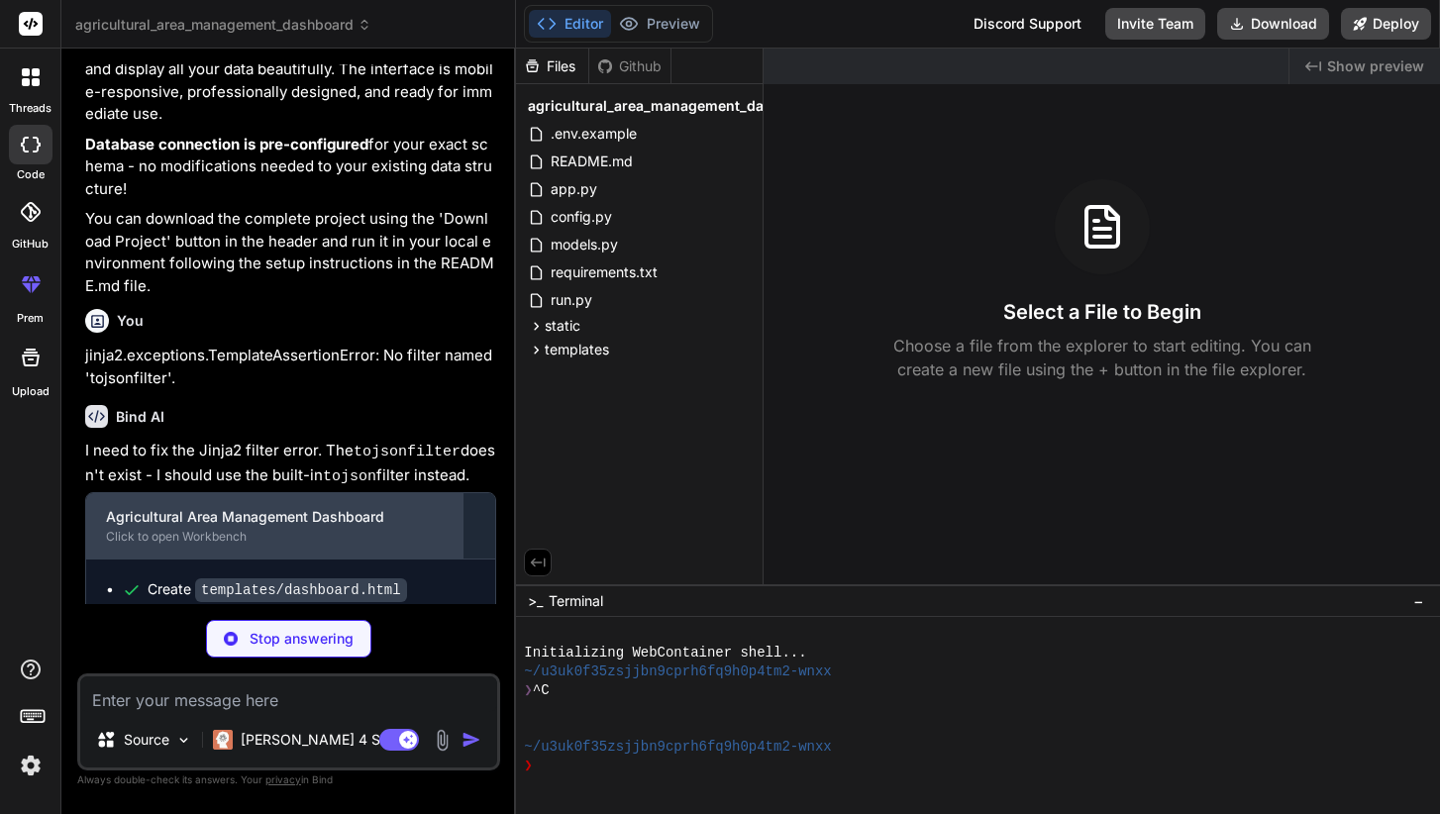
click at [176, 493] on div "Agricultural Area Management Dashboard Click to open Workbench" at bounding box center [274, 525] width 376 height 65
click at [181, 507] on div "Agricultural Area Management Dashboard" at bounding box center [274, 517] width 337 height 20
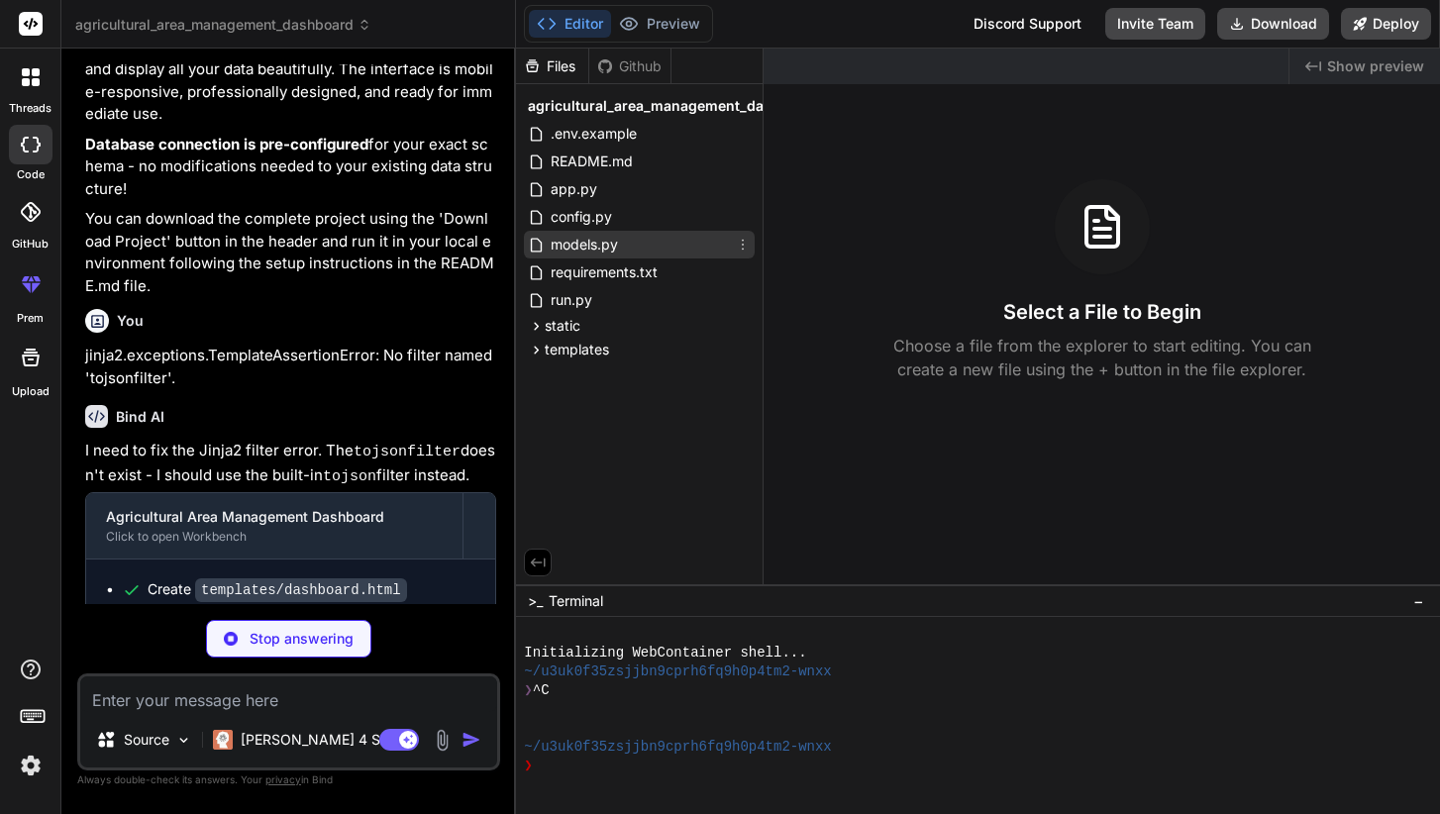
click at [601, 247] on span "models.py" at bounding box center [584, 245] width 71 height 24
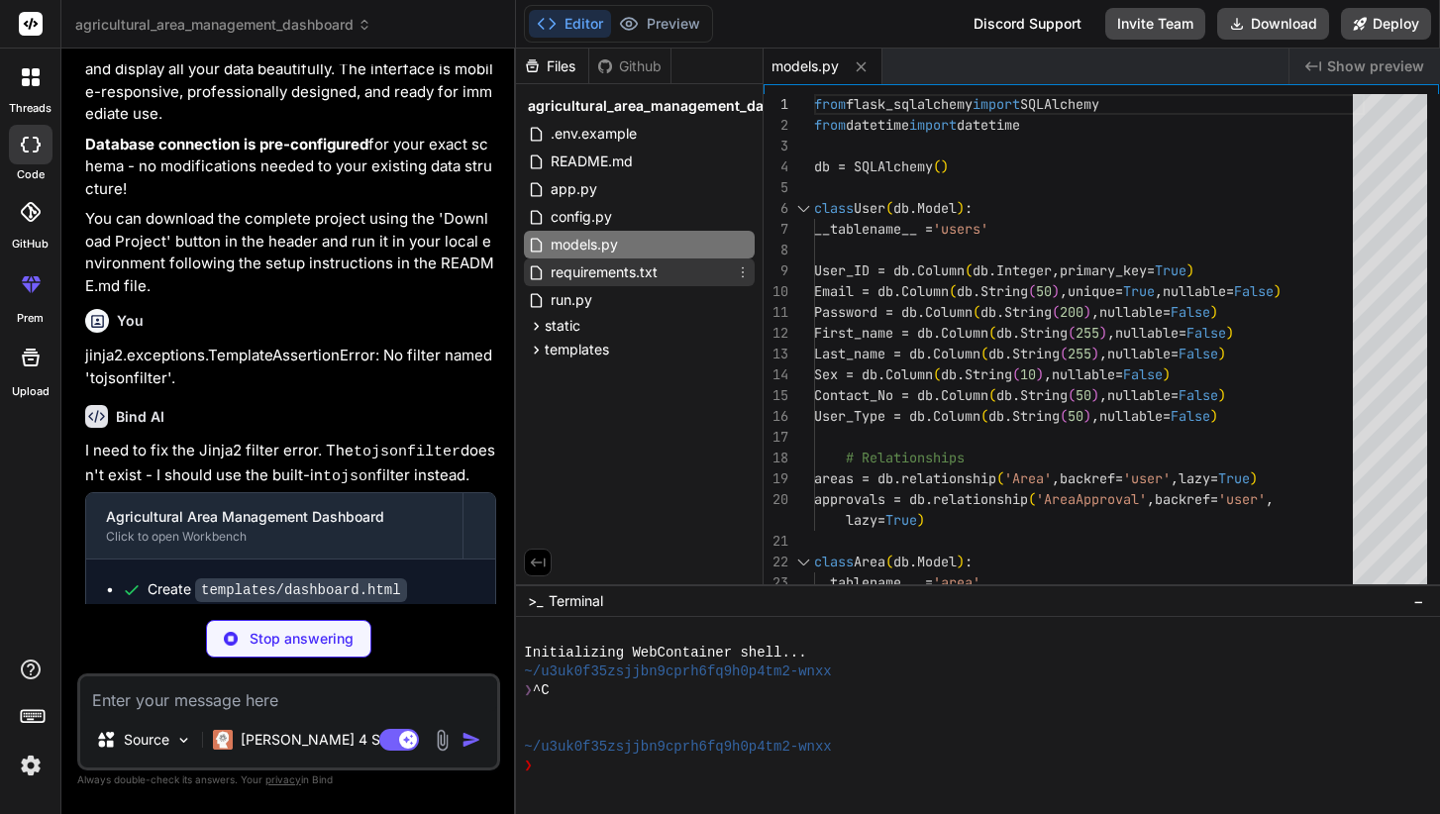
click at [608, 265] on span "requirements.txt" at bounding box center [604, 273] width 111 height 24
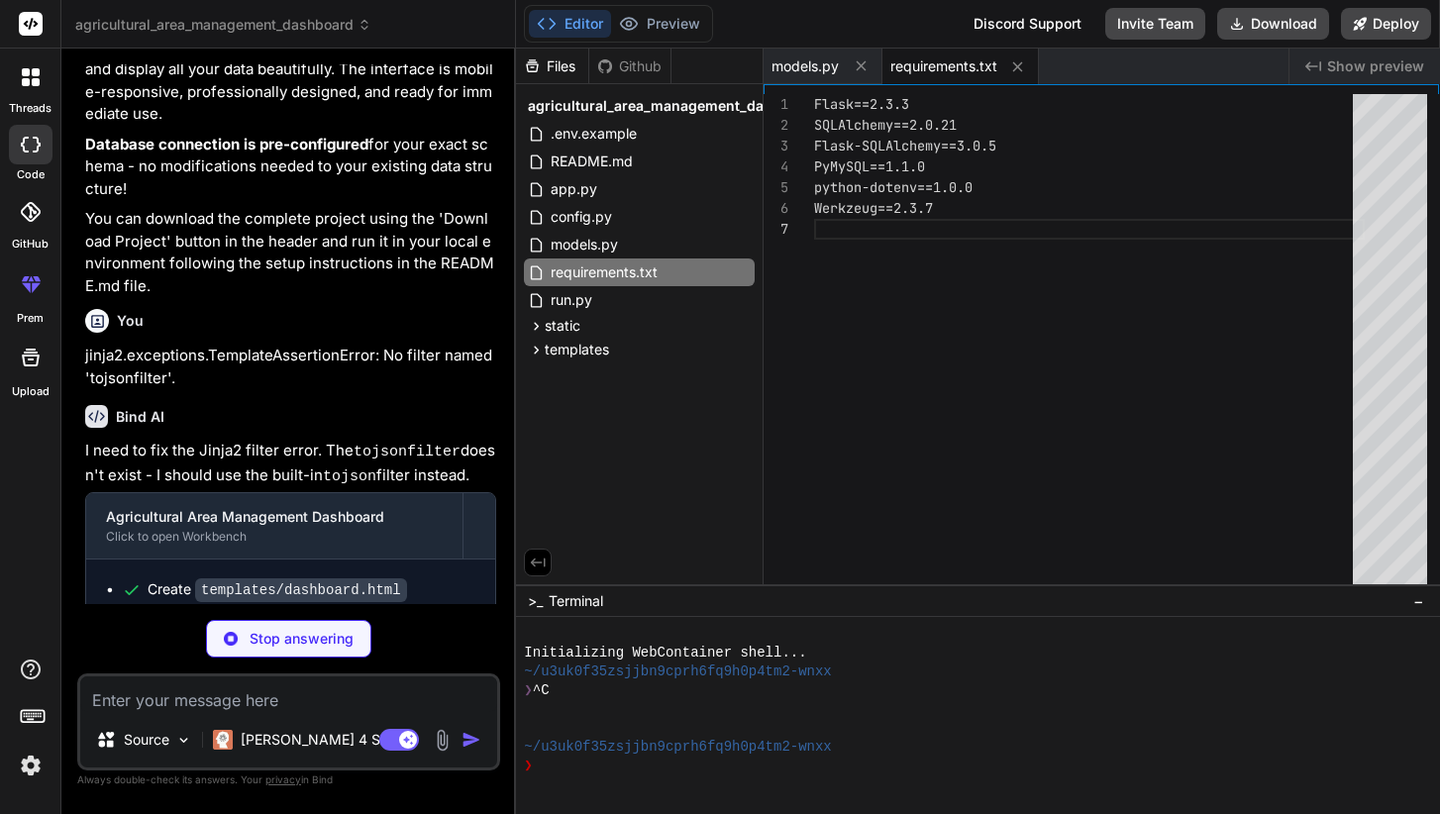
click at [533, 365] on div "agricultural_area_management_dashboard .env.example README.md app.py config.py …" at bounding box center [639, 226] width 247 height 285
click at [532, 357] on icon at bounding box center [536, 350] width 17 height 17
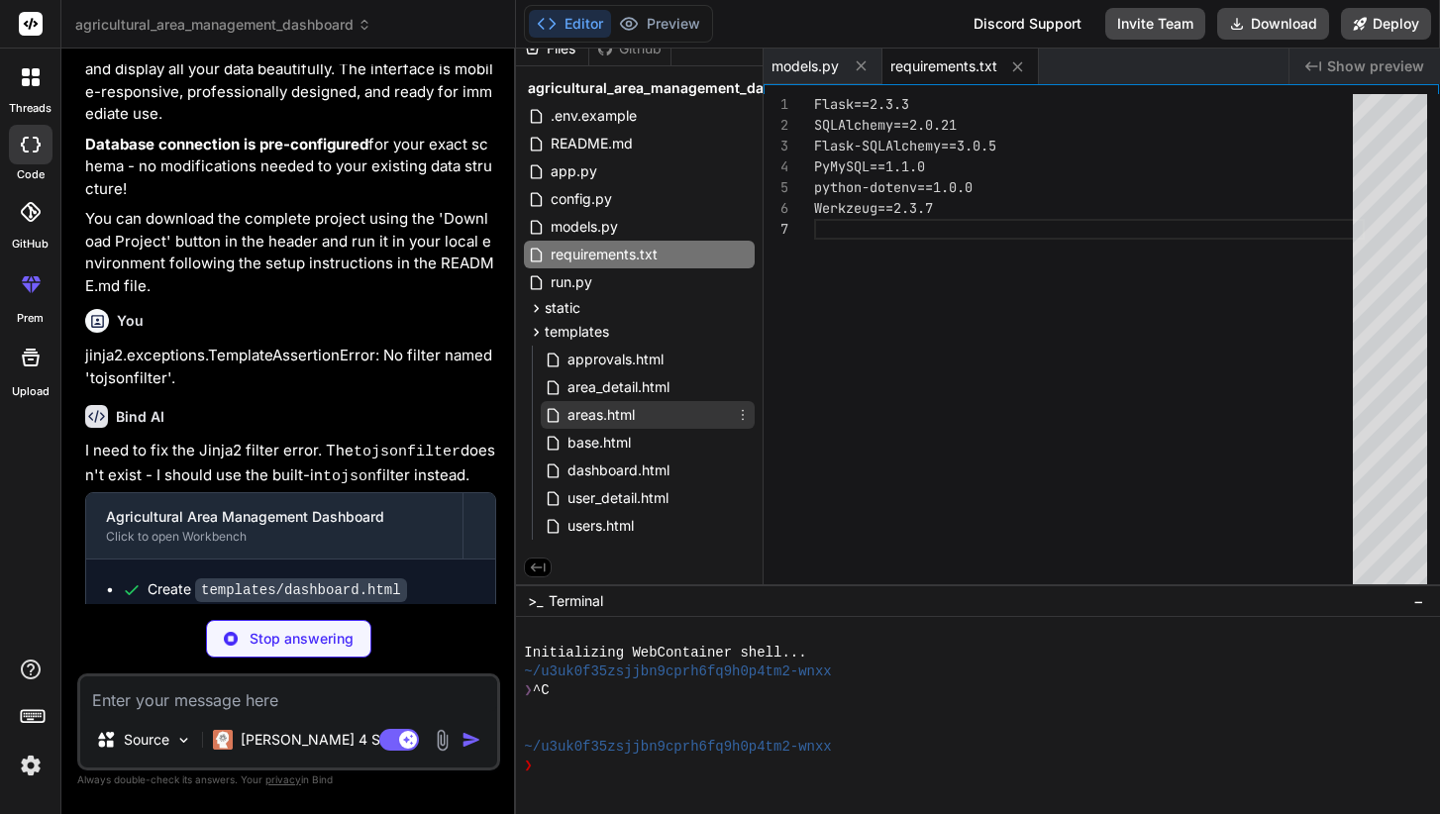
scroll to position [23, 0]
click at [597, 463] on span "dashboard.html" at bounding box center [619, 470] width 106 height 24
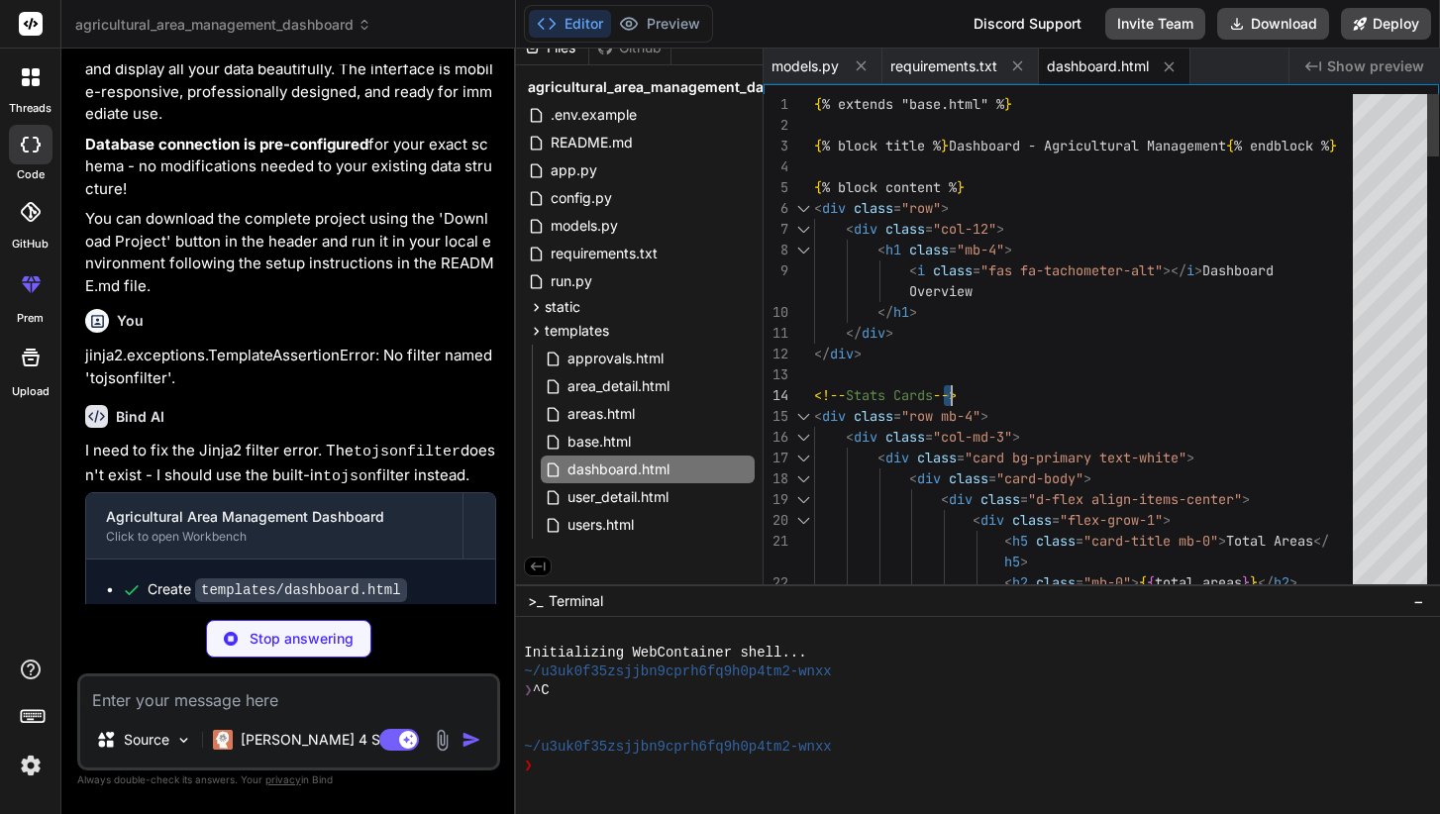
click at [949, 384] on div at bounding box center [1089, 375] width 551 height 21
type textarea "{% extends "base.html" %} {% block title %}Dashboard - Agricultural Management{…"
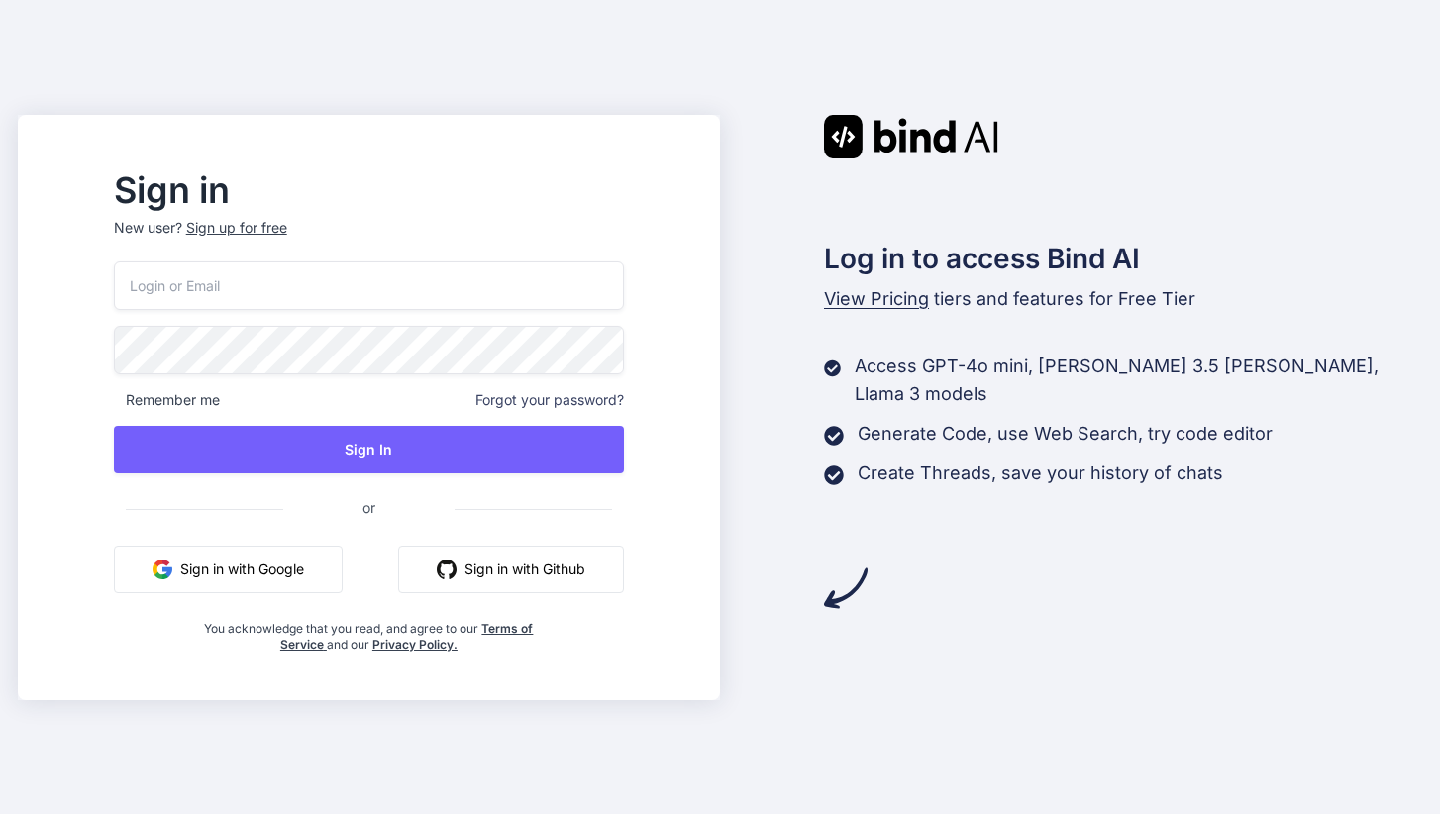
click at [343, 563] on button "Sign in with Google" at bounding box center [228, 570] width 229 height 48
